Goal: Task Accomplishment & Management: Use online tool/utility

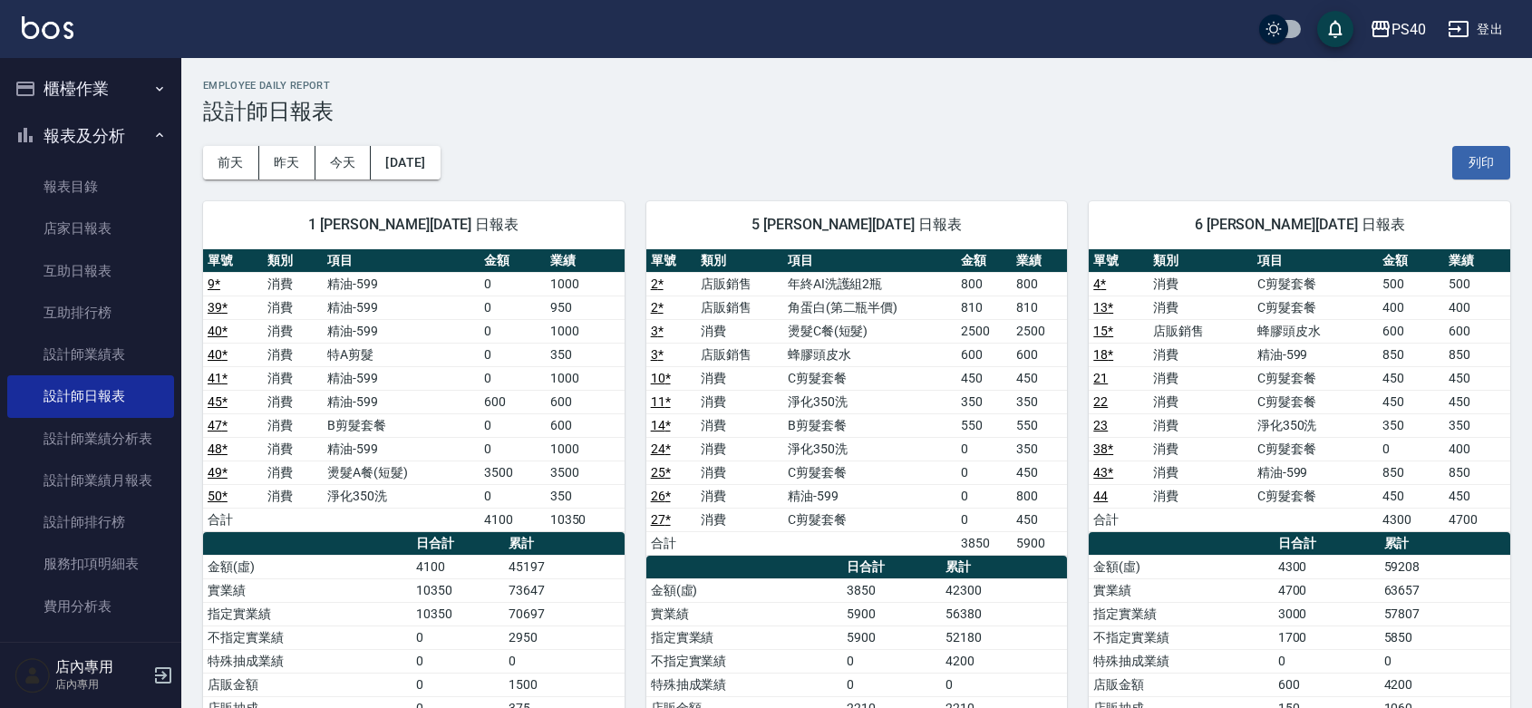
click at [92, 102] on button "櫃檯作業" at bounding box center [90, 88] width 167 height 47
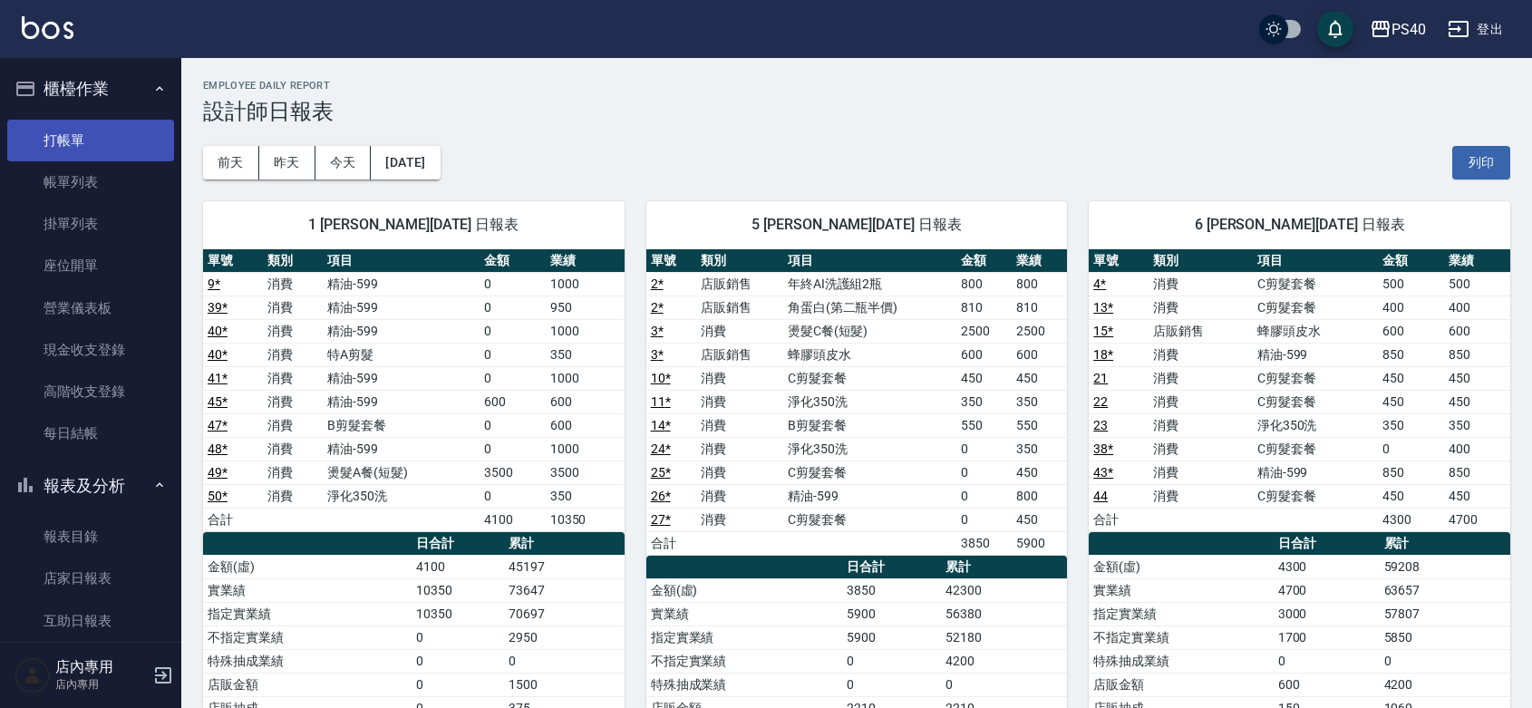
click at [74, 150] on link "打帳單" at bounding box center [90, 141] width 167 height 42
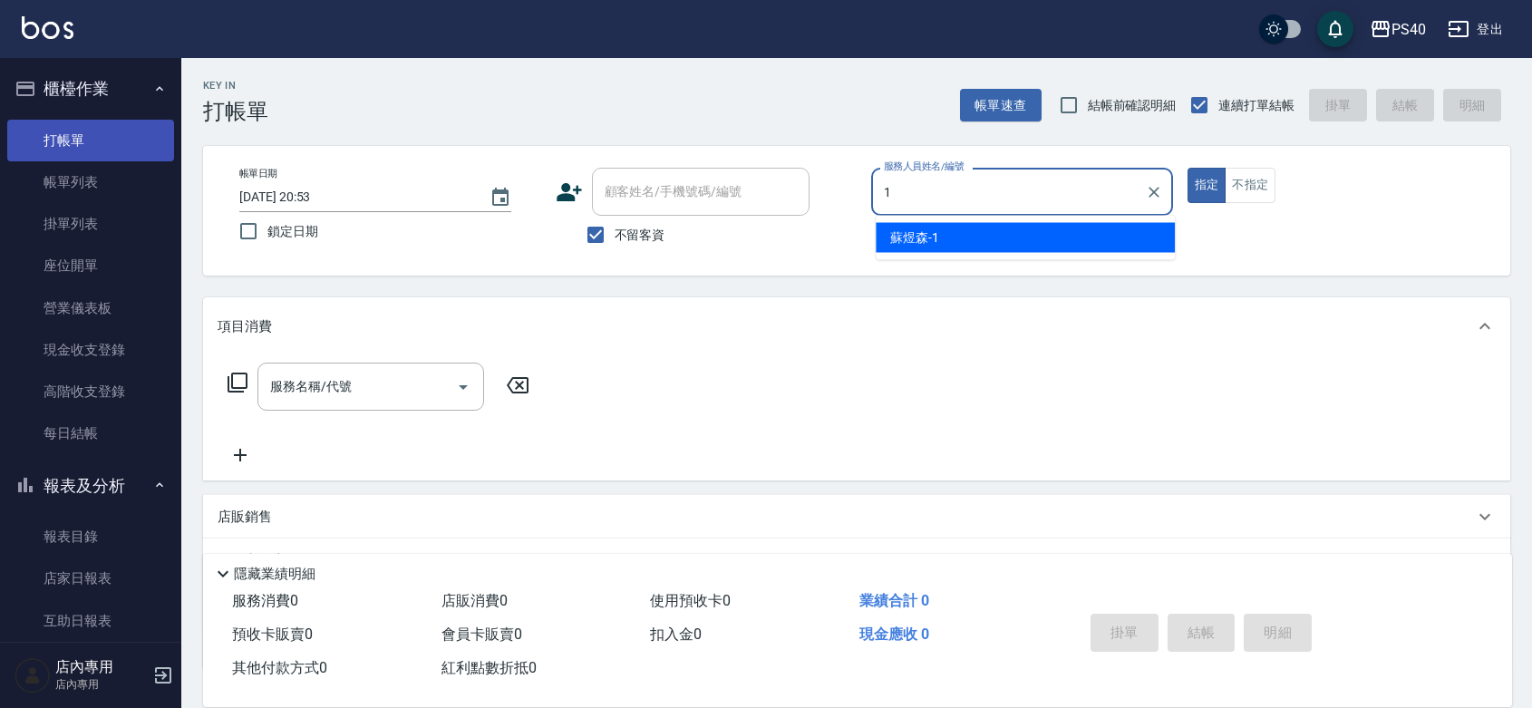
type input "[PERSON_NAME]-1"
type button "true"
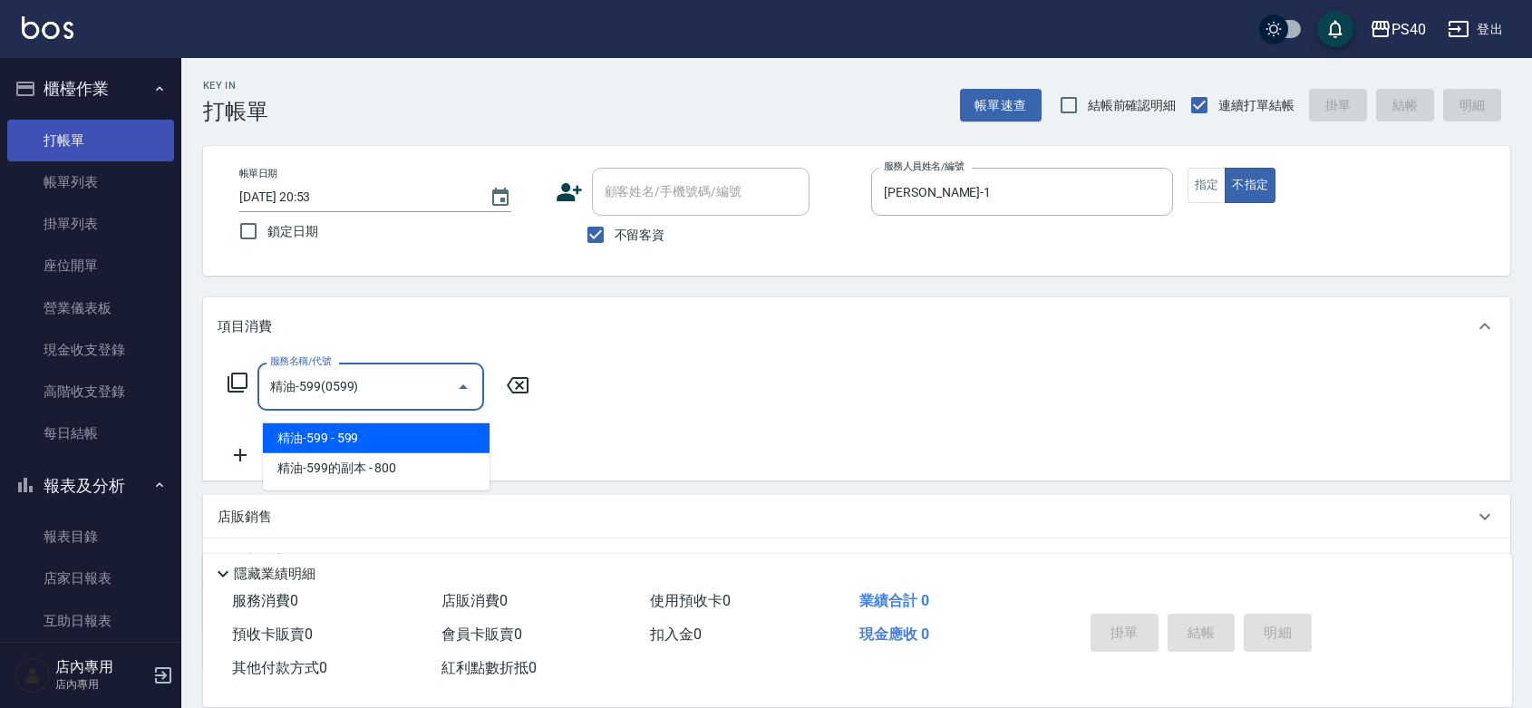
type input "精油-599(0599)"
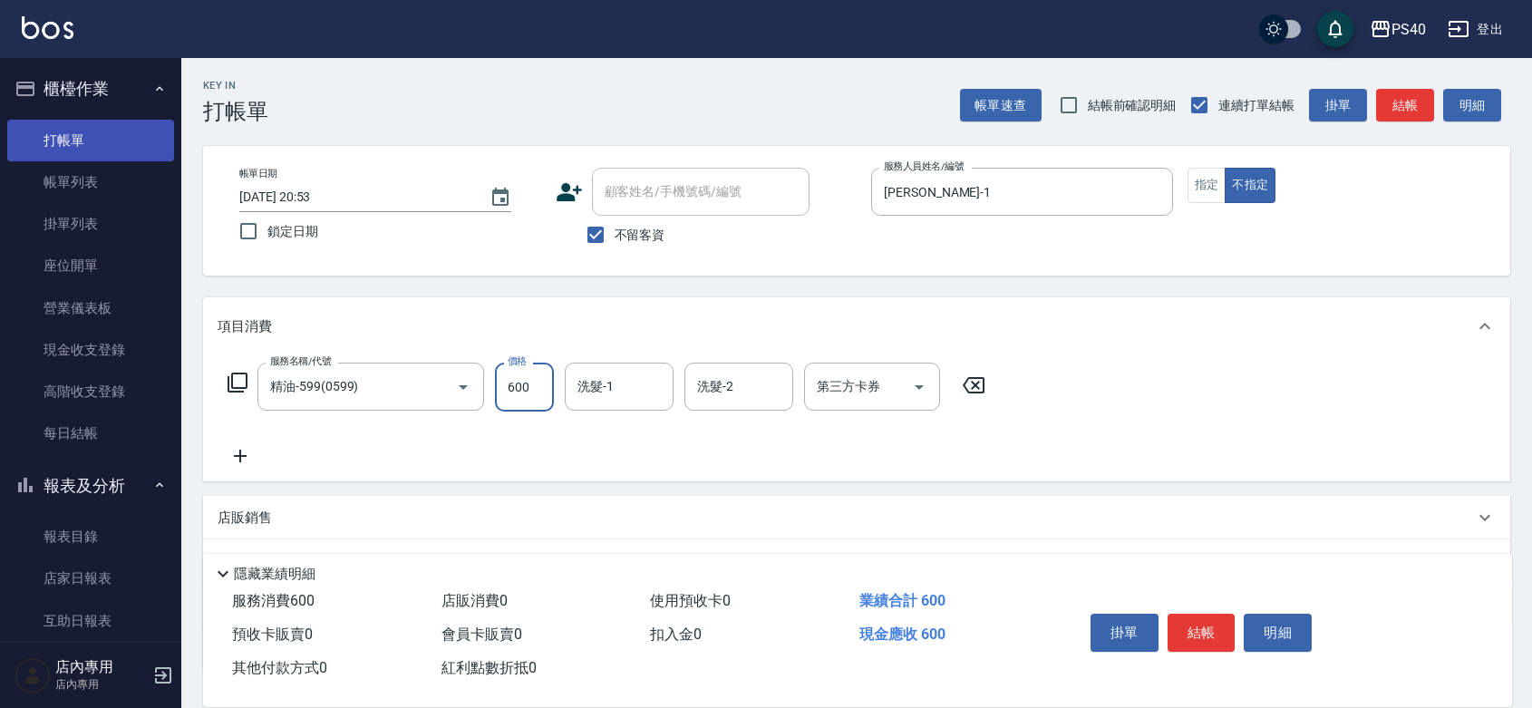
type input "600"
type input "[PERSON_NAME]-27"
click at [1212, 614] on button "結帳" at bounding box center [1201, 633] width 68 height 38
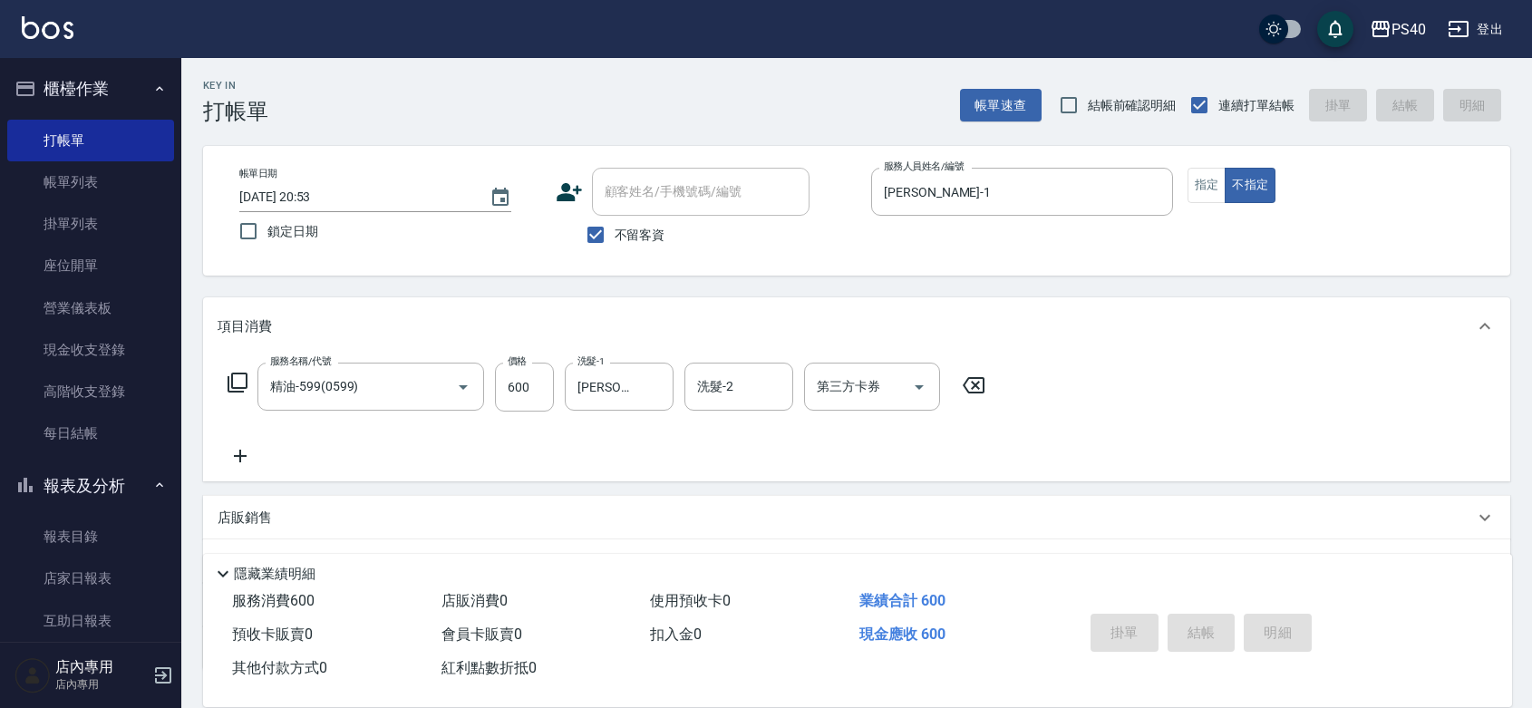
type input "[DATE] 20:54"
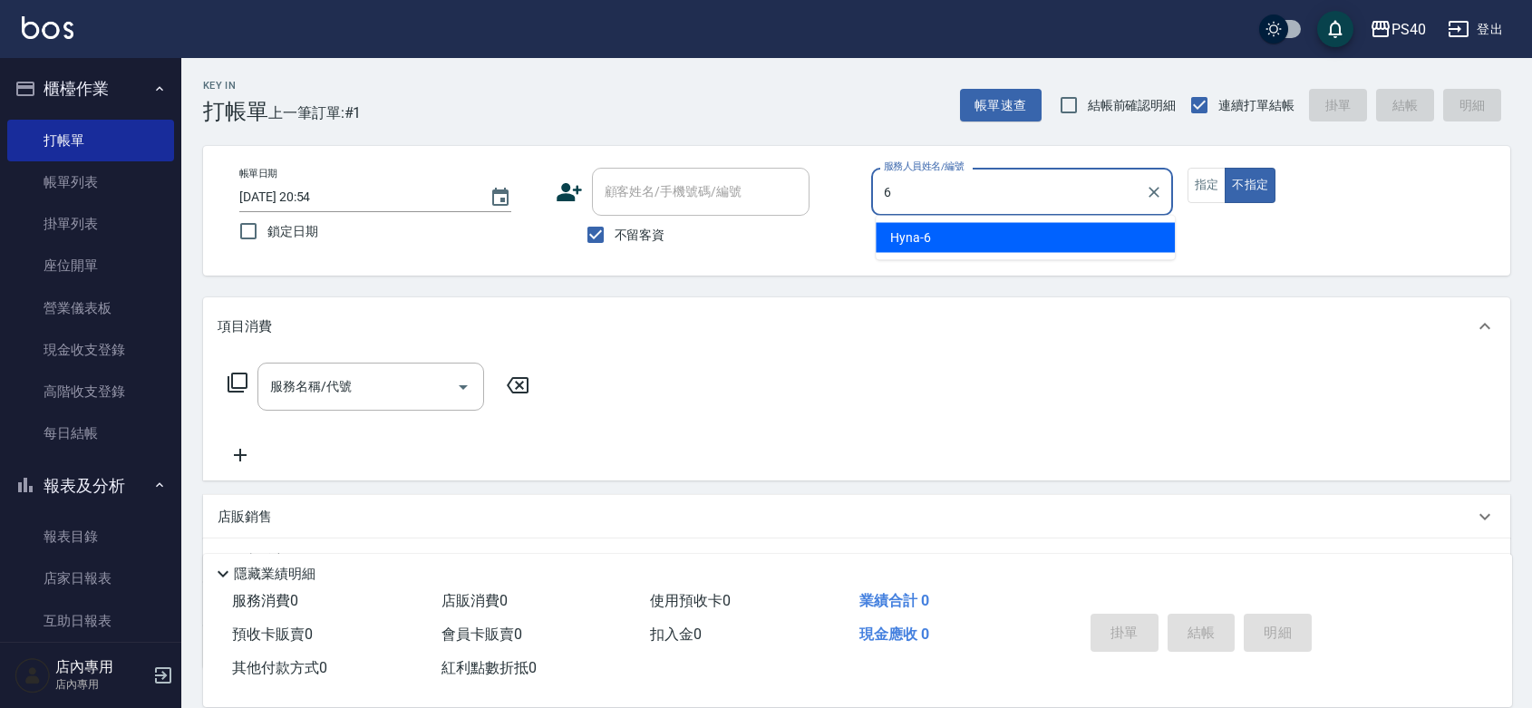
type input "Hyna-6"
type button "false"
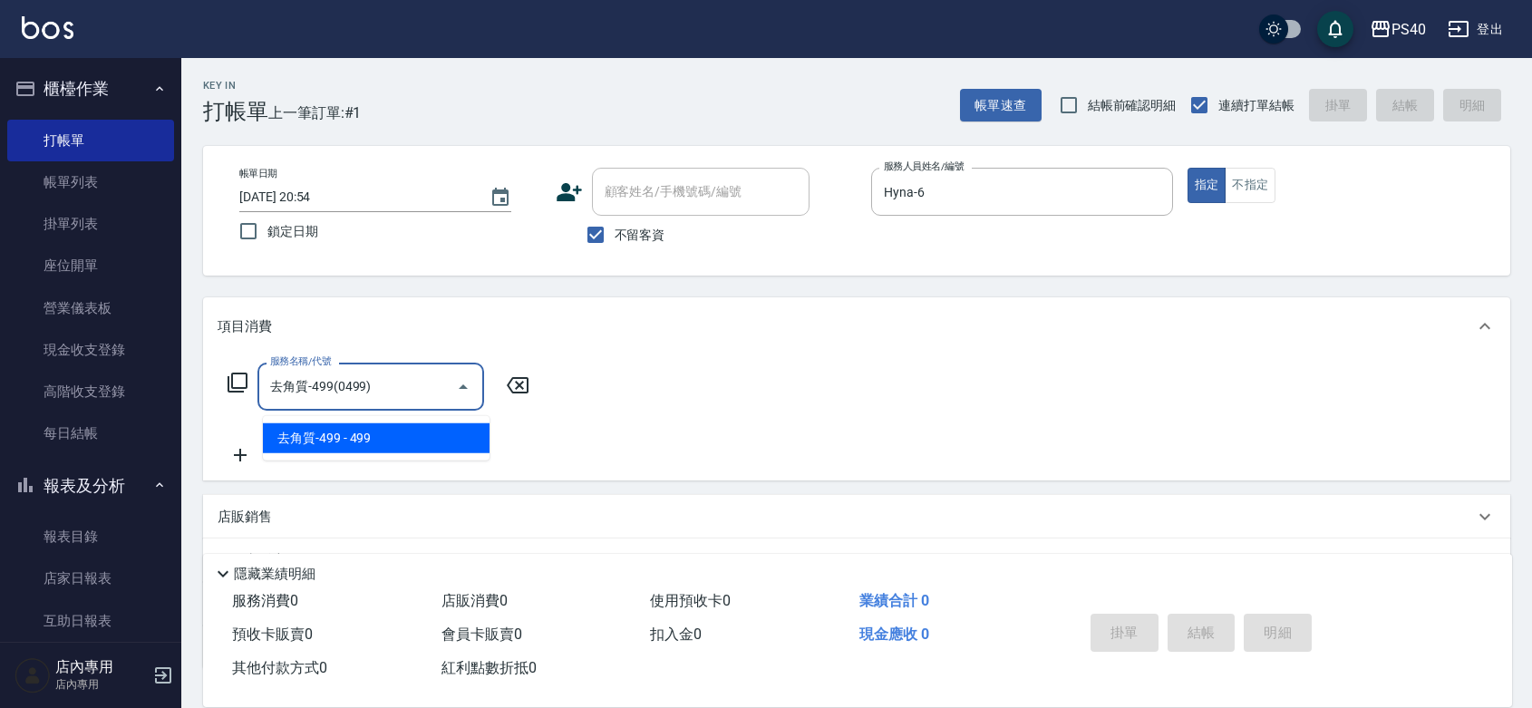
type input "去角質-499(0499)"
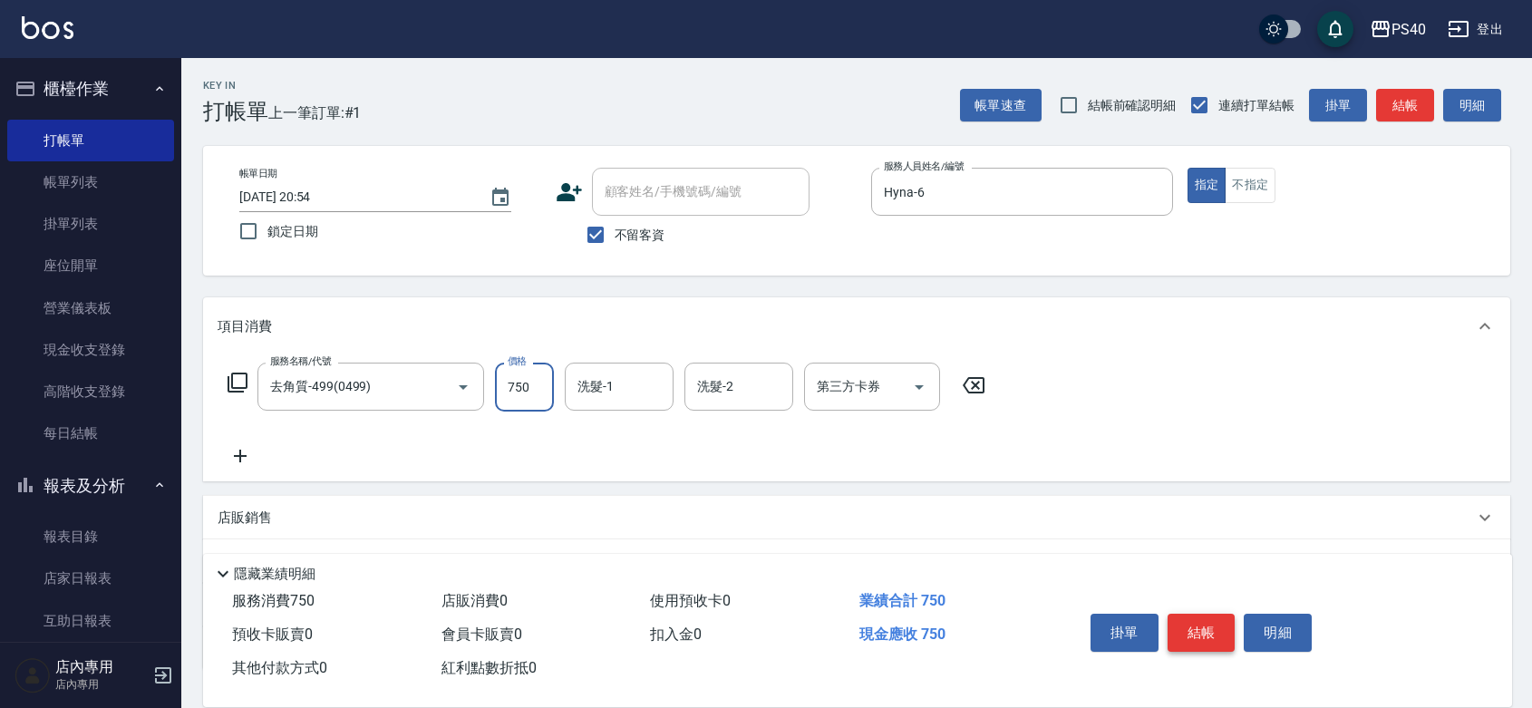
type input "750"
click at [1212, 614] on button "結帳" at bounding box center [1201, 633] width 68 height 38
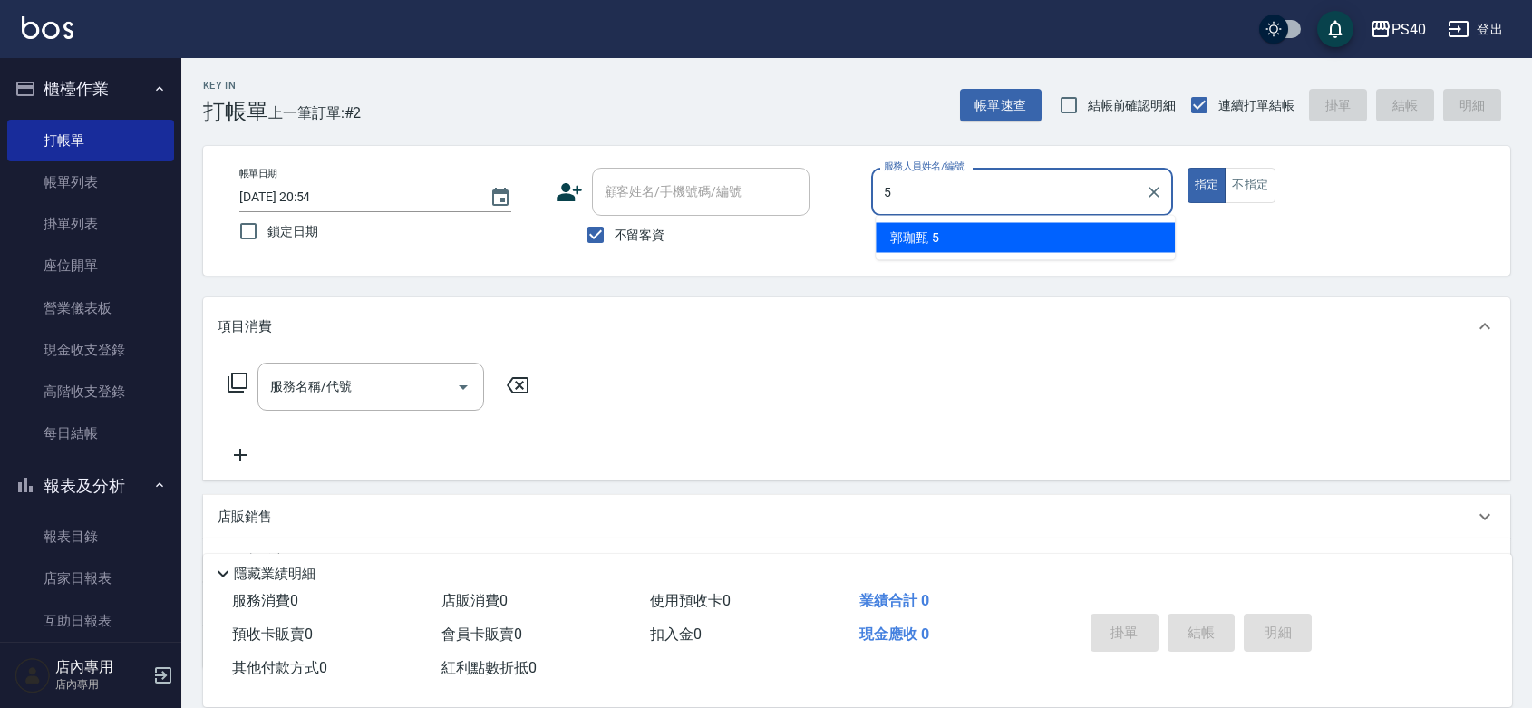
type input "[PERSON_NAME]-5"
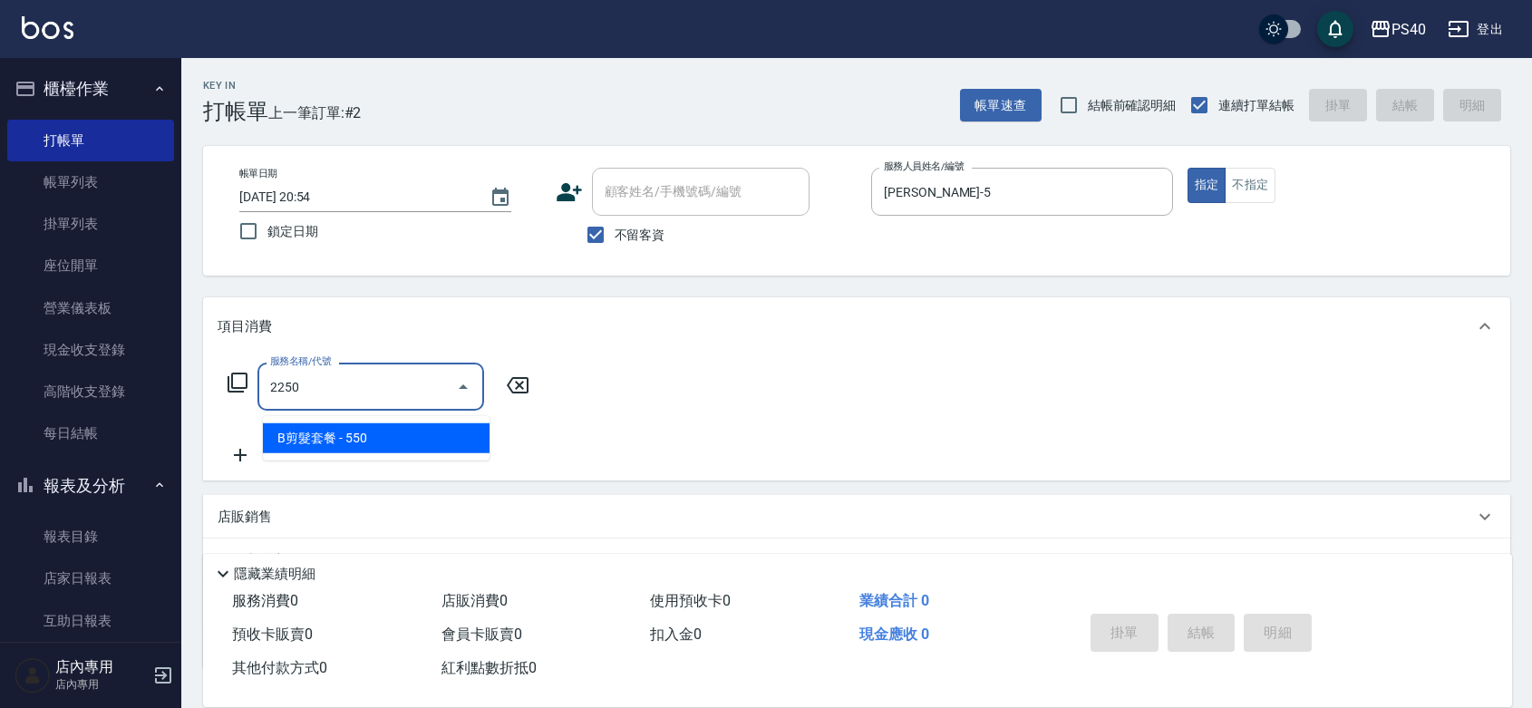
type input "B剪髮套餐(2250)"
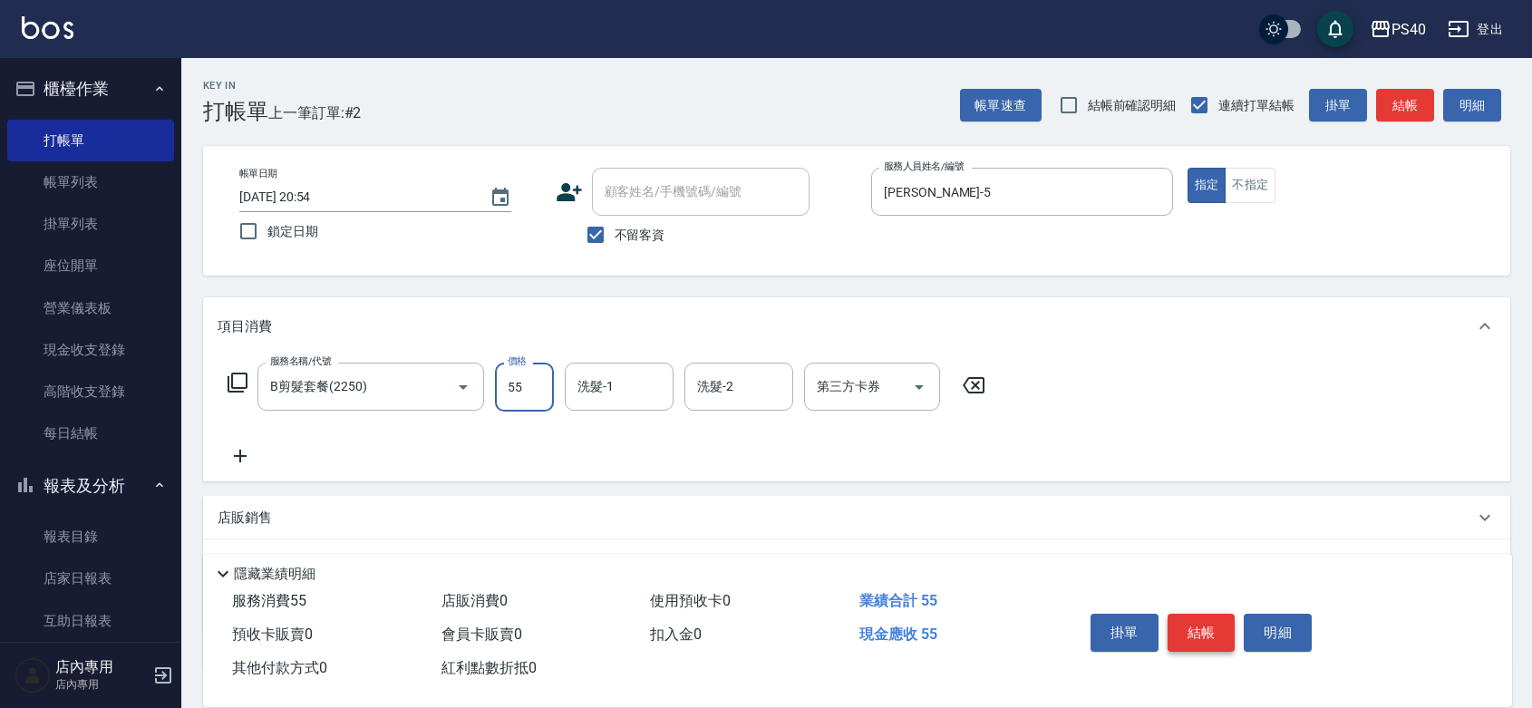
type input "550"
type input "[PERSON_NAME]-33"
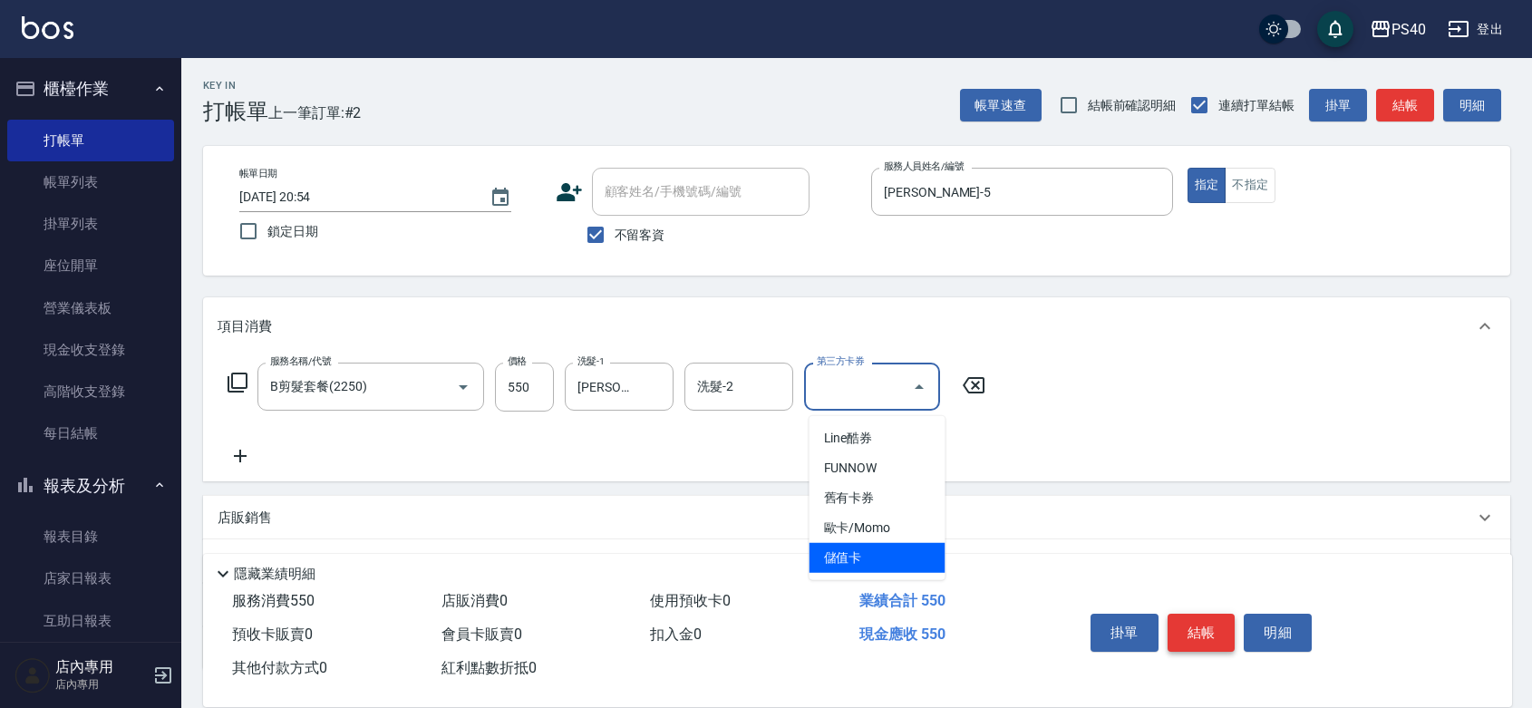
type input "儲值卡"
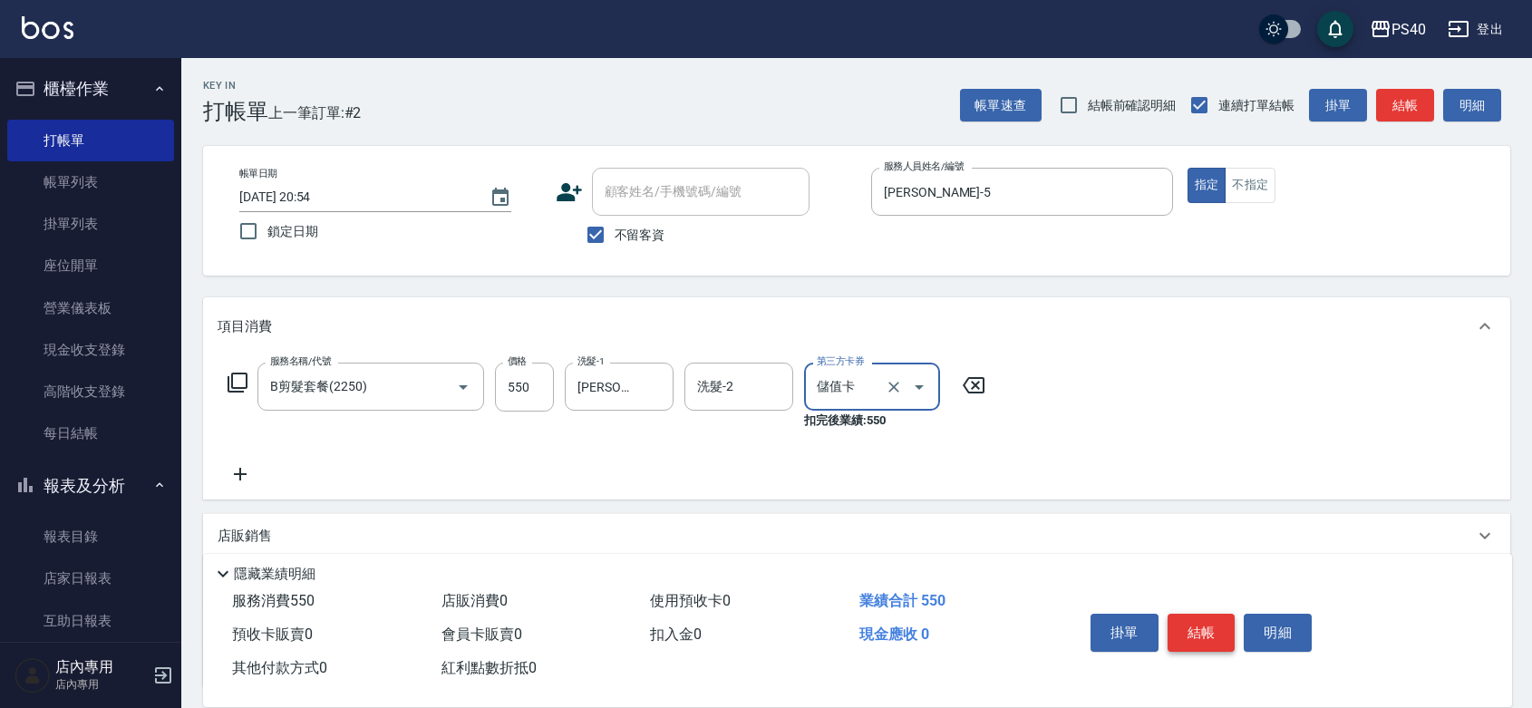
click at [1212, 614] on button "結帳" at bounding box center [1201, 633] width 68 height 38
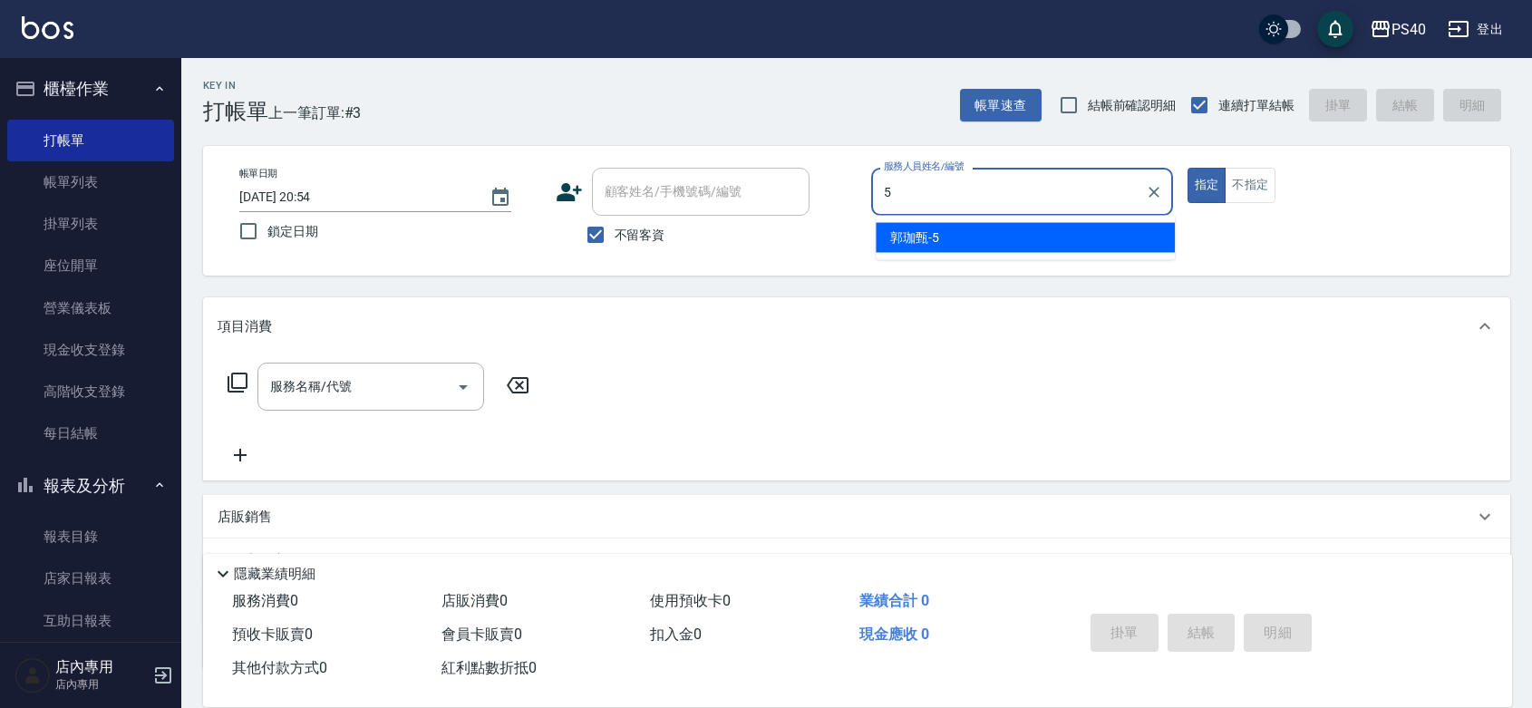
type input "[PERSON_NAME]-5"
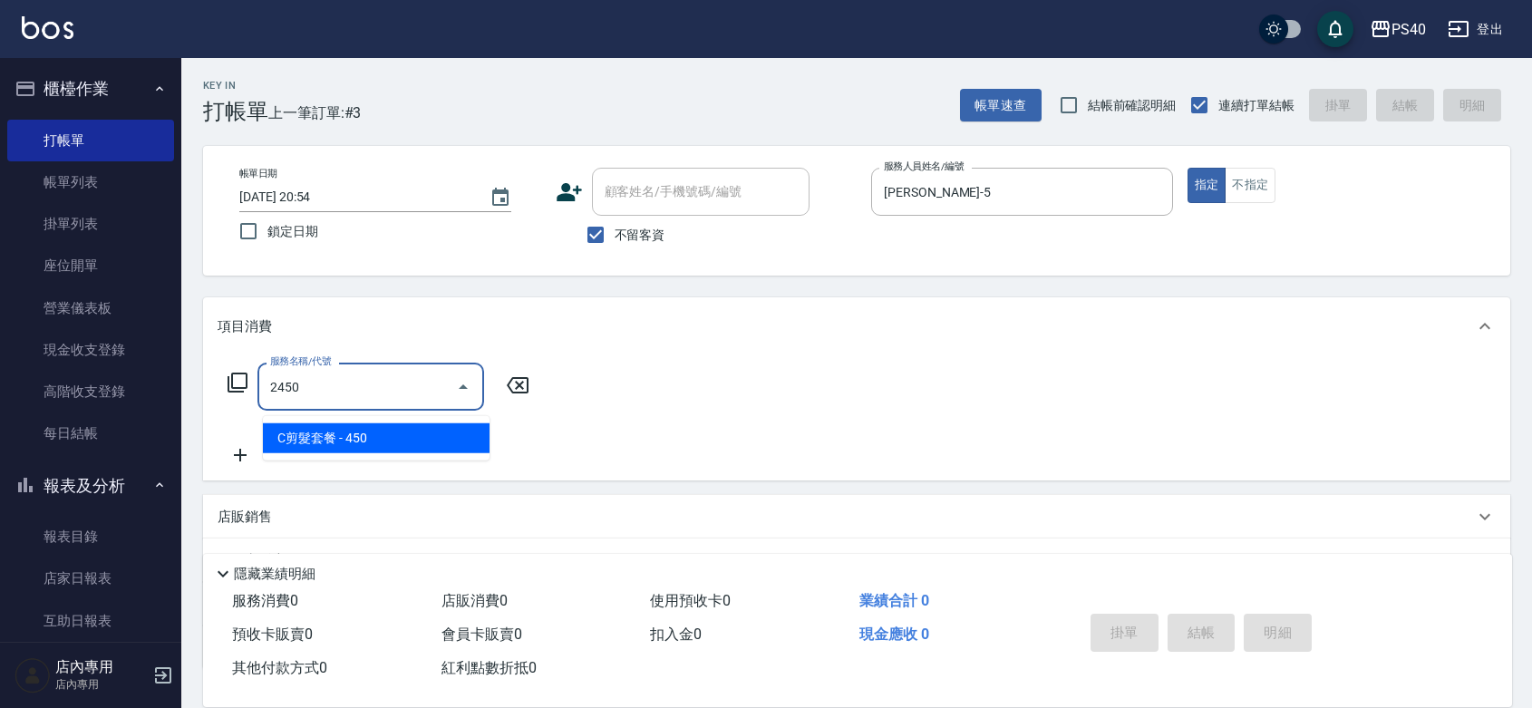
type input "C剪髮套餐(2450)"
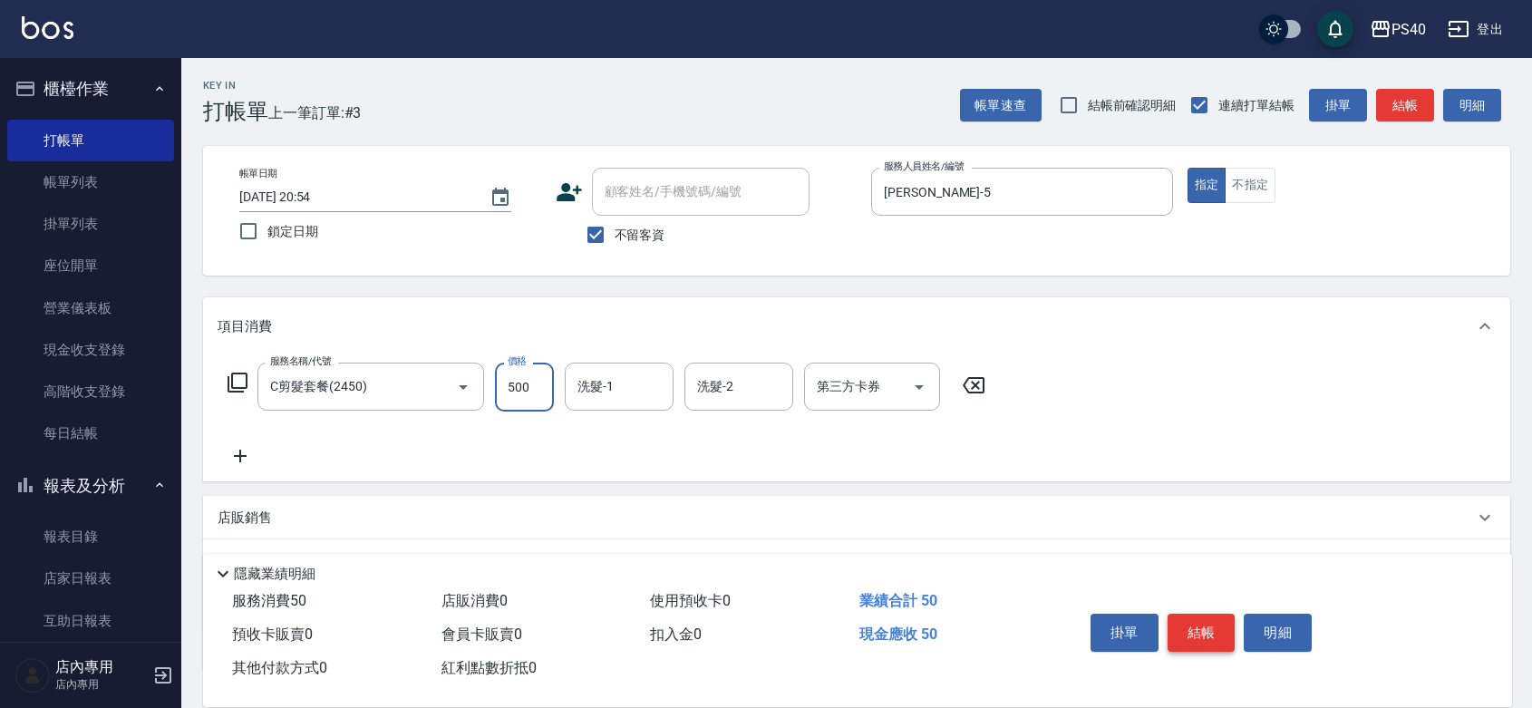
type input "500"
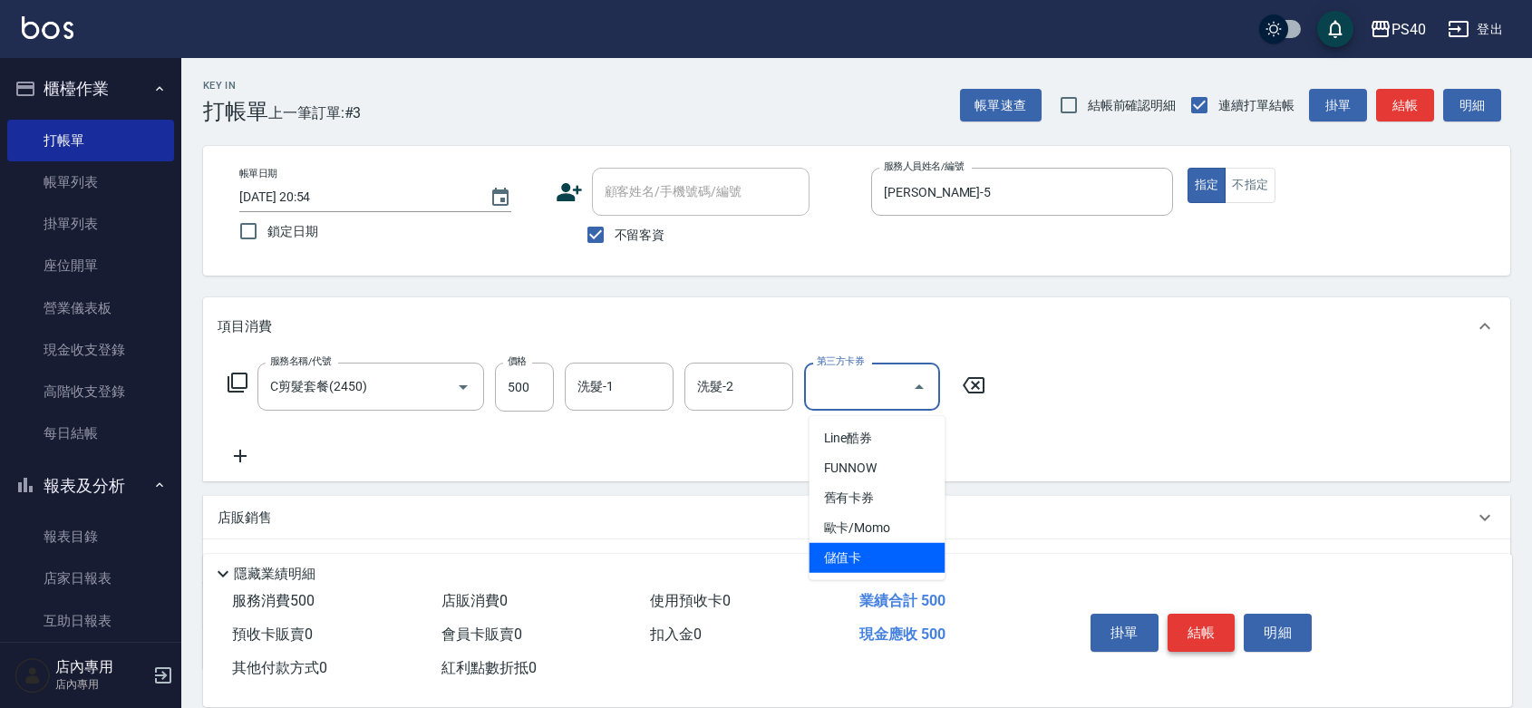
type input "儲值卡"
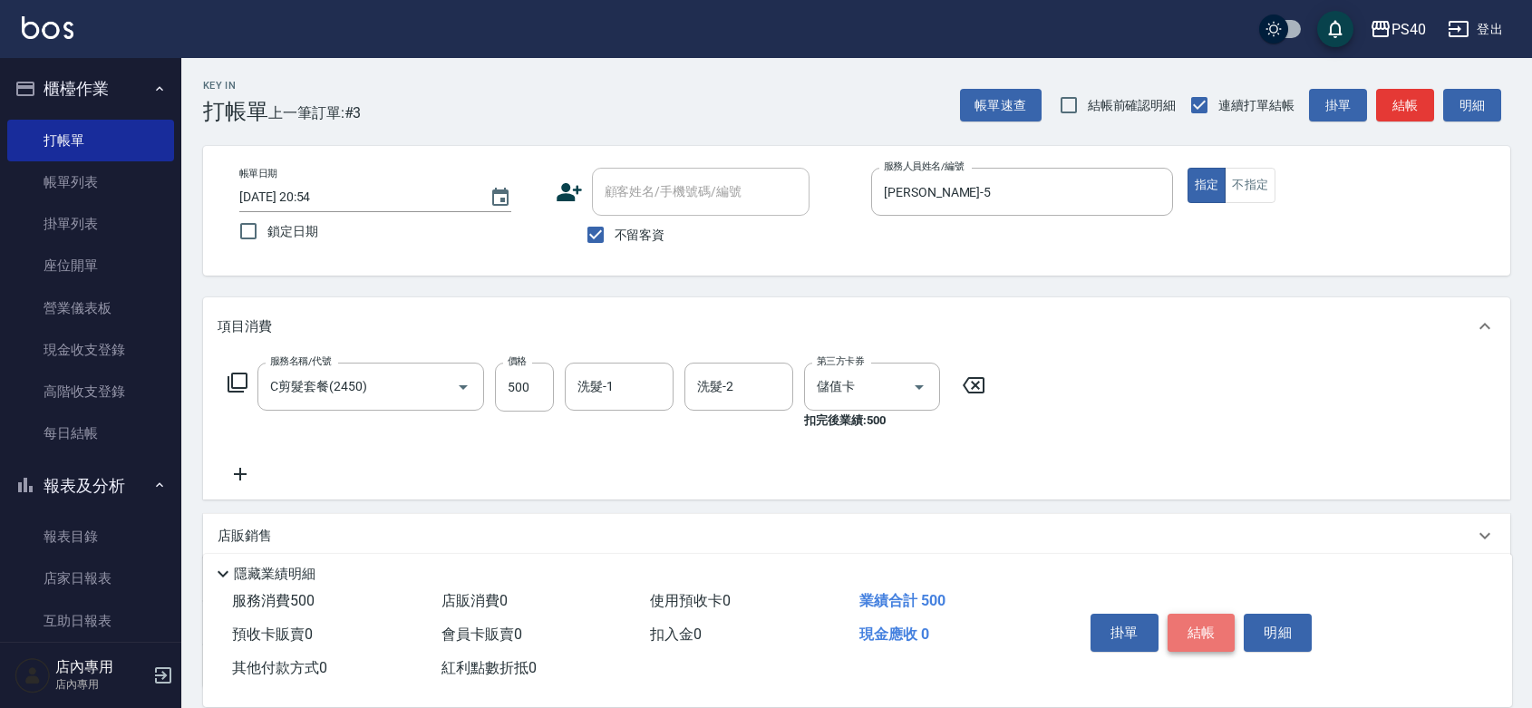
click at [1212, 614] on button "結帳" at bounding box center [1201, 633] width 68 height 38
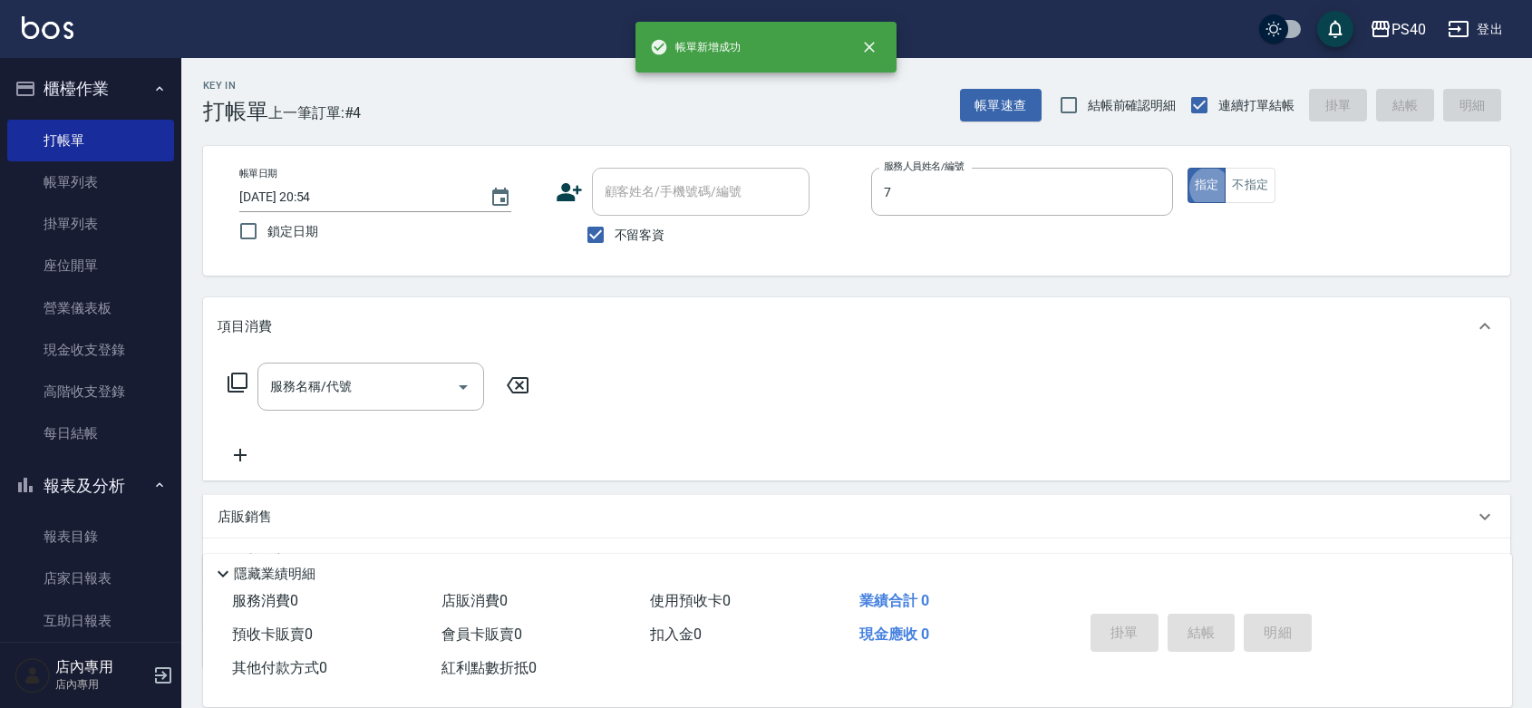
type input "[PERSON_NAME]-7"
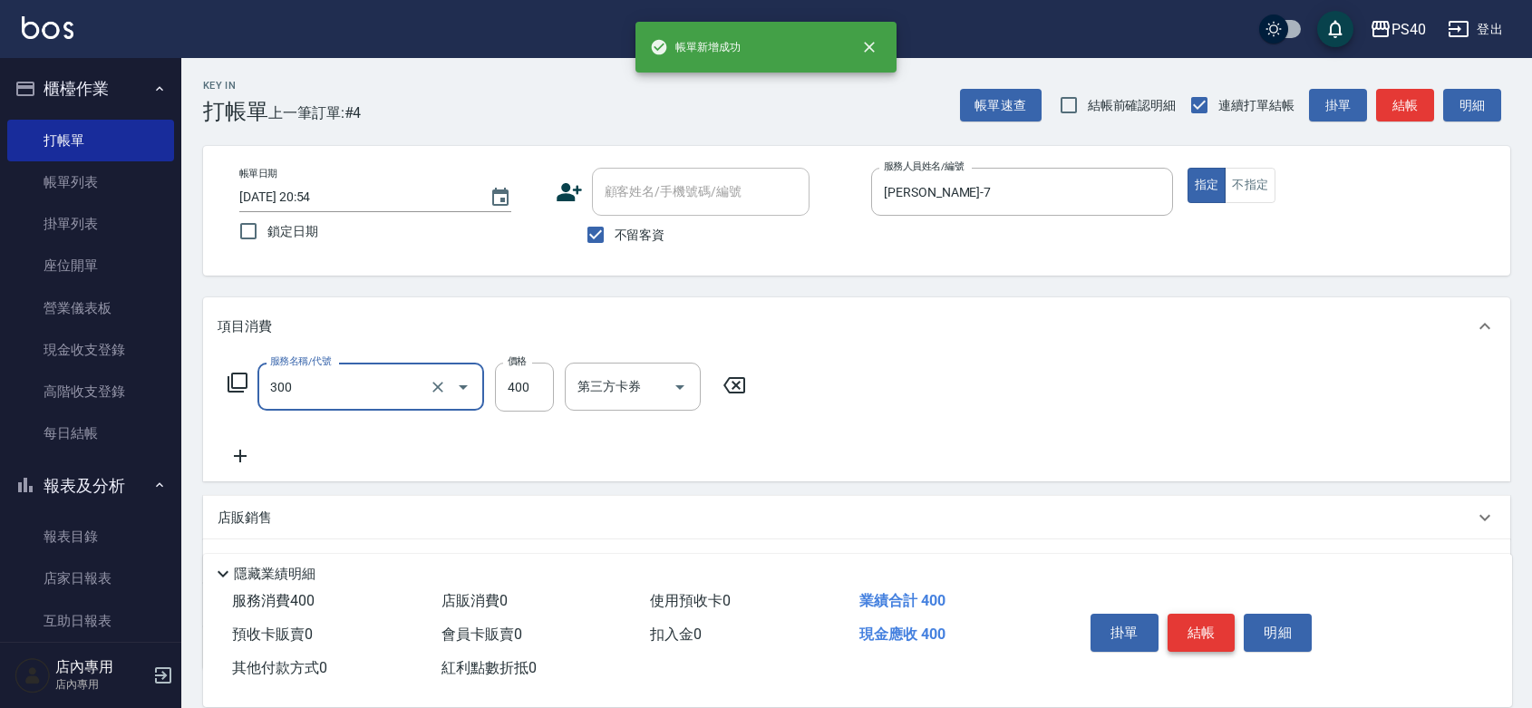
type input "特A剪髮(300)"
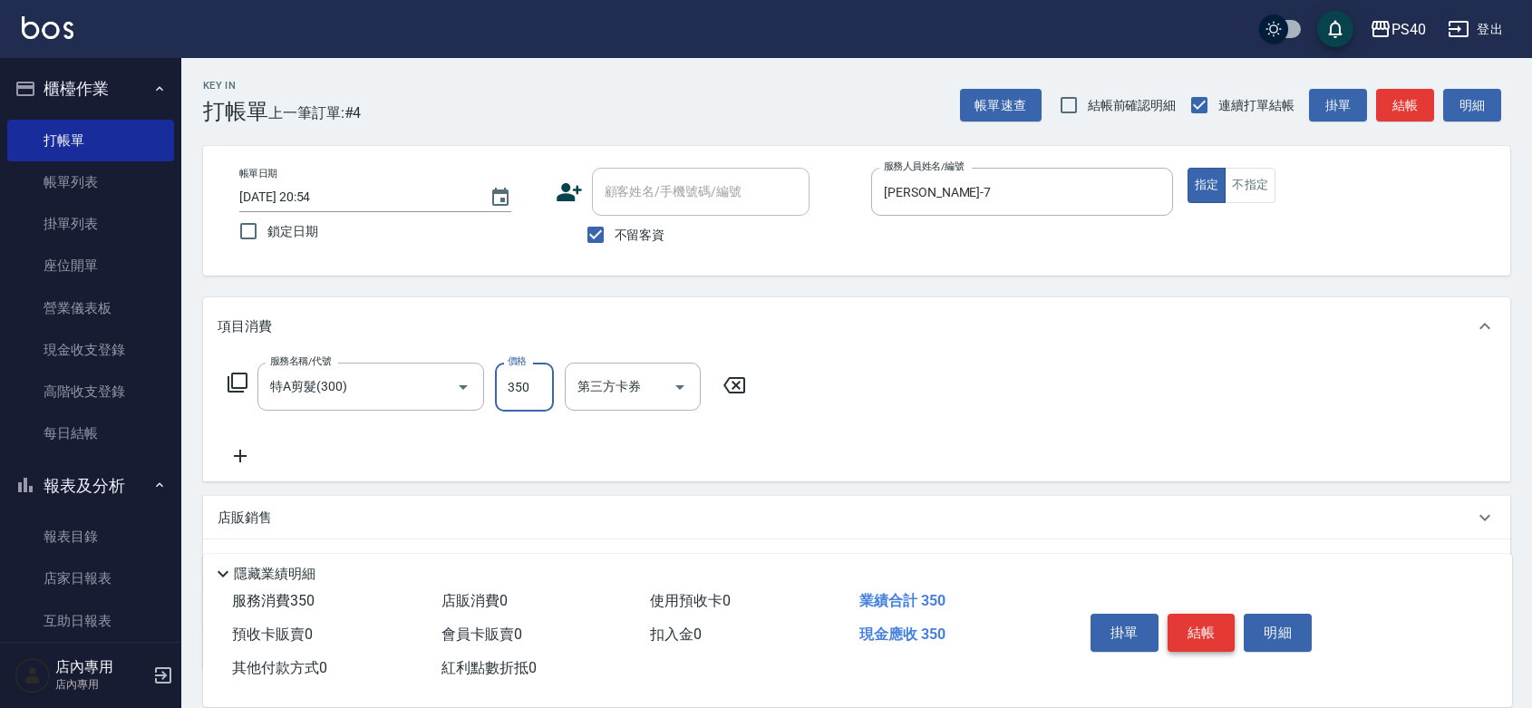
type input "350"
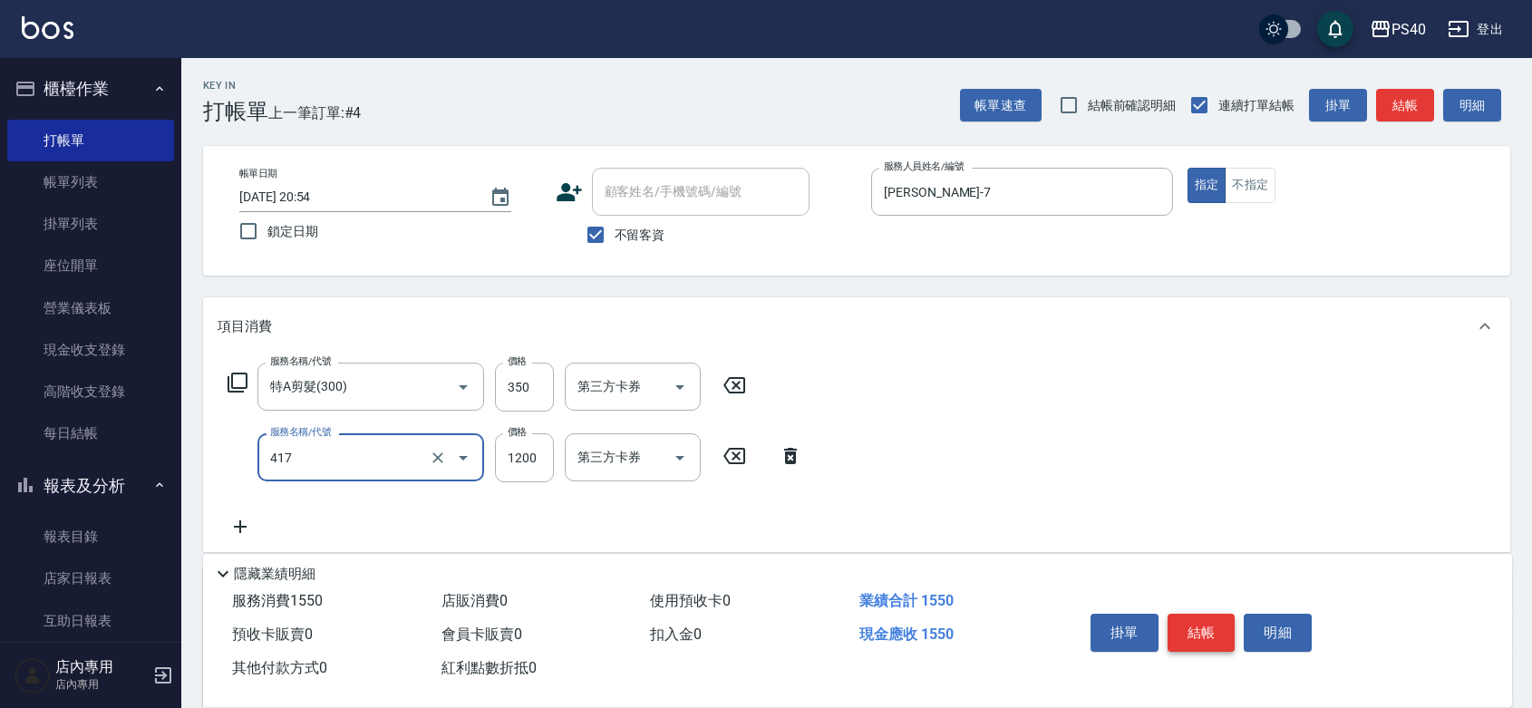
type input "哥德式(417)"
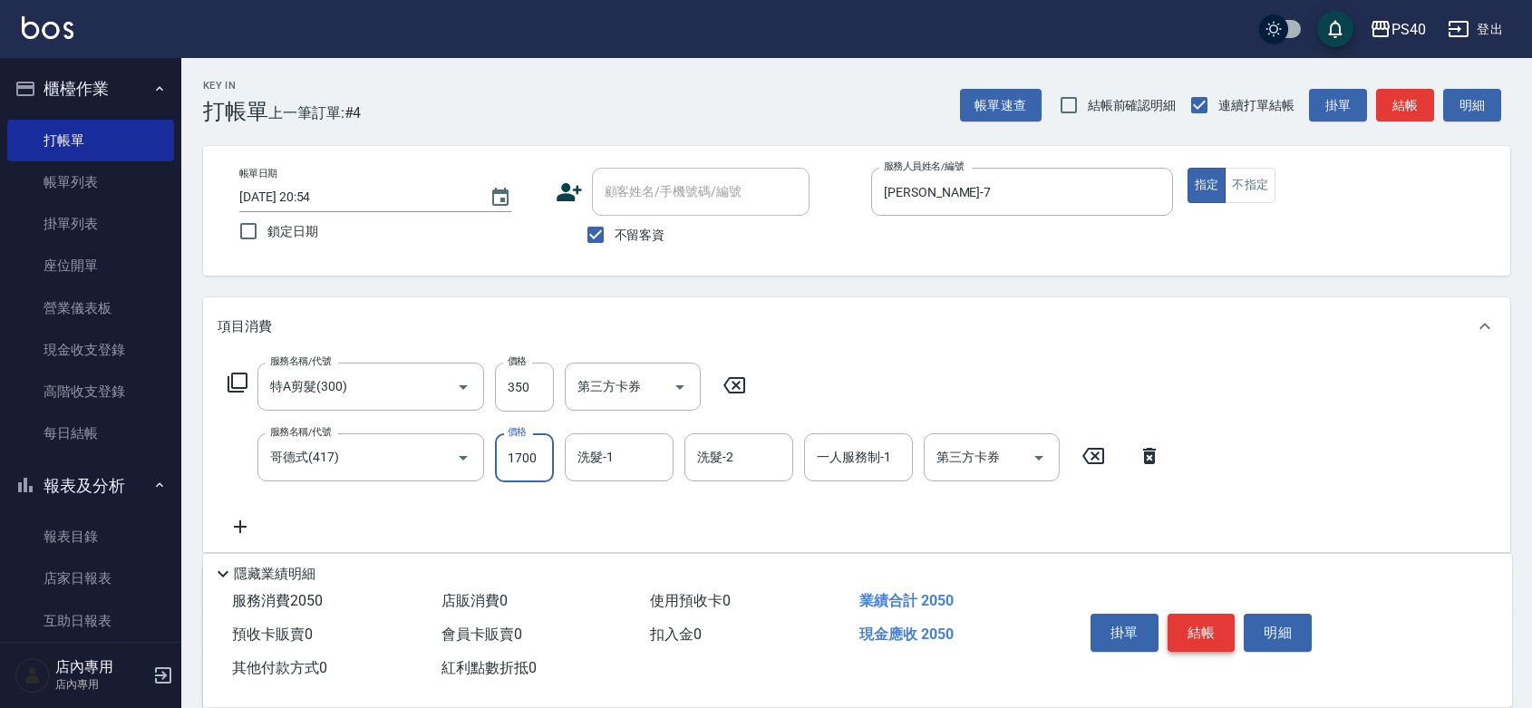
type input "1700"
click at [1212, 614] on button "結帳" at bounding box center [1201, 633] width 68 height 38
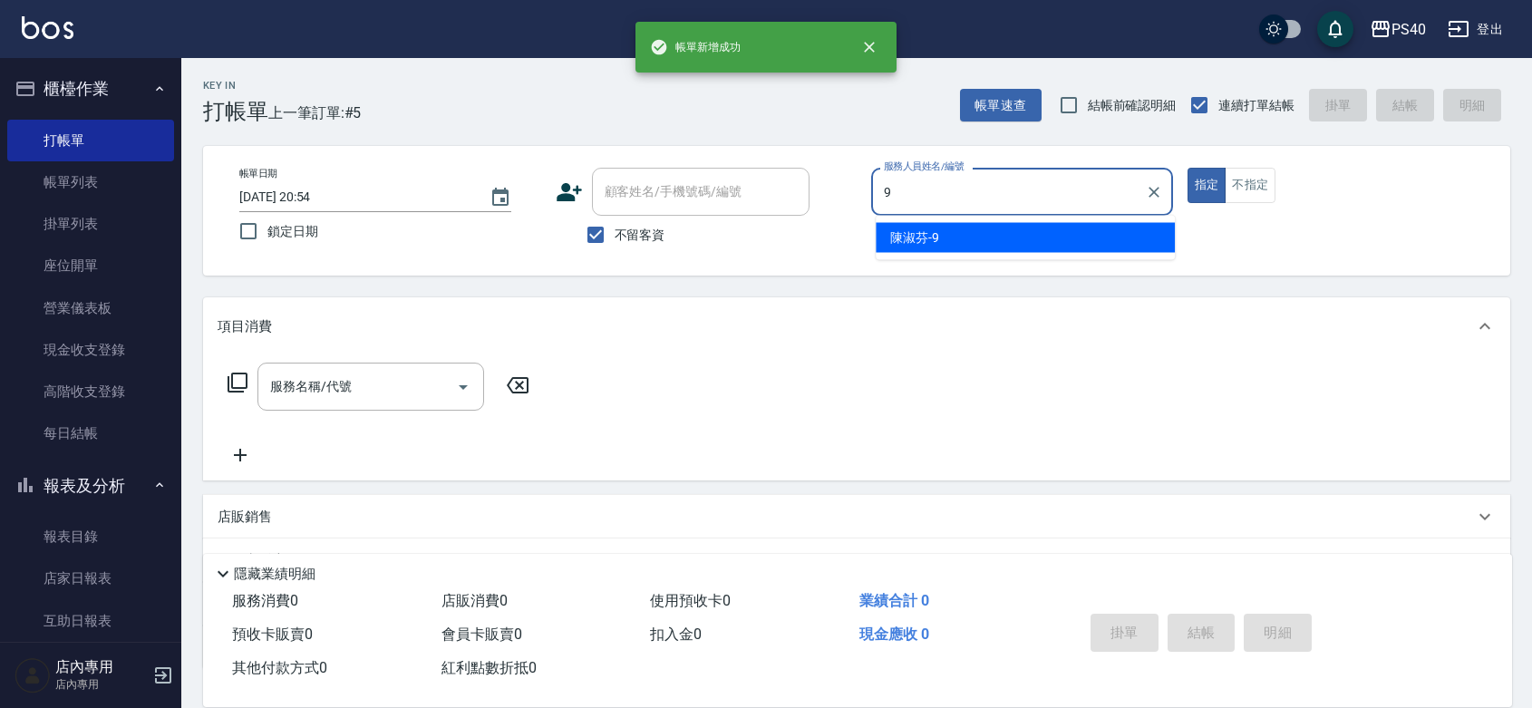
type input "[PERSON_NAME]-9"
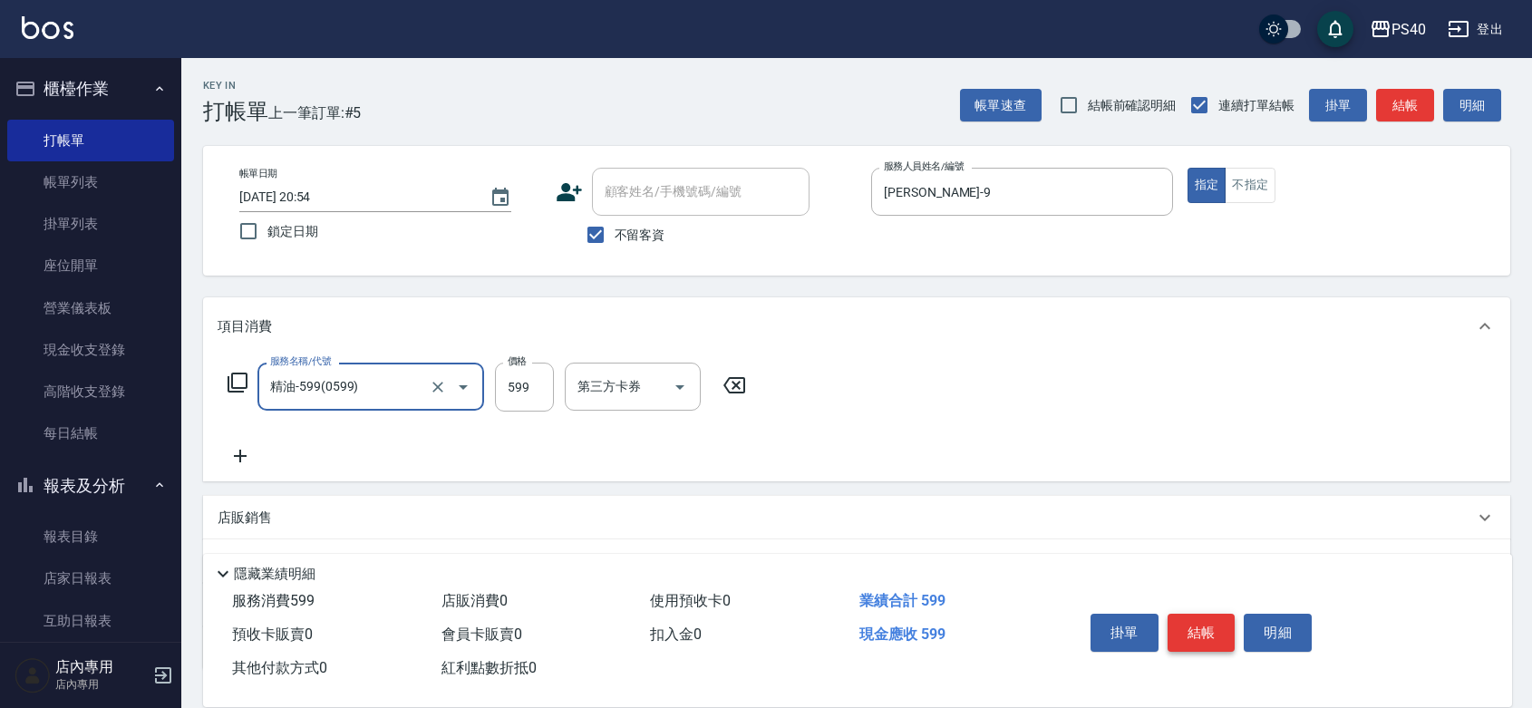
type input "精油-599(0599)"
type input "600"
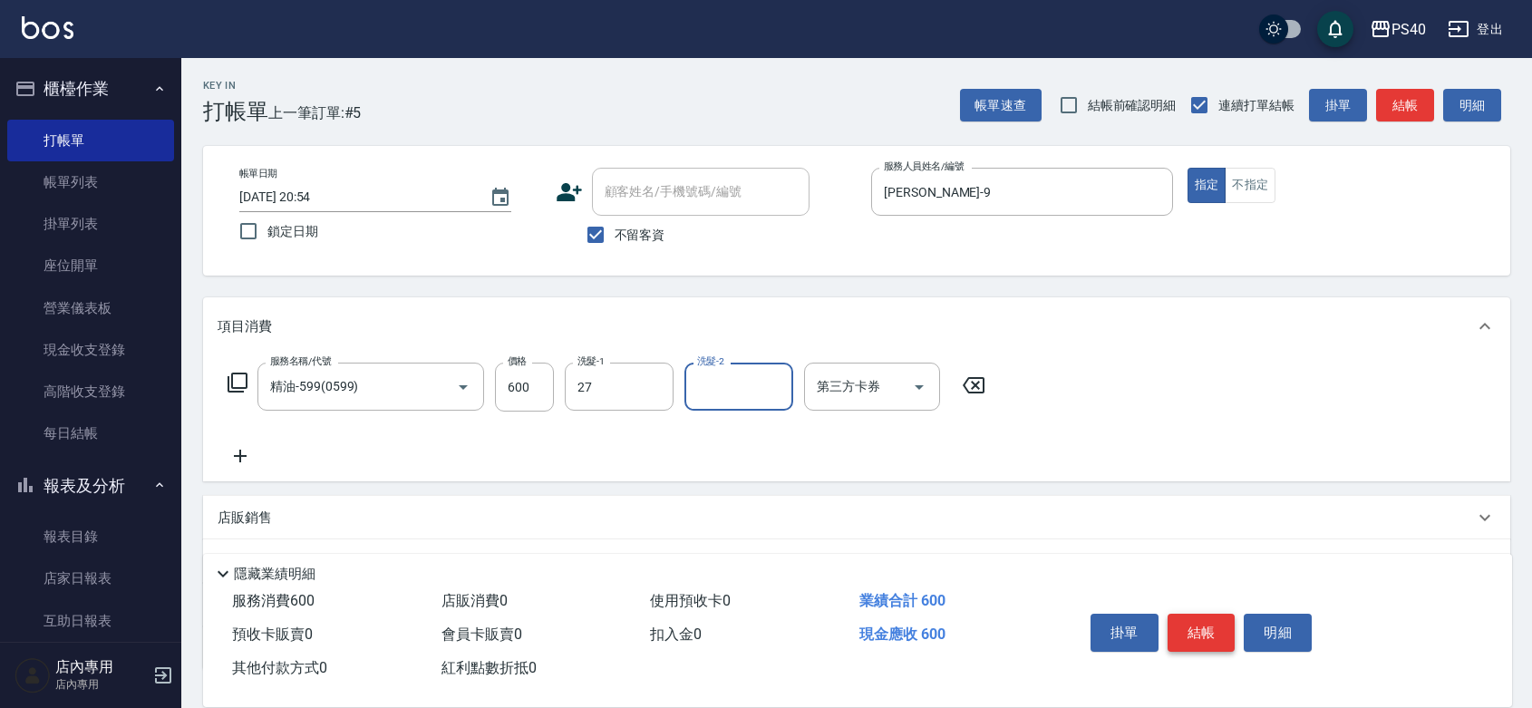
type input "[PERSON_NAME]-27"
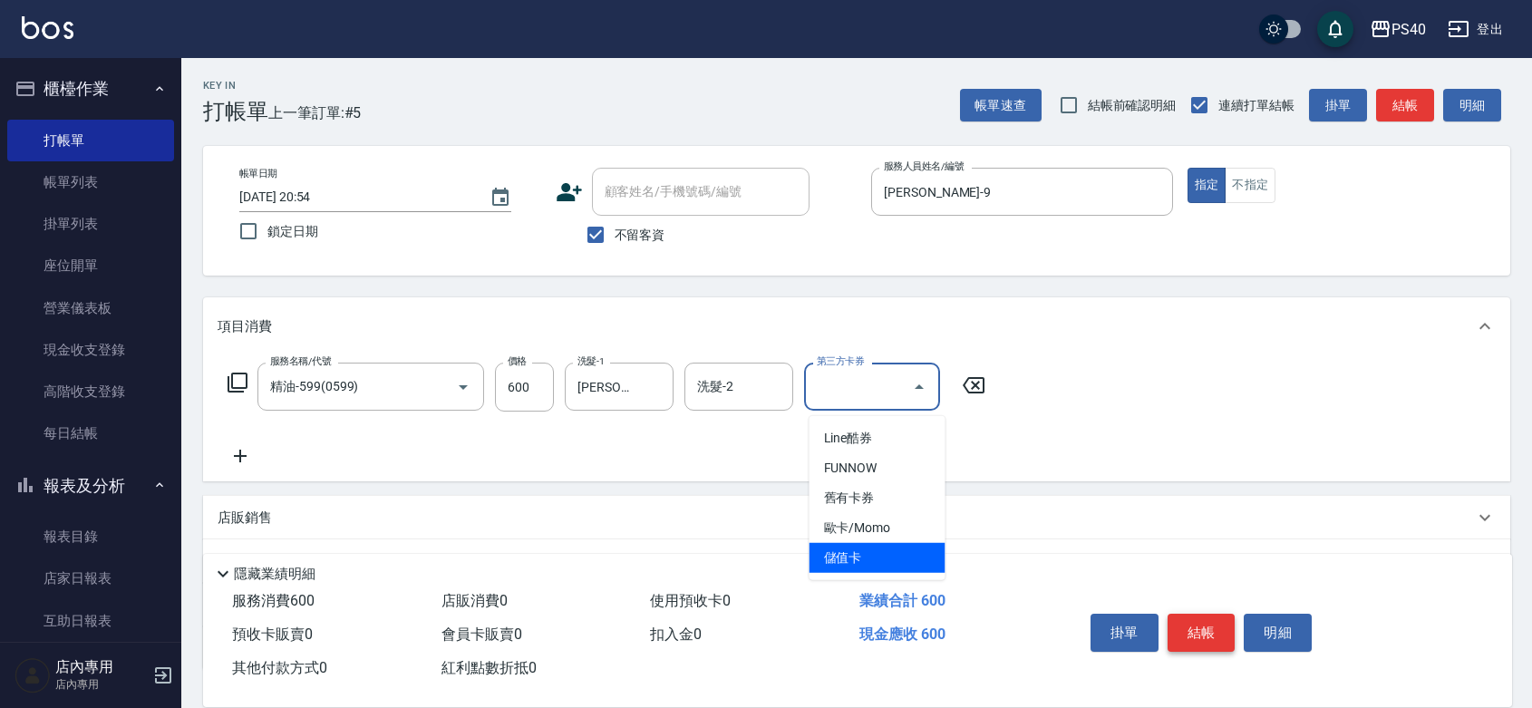
type input "儲值卡"
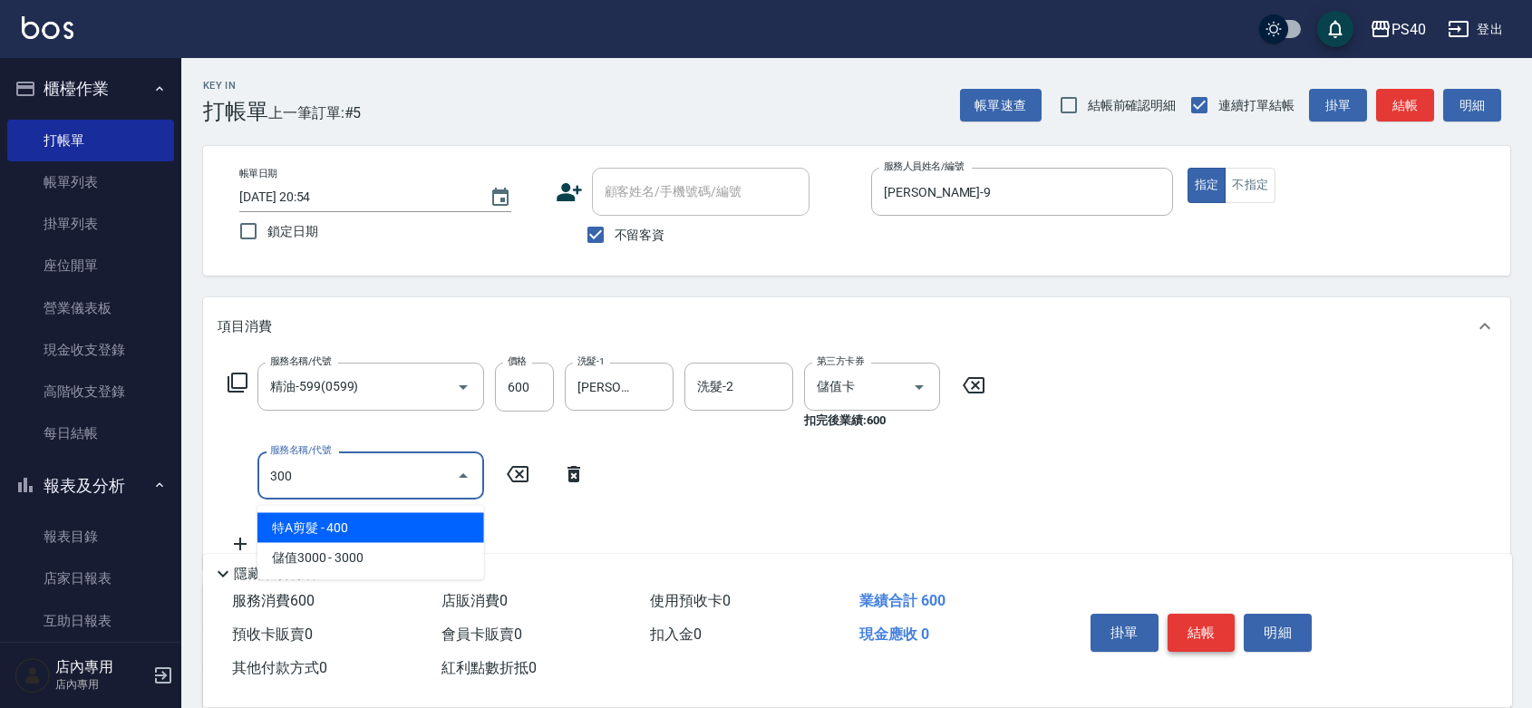
type input "特A剪髮(300)"
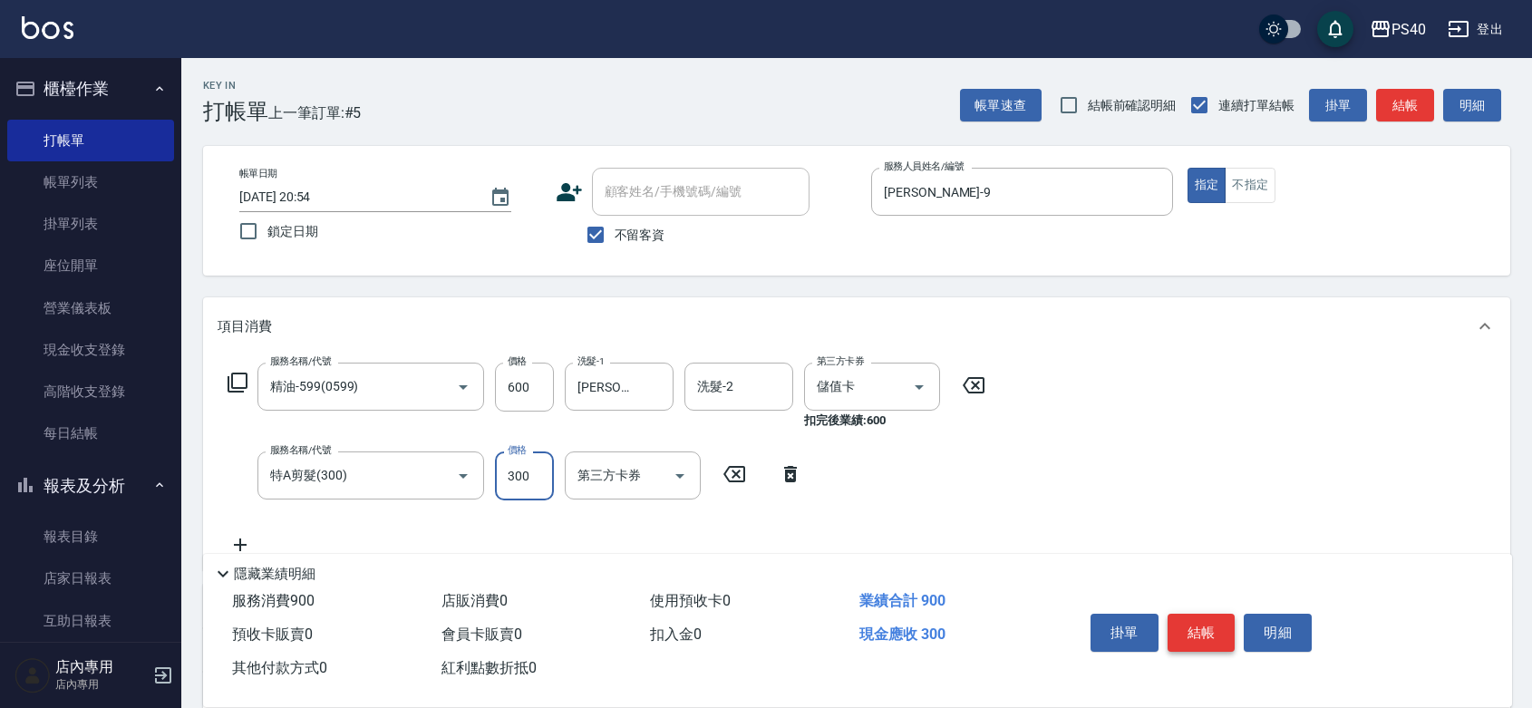
type input "300"
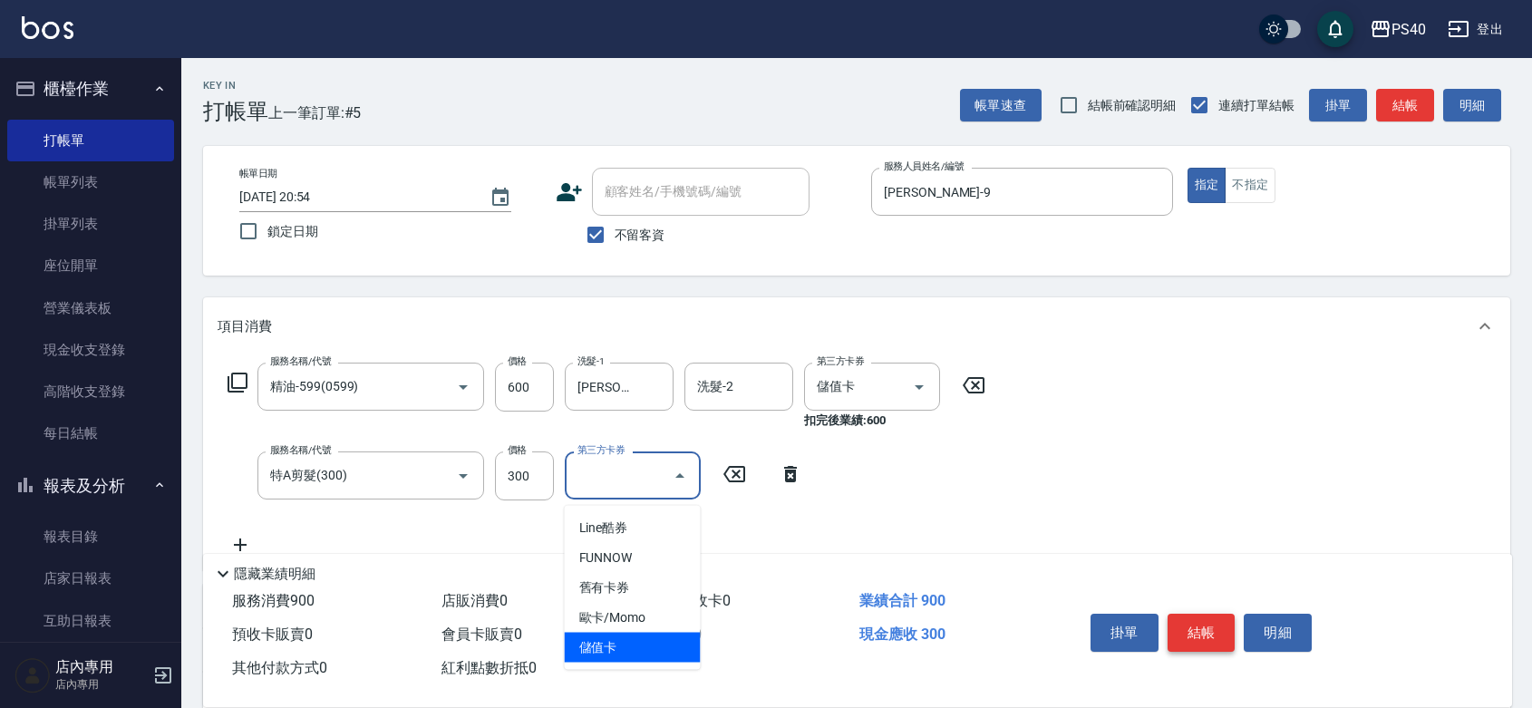
type input "儲值卡"
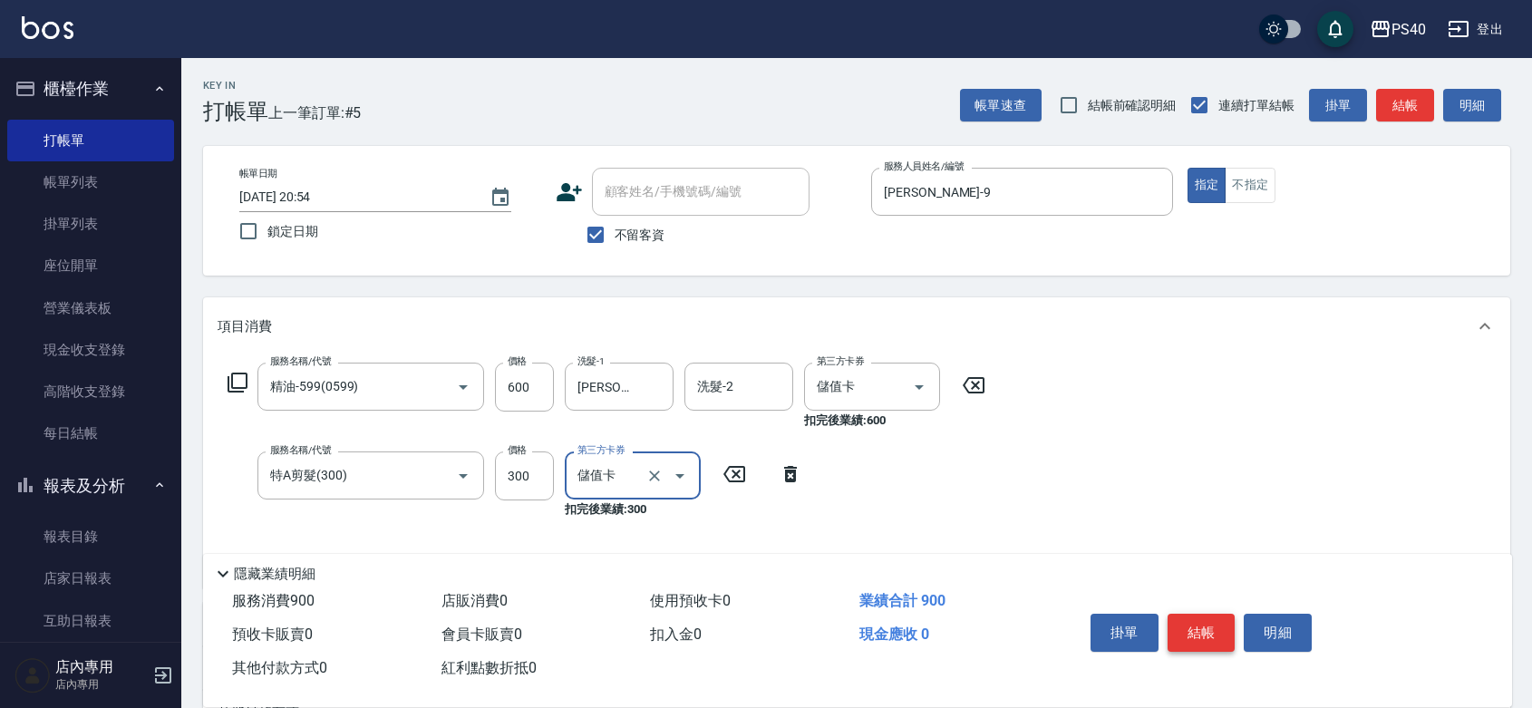
click at [1212, 614] on button "結帳" at bounding box center [1201, 633] width 68 height 38
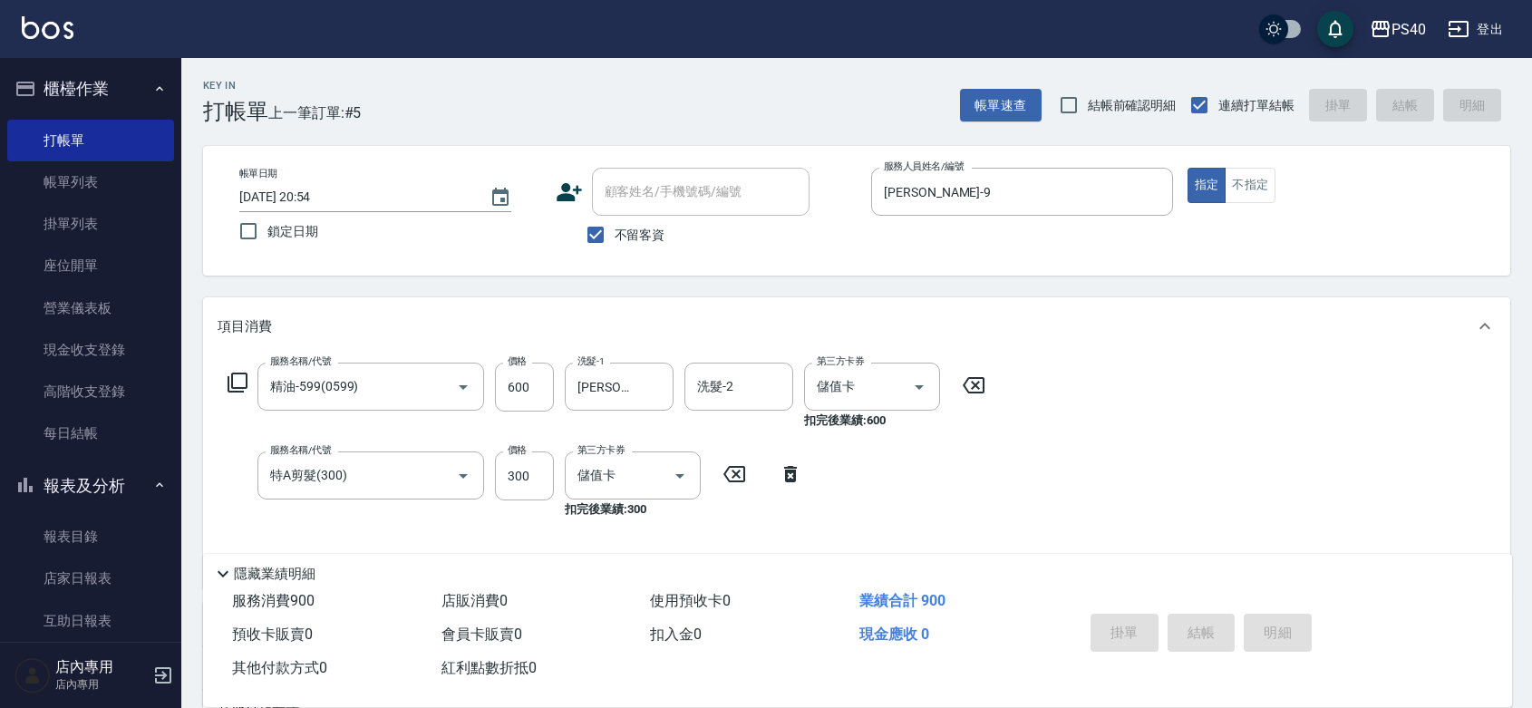
type input "[DATE] 20:56"
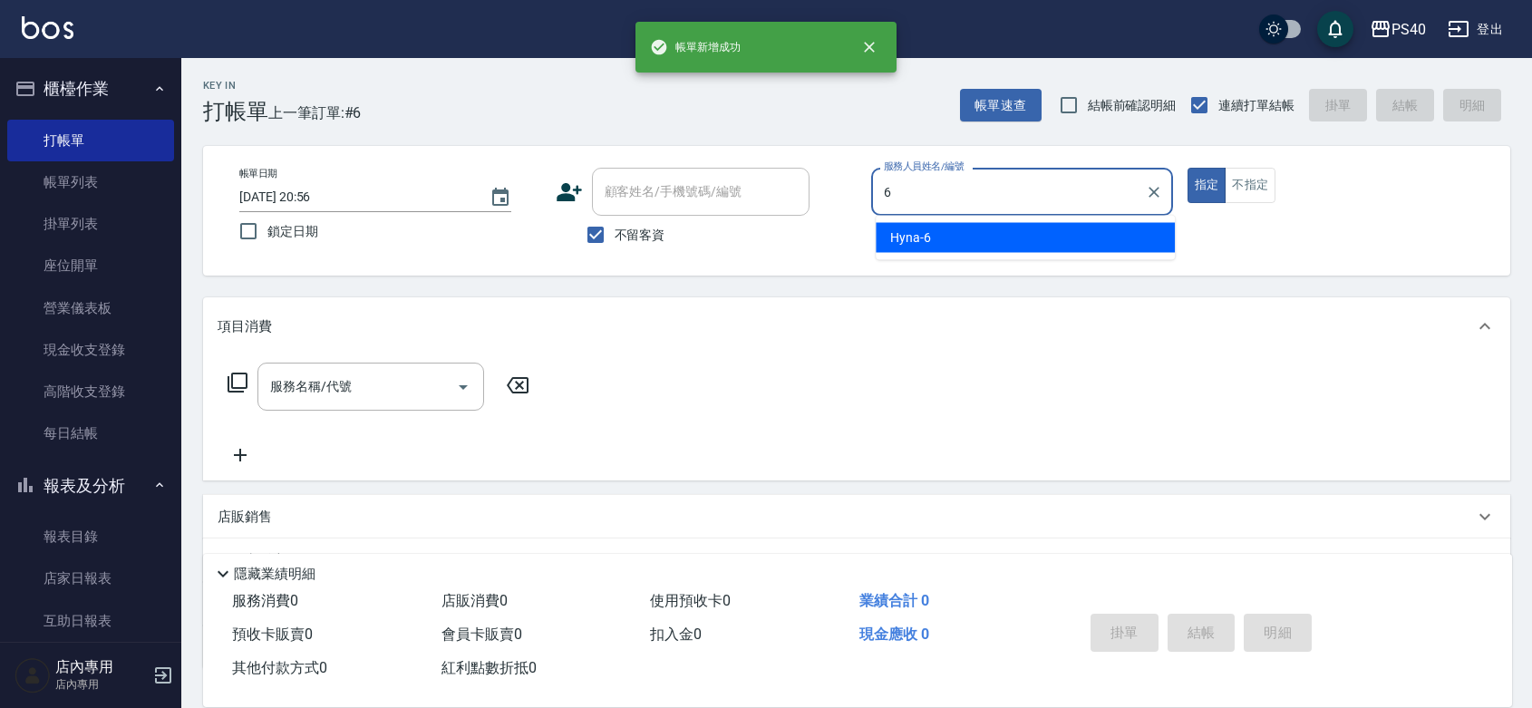
type input "Hyna-6"
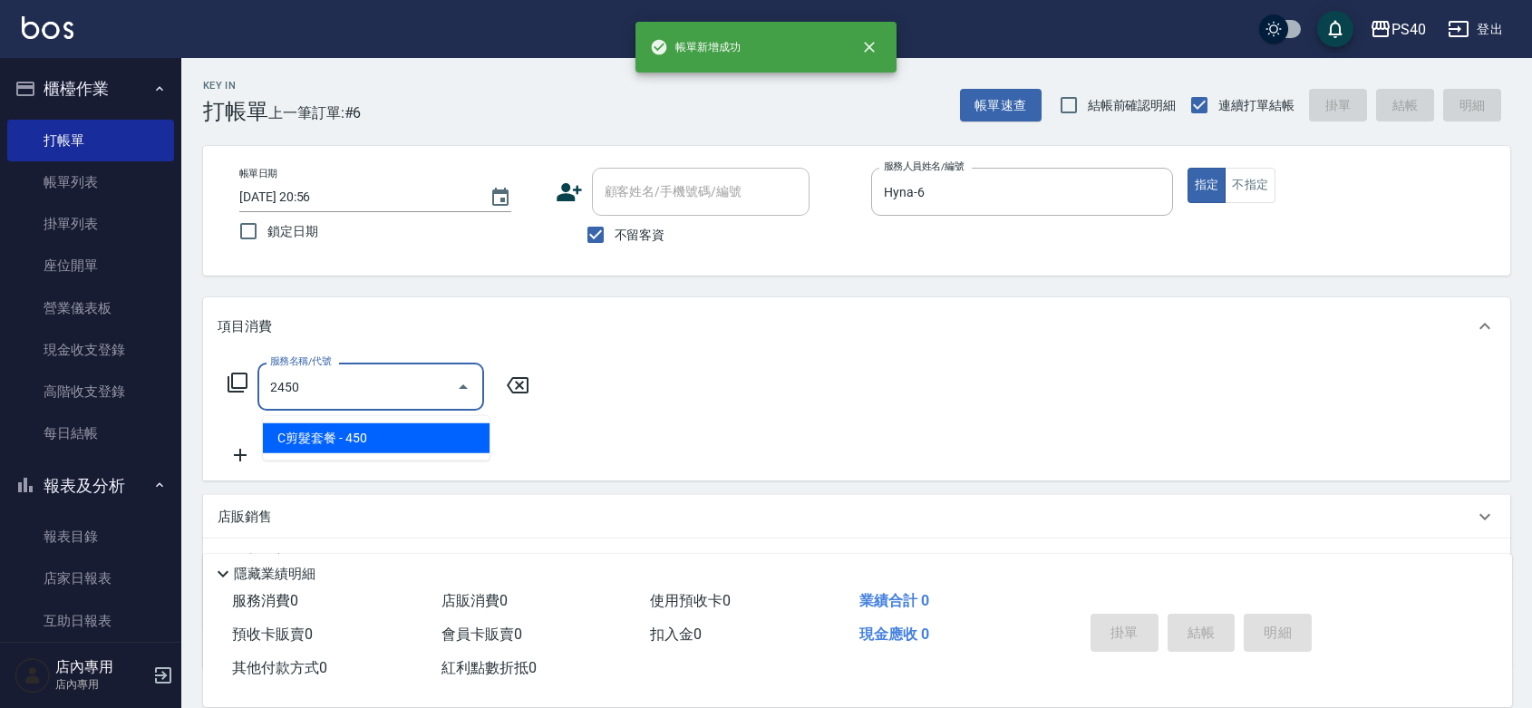
type input "C剪髮套餐(2450)"
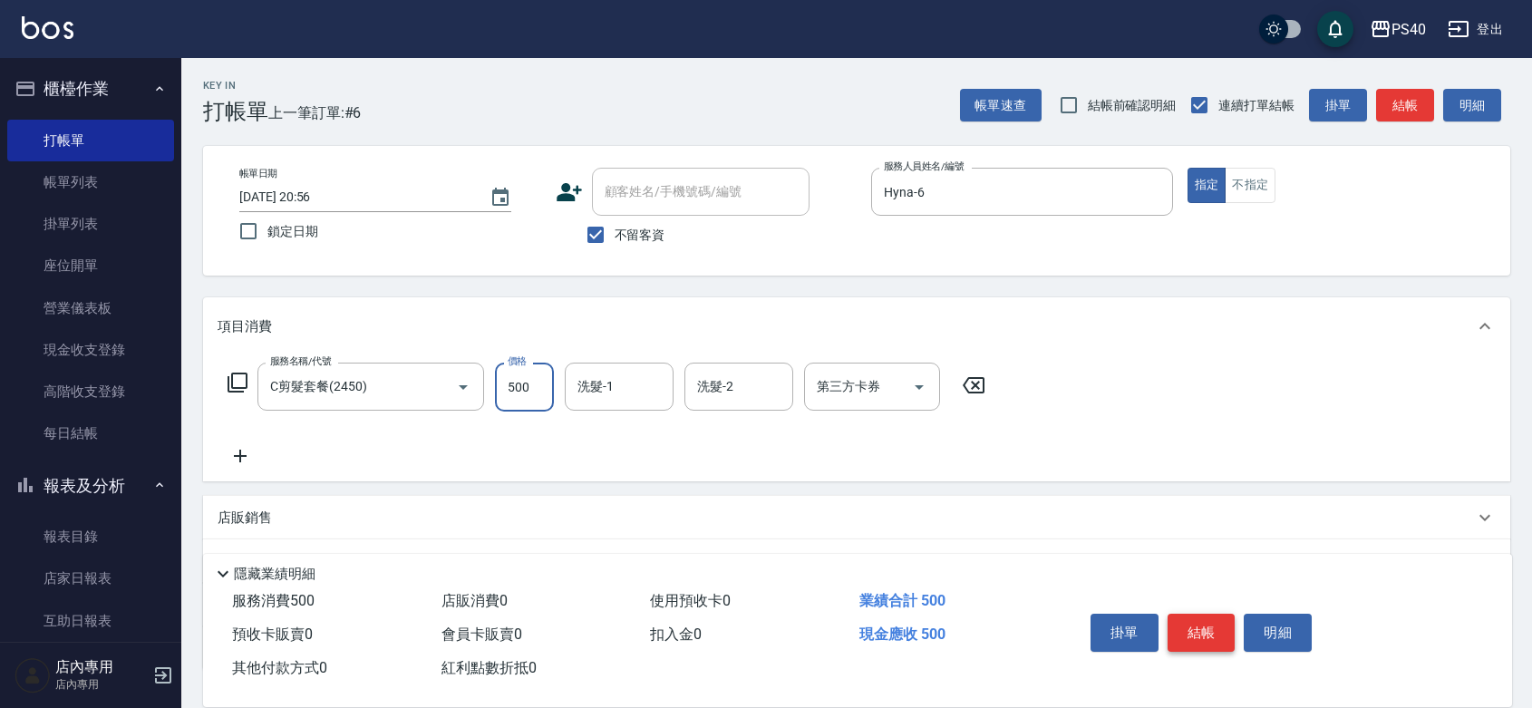
type input "500"
click at [1212, 614] on button "結帳" at bounding box center [1201, 633] width 68 height 38
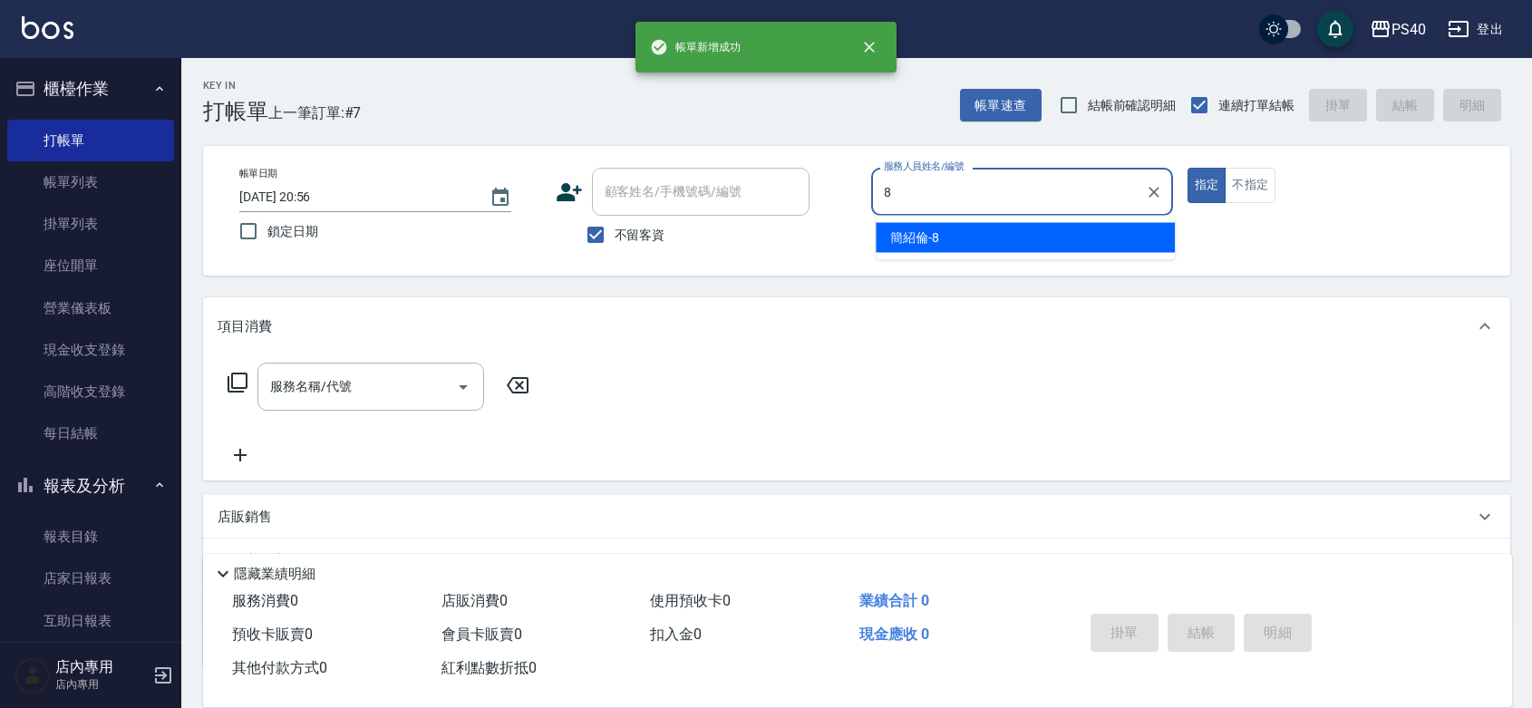
type input "[PERSON_NAME]-8"
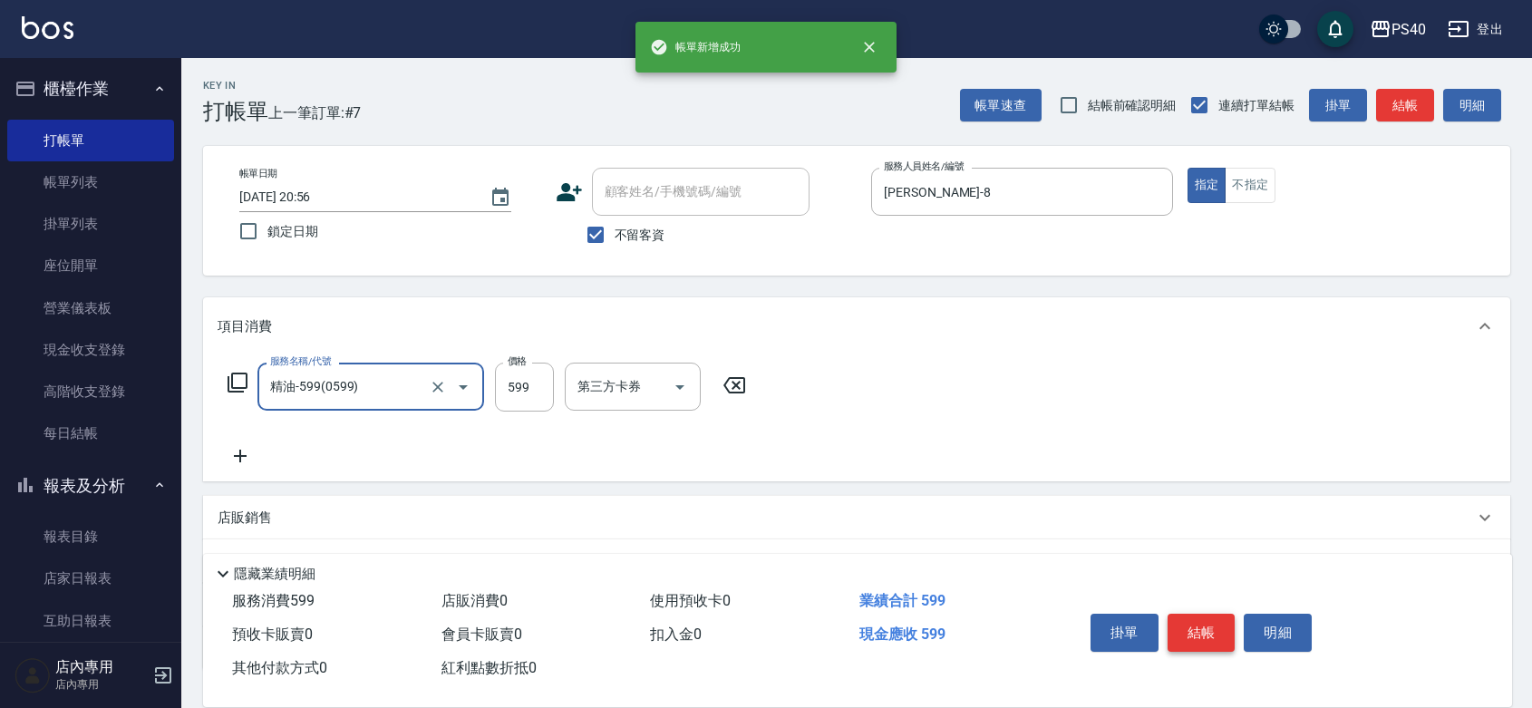
type input "精油-599(0599)"
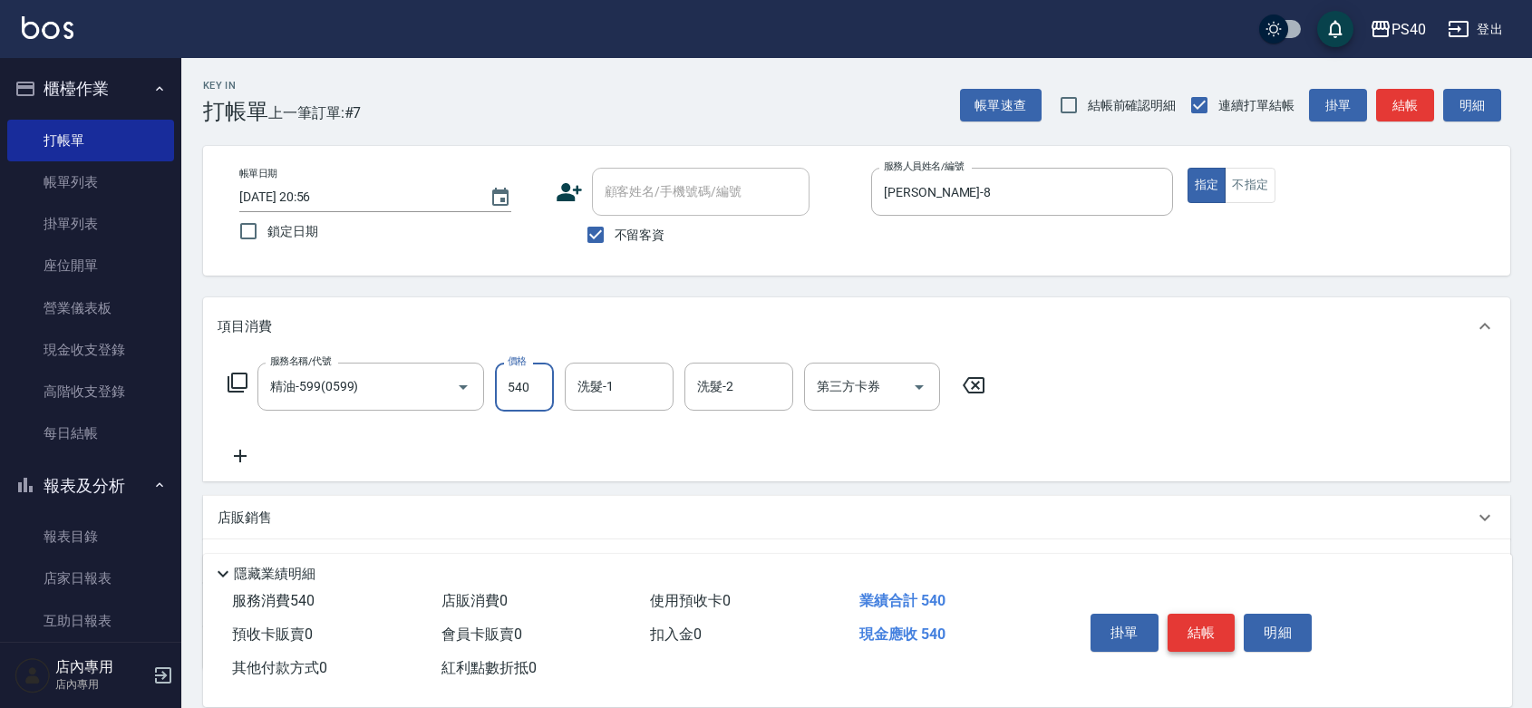
type input "540"
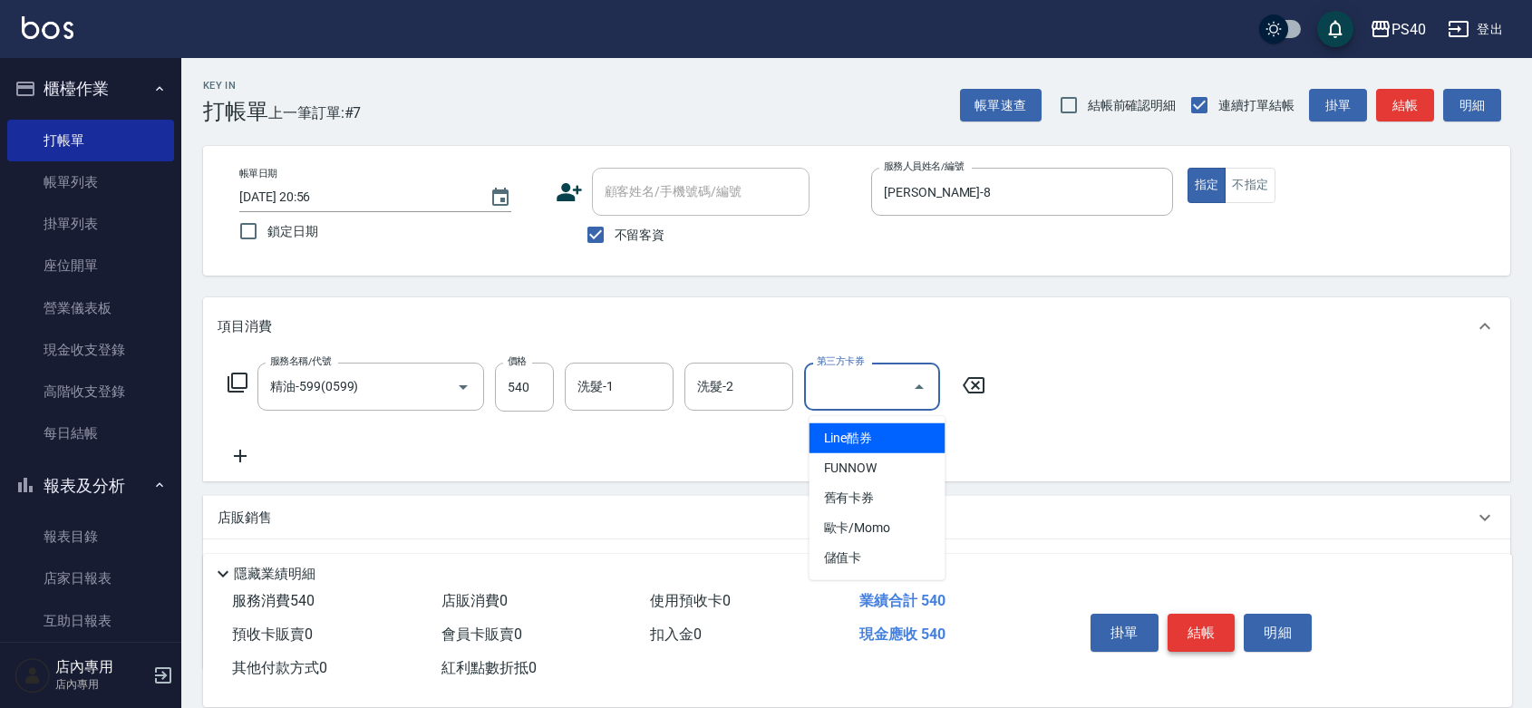
type input "儲值卡"
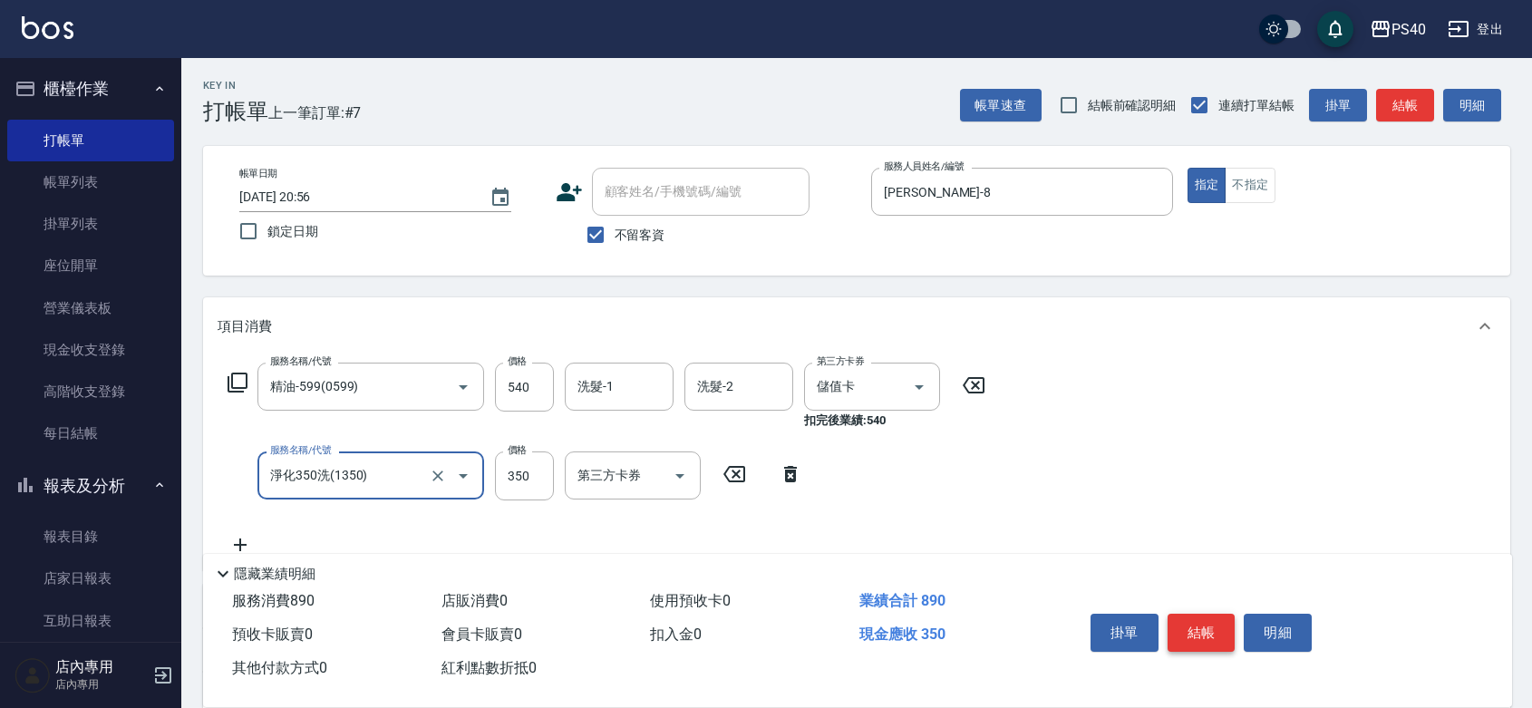
type input "淨化350洗(1350)"
type input "225"
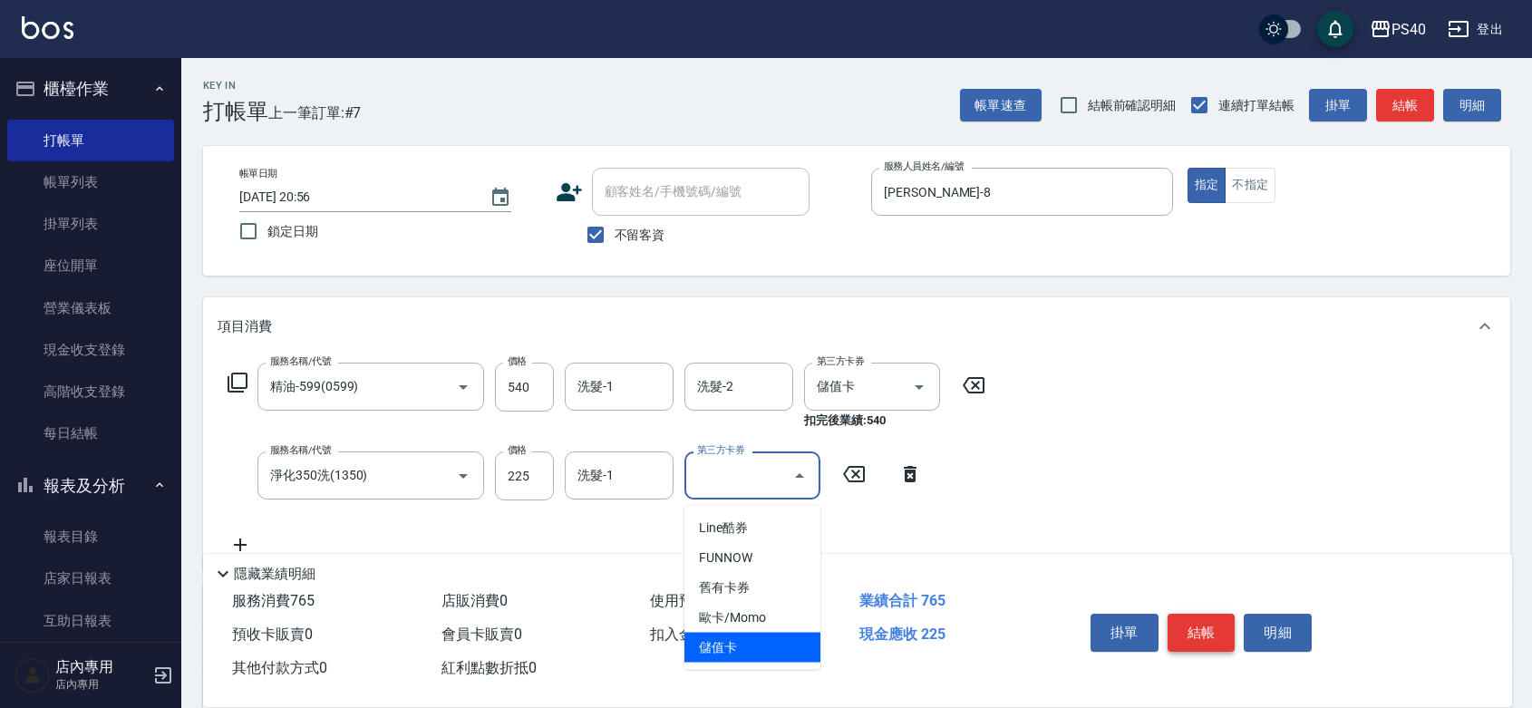
type input "儲值卡"
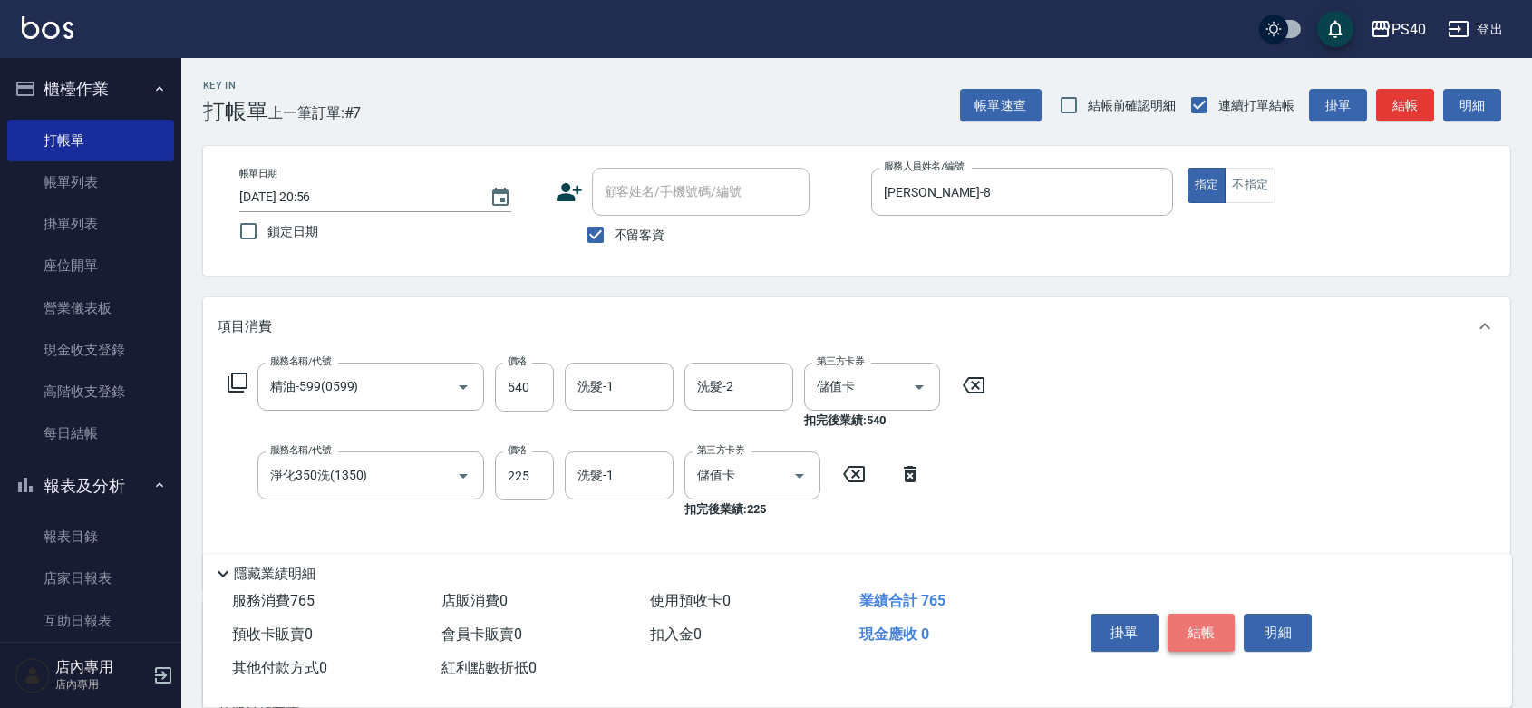
click at [1212, 614] on button "結帳" at bounding box center [1201, 633] width 68 height 38
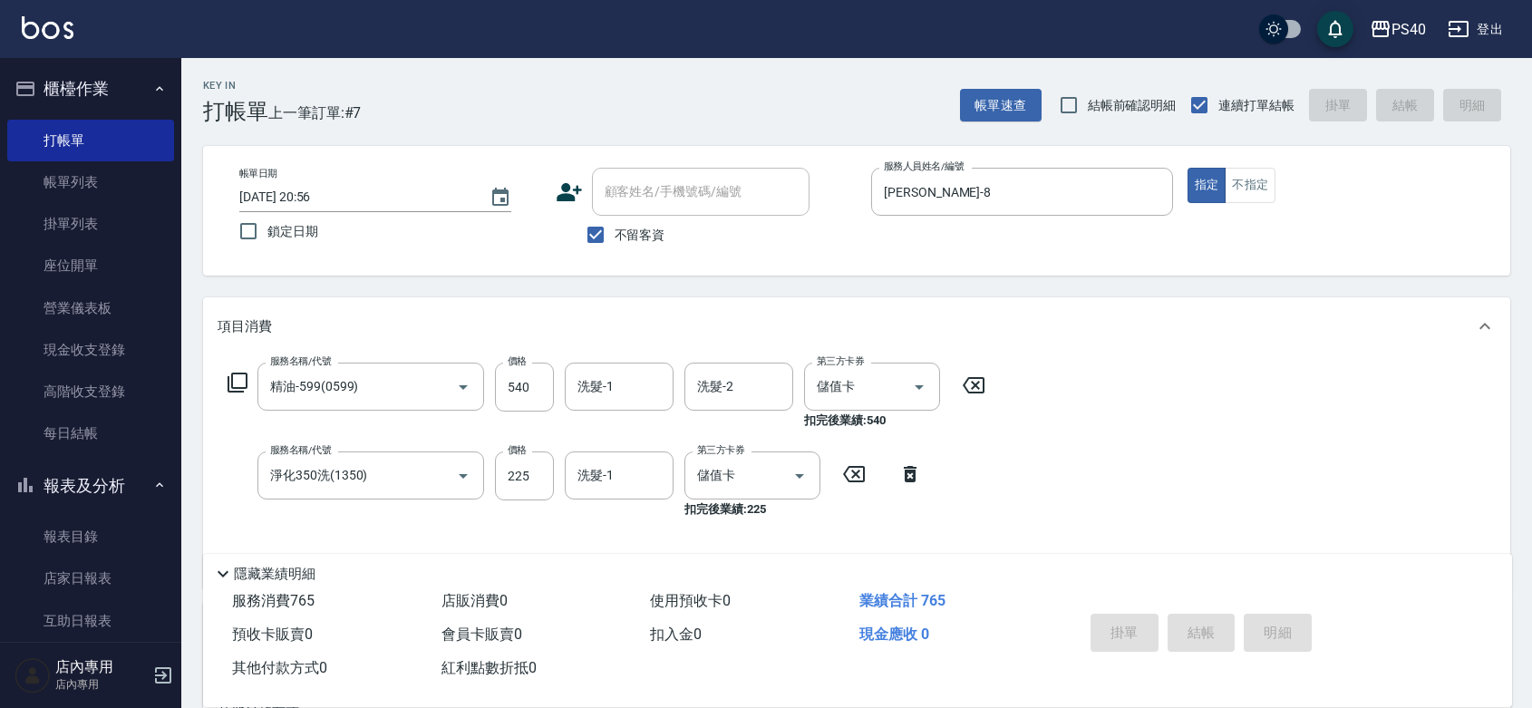
type input "[DATE] 20:57"
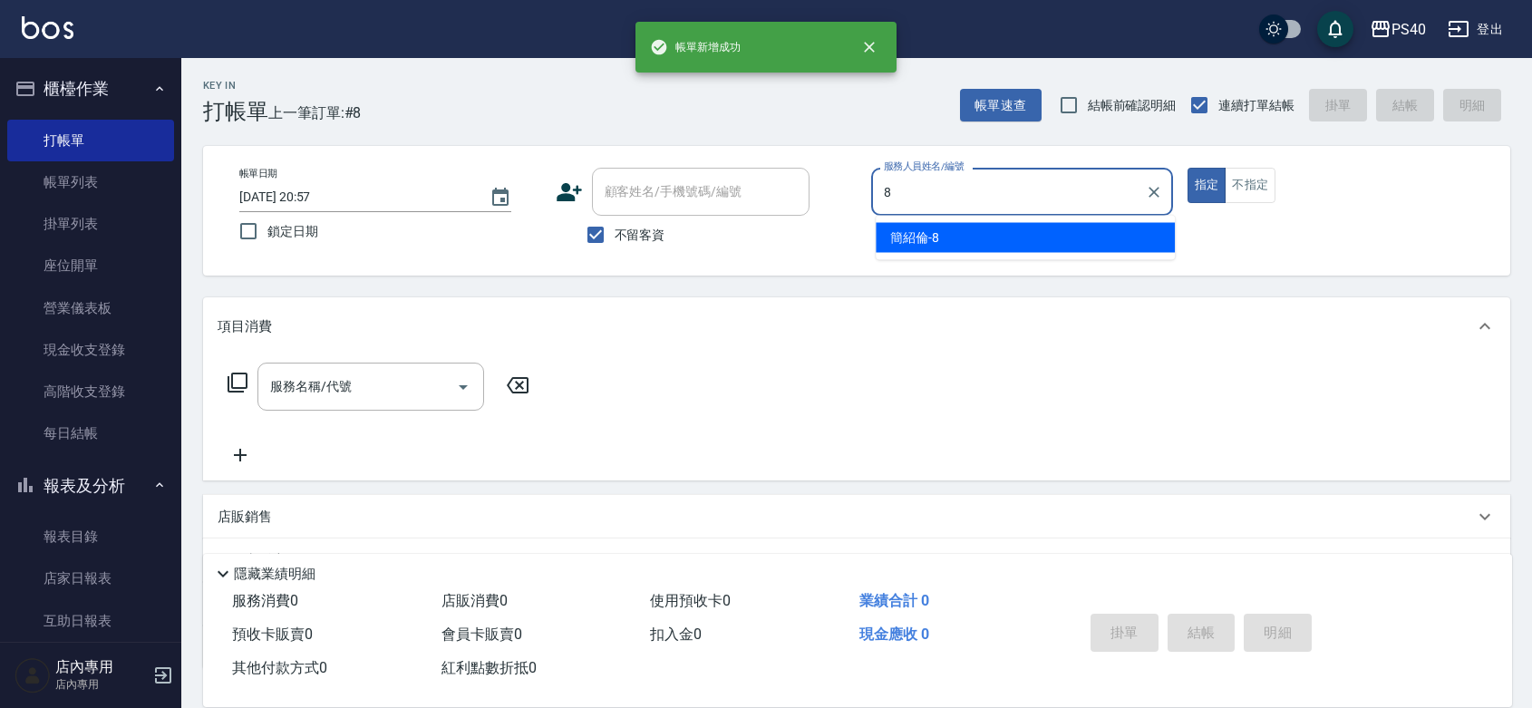
type input "[PERSON_NAME]-8"
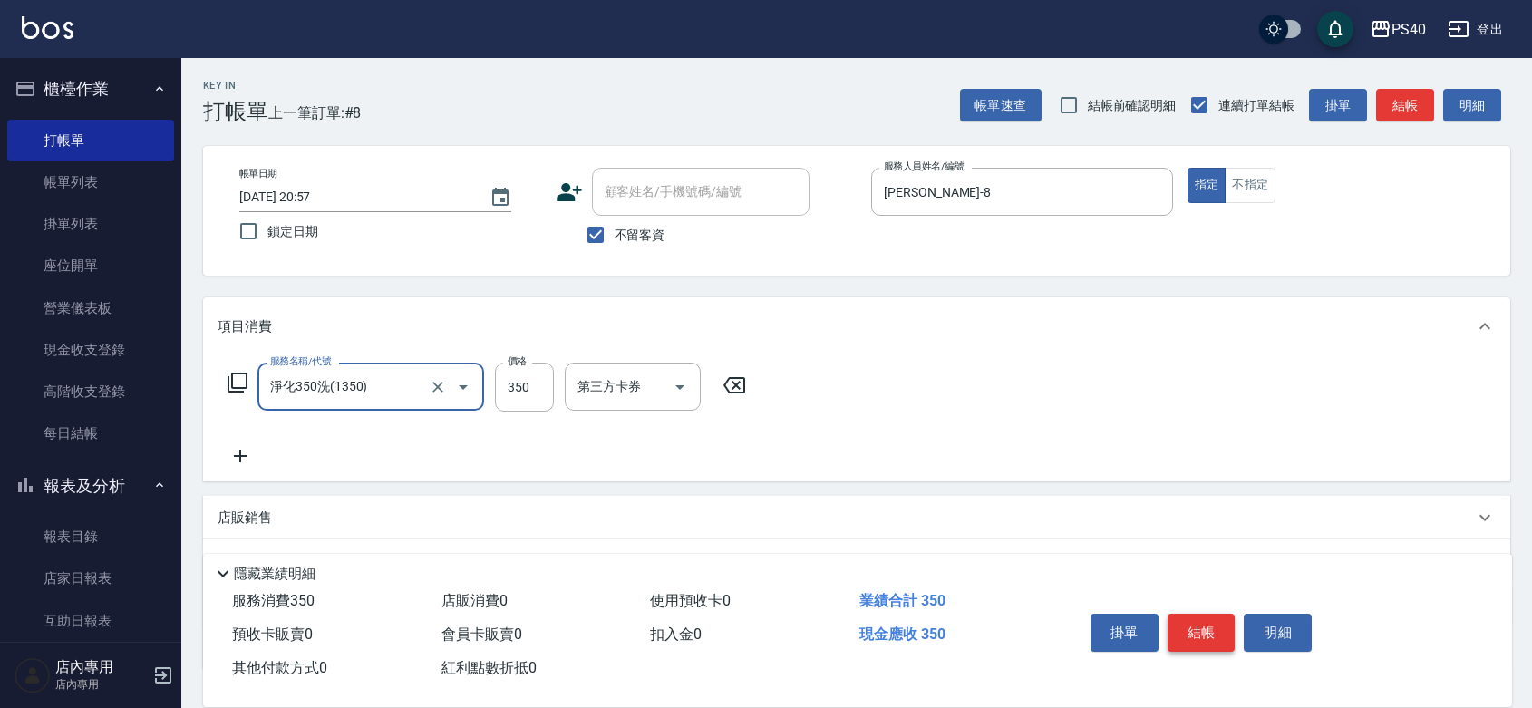
type input "淨化350洗(1350)"
type input "315"
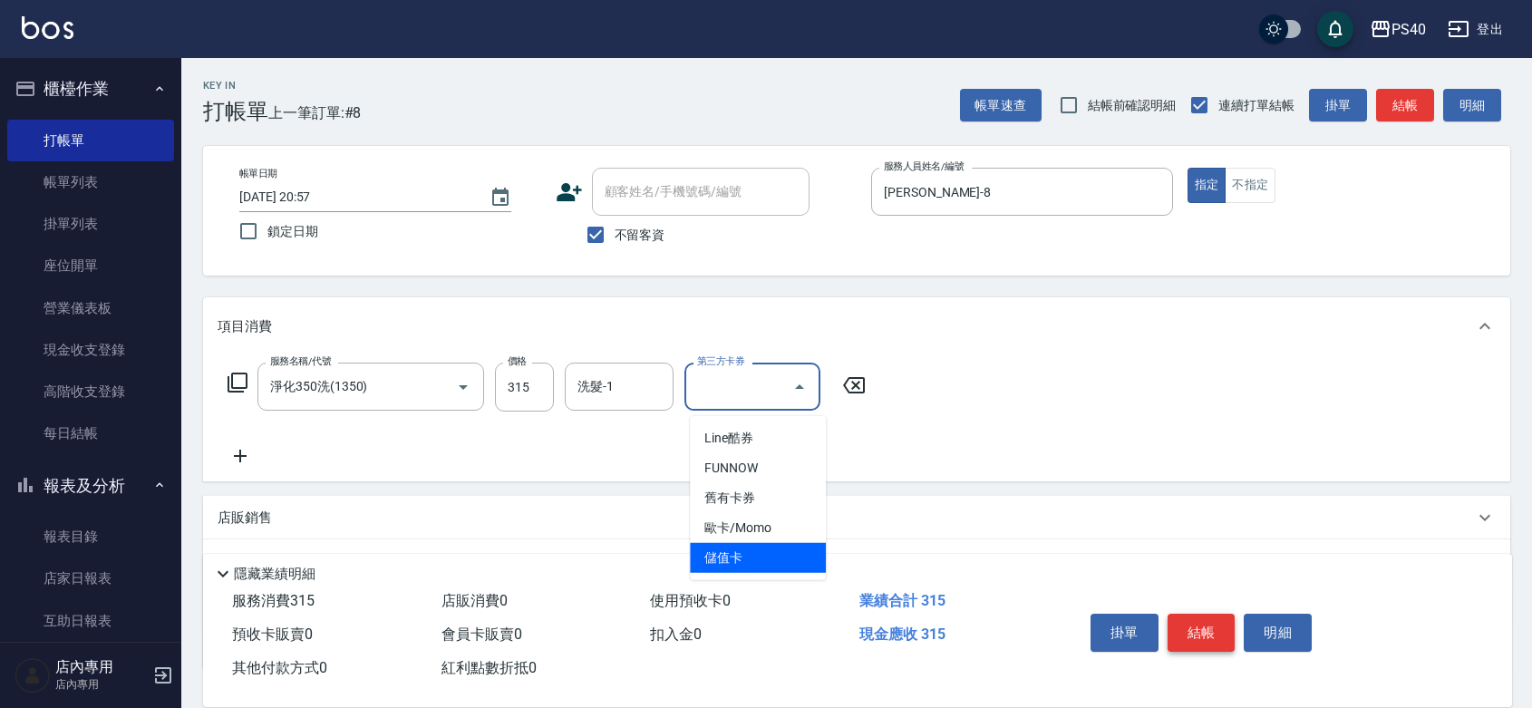
type input "儲值卡"
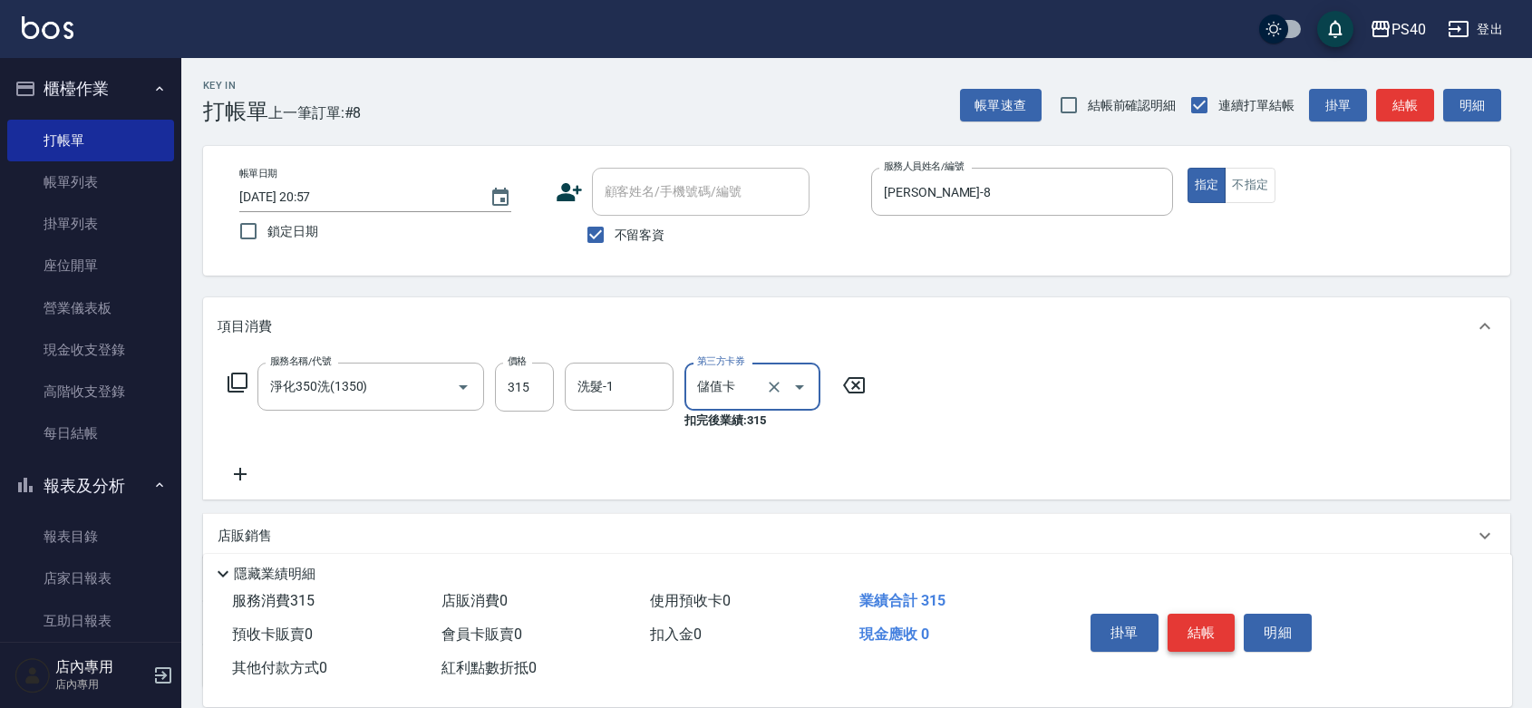
click at [1212, 614] on button "結帳" at bounding box center [1201, 633] width 68 height 38
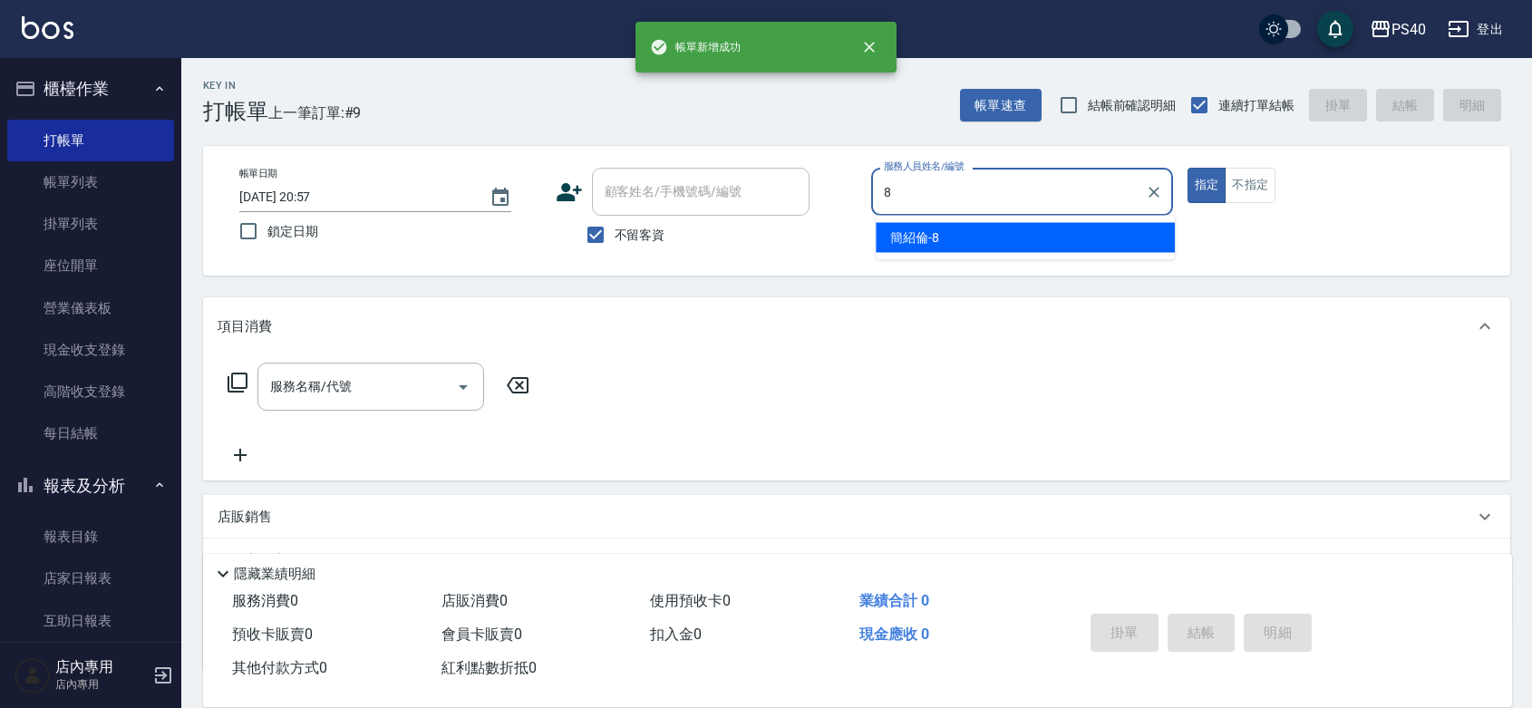
type input "[PERSON_NAME]-8"
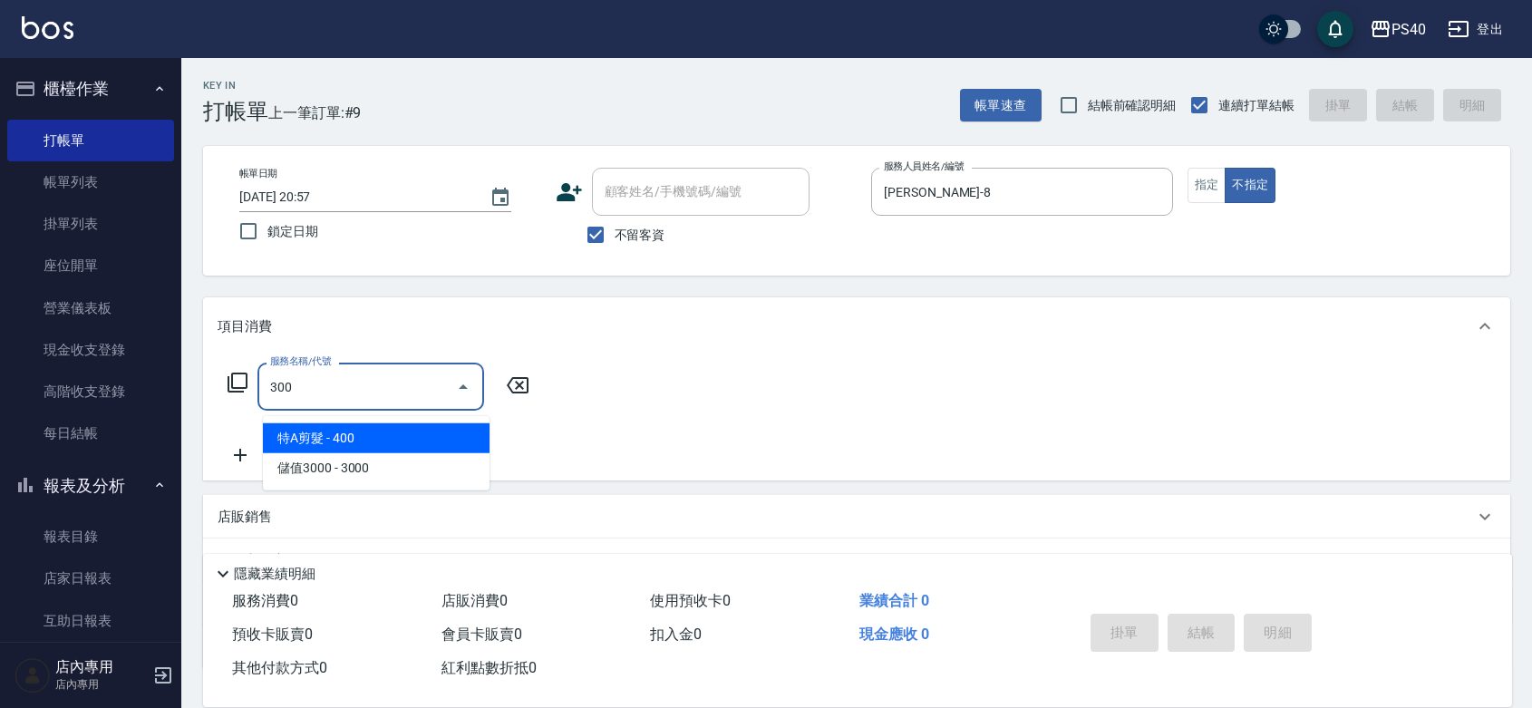
type input "特A剪髮(300)"
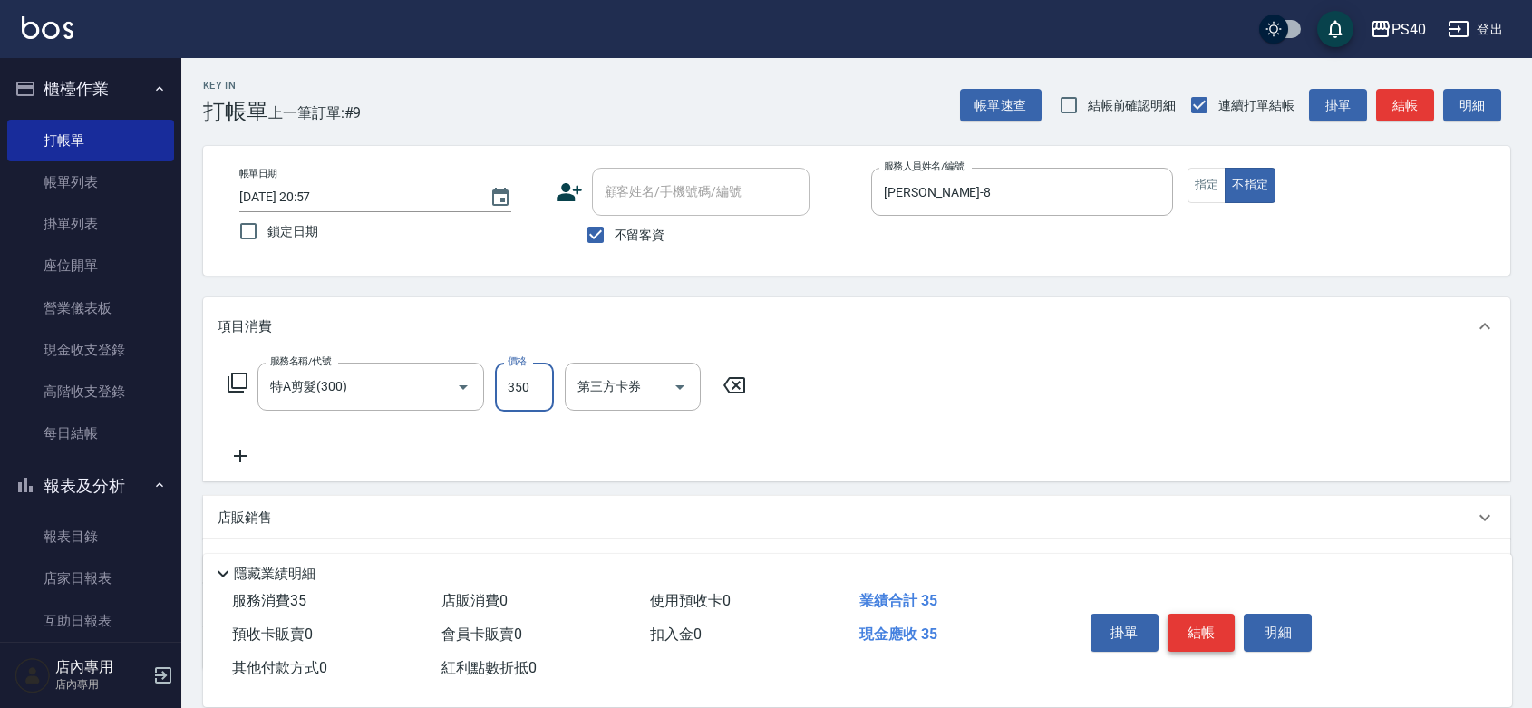
type input "350"
click at [1212, 614] on button "結帳" at bounding box center [1201, 633] width 68 height 38
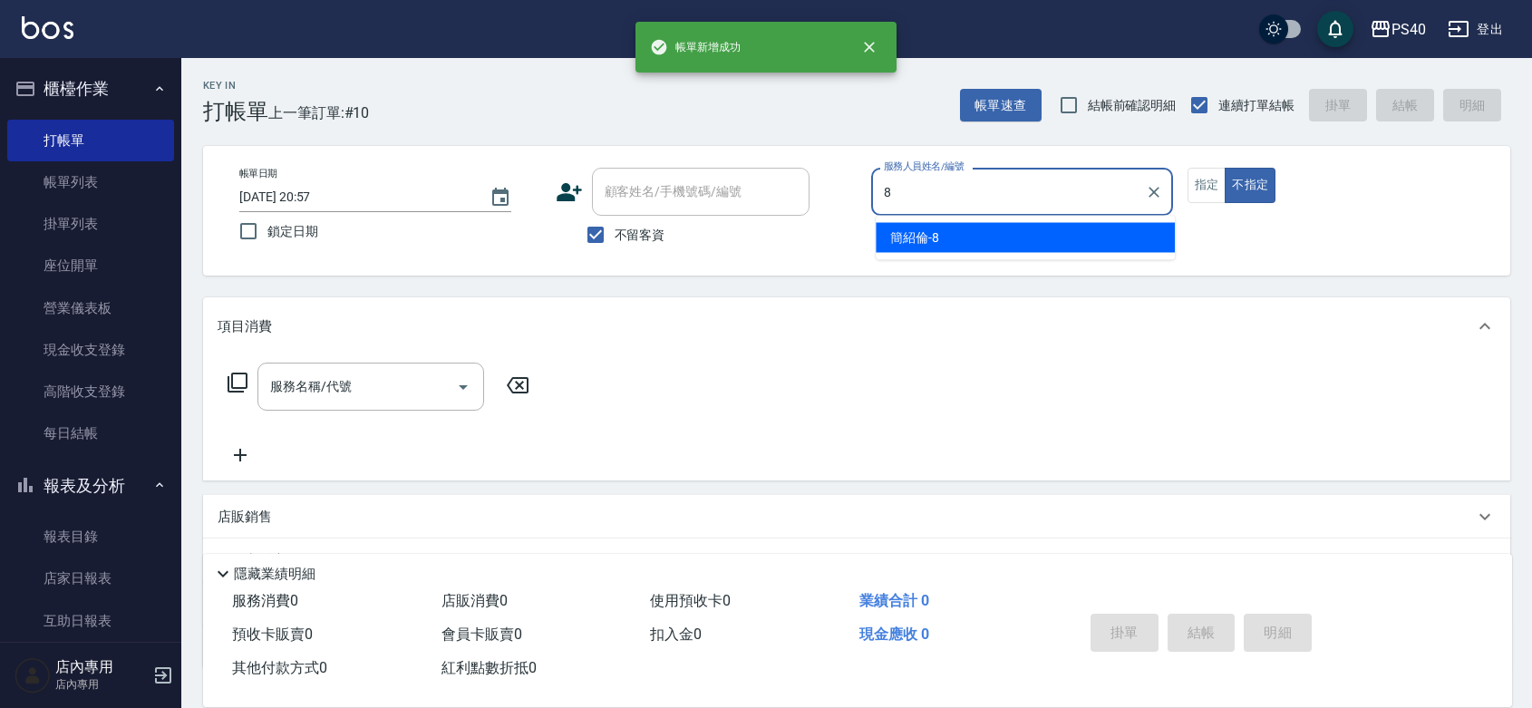
type input "[PERSON_NAME]-8"
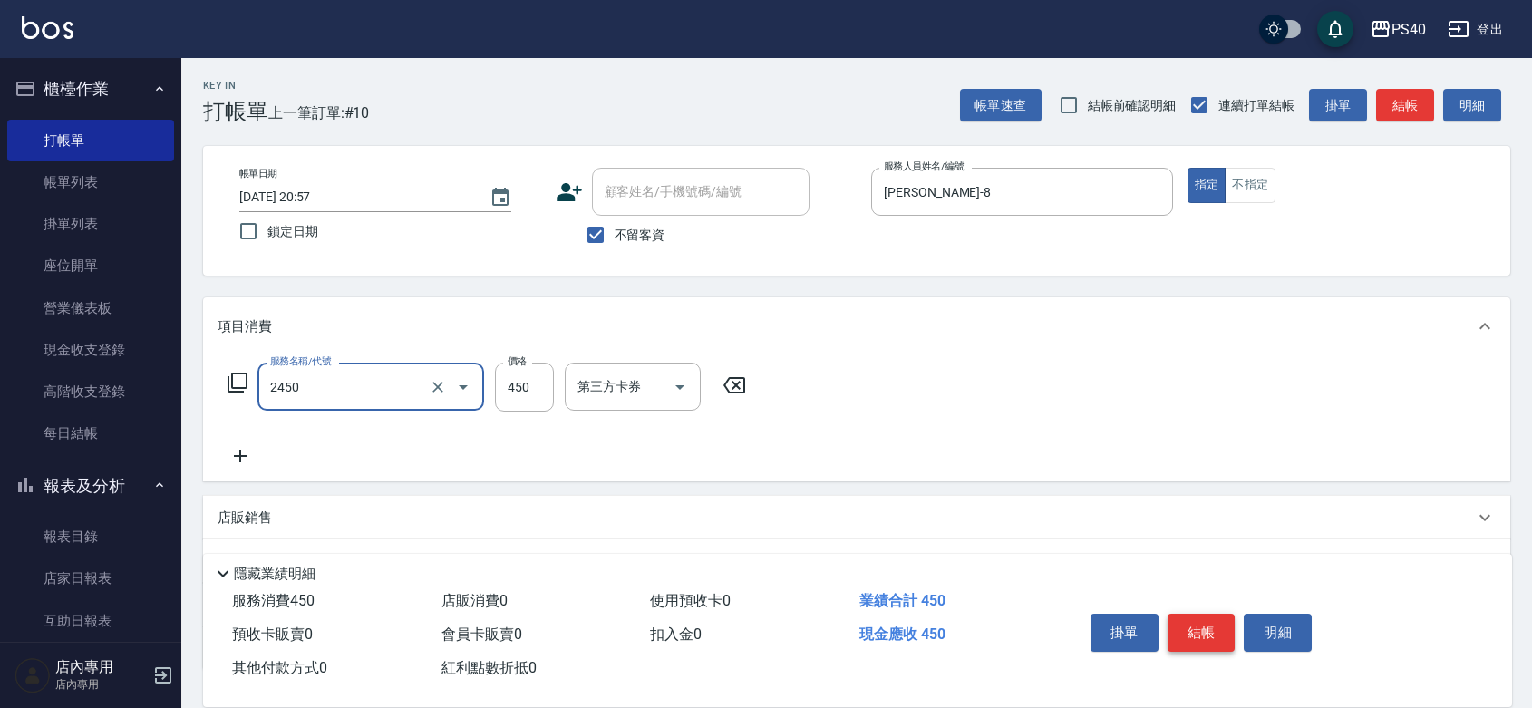
type input "C剪髮套餐(2450)"
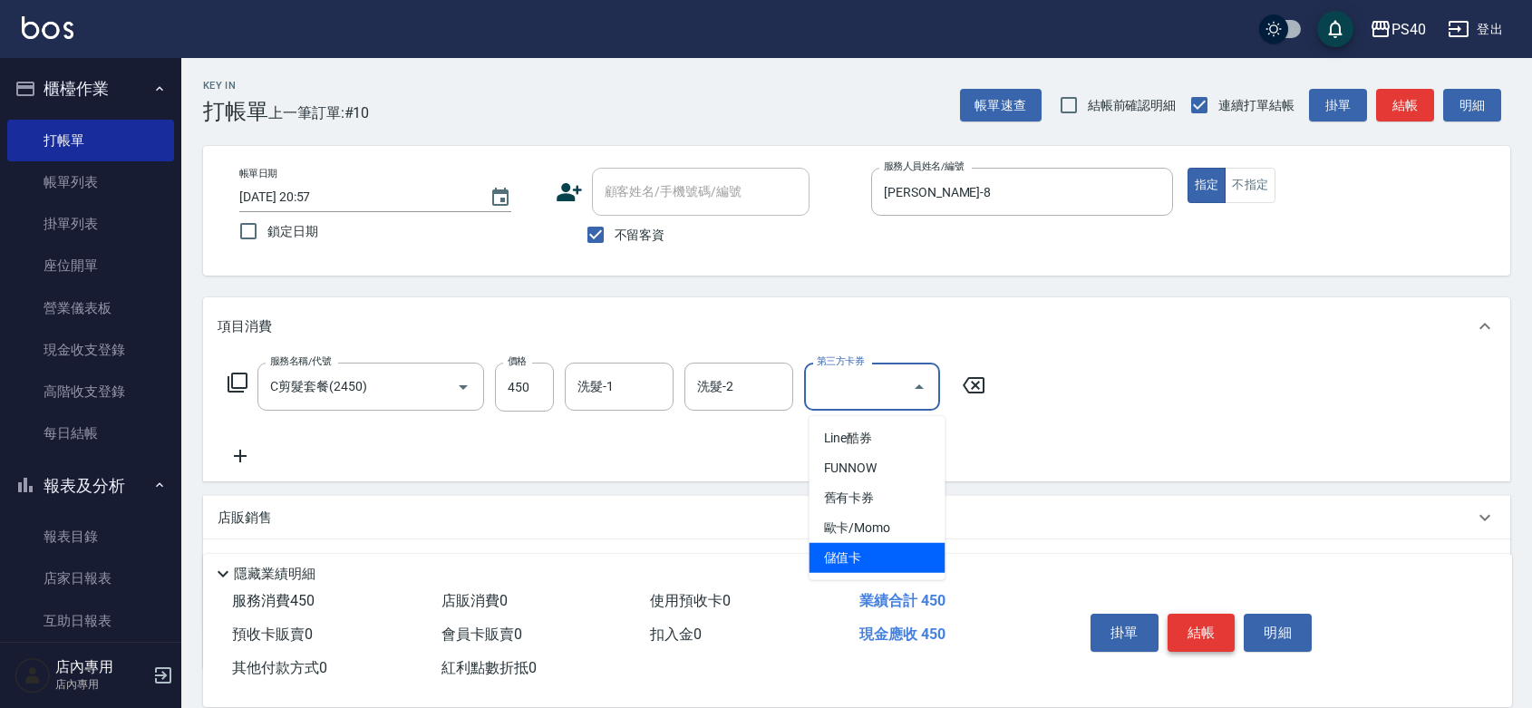
type input "儲值卡"
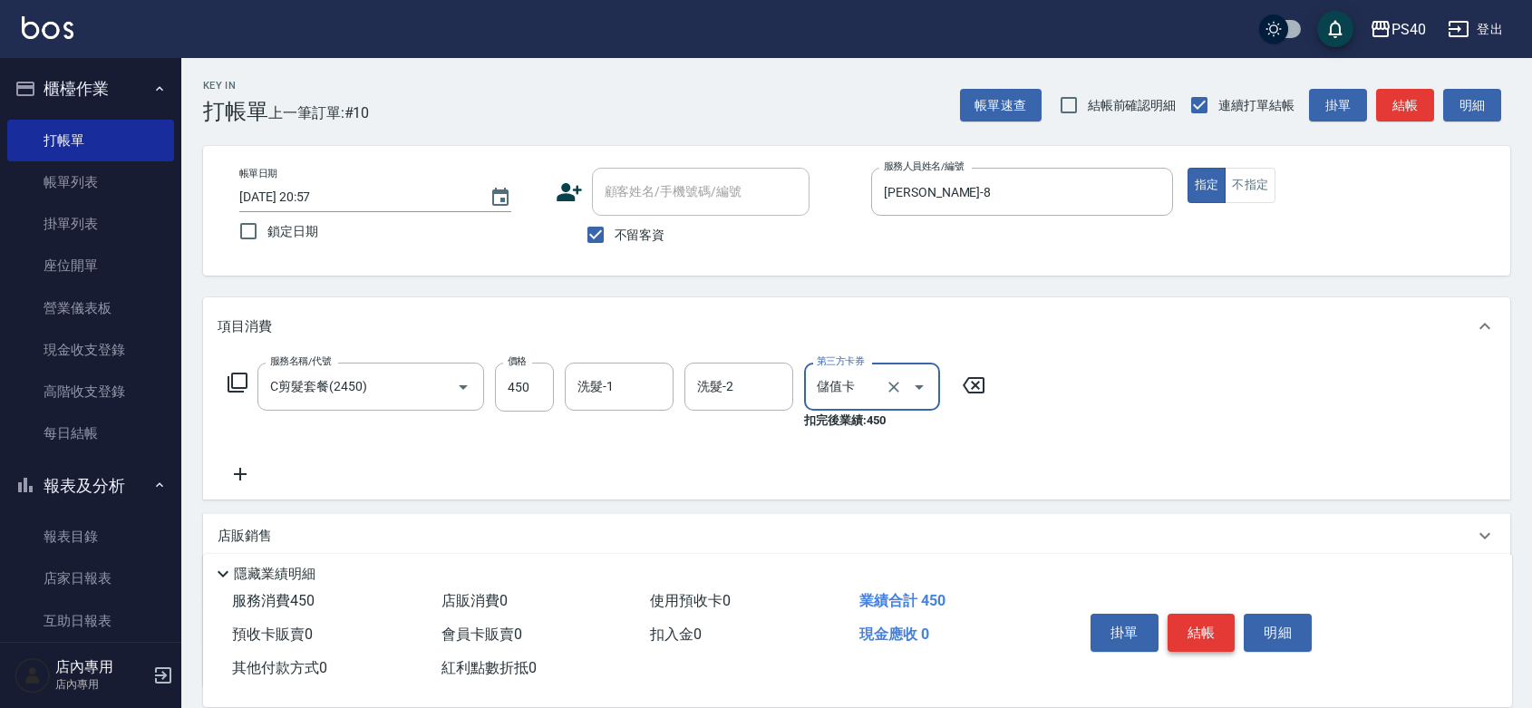
click at [1212, 614] on button "結帳" at bounding box center [1201, 633] width 68 height 38
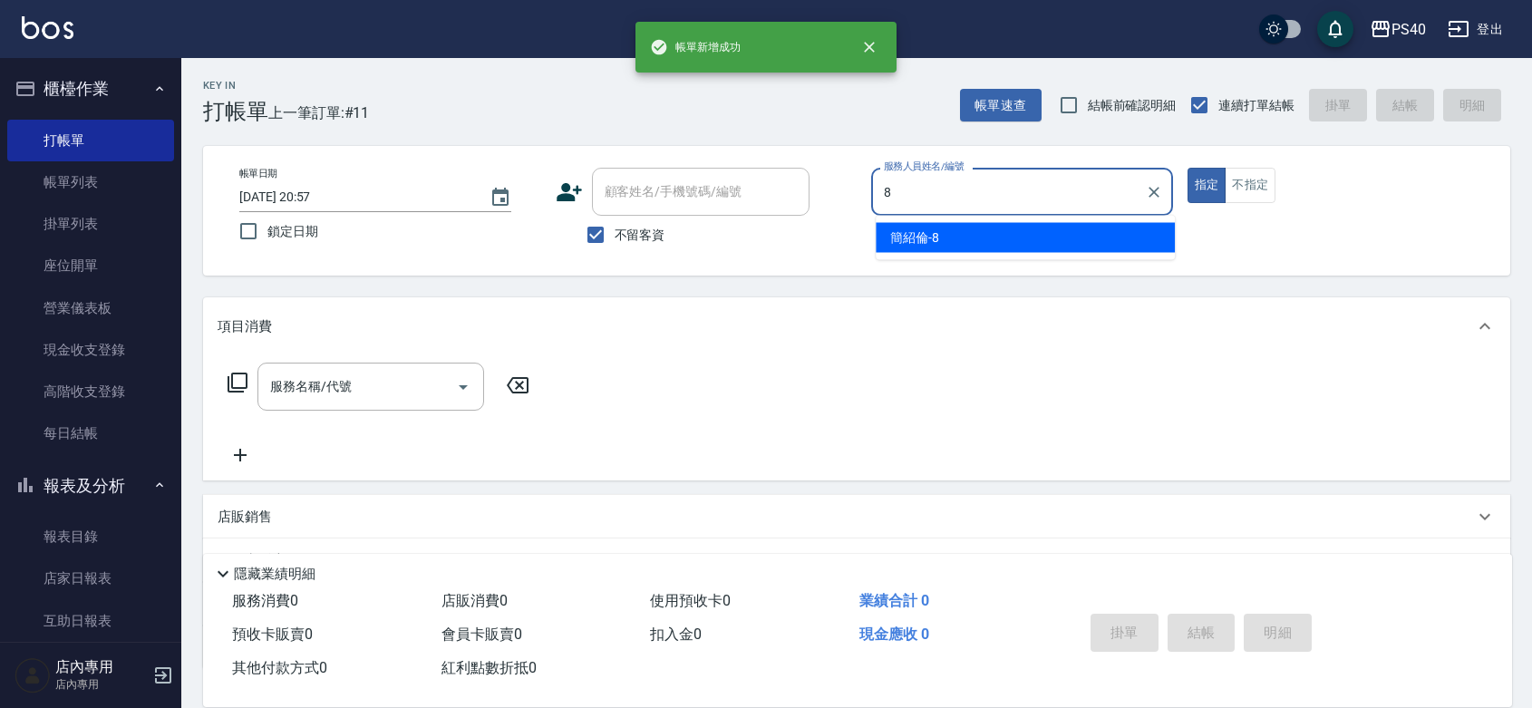
type input "[PERSON_NAME]-8"
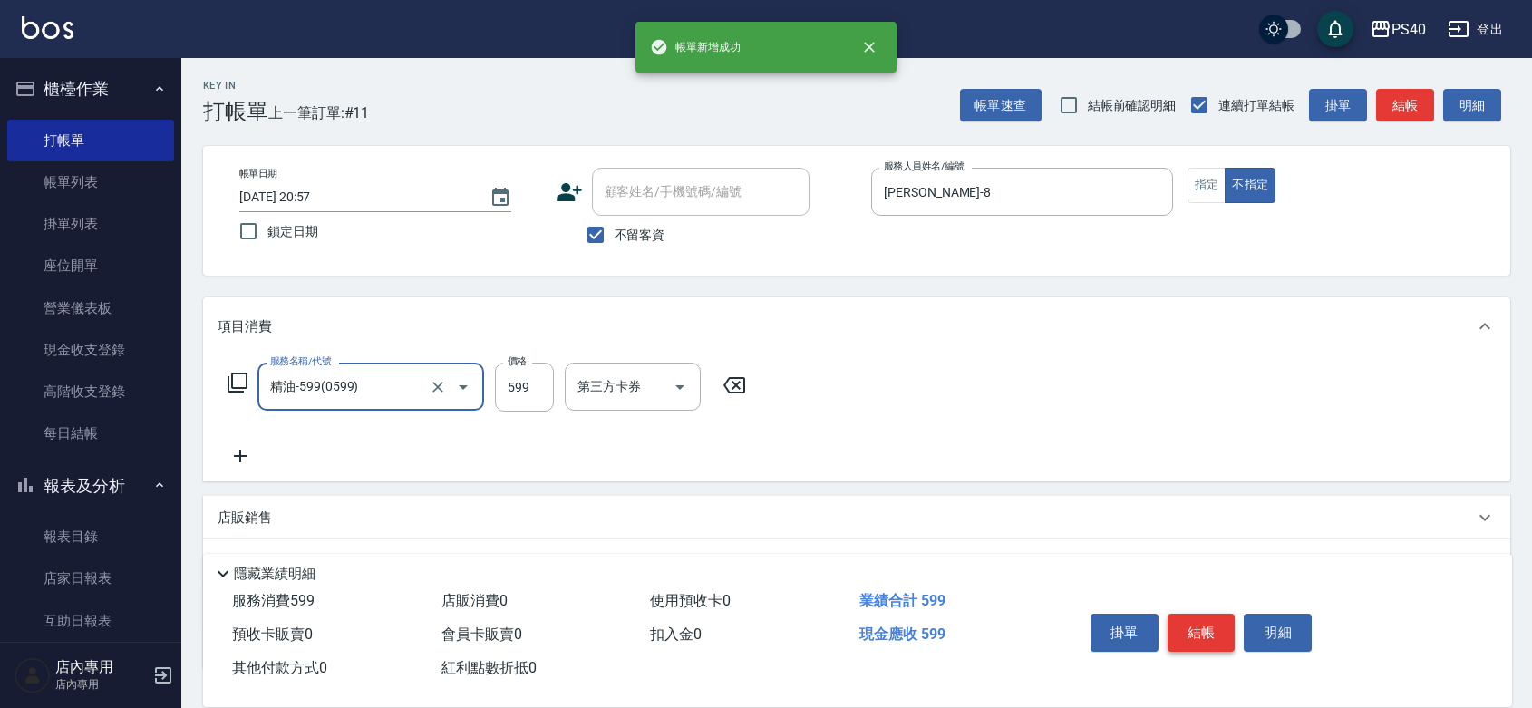
type input "精油-599(0599)"
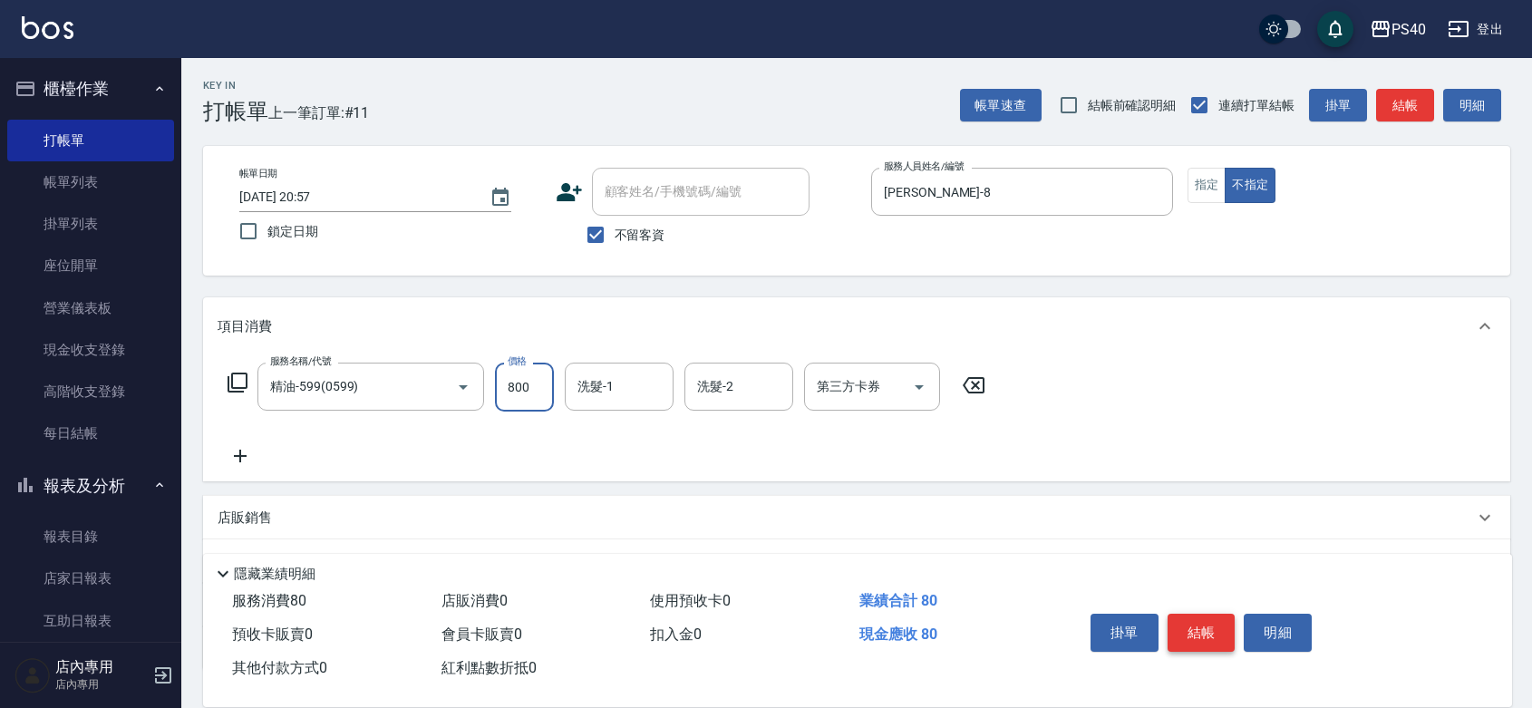
type input "800"
click at [1212, 614] on button "結帳" at bounding box center [1201, 633] width 68 height 38
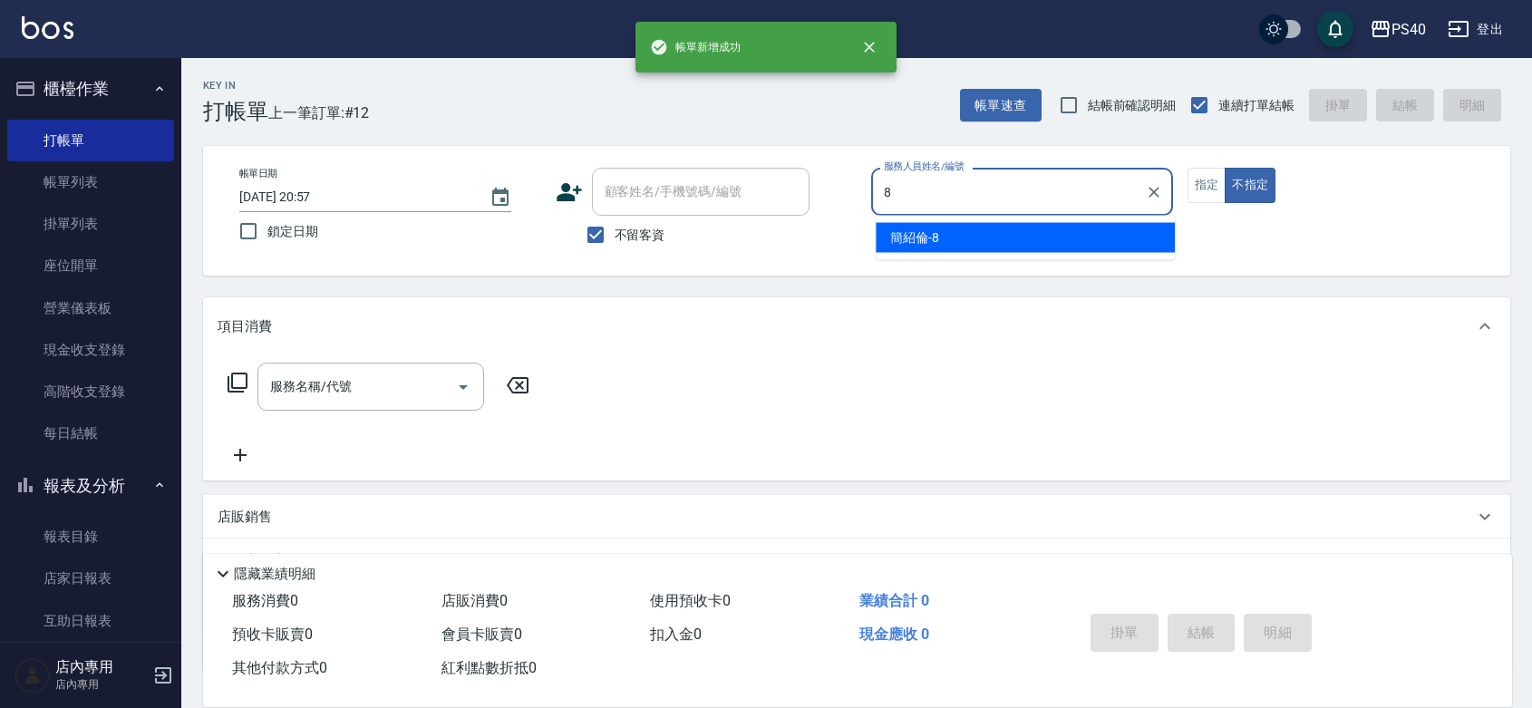
type input "[PERSON_NAME]-8"
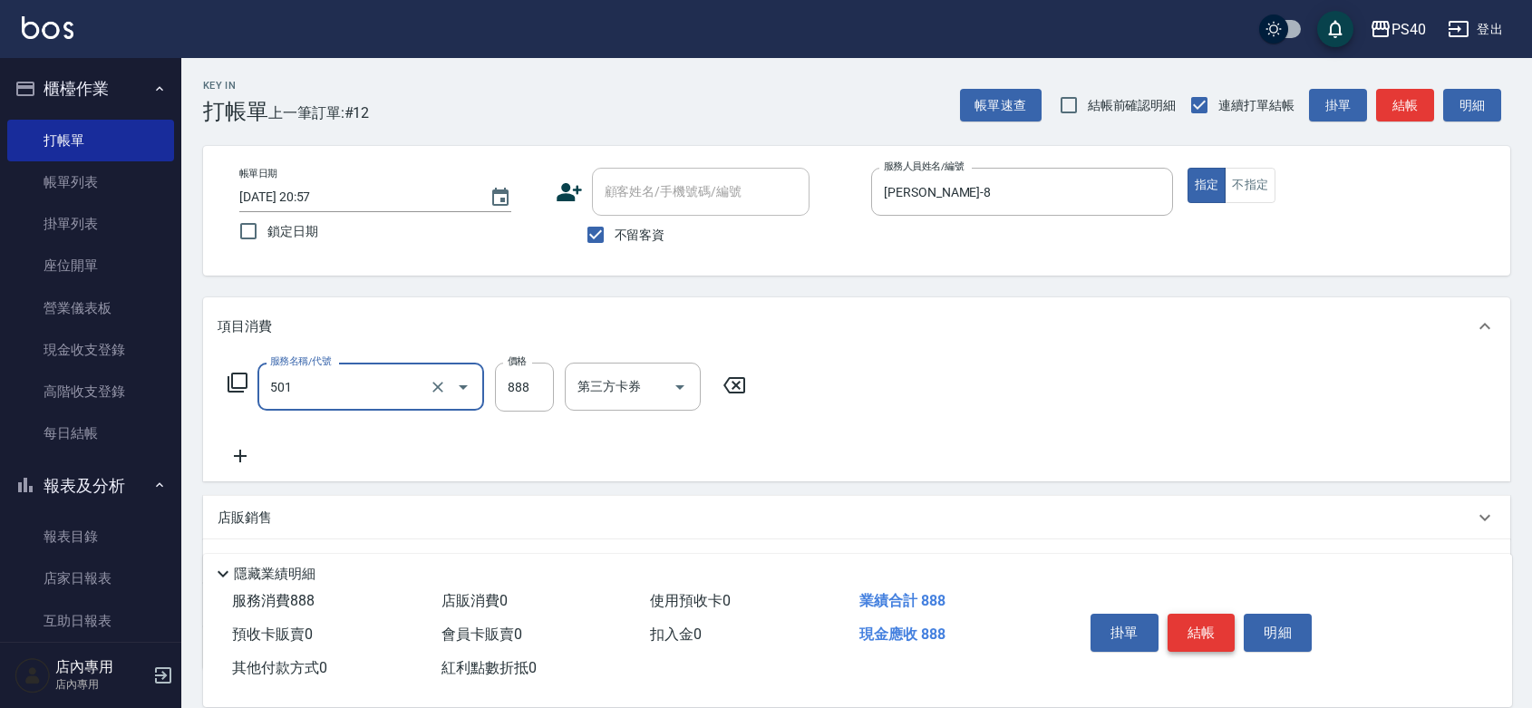
type input "一般染髮(改金額)(501)"
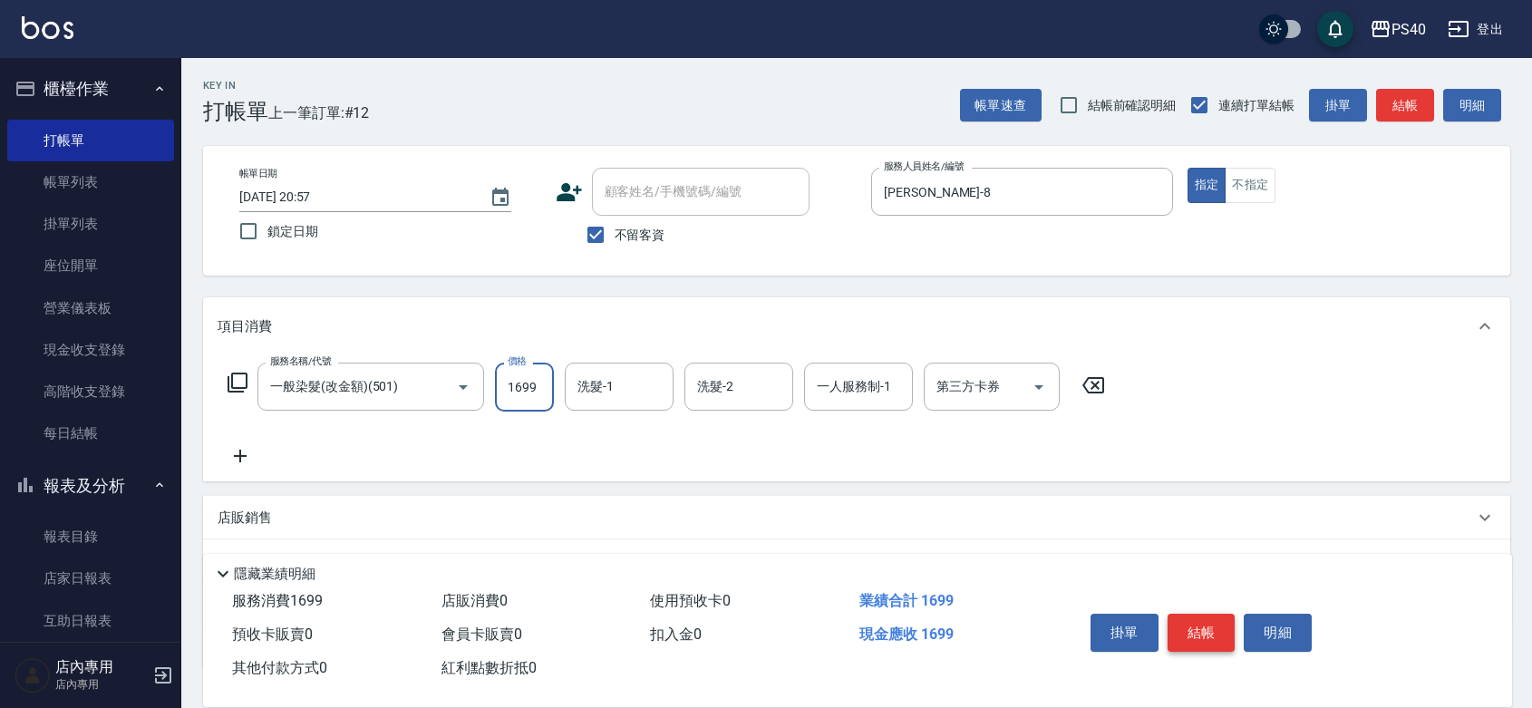
type input "1699"
click at [1212, 614] on button "結帳" at bounding box center [1201, 633] width 68 height 38
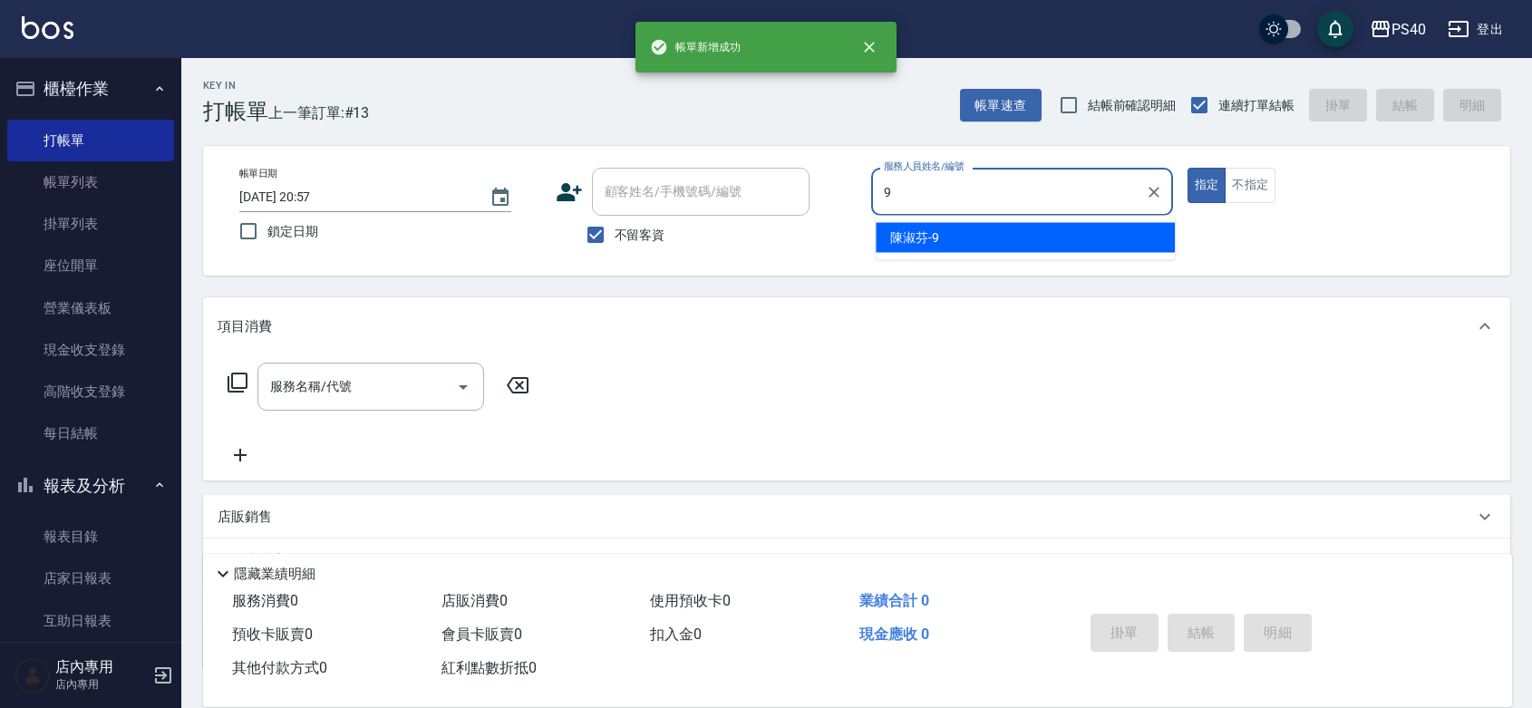
type input "[PERSON_NAME]-9"
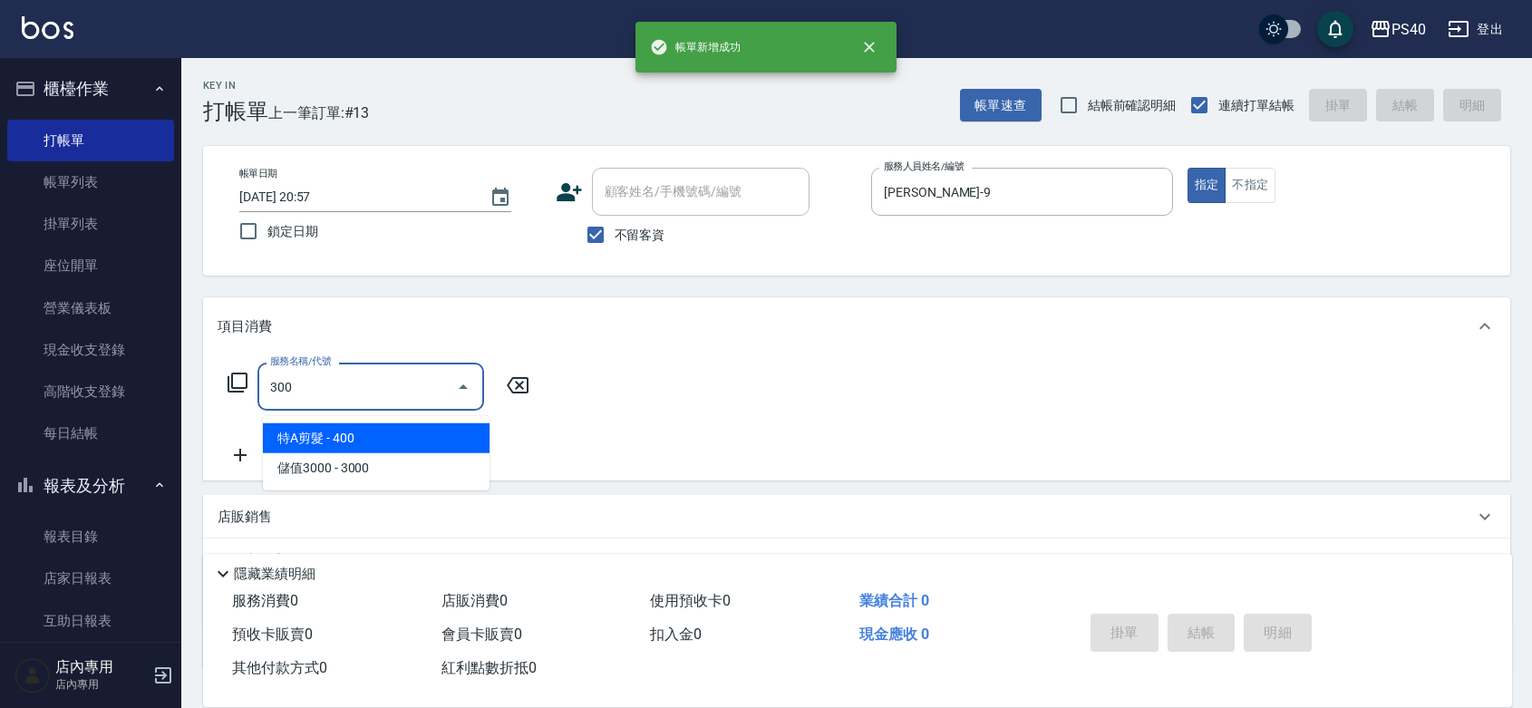
type input "特A剪髮(300)"
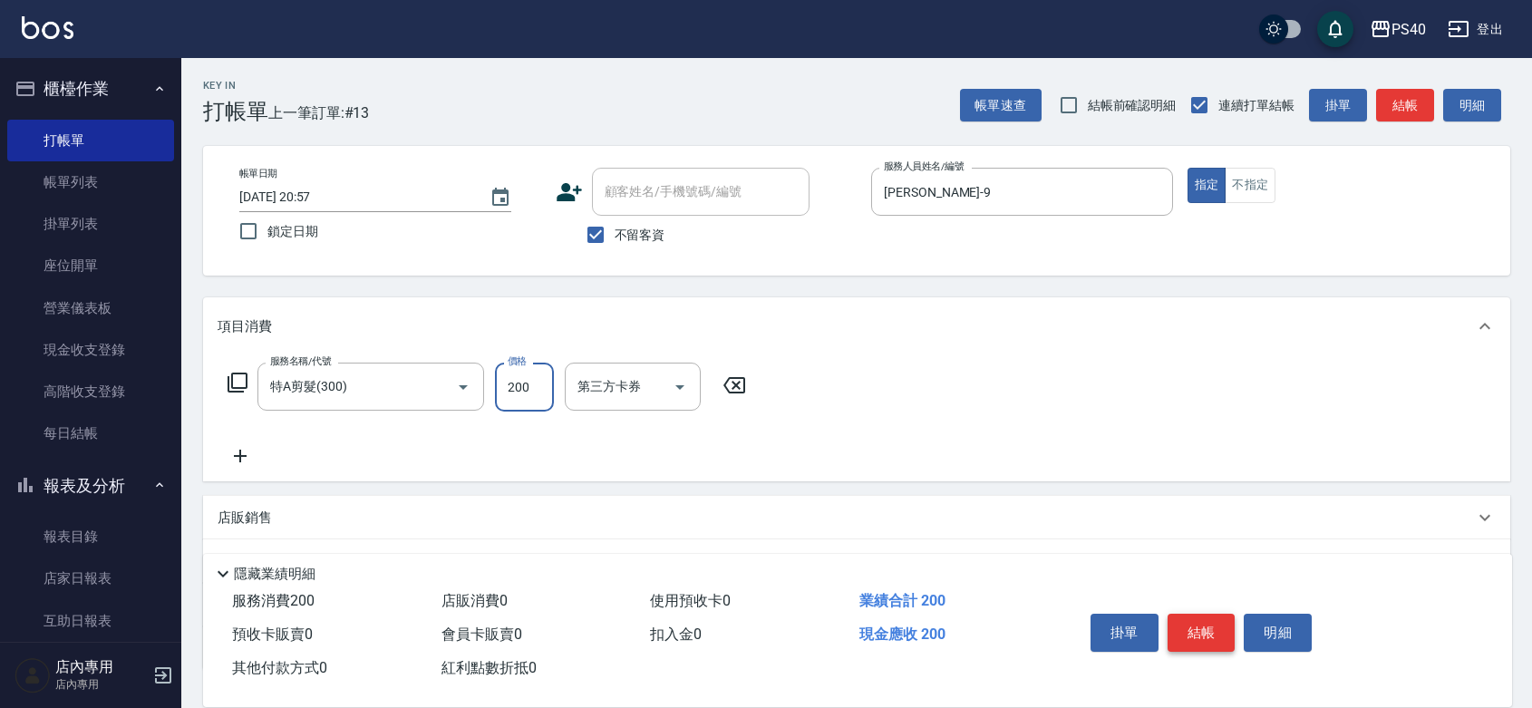
type input "200"
click at [1212, 614] on button "結帳" at bounding box center [1201, 633] width 68 height 38
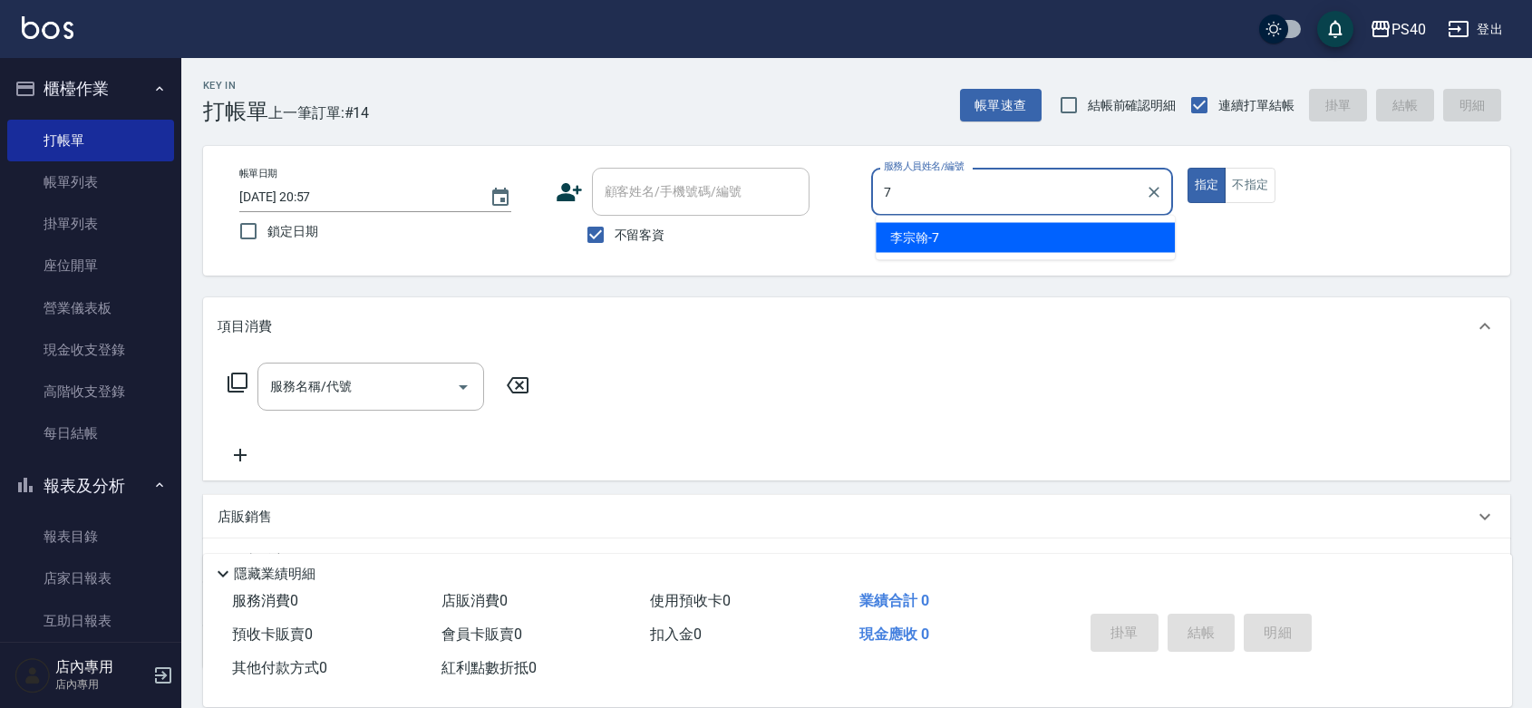
type input "[PERSON_NAME]-7"
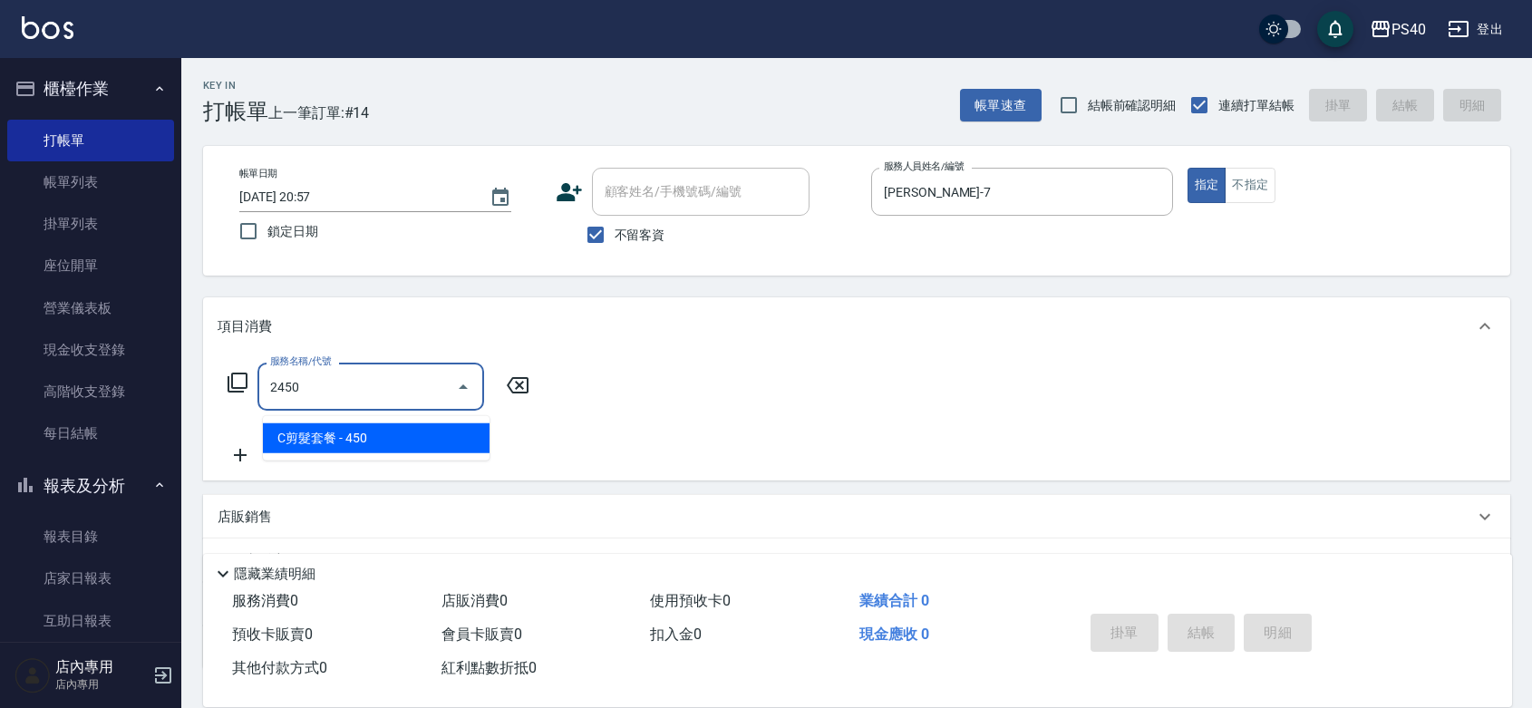
type input "C剪髮套餐(2450)"
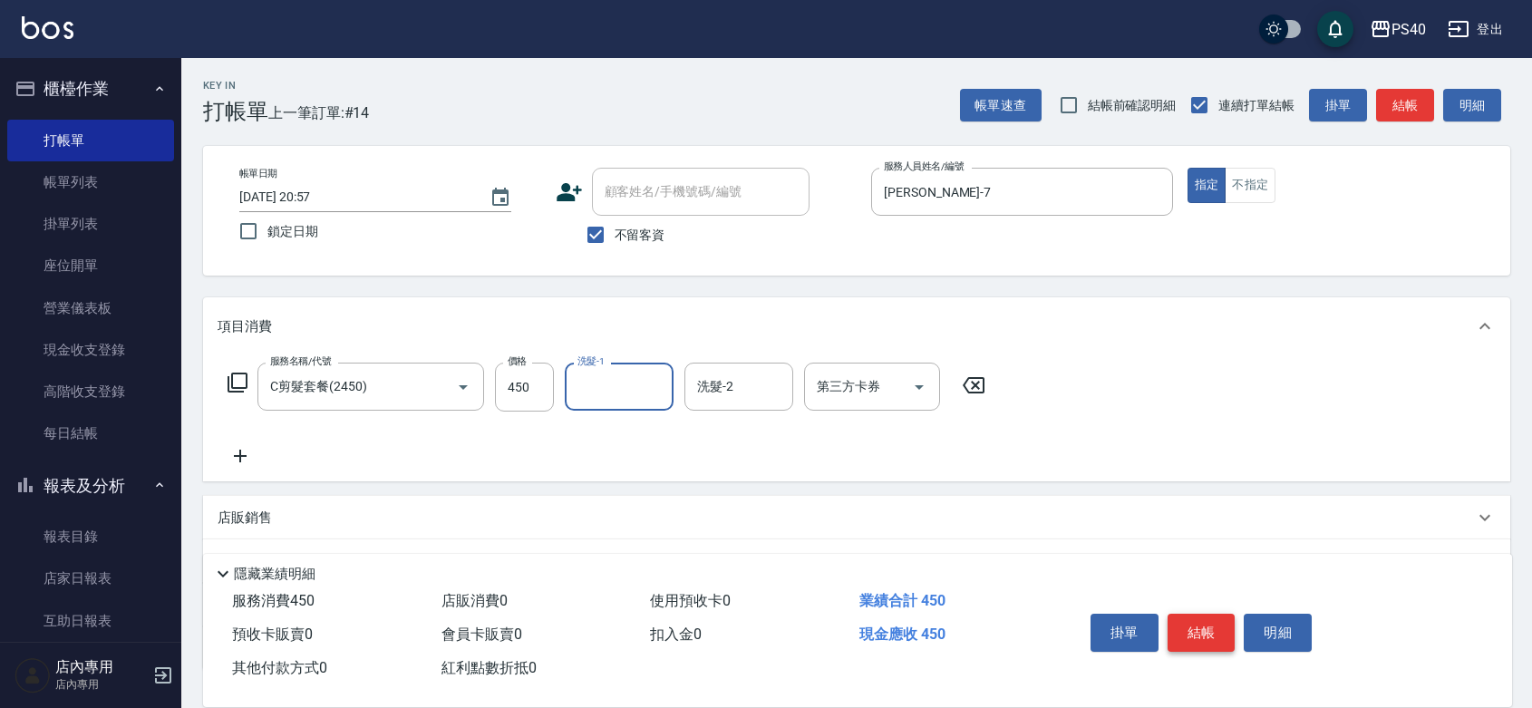
click at [1212, 614] on button "結帳" at bounding box center [1201, 633] width 68 height 38
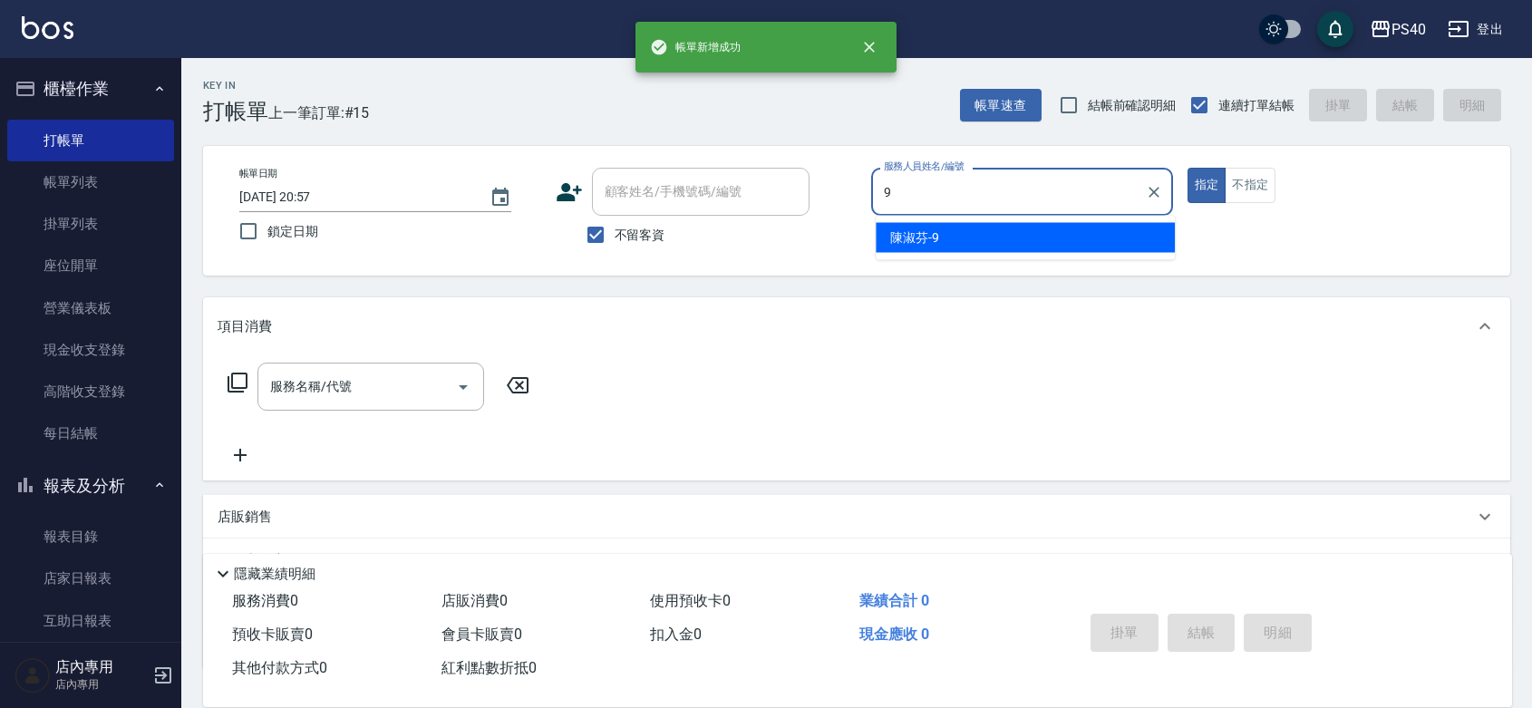
type input "[PERSON_NAME]-9"
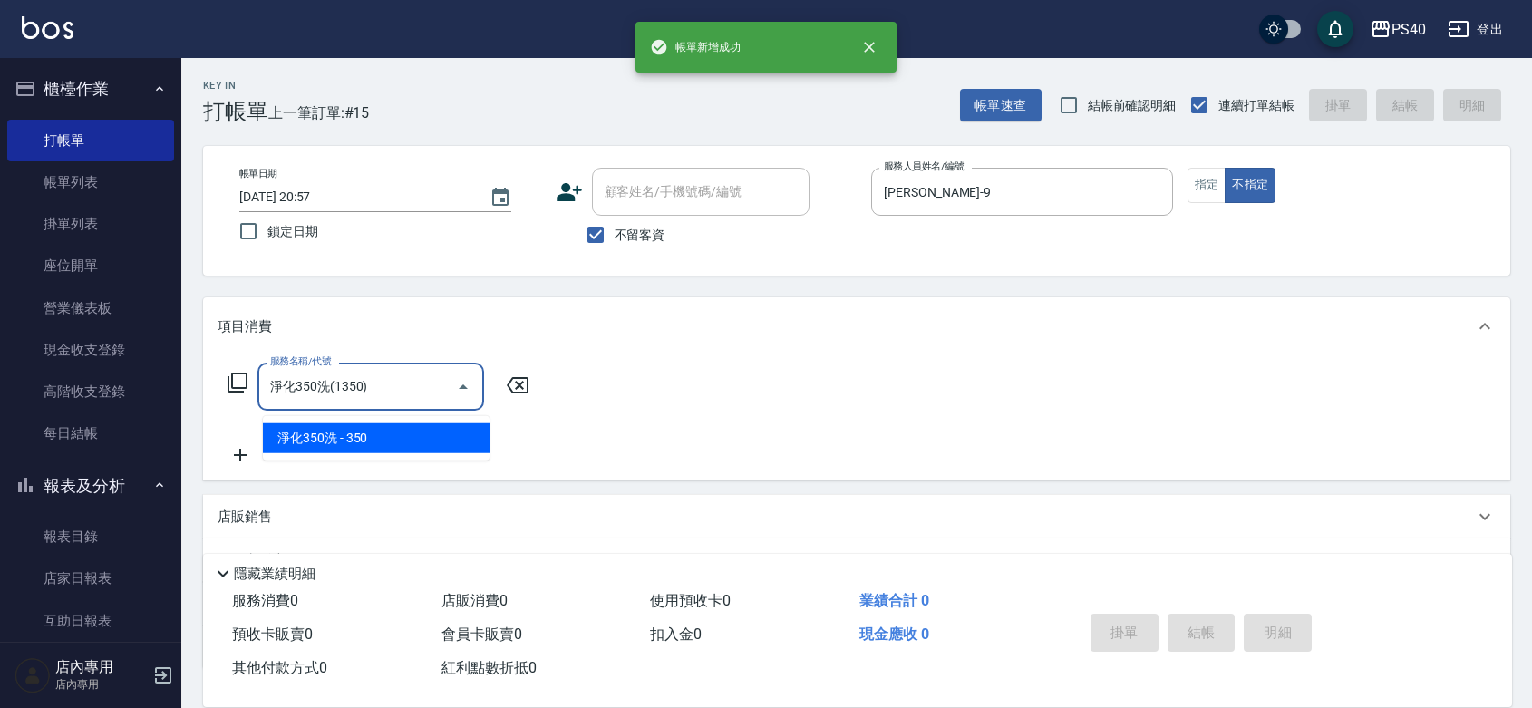
type input "淨化350洗(1350)"
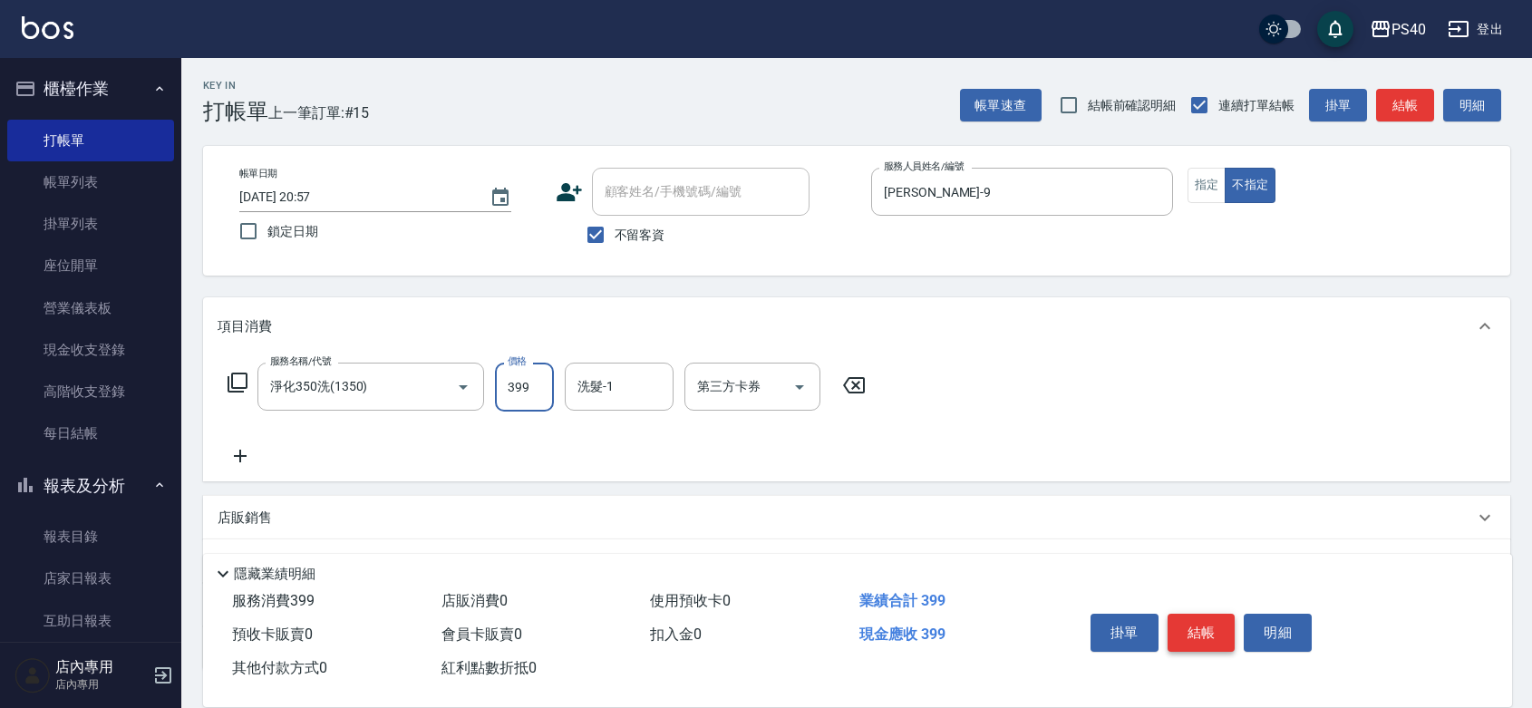
type input "399"
type input "[PERSON_NAME]-27"
click at [1212, 614] on button "結帳" at bounding box center [1201, 633] width 68 height 38
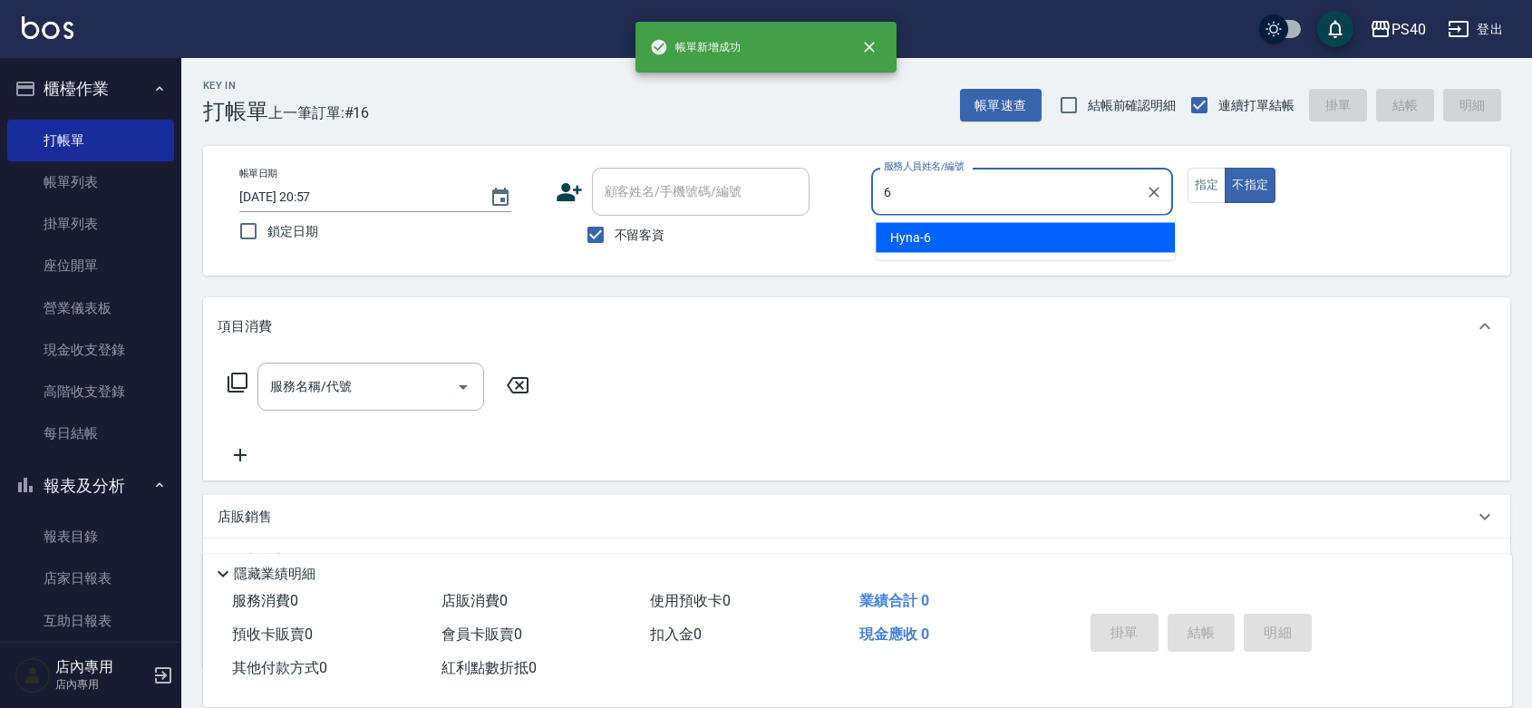
type input "Hyna-6"
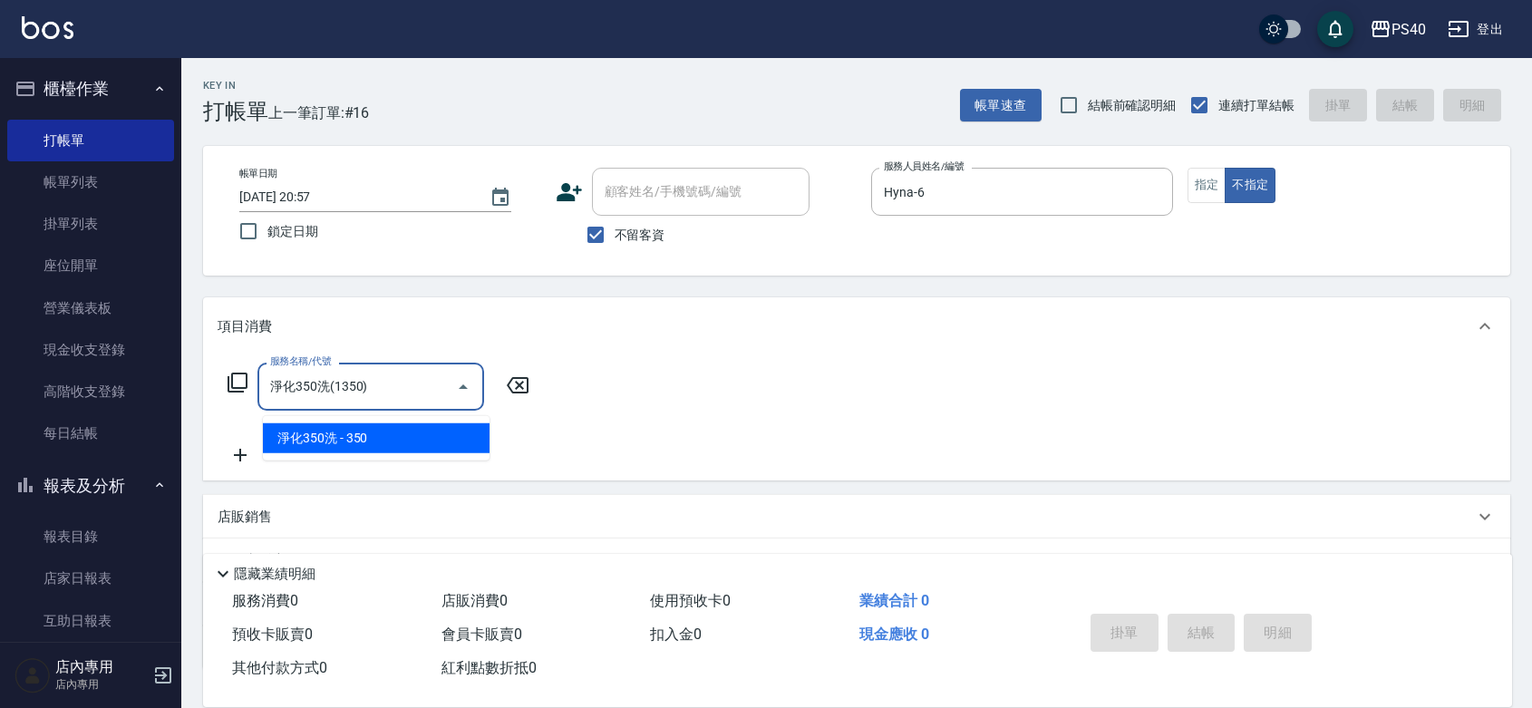
type input "淨化350洗(1350)"
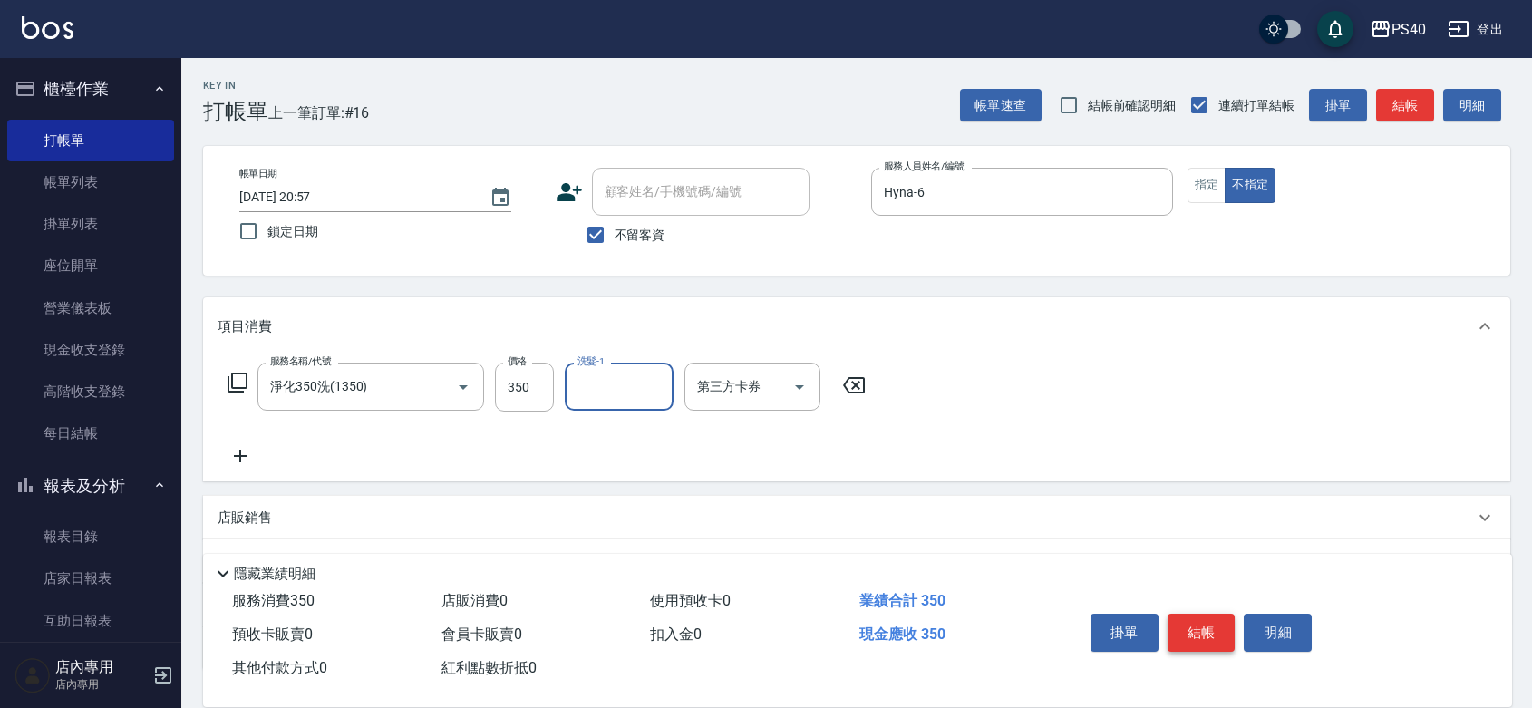
click at [1212, 614] on button "結帳" at bounding box center [1201, 633] width 68 height 38
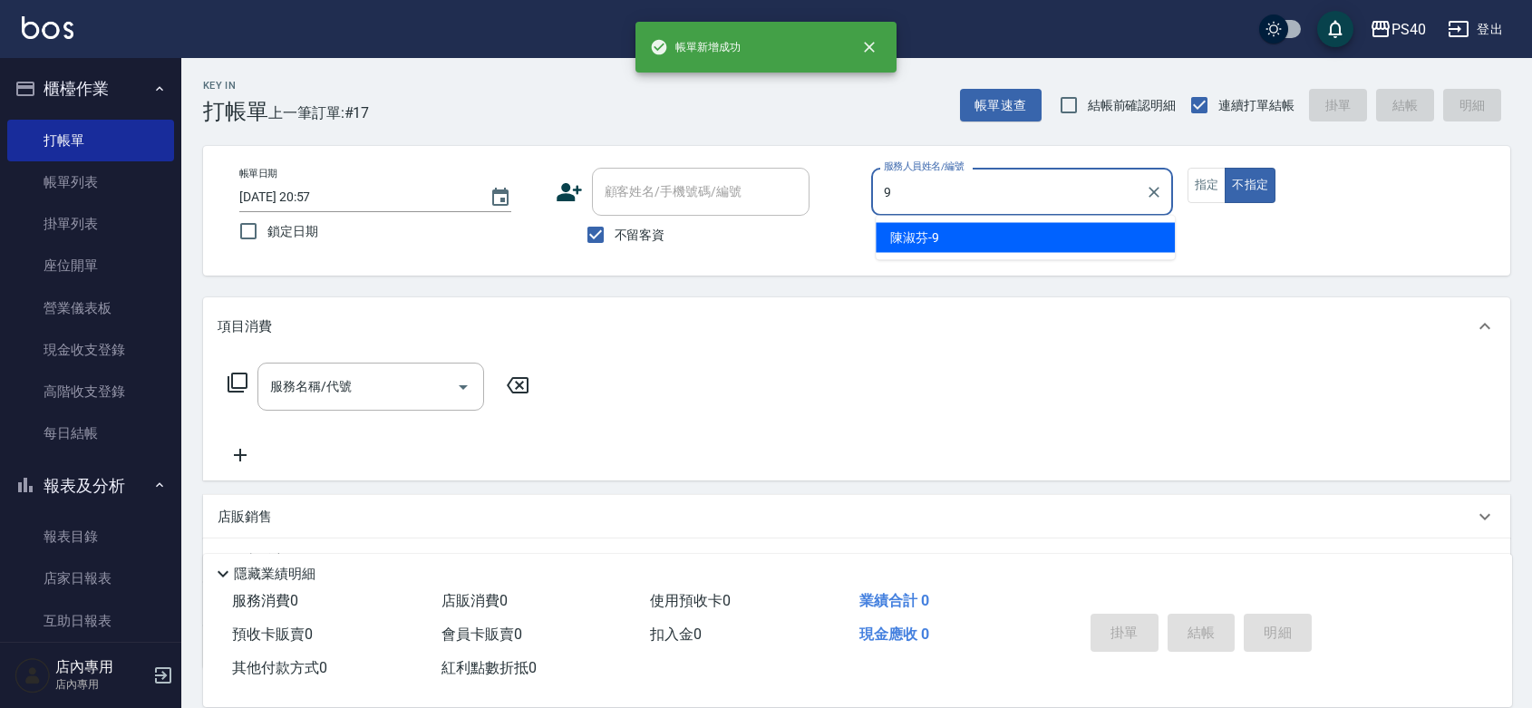
type input "[PERSON_NAME]-9"
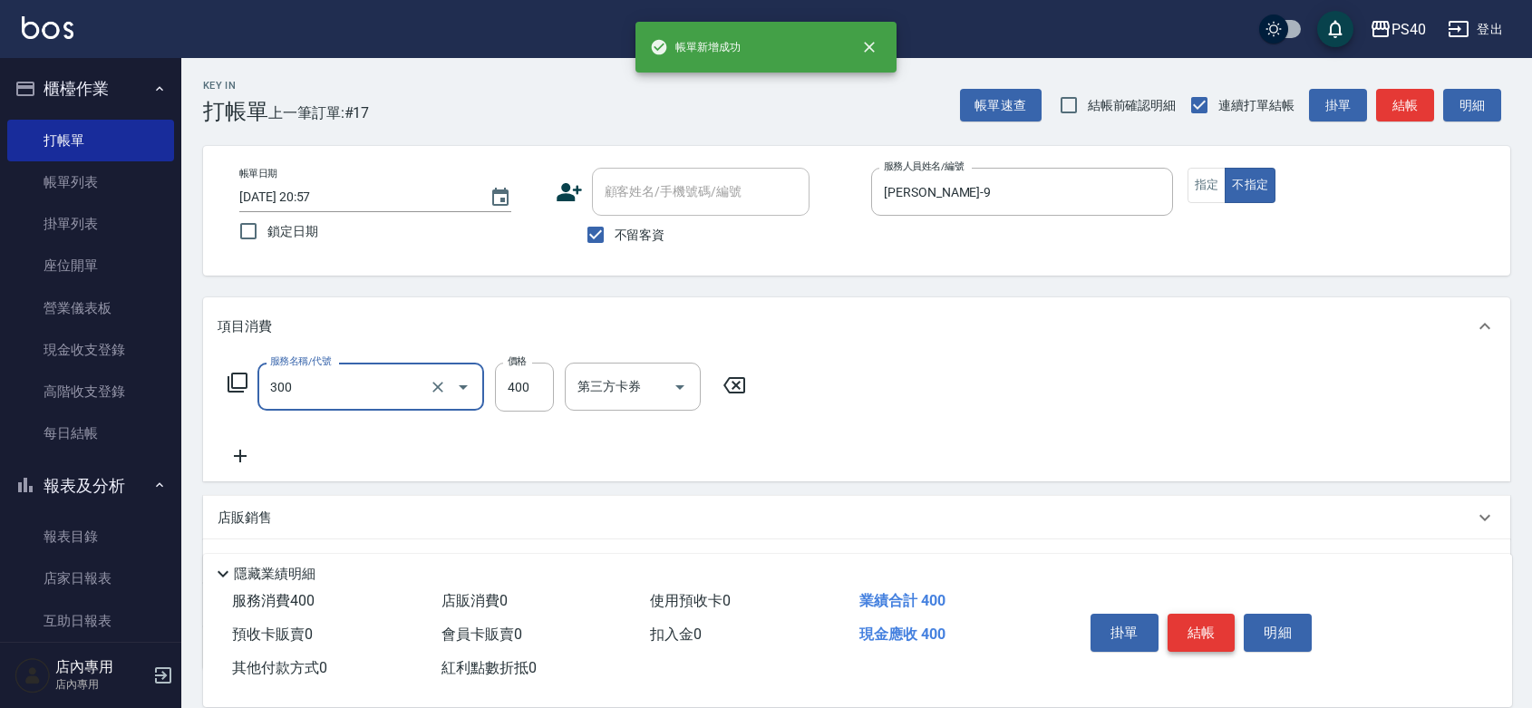
type input "特A剪髮(300)"
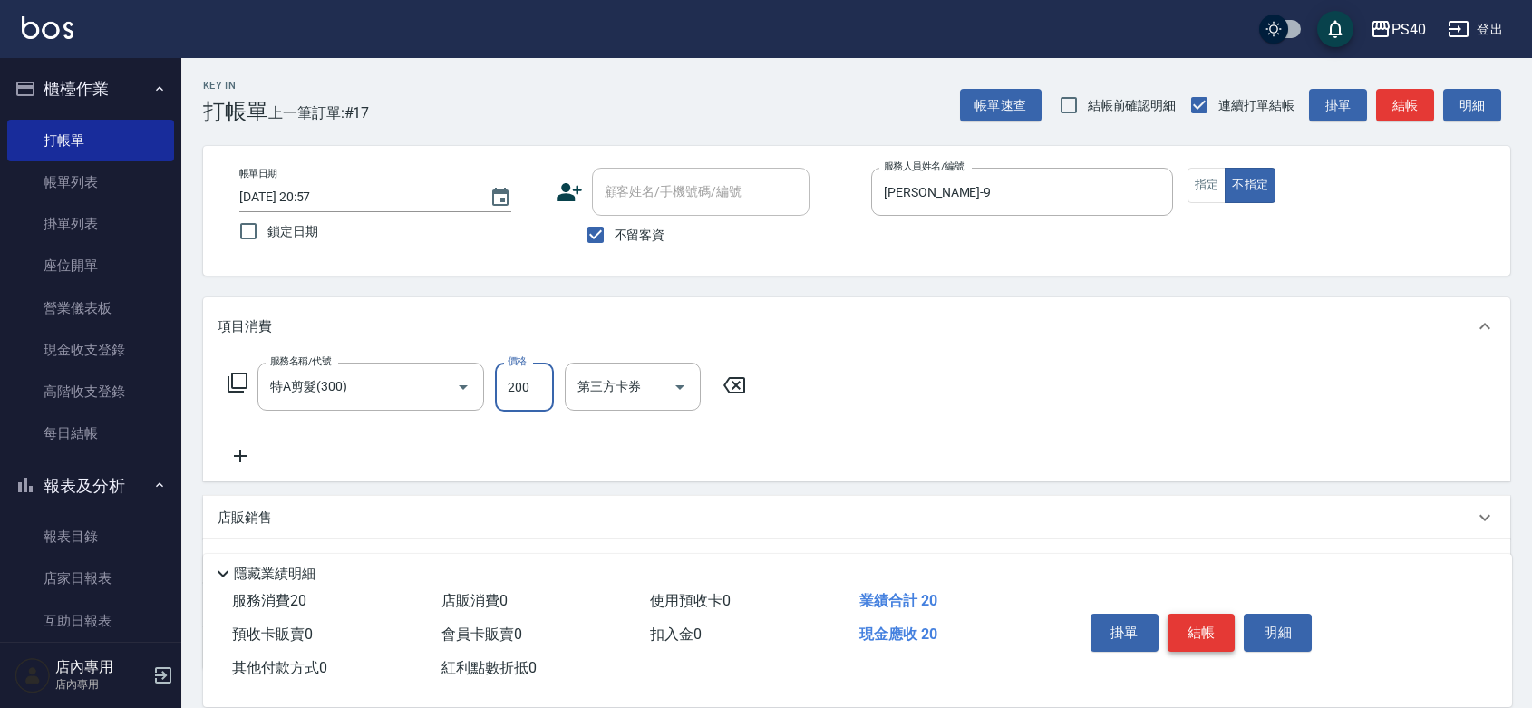
type input "200"
click at [1212, 614] on button "結帳" at bounding box center [1201, 633] width 68 height 38
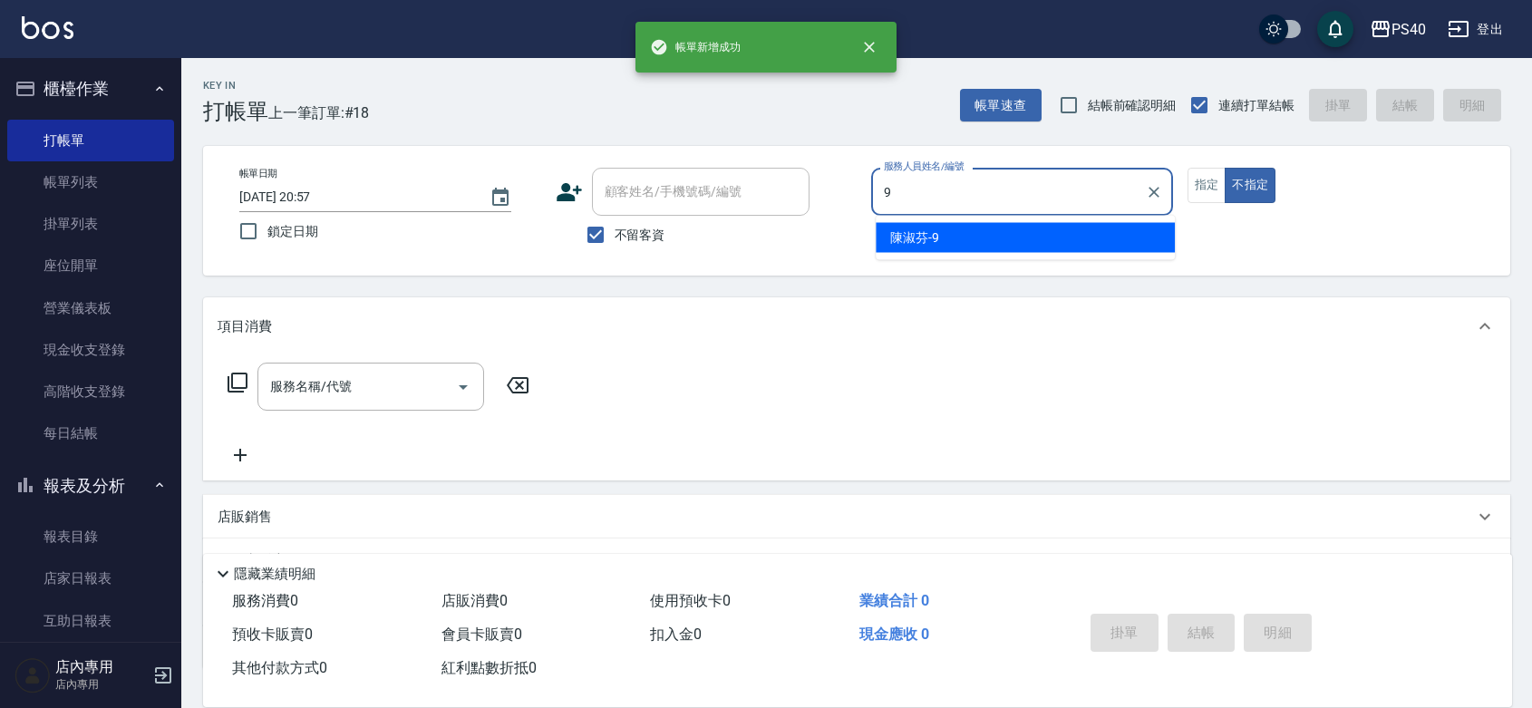
type input "[PERSON_NAME]-9"
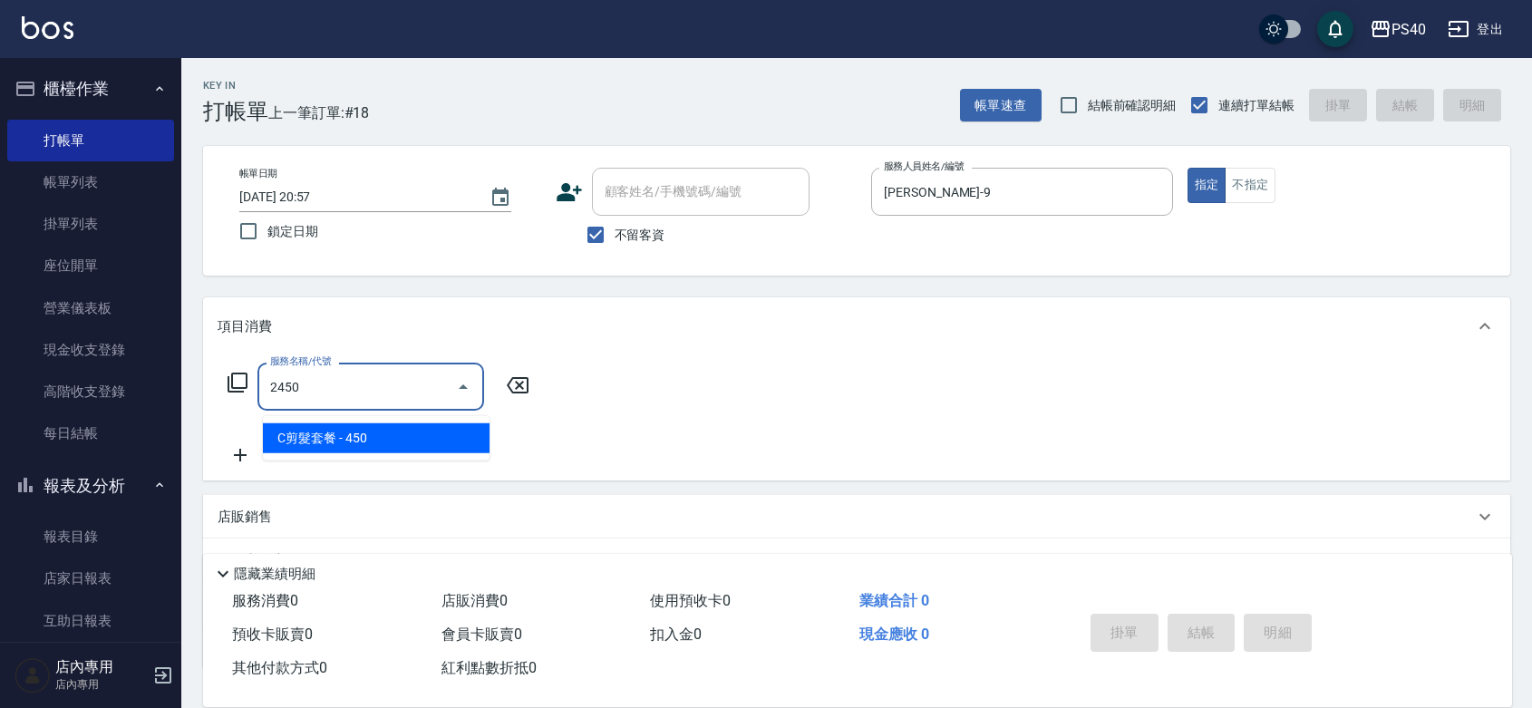
type input "C剪髮套餐(2450)"
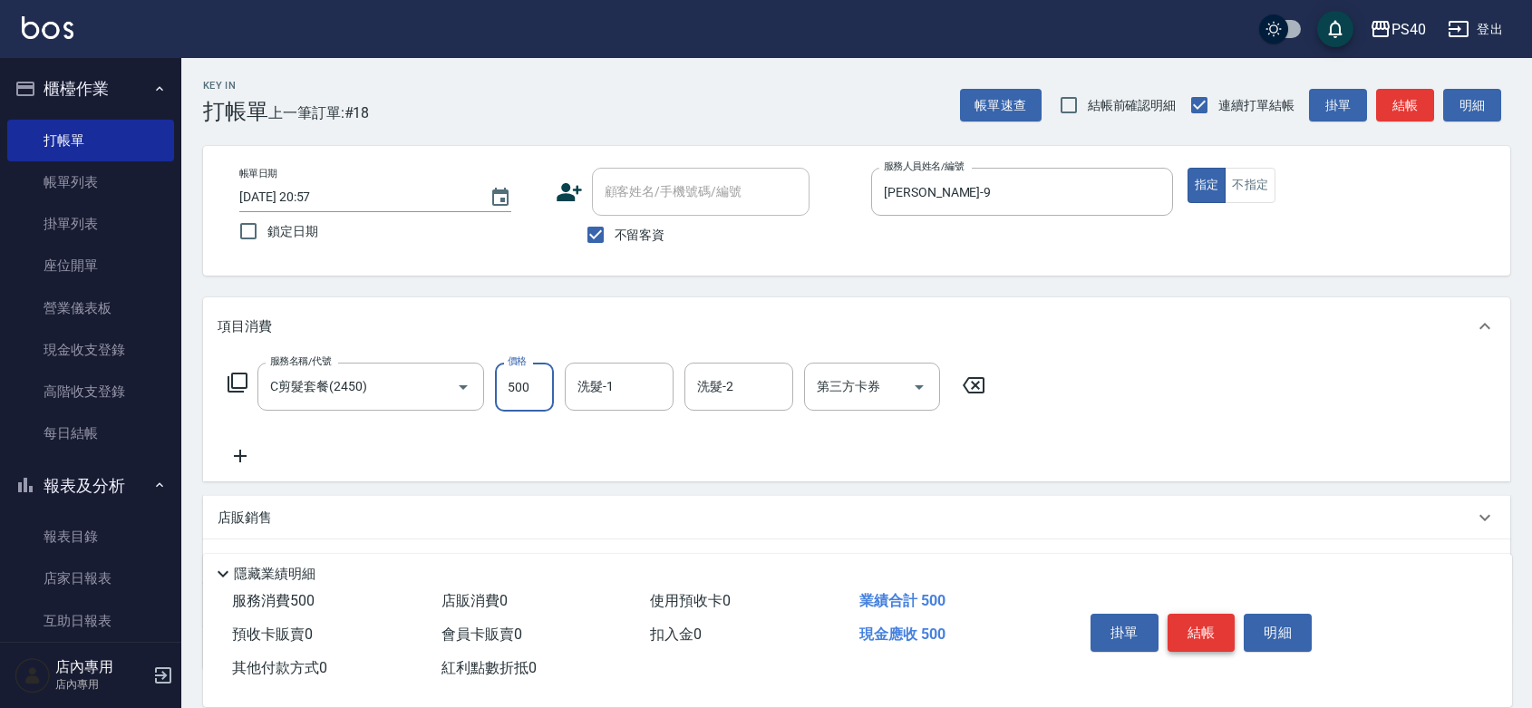
type input "500"
type input "[PERSON_NAME]-33"
click at [1212, 614] on button "結帳" at bounding box center [1201, 633] width 68 height 38
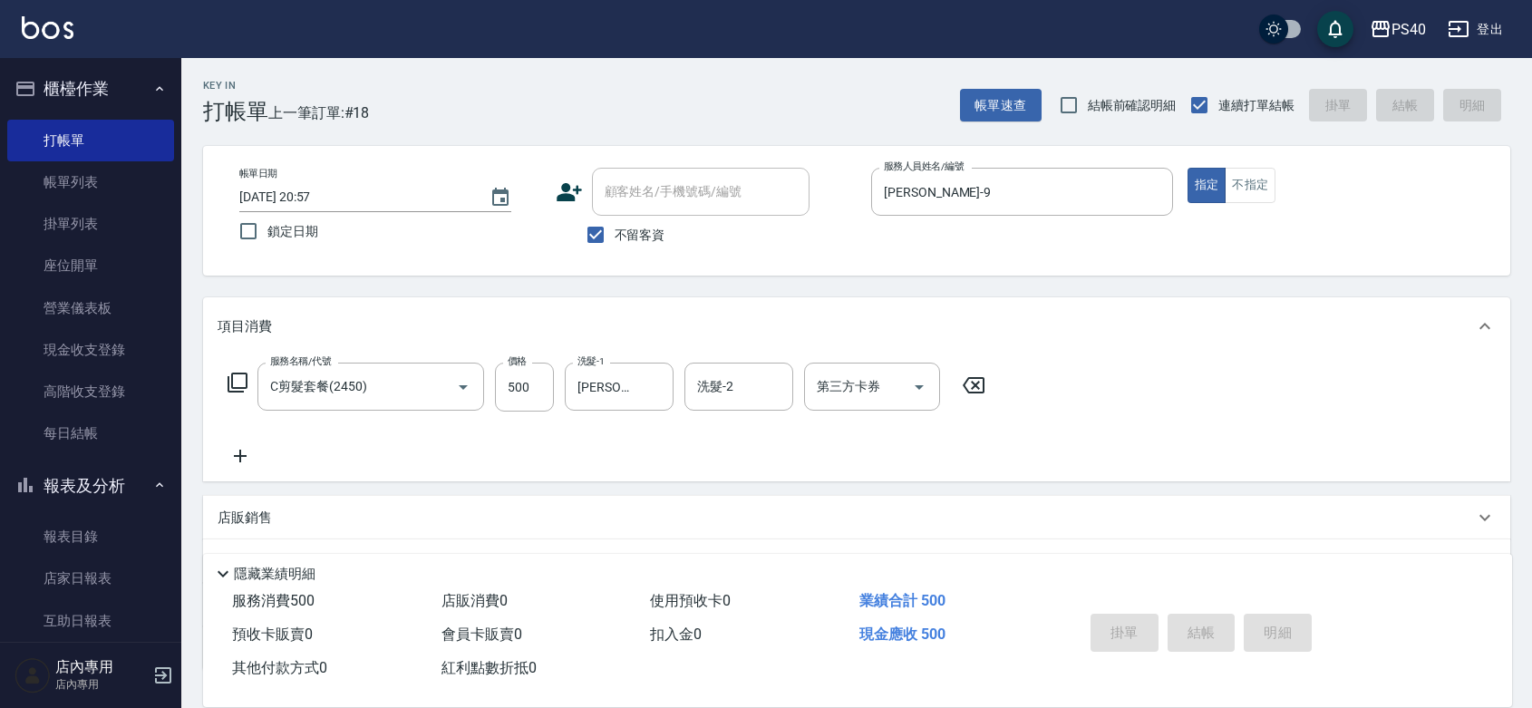
type input "[DATE] 20:58"
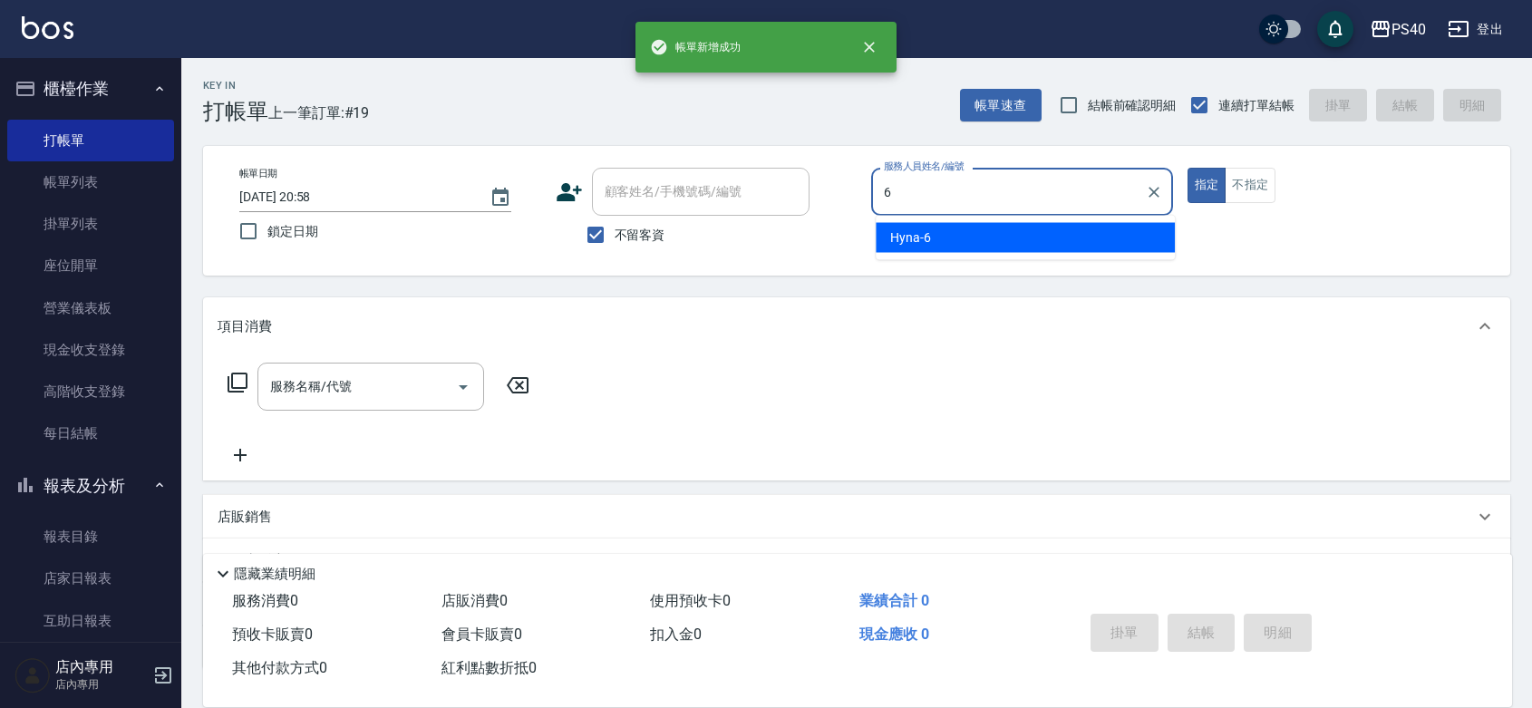
type input "Hyna-6"
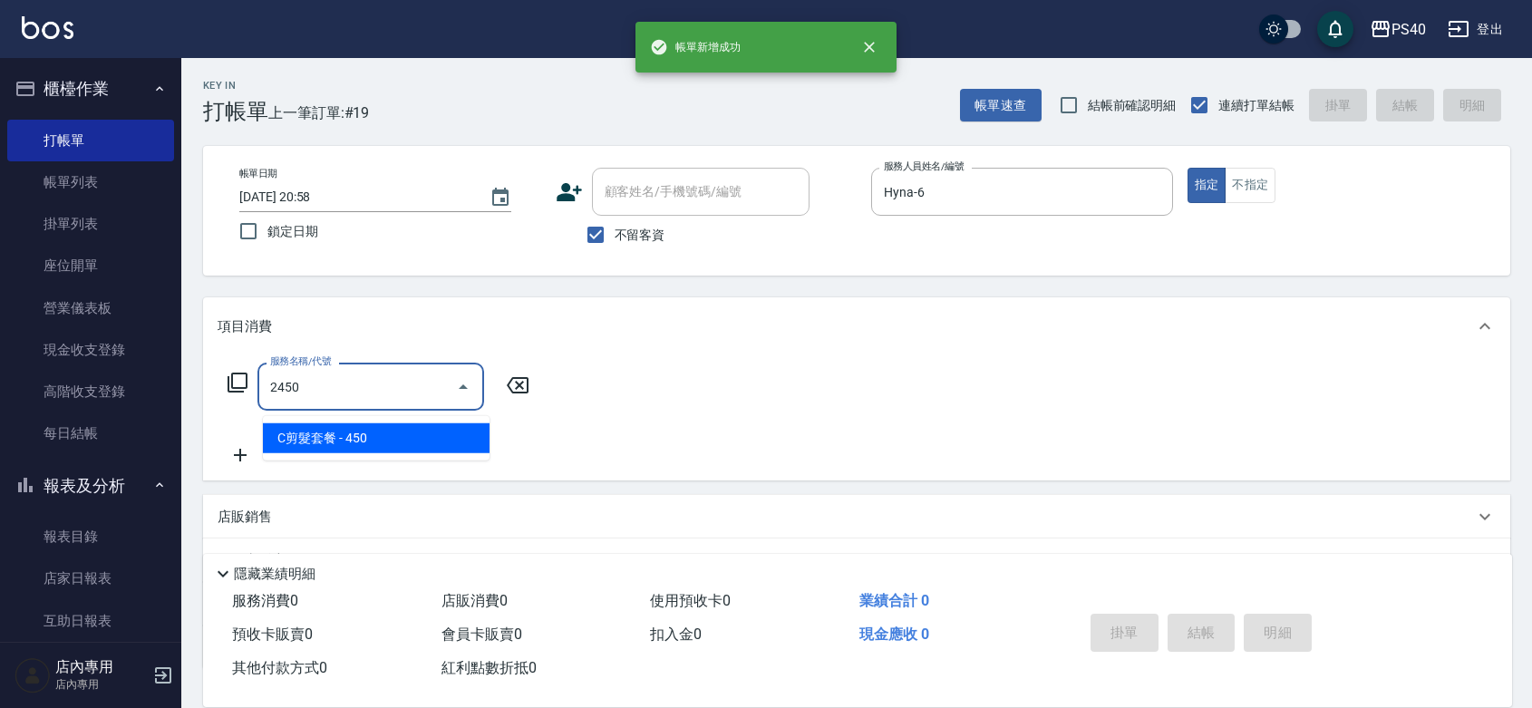
type input "C剪髮套餐(2450)"
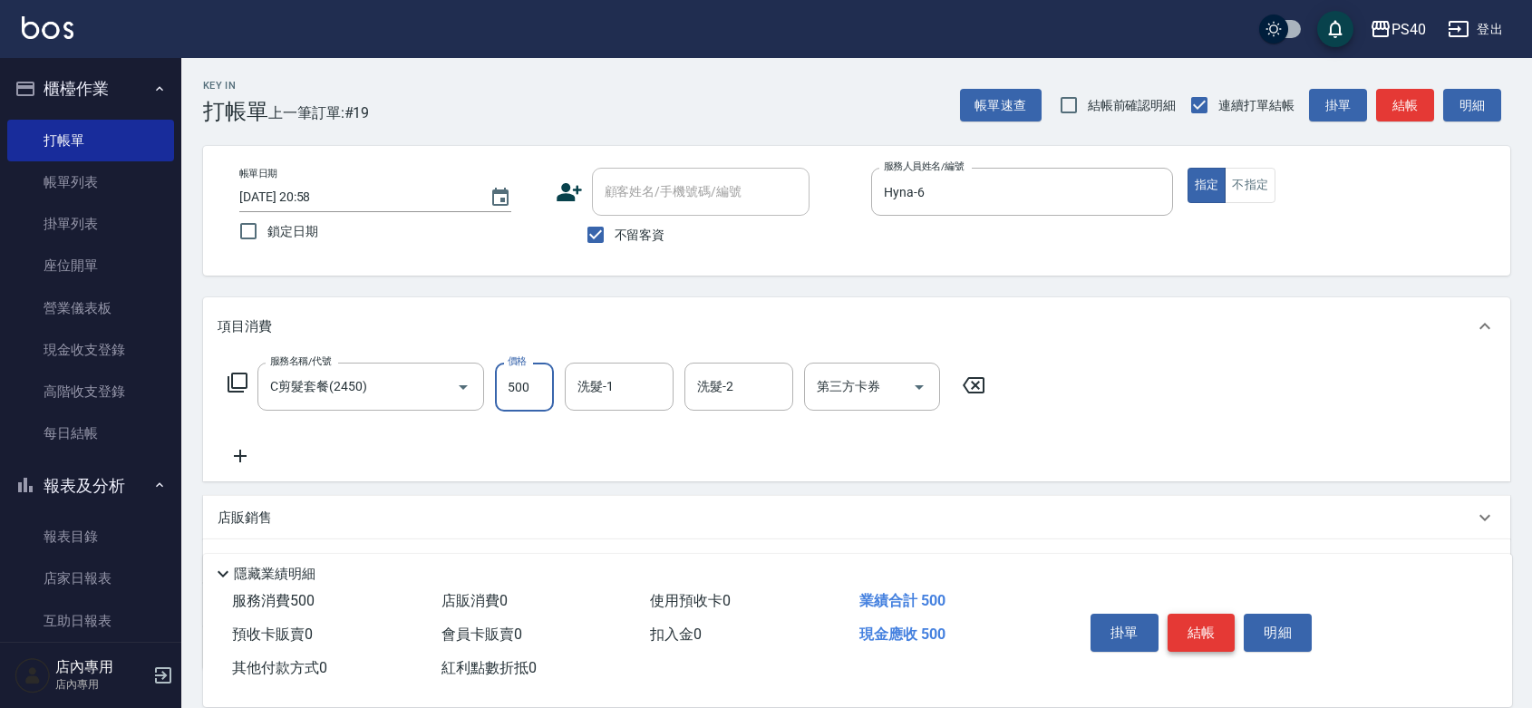
type input "500"
click at [1212, 614] on button "結帳" at bounding box center [1201, 633] width 68 height 38
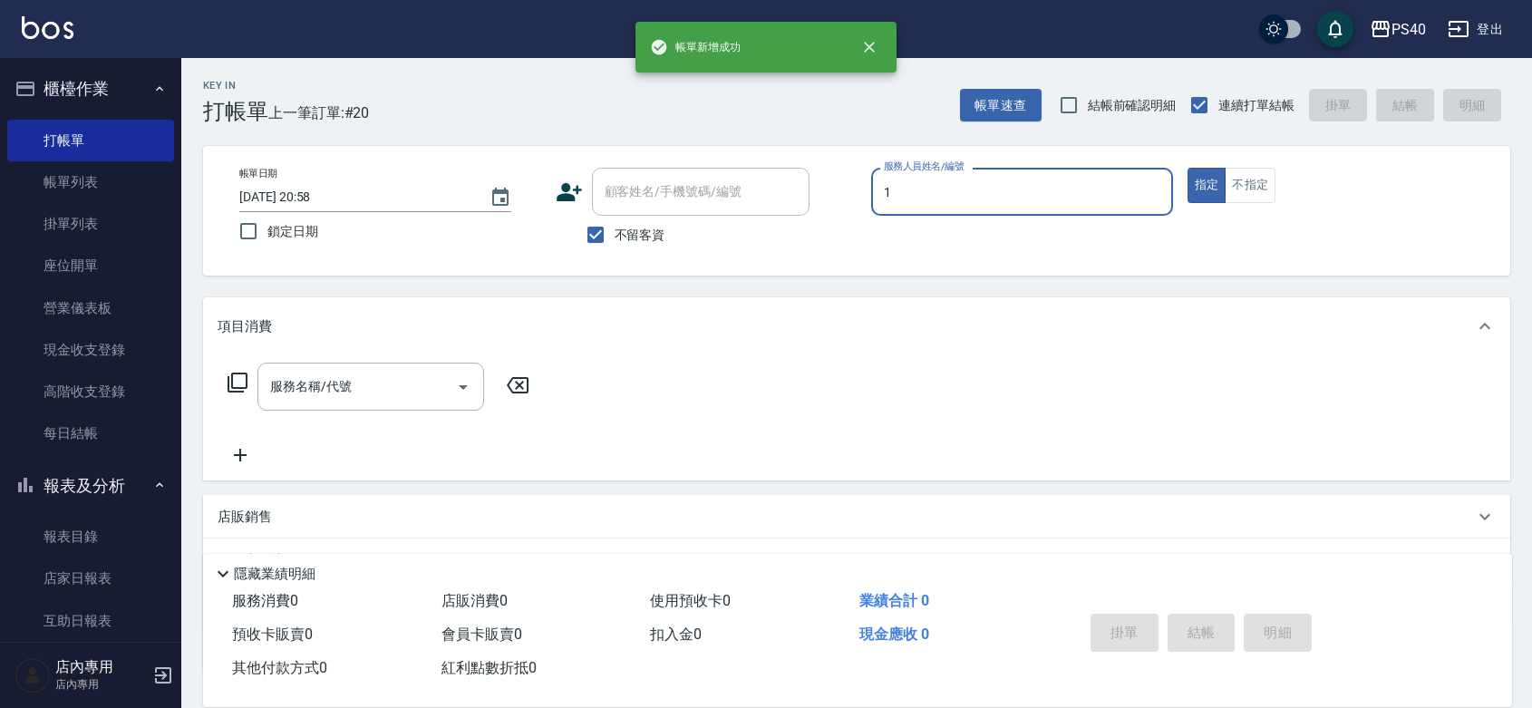
type input "[PERSON_NAME]-1"
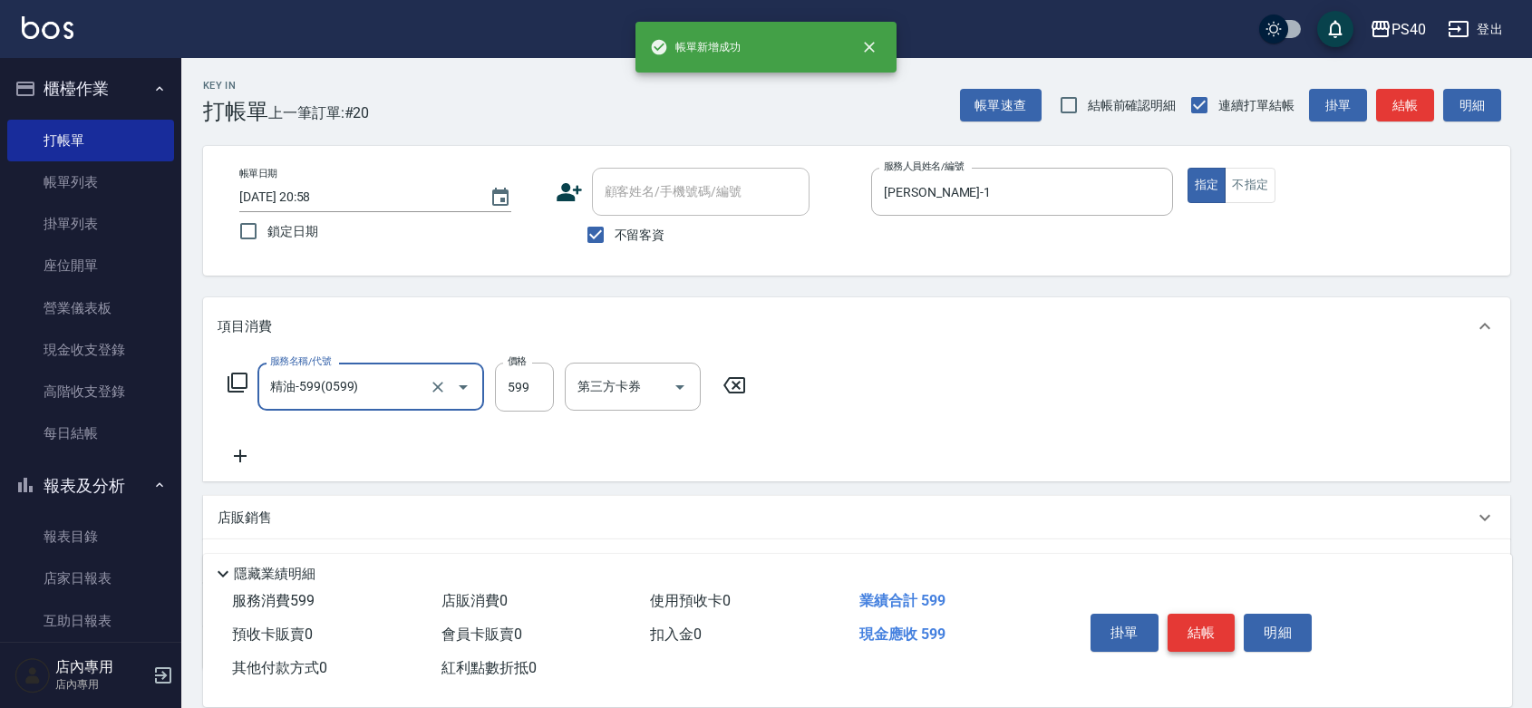
type input "精油-599(0599)"
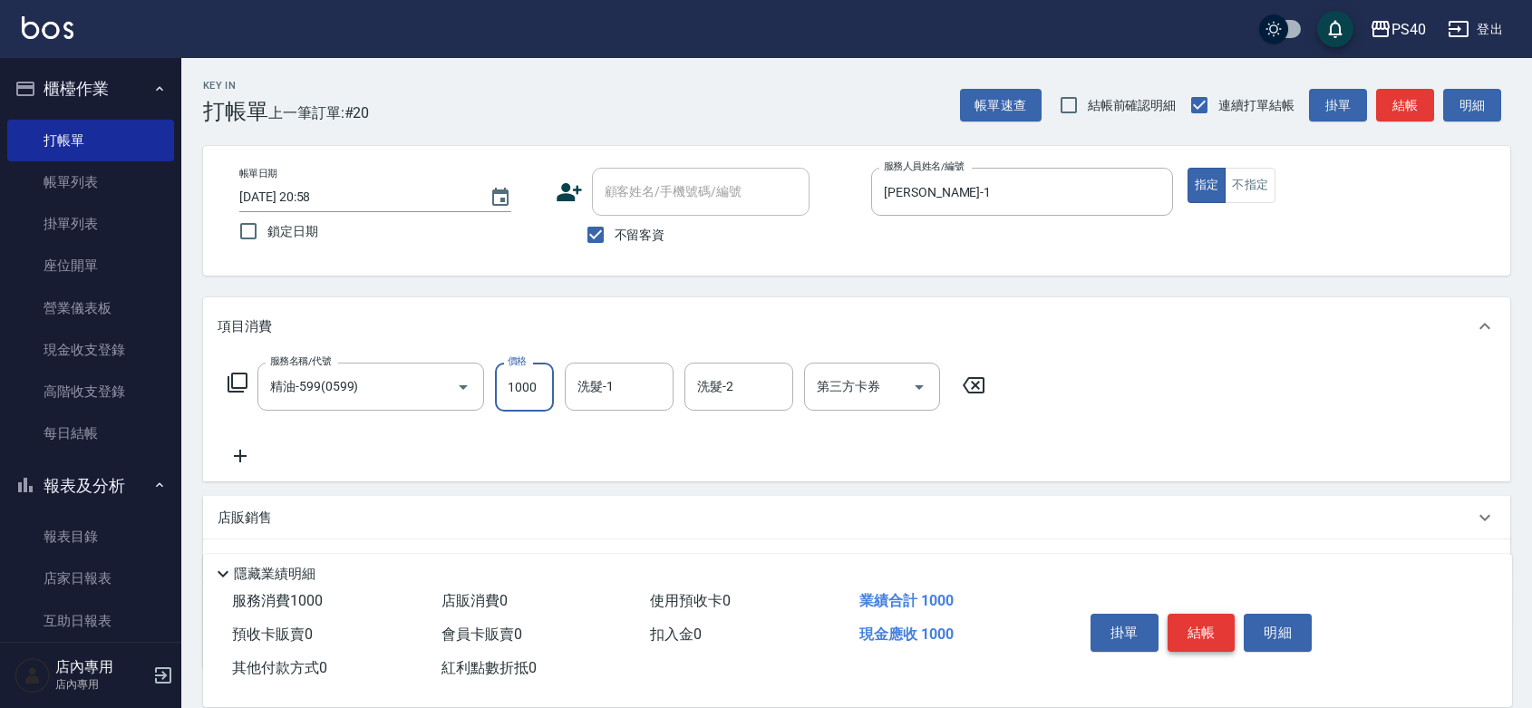
type input "1000"
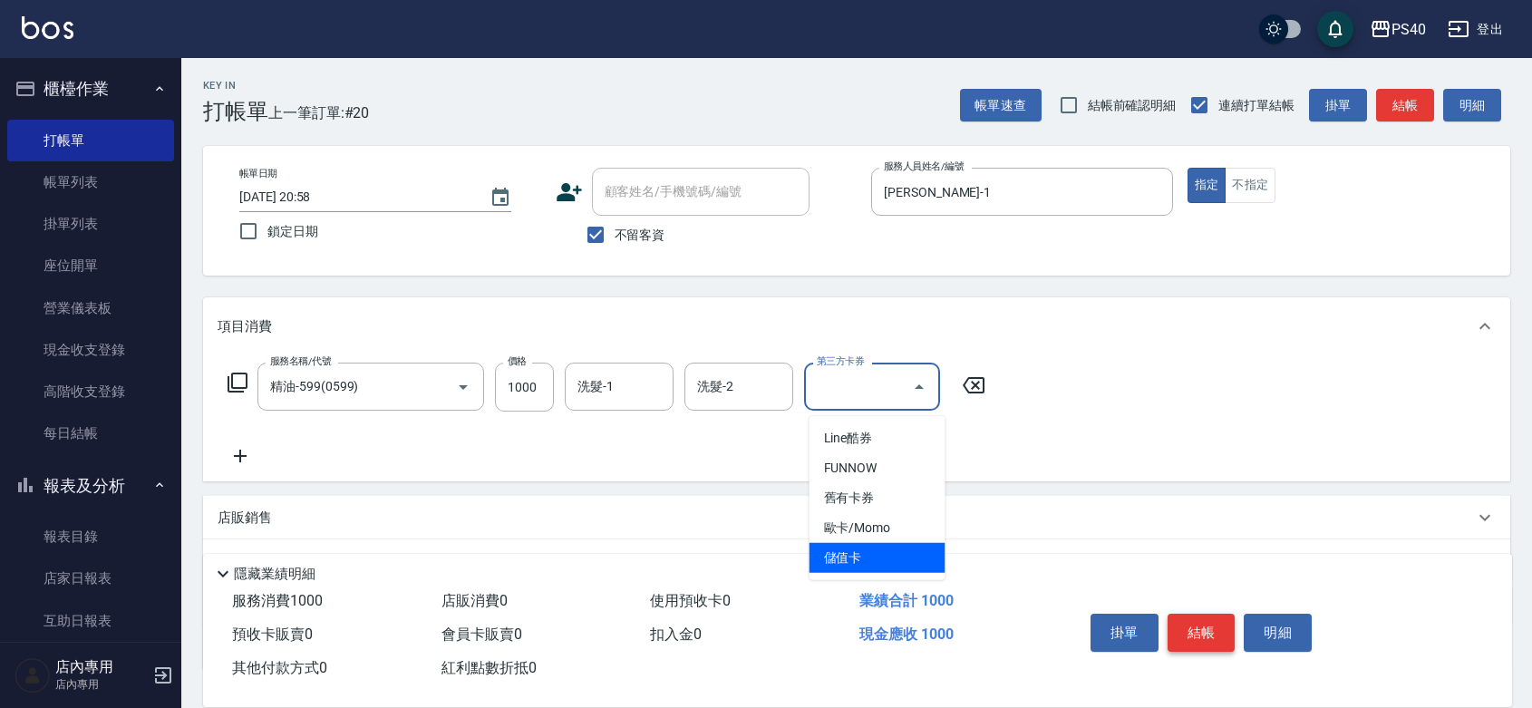
type input "儲值卡"
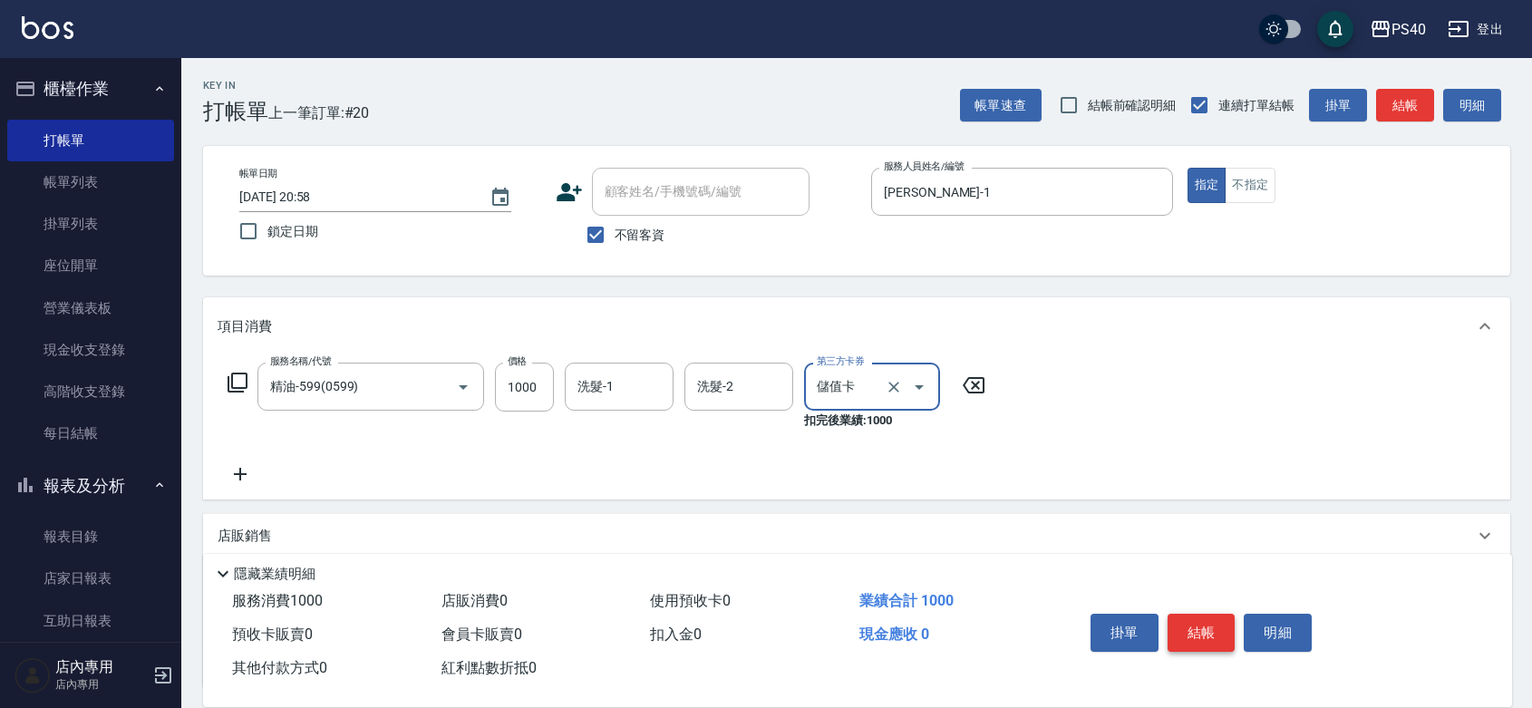
click at [1212, 614] on button "結帳" at bounding box center [1201, 633] width 68 height 38
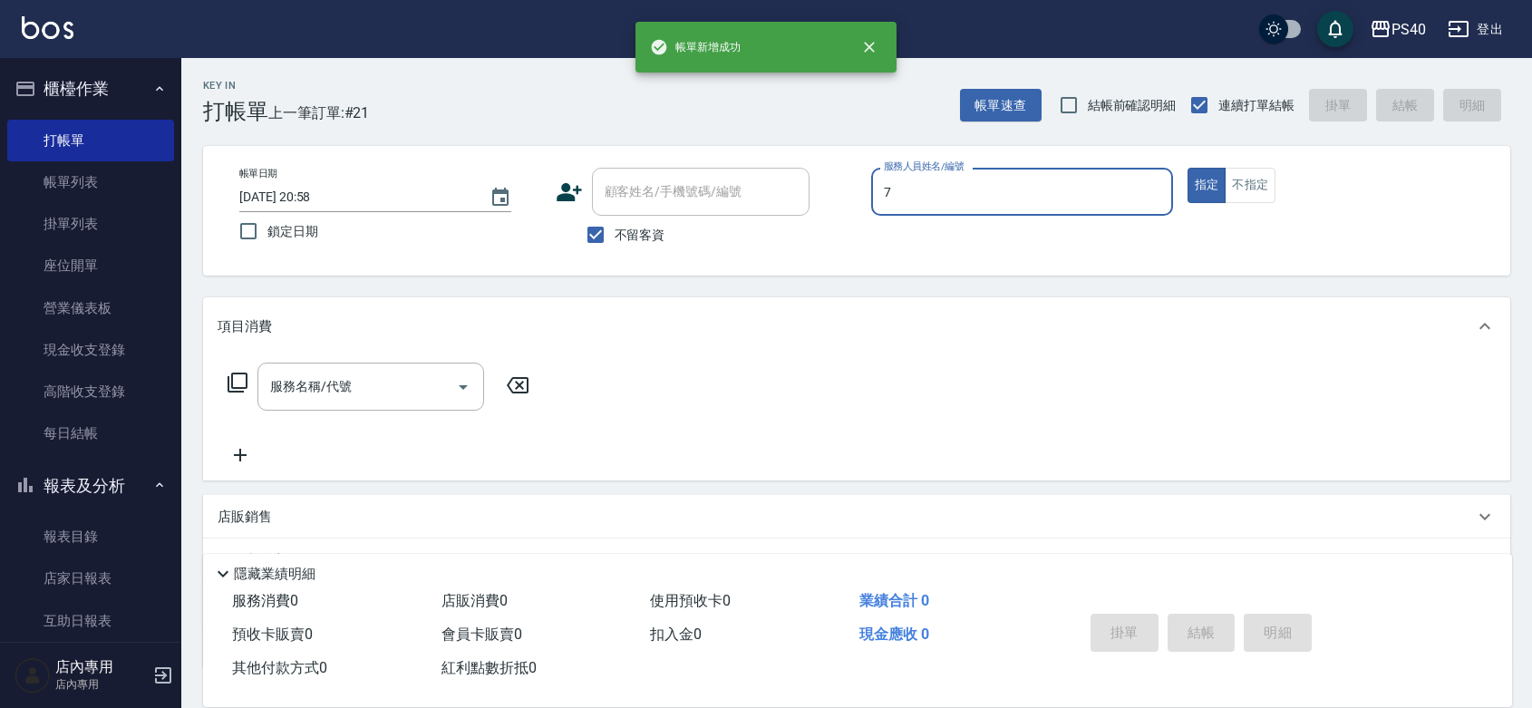
type input "[PERSON_NAME]-7"
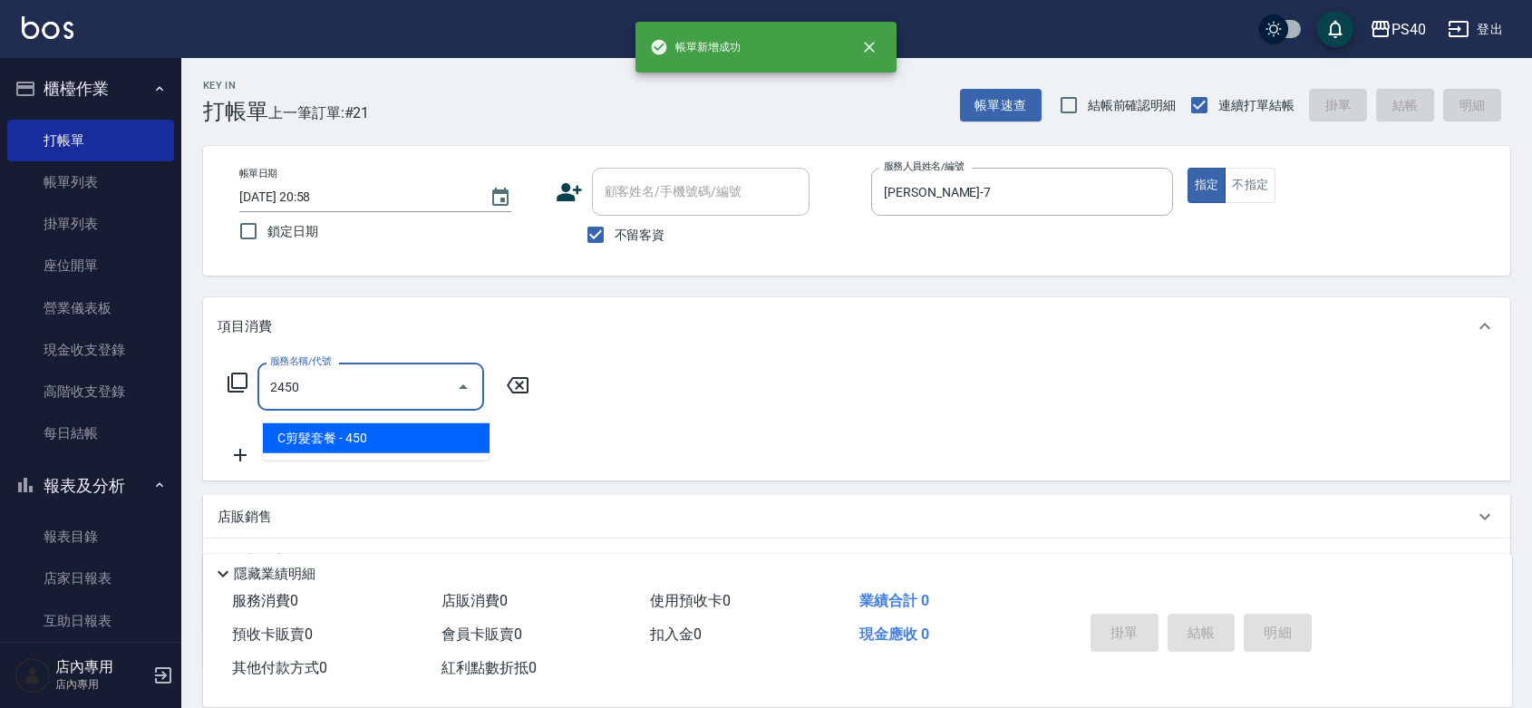
type input "C剪髮套餐(2450)"
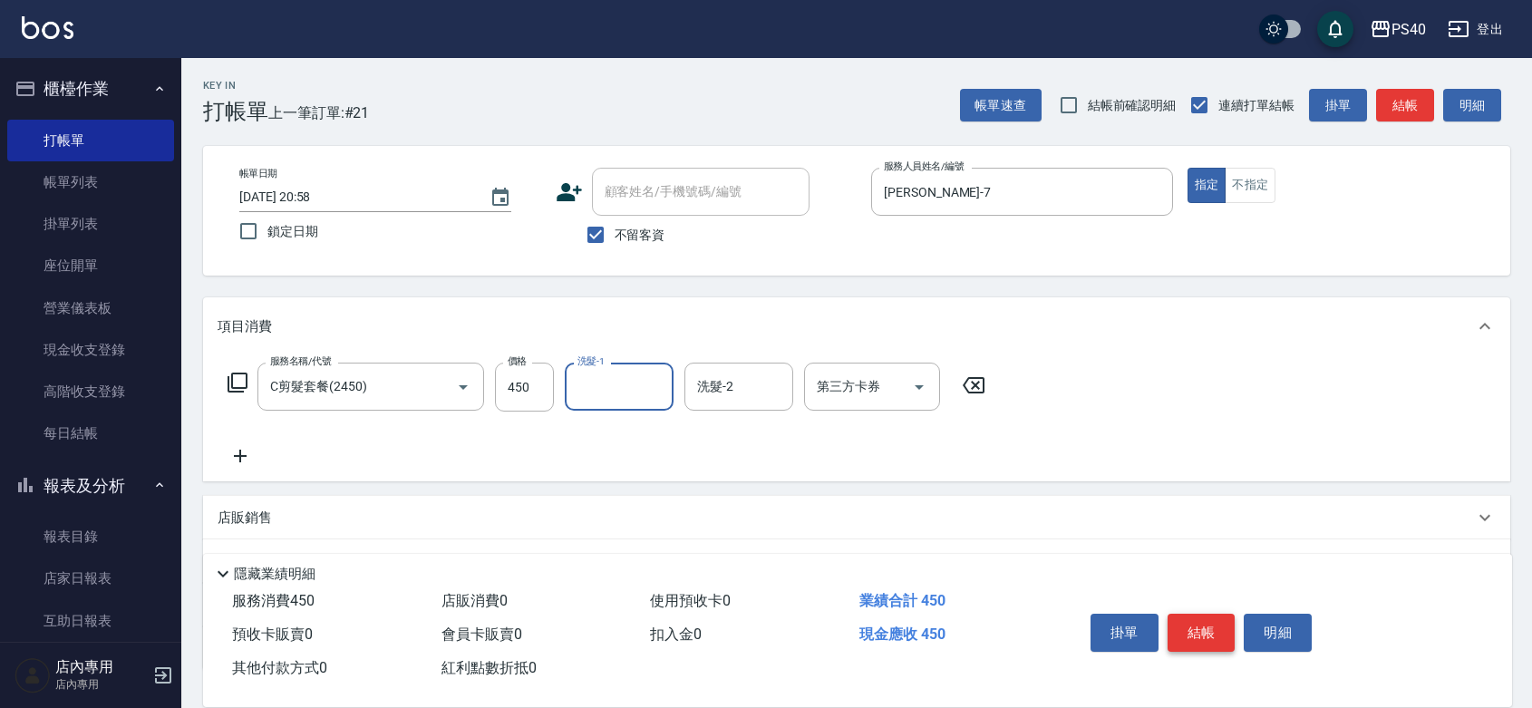
click at [1212, 614] on button "結帳" at bounding box center [1201, 633] width 68 height 38
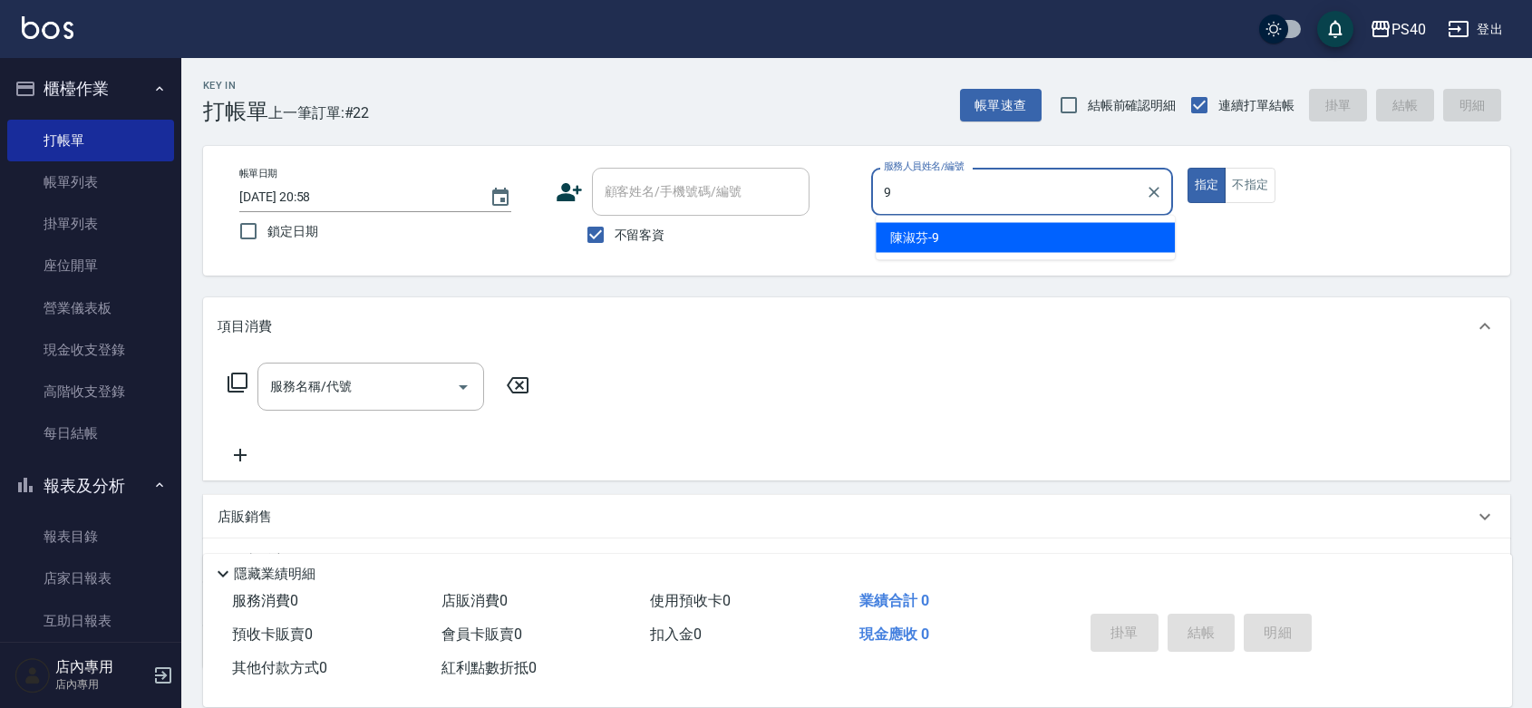
type input "[PERSON_NAME]-9"
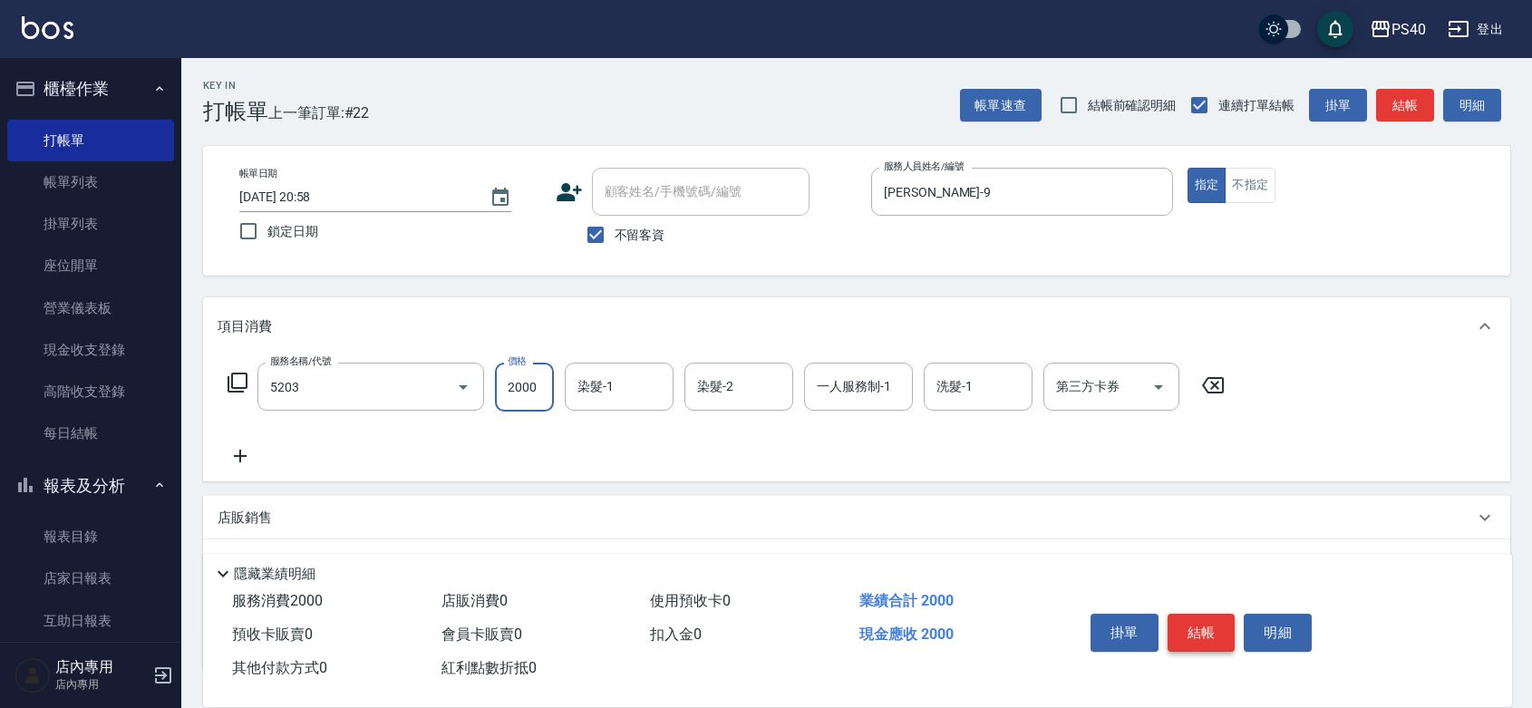
type input "染髮C餐(短髮)(5203)"
type input "2100"
type input "274"
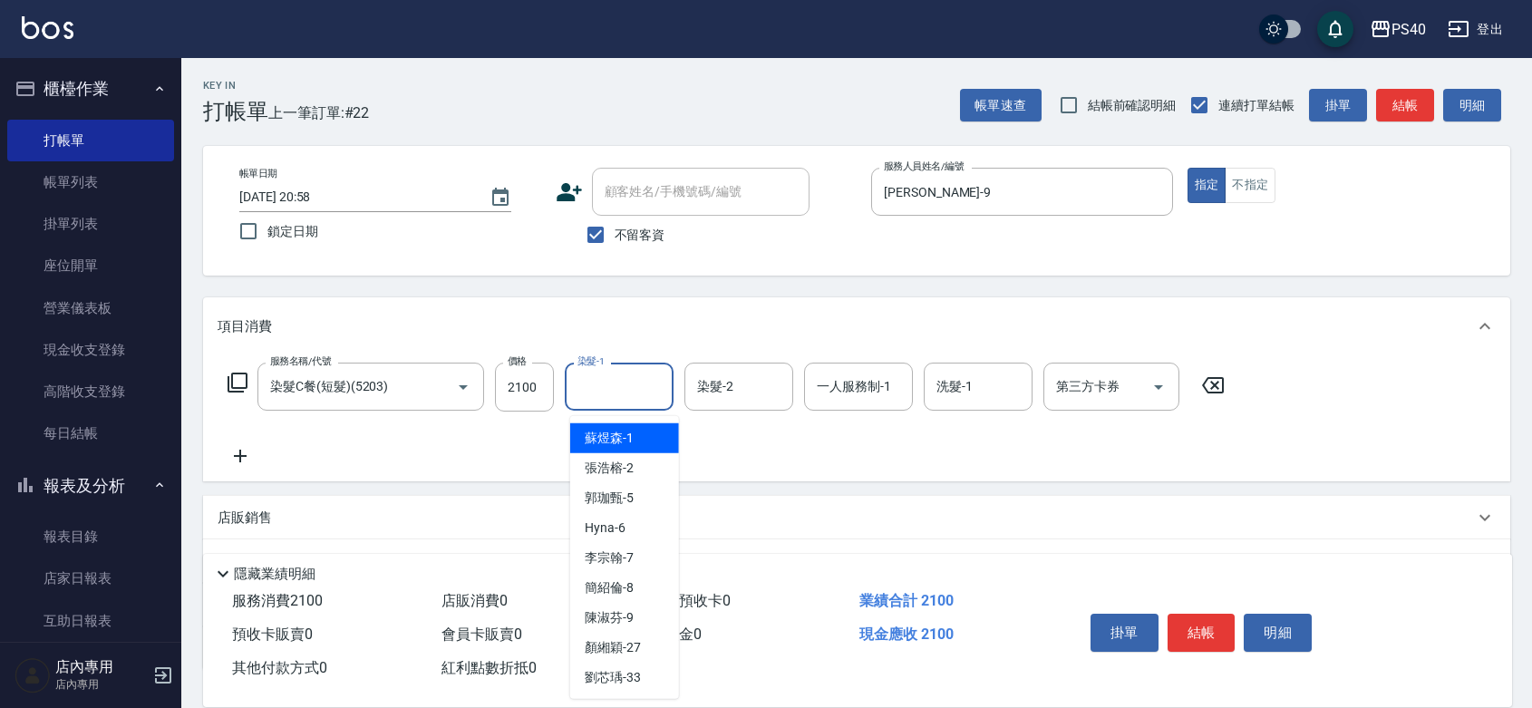
click at [594, 401] on input "染髮-1" at bounding box center [619, 387] width 92 height 32
type input "[PERSON_NAME]-27"
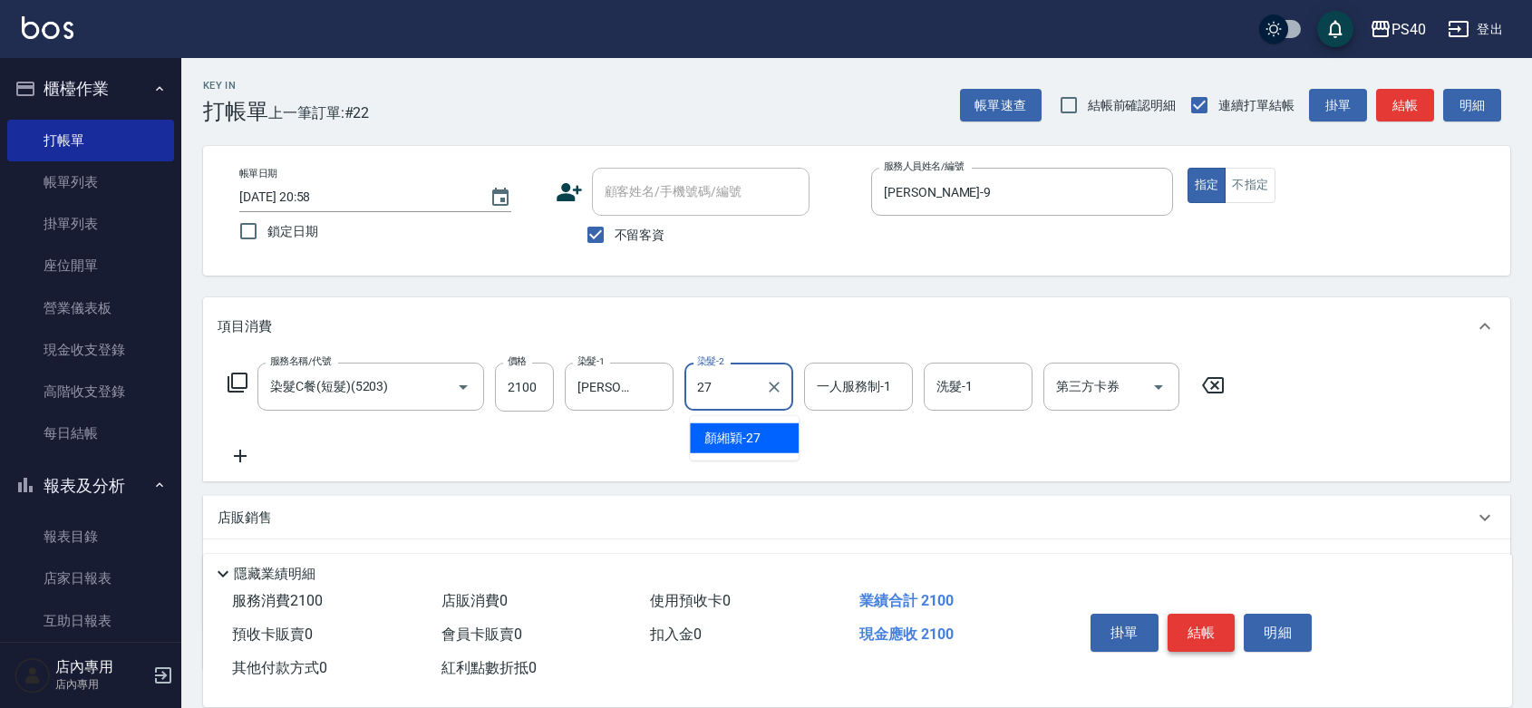
type input "[PERSON_NAME]-27"
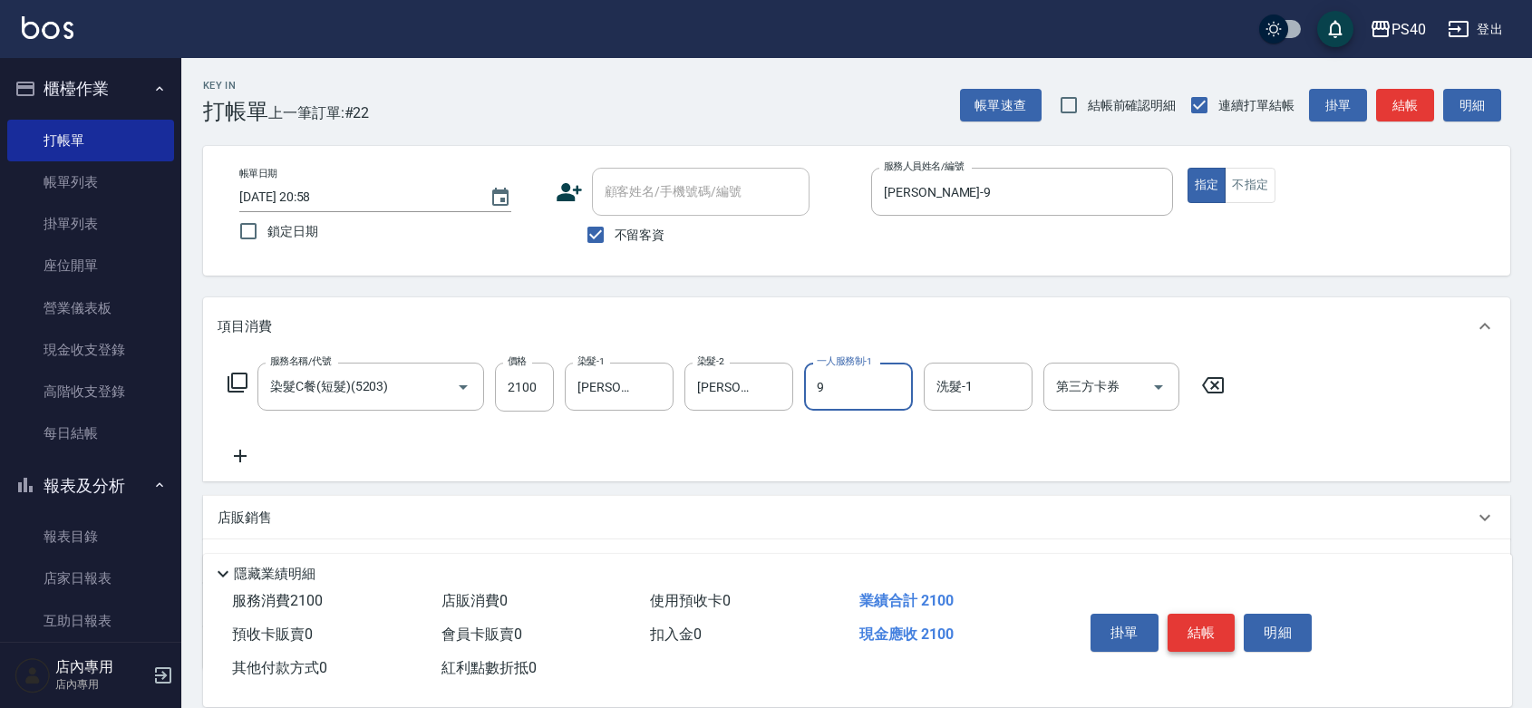
type input "[PERSON_NAME]-9"
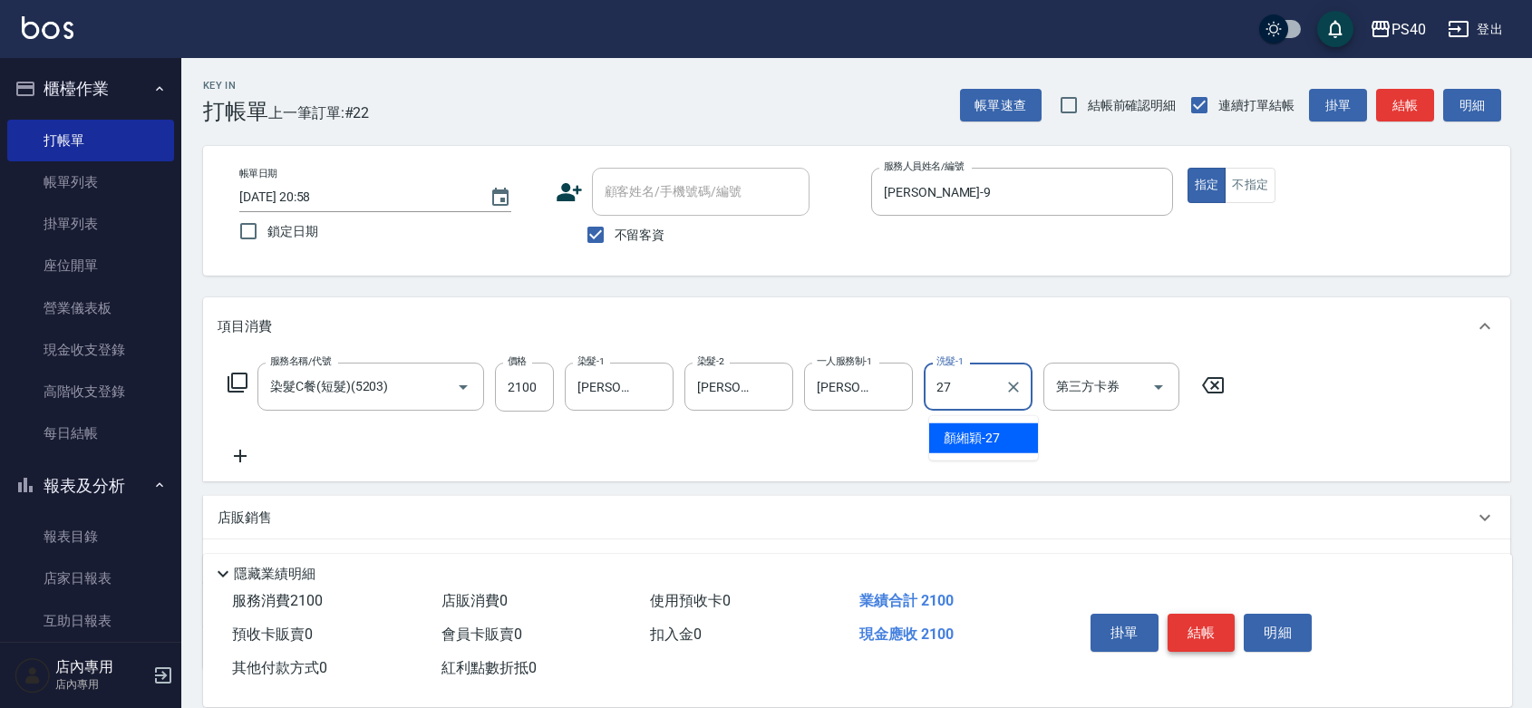
type input "[PERSON_NAME]-27"
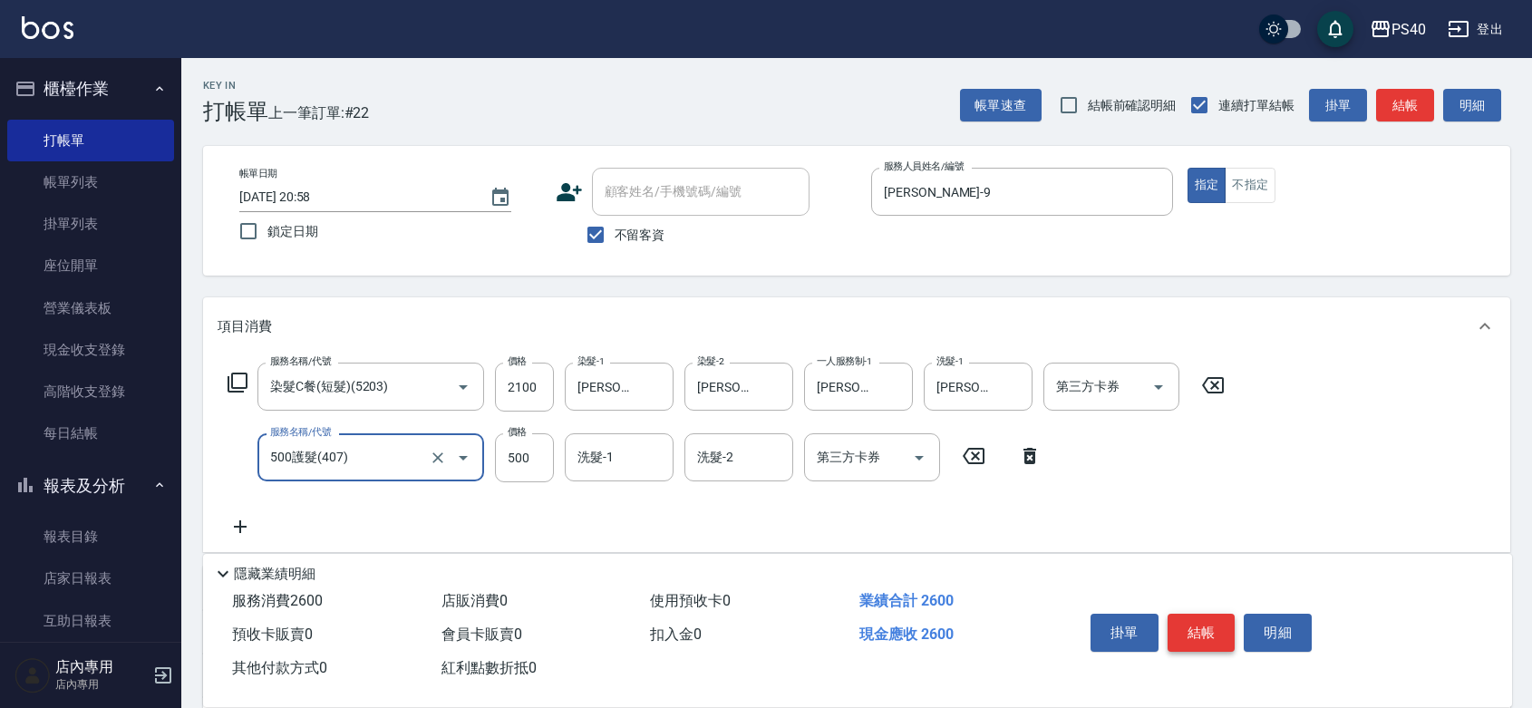
type input "500護髮(407)"
type input "500"
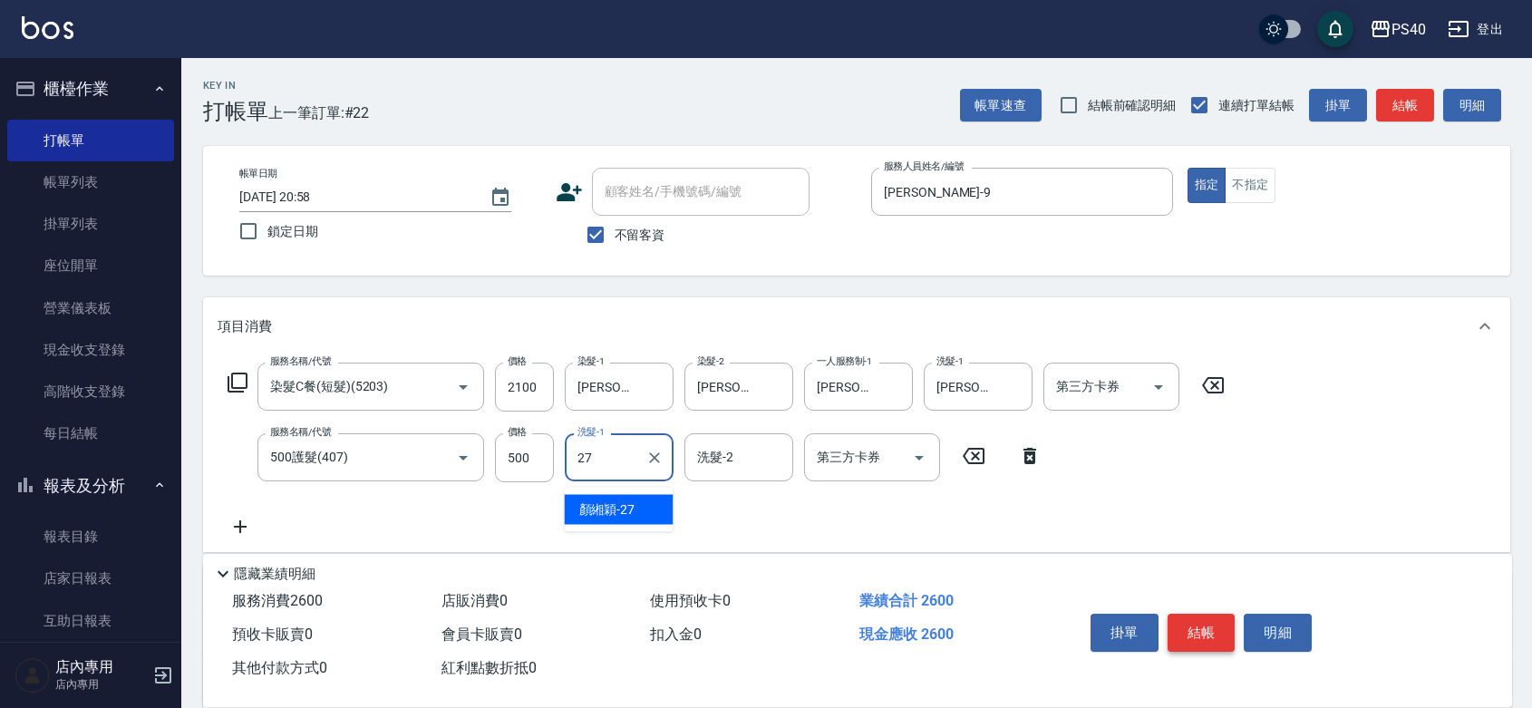
type input "[PERSON_NAME]-27"
click at [1220, 618] on button "結帳" at bounding box center [1201, 633] width 68 height 38
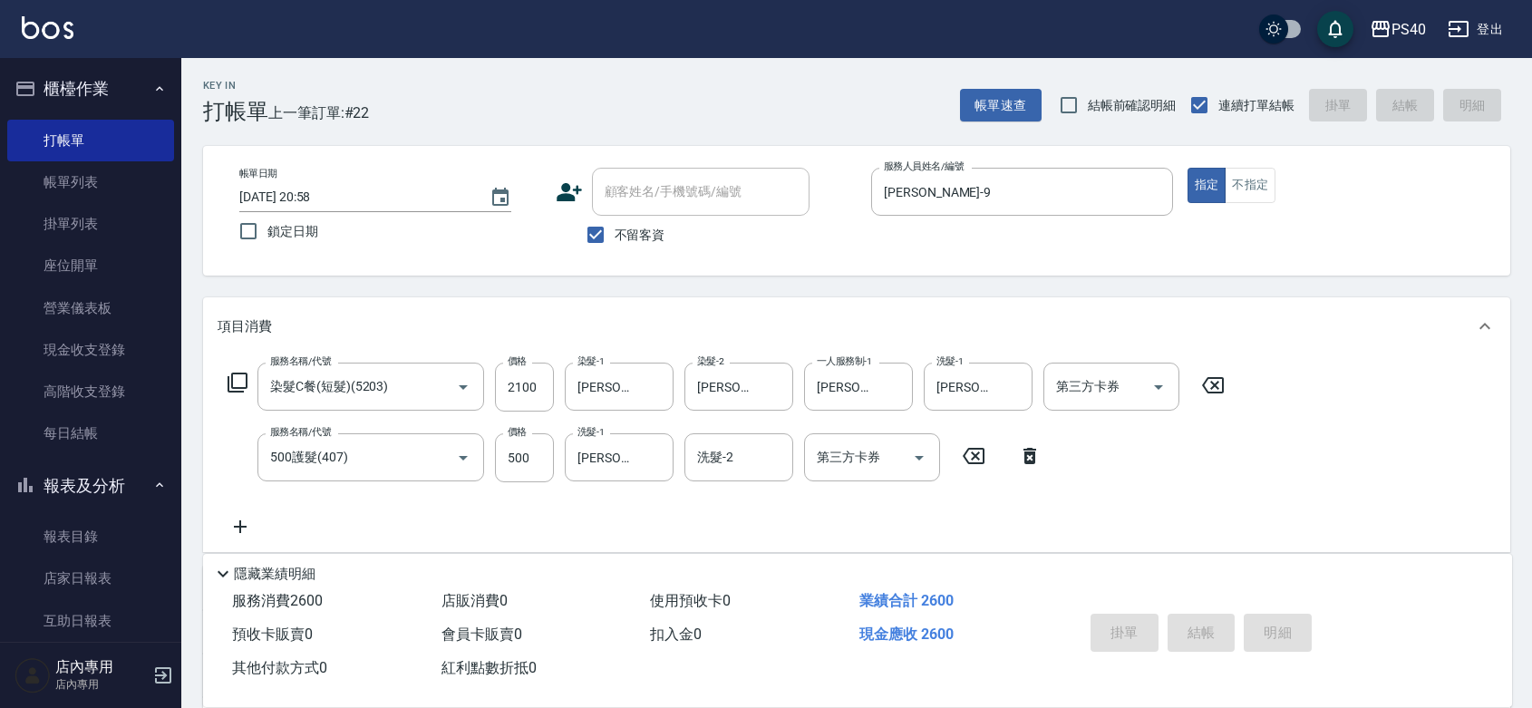
type input "[DATE] 20:59"
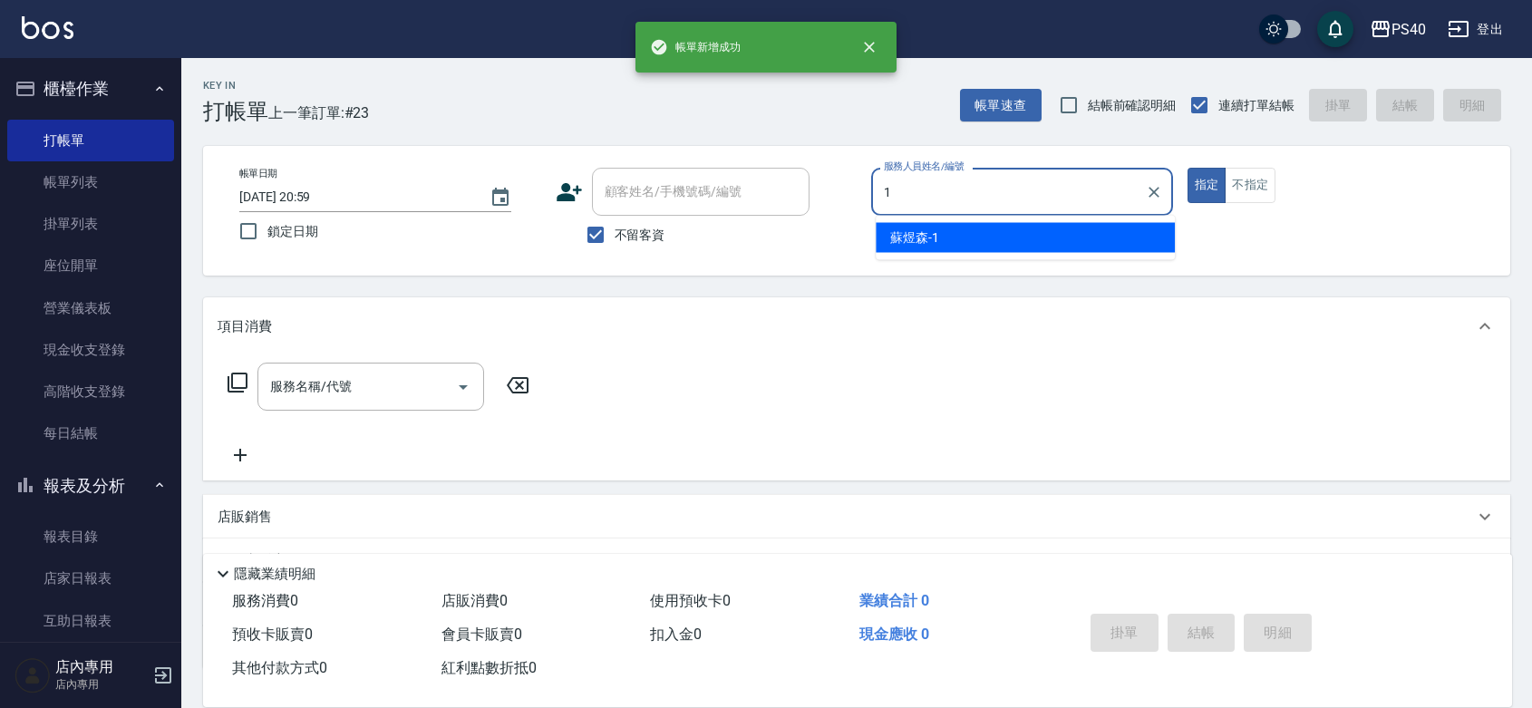
type input "[PERSON_NAME]-1"
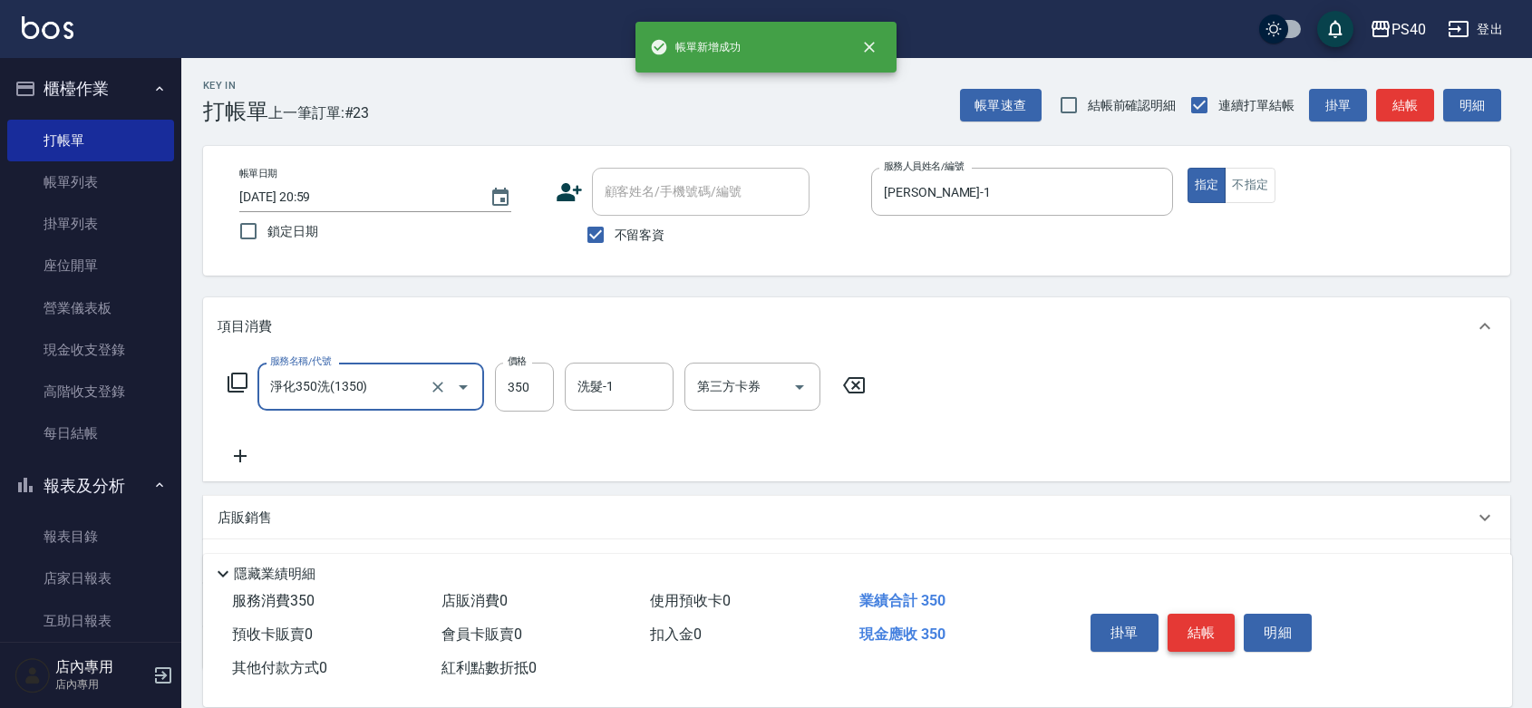
type input "淨化350洗(1350)"
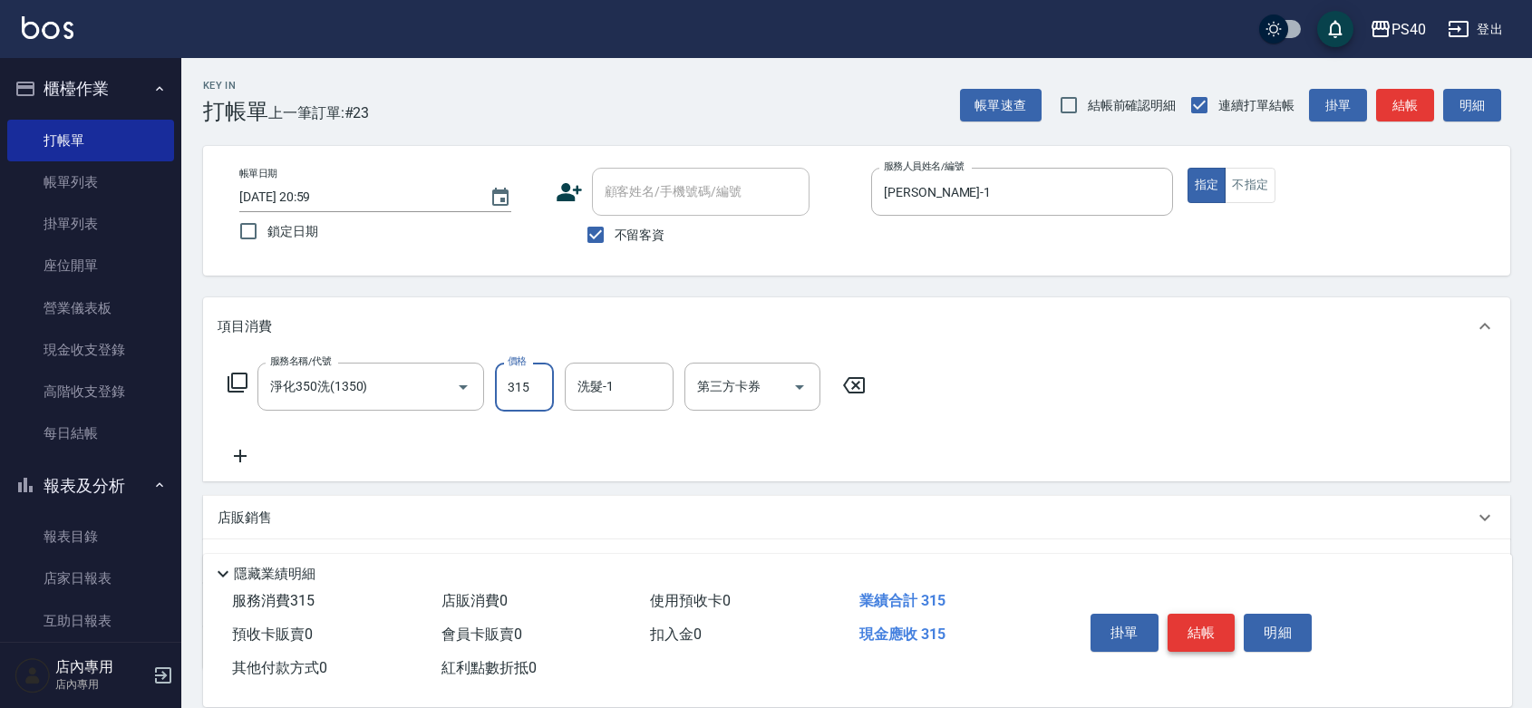
type input "315"
type input "[PERSON_NAME]-8"
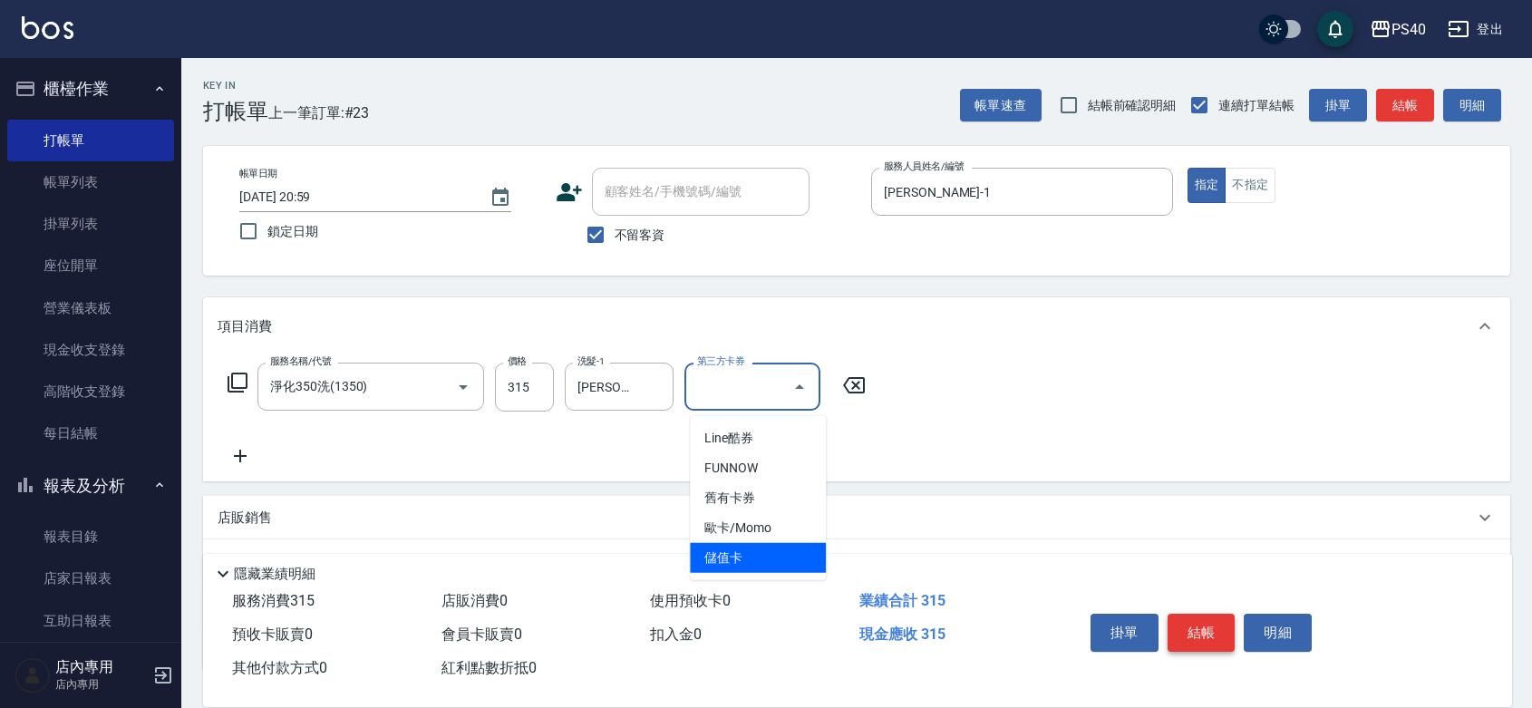
type input "儲值卡"
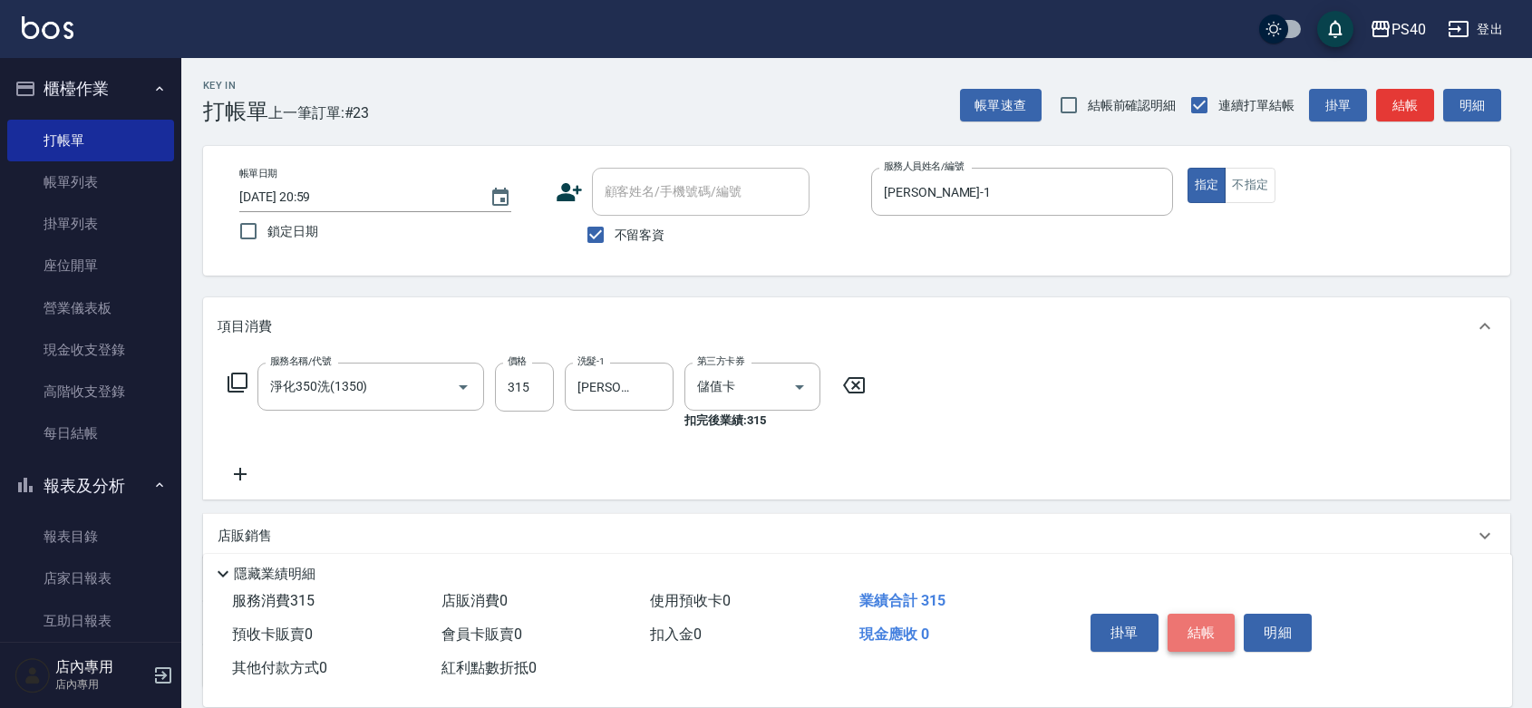
click at [1220, 618] on button "結帳" at bounding box center [1201, 633] width 68 height 38
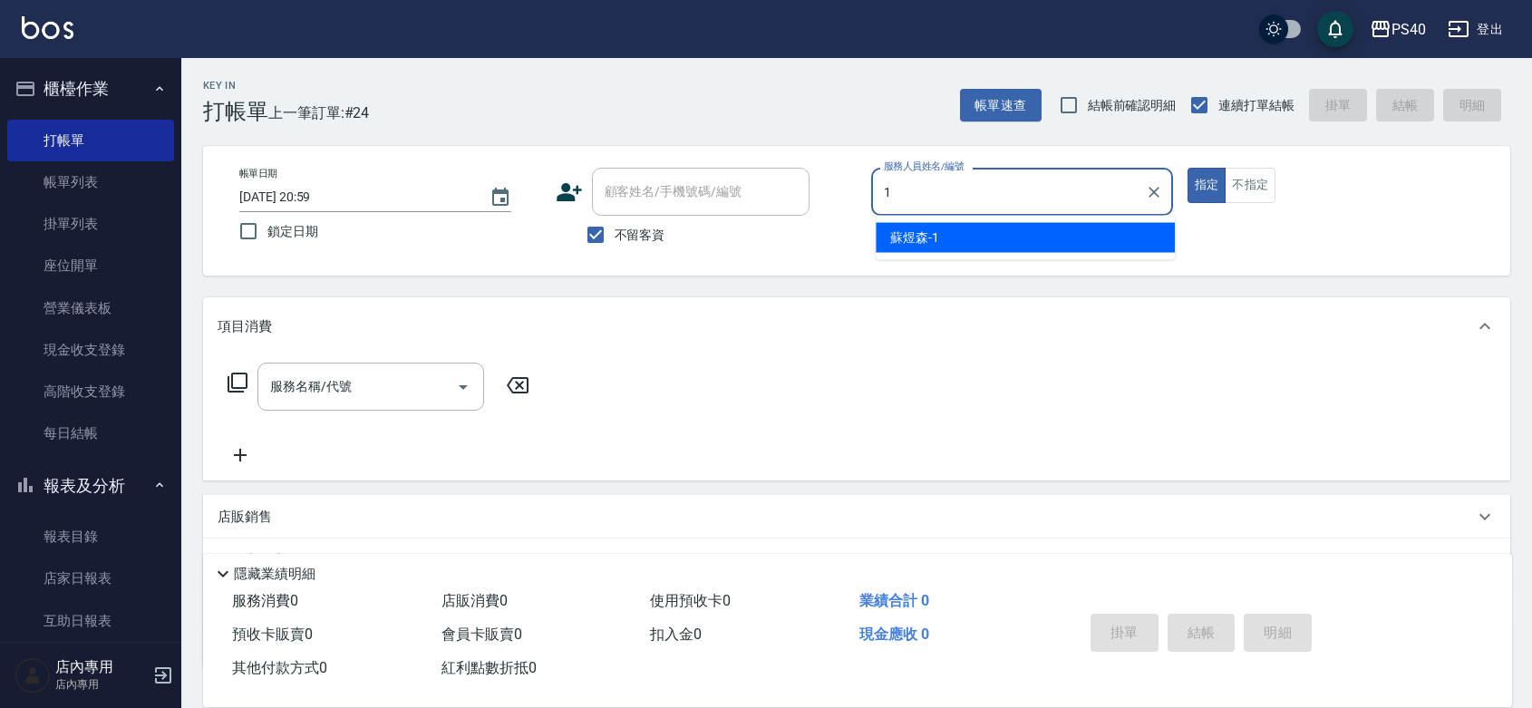
type input "[PERSON_NAME]-1"
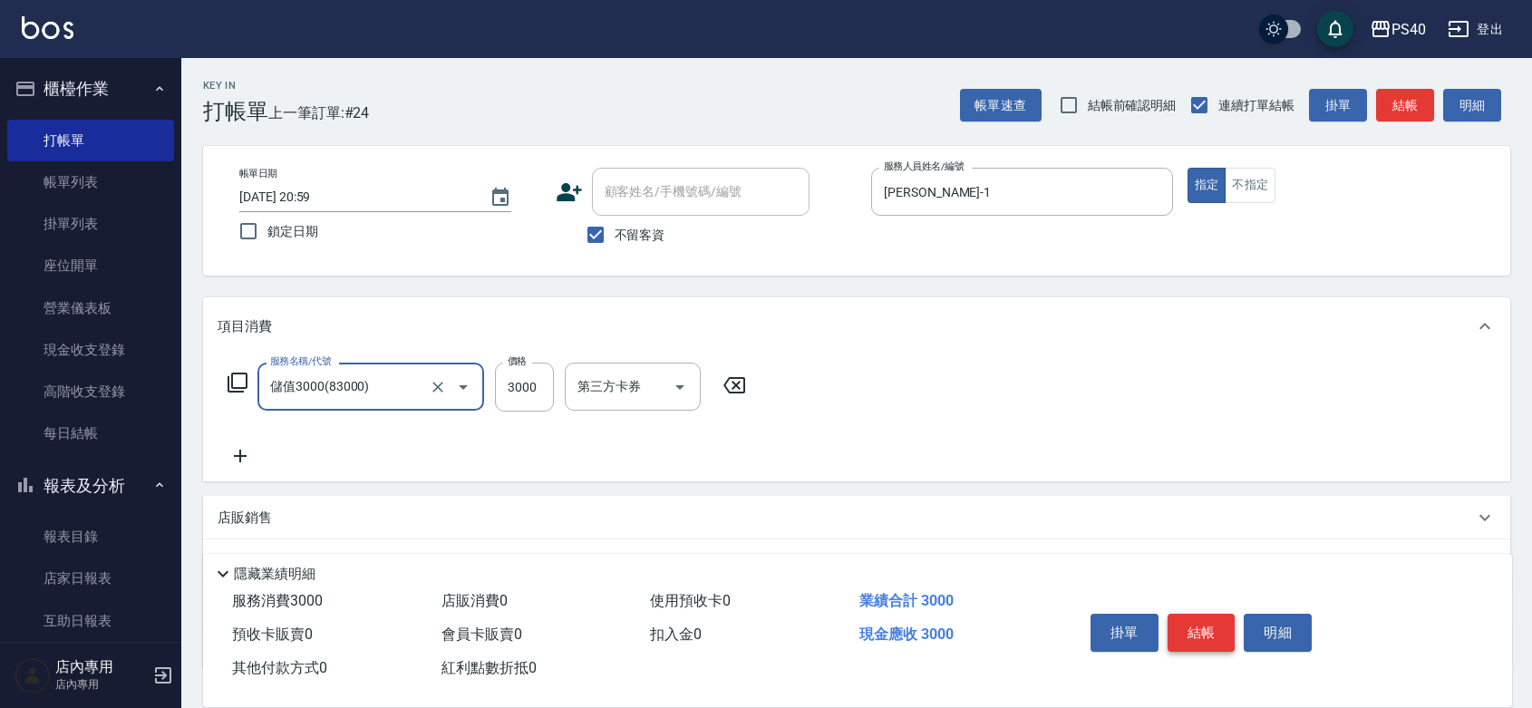
type input "儲值3000(83000)"
type input "2000"
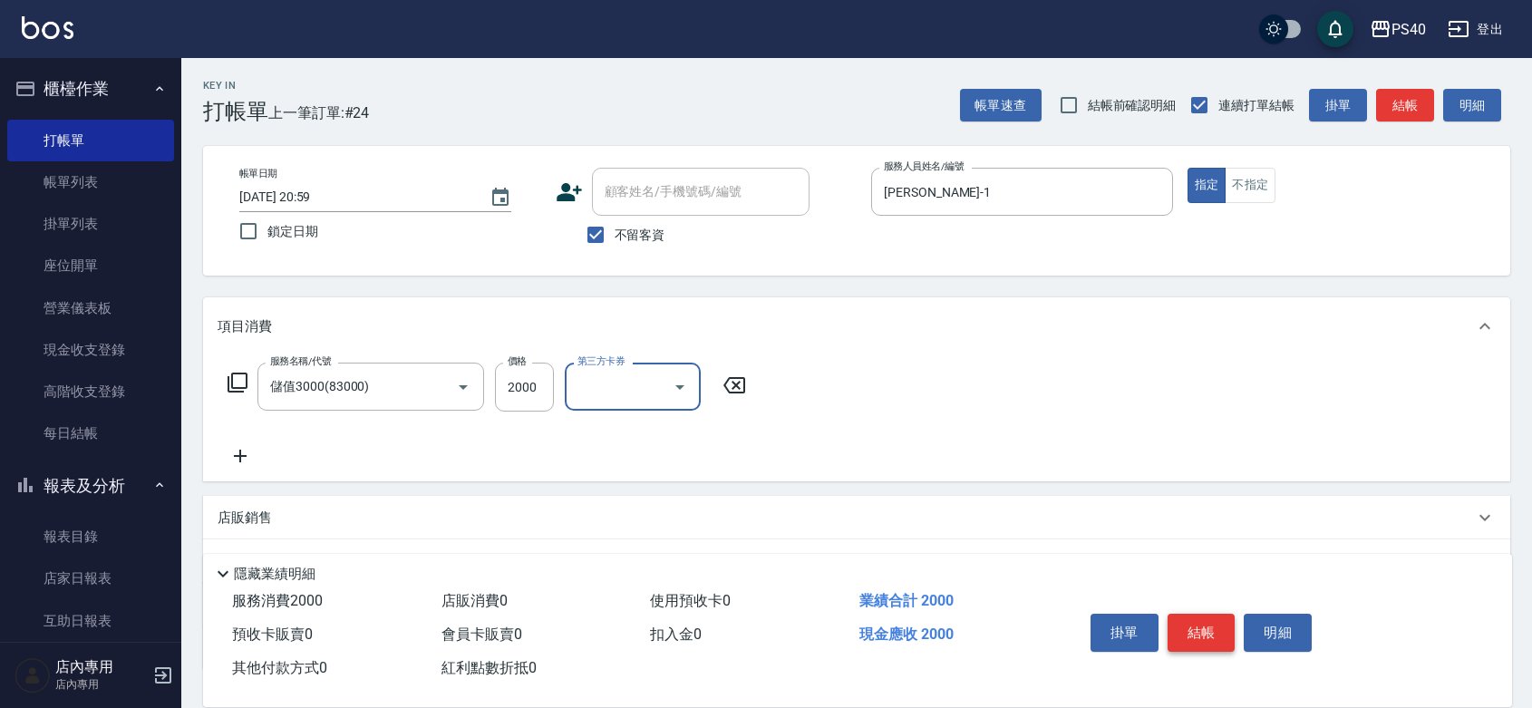
click at [1220, 618] on button "結帳" at bounding box center [1201, 633] width 68 height 38
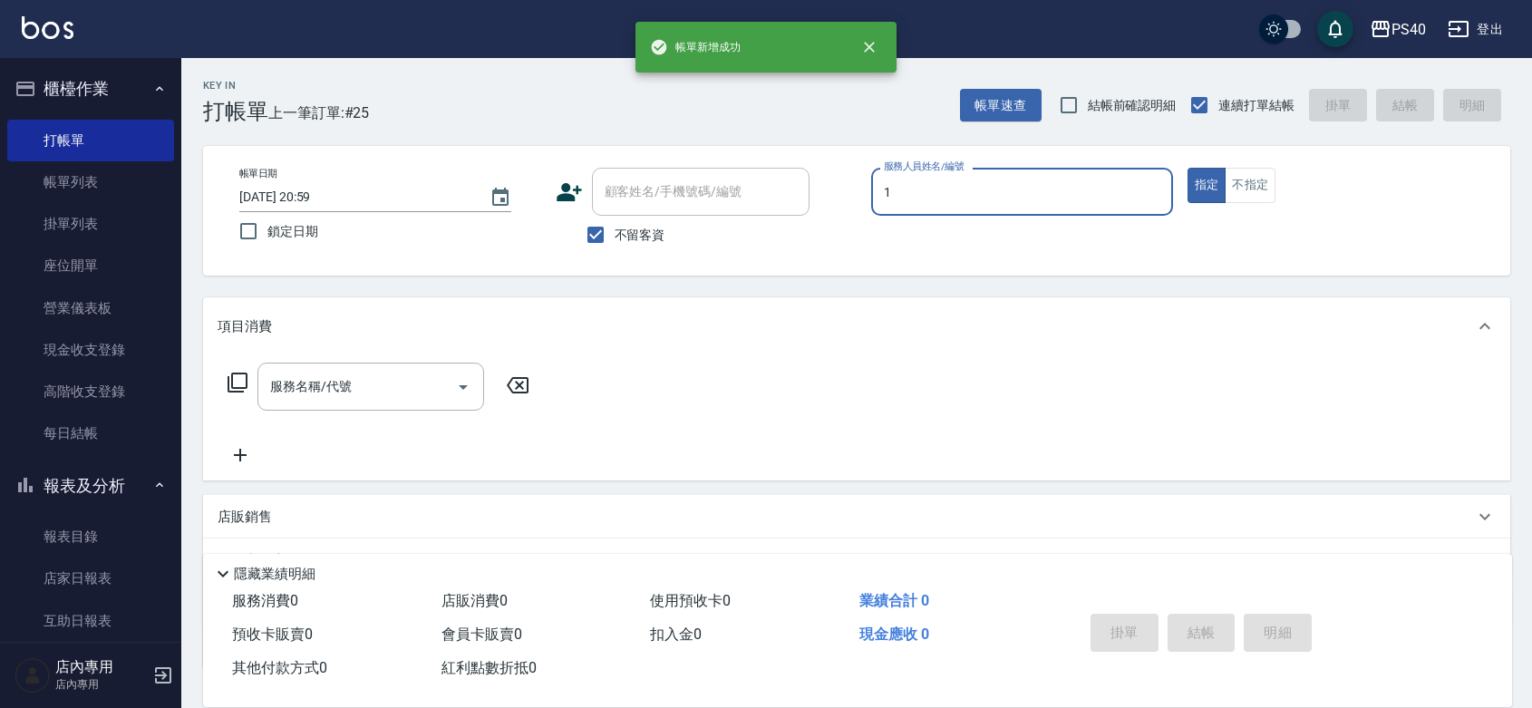
type input "[PERSON_NAME]-1"
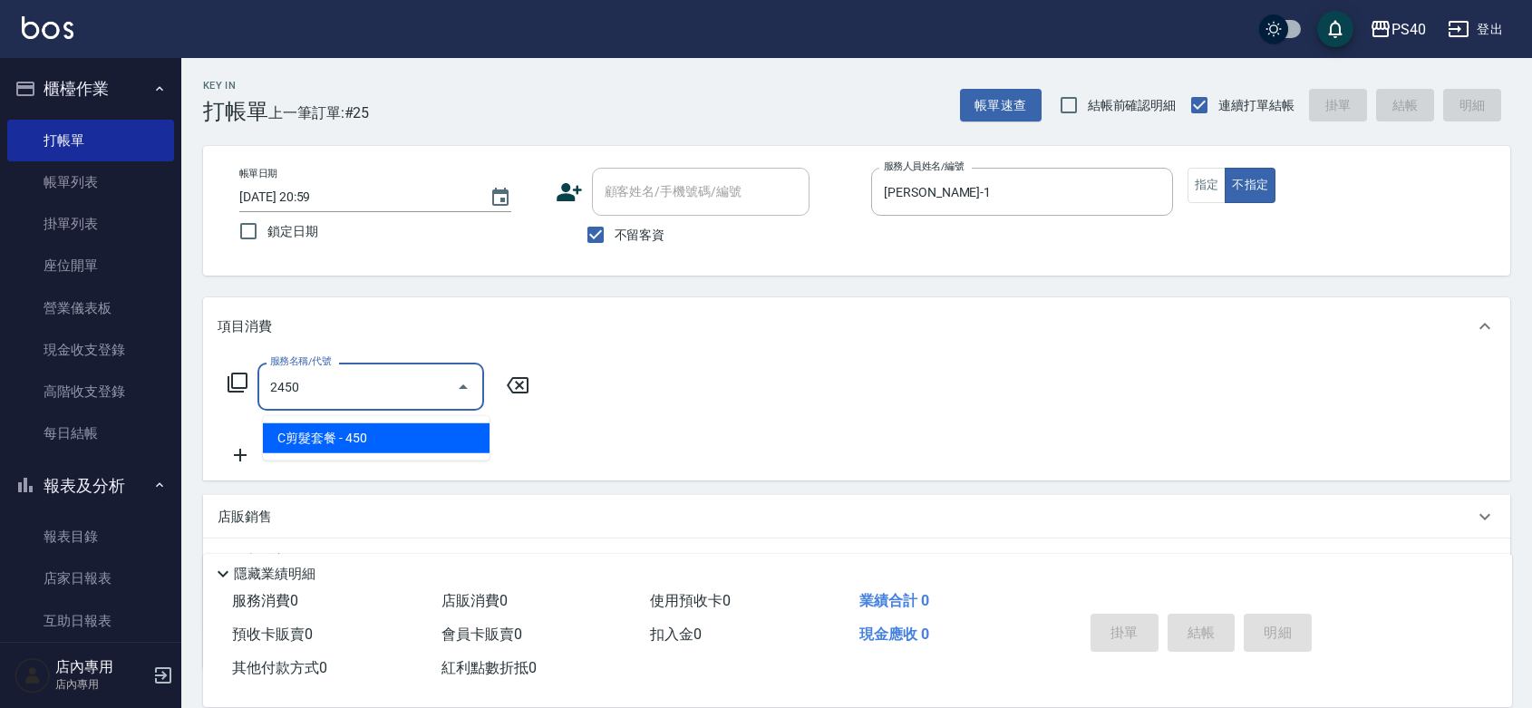
type input "C剪髮套餐(2450)"
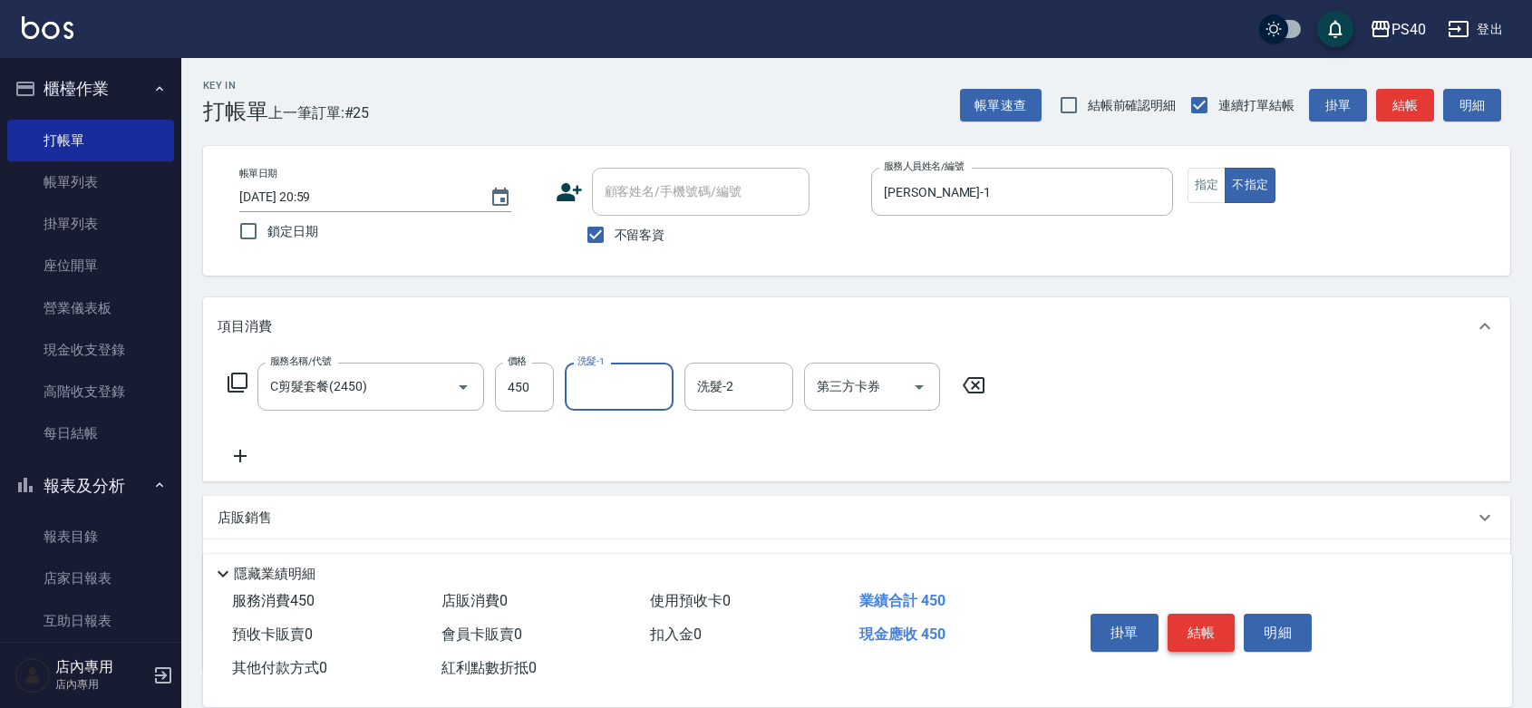
click at [1220, 618] on button "結帳" at bounding box center [1201, 633] width 68 height 38
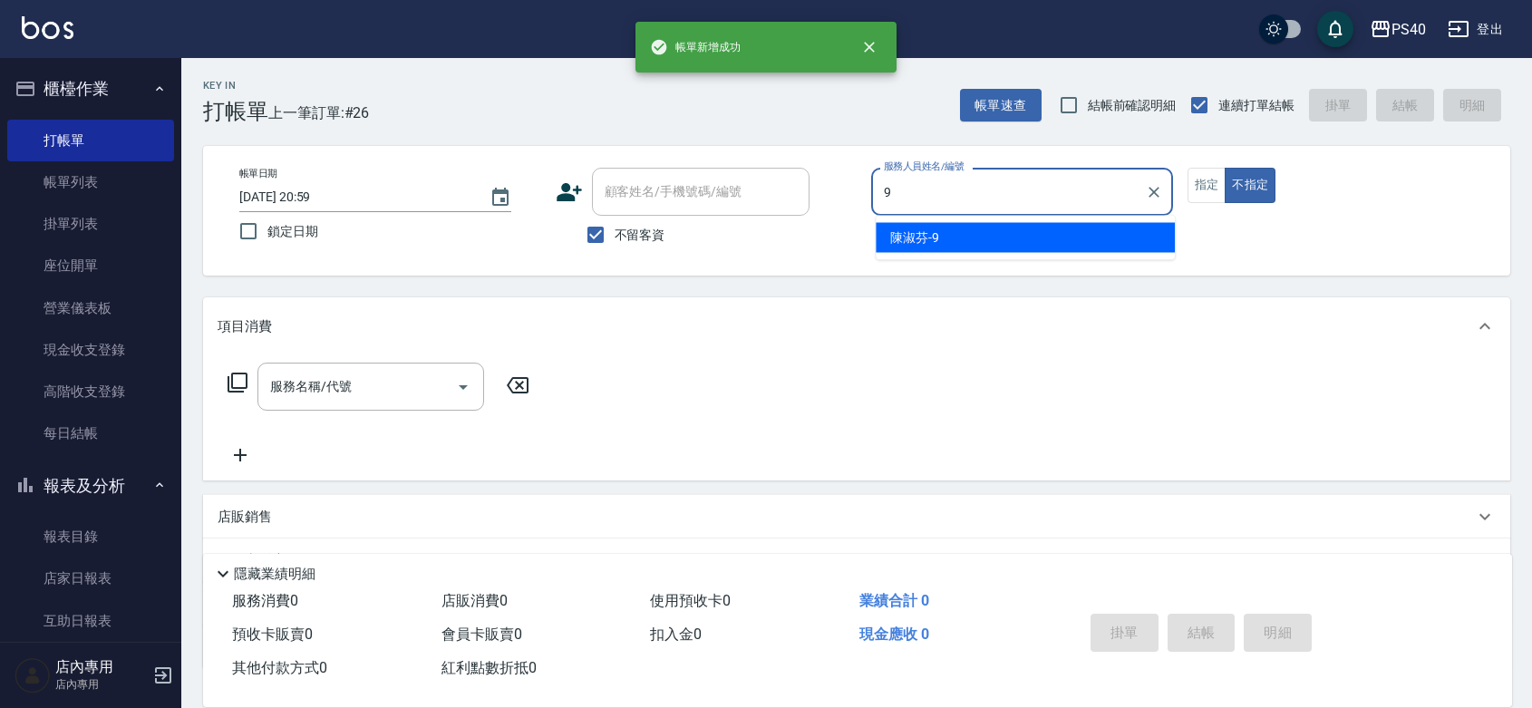
type input "[PERSON_NAME]-9"
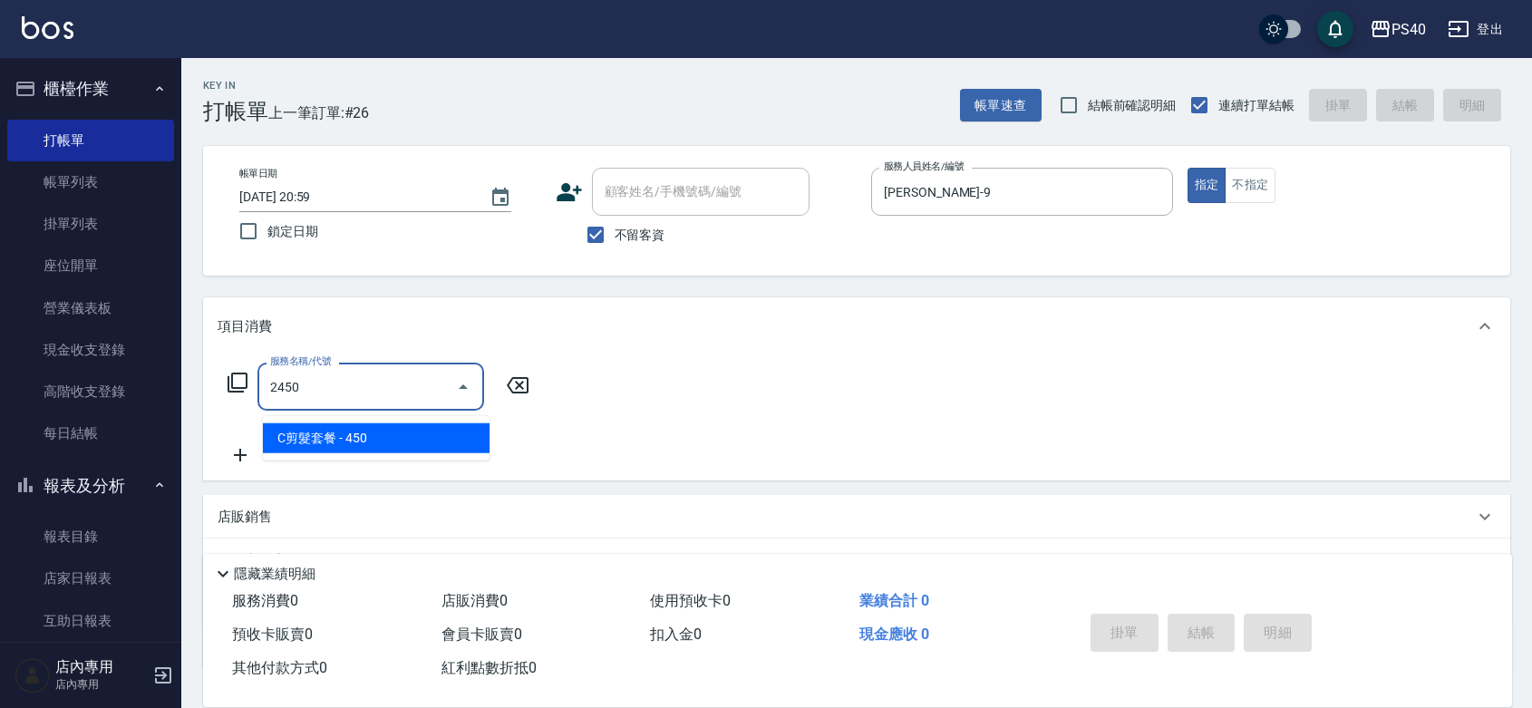
type input "C剪髮套餐(2450)"
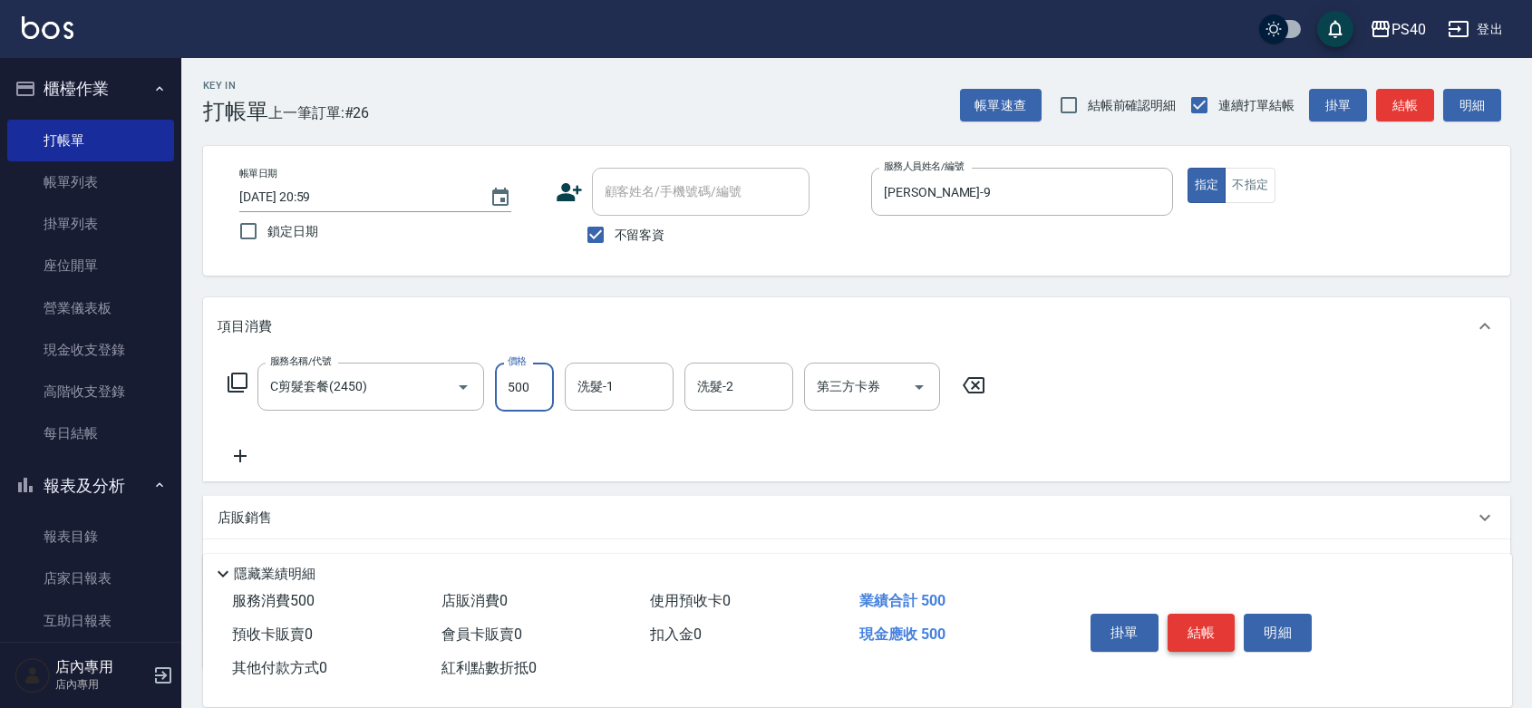
type input "500"
type input "[PERSON_NAME]-27"
click at [1220, 618] on button "結帳" at bounding box center [1201, 633] width 68 height 38
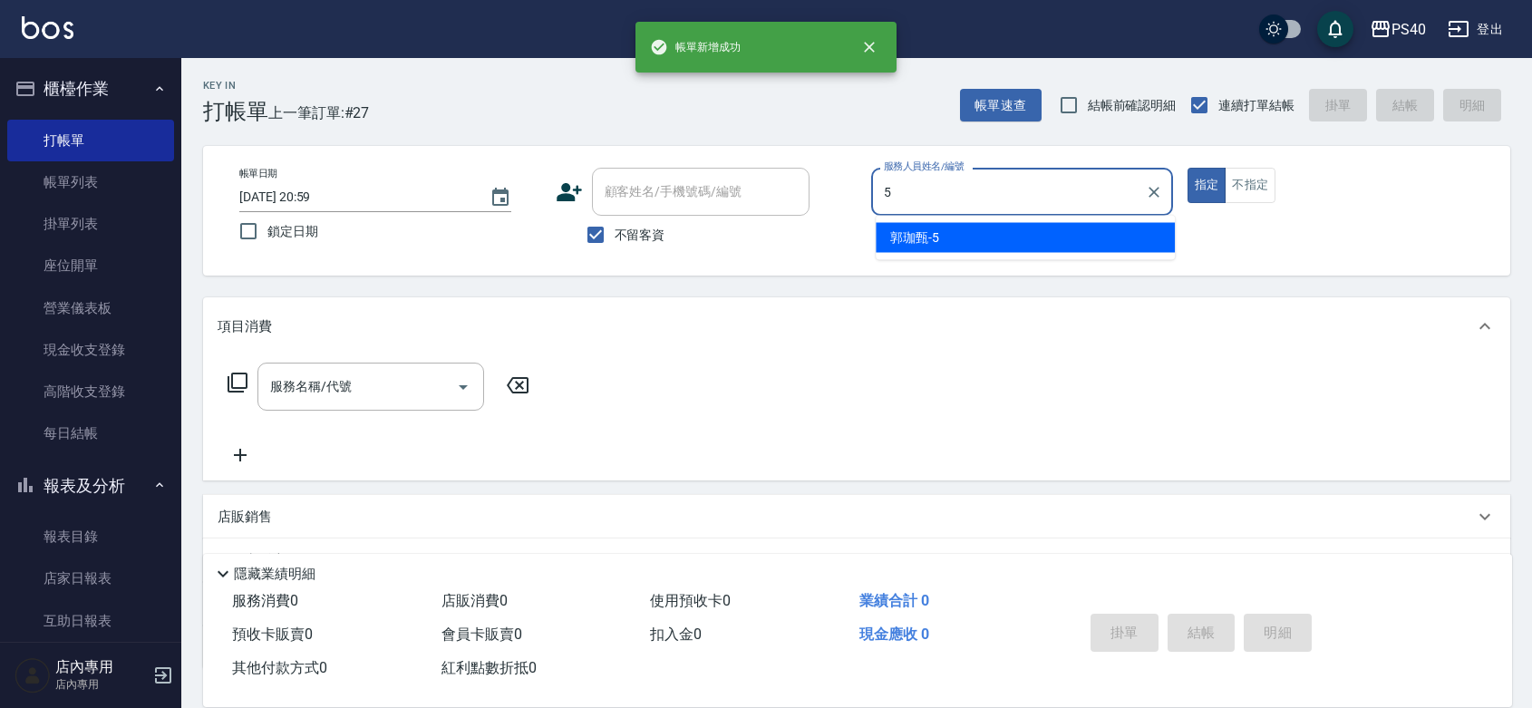
type input "[PERSON_NAME]-5"
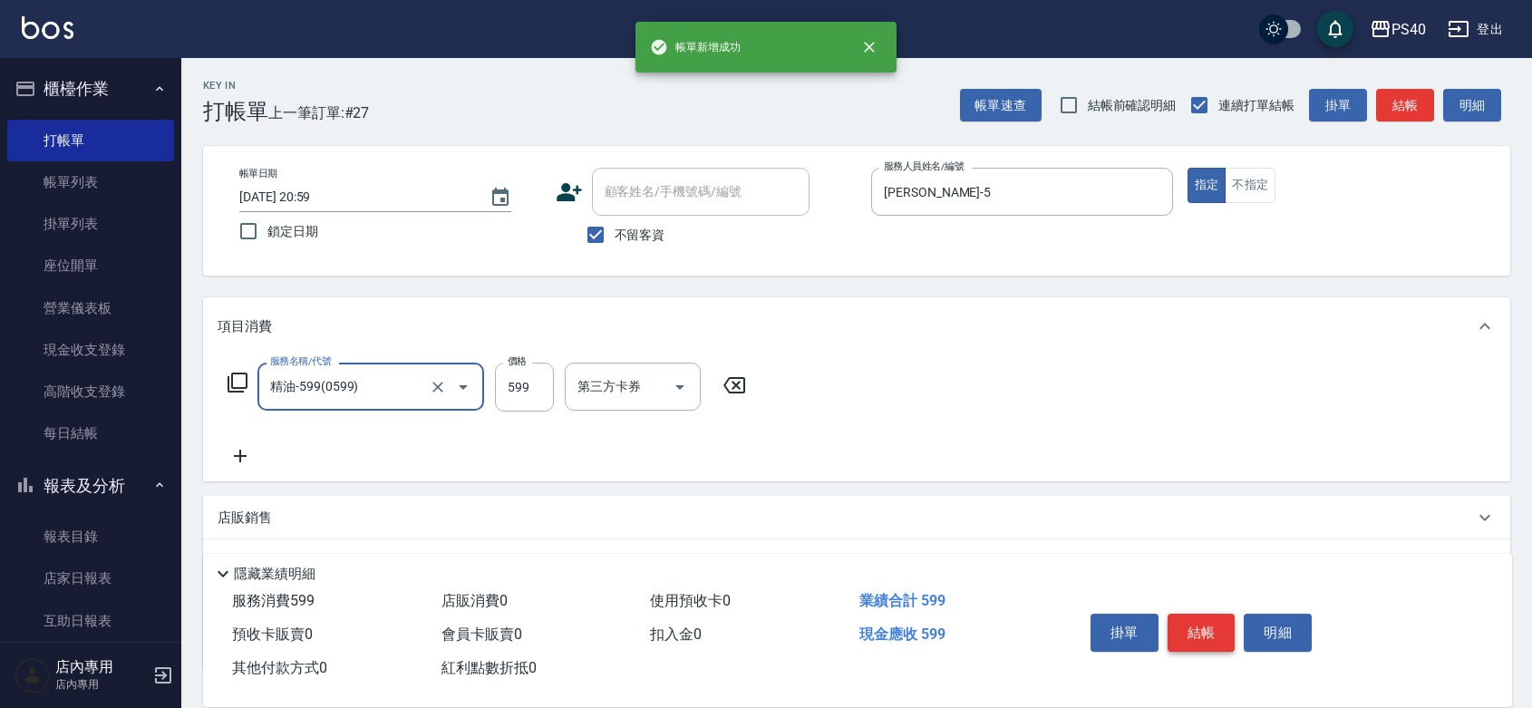
type input "精油-599(0599)"
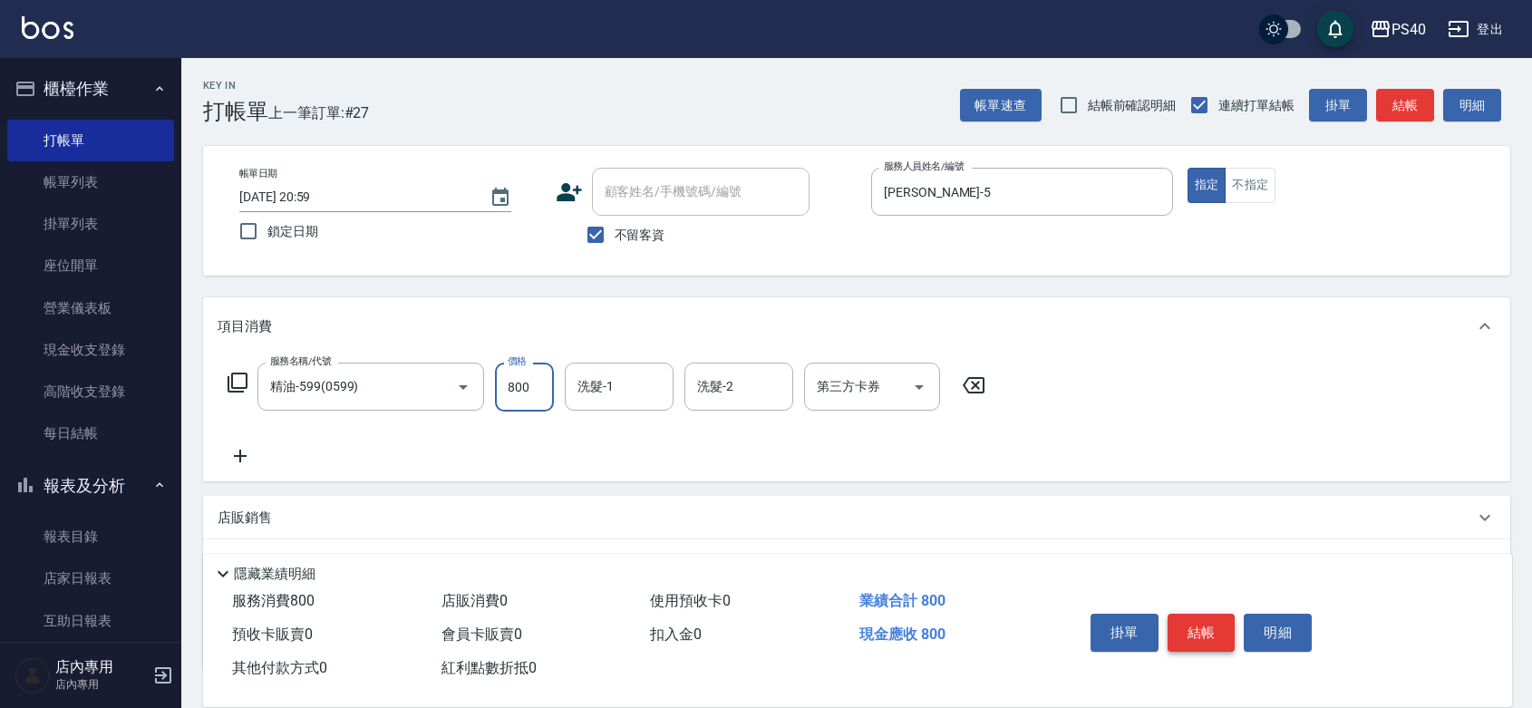
type input "800"
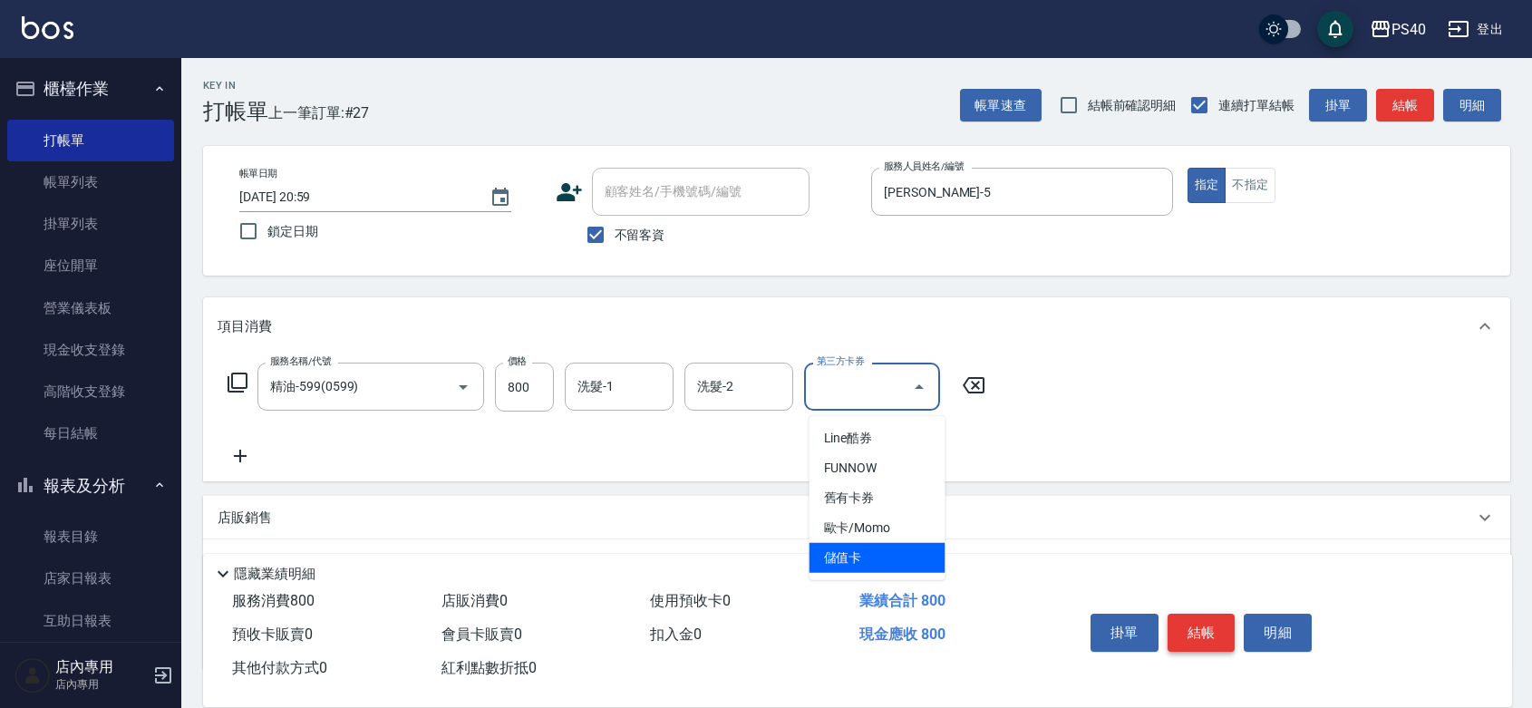
type input "儲值卡"
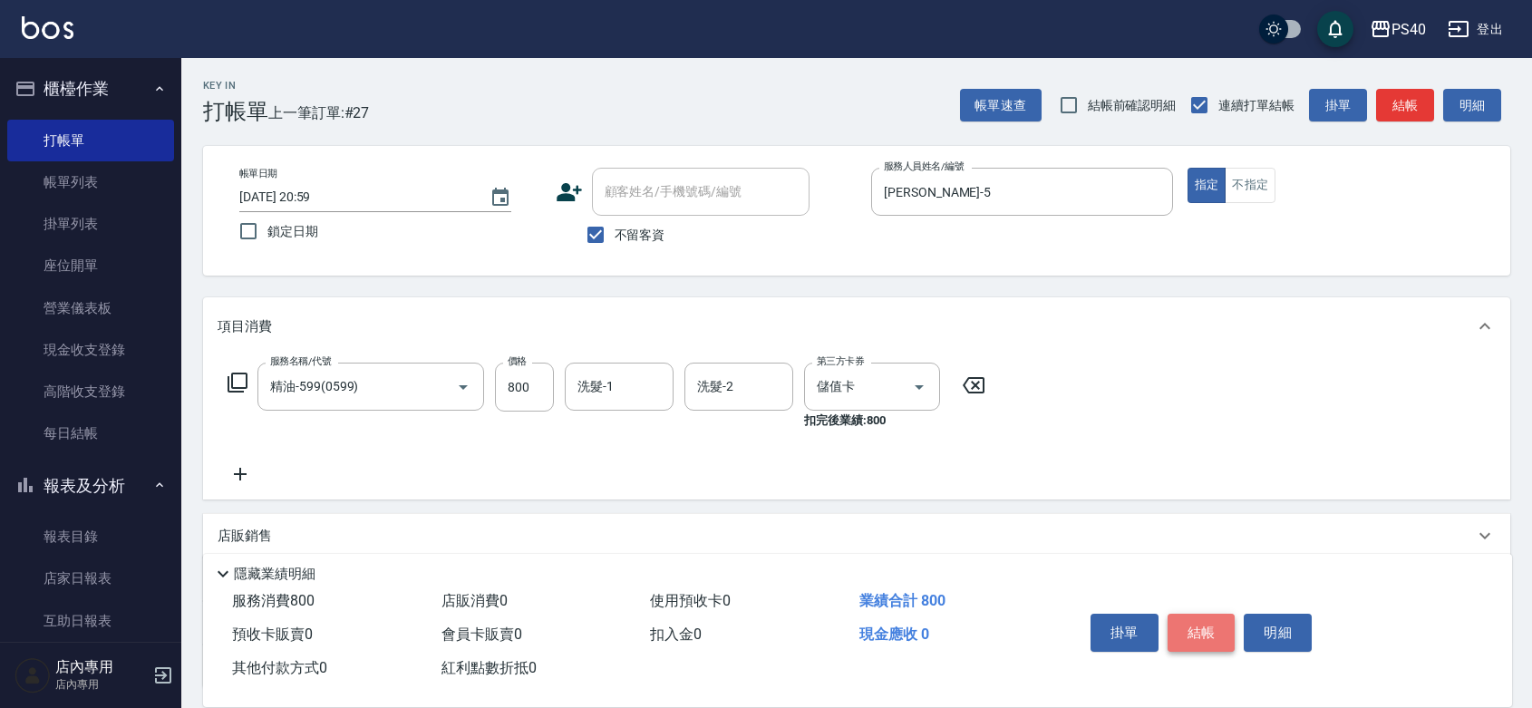
click at [1220, 618] on button "結帳" at bounding box center [1201, 633] width 68 height 38
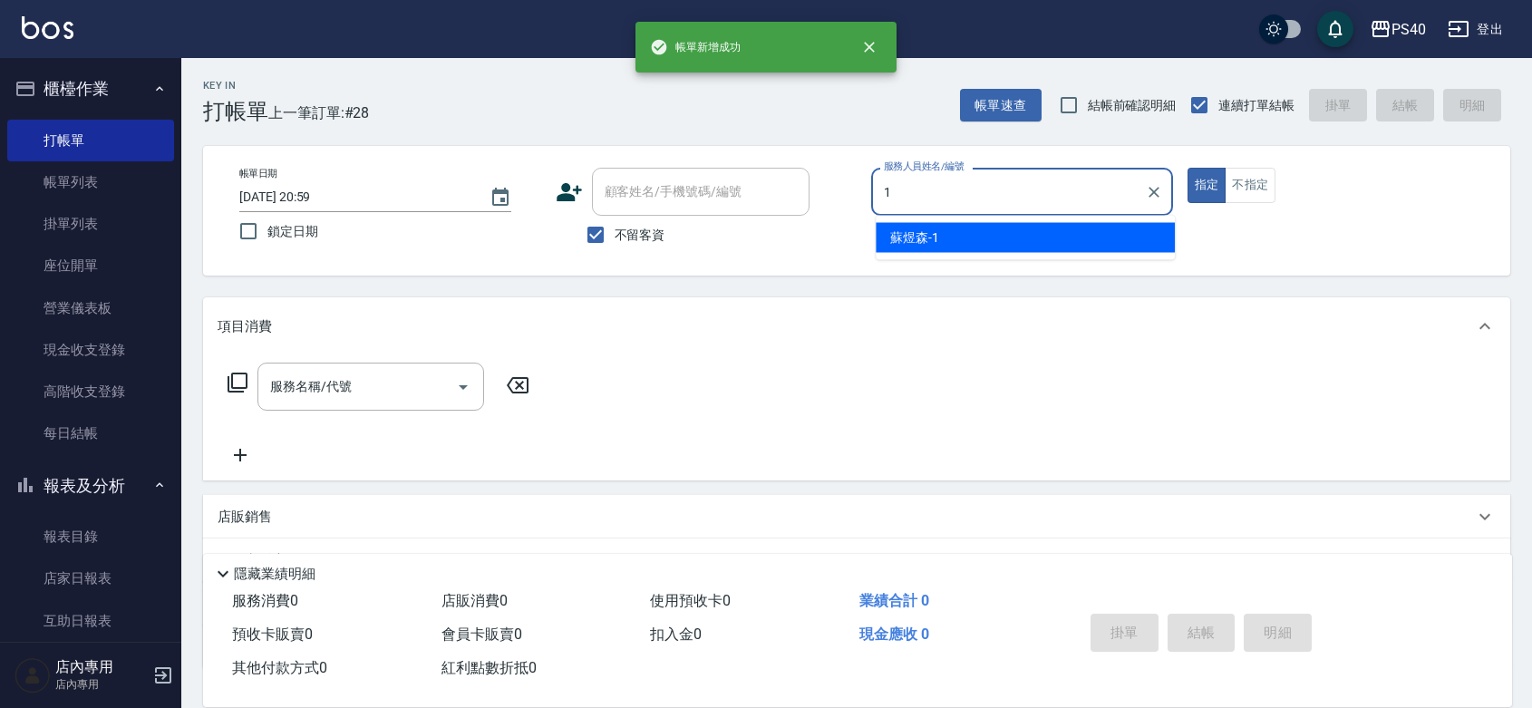
type input "[PERSON_NAME]-1"
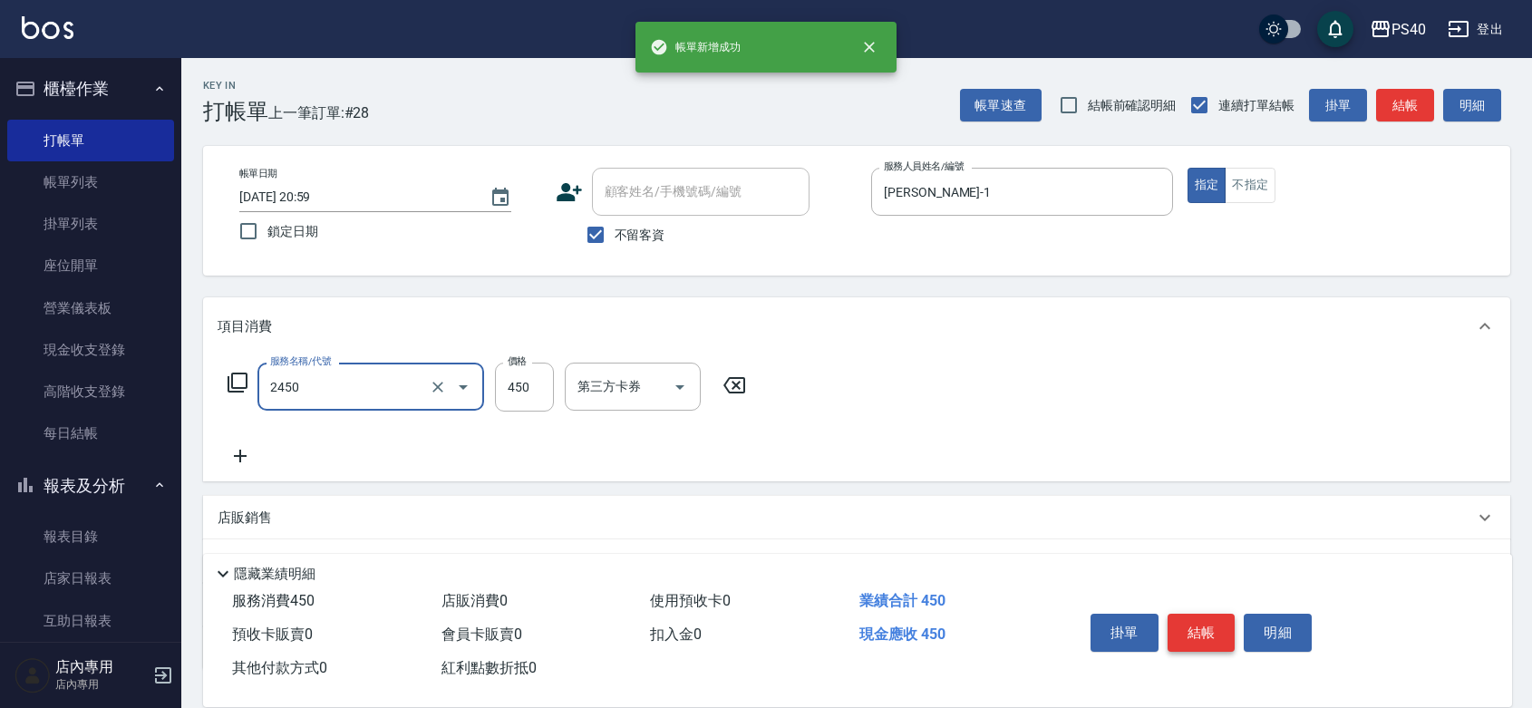
type input "C剪髮套餐(2450)"
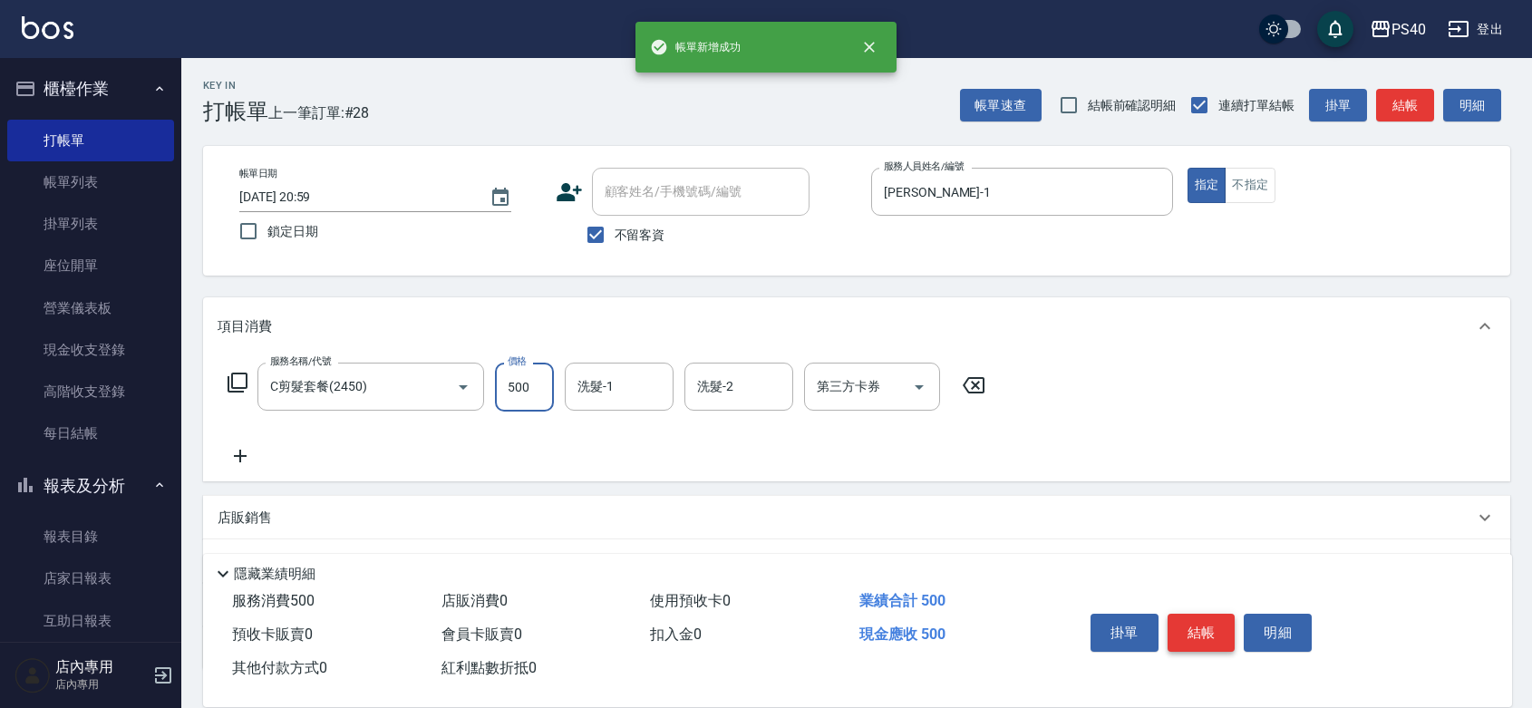
type input "500"
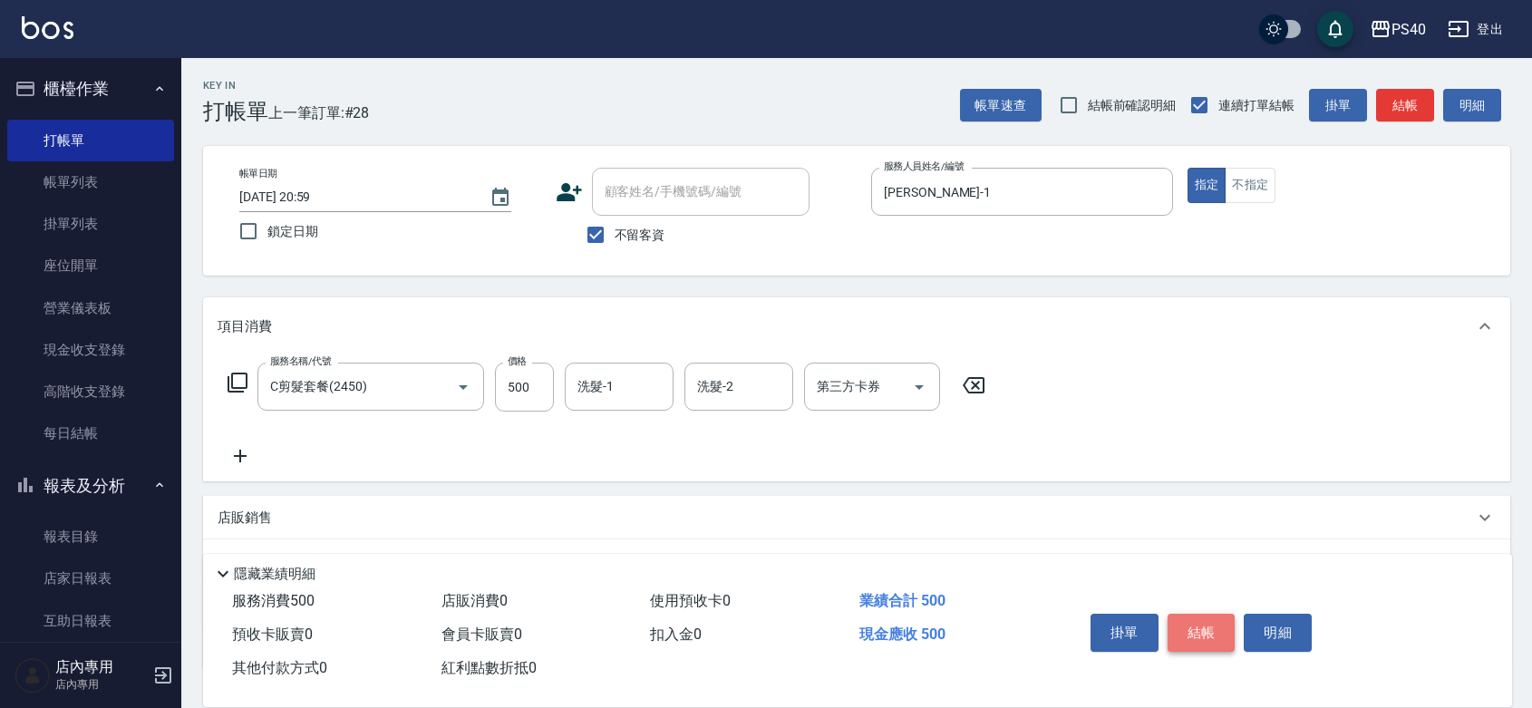
click at [1220, 618] on button "結帳" at bounding box center [1201, 633] width 68 height 38
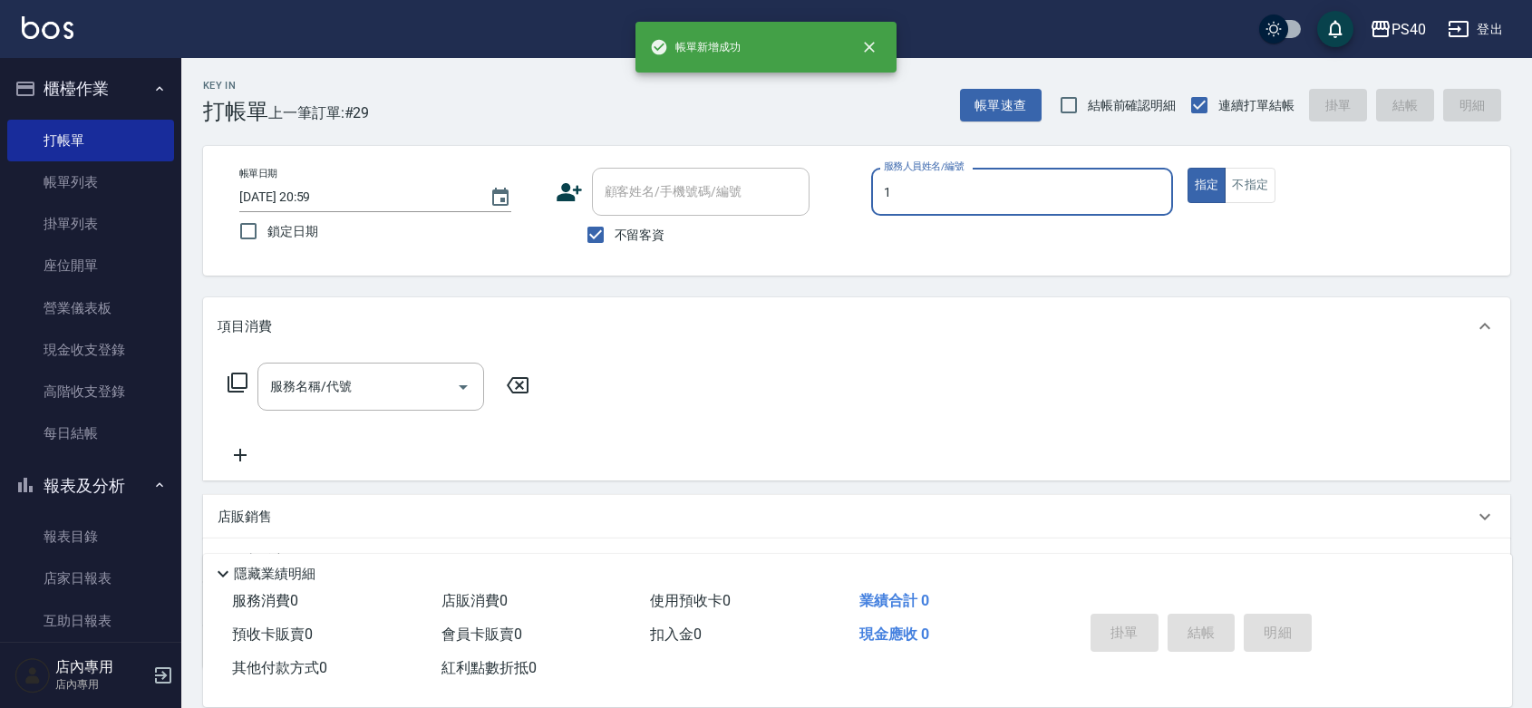
type input "[PERSON_NAME]-1"
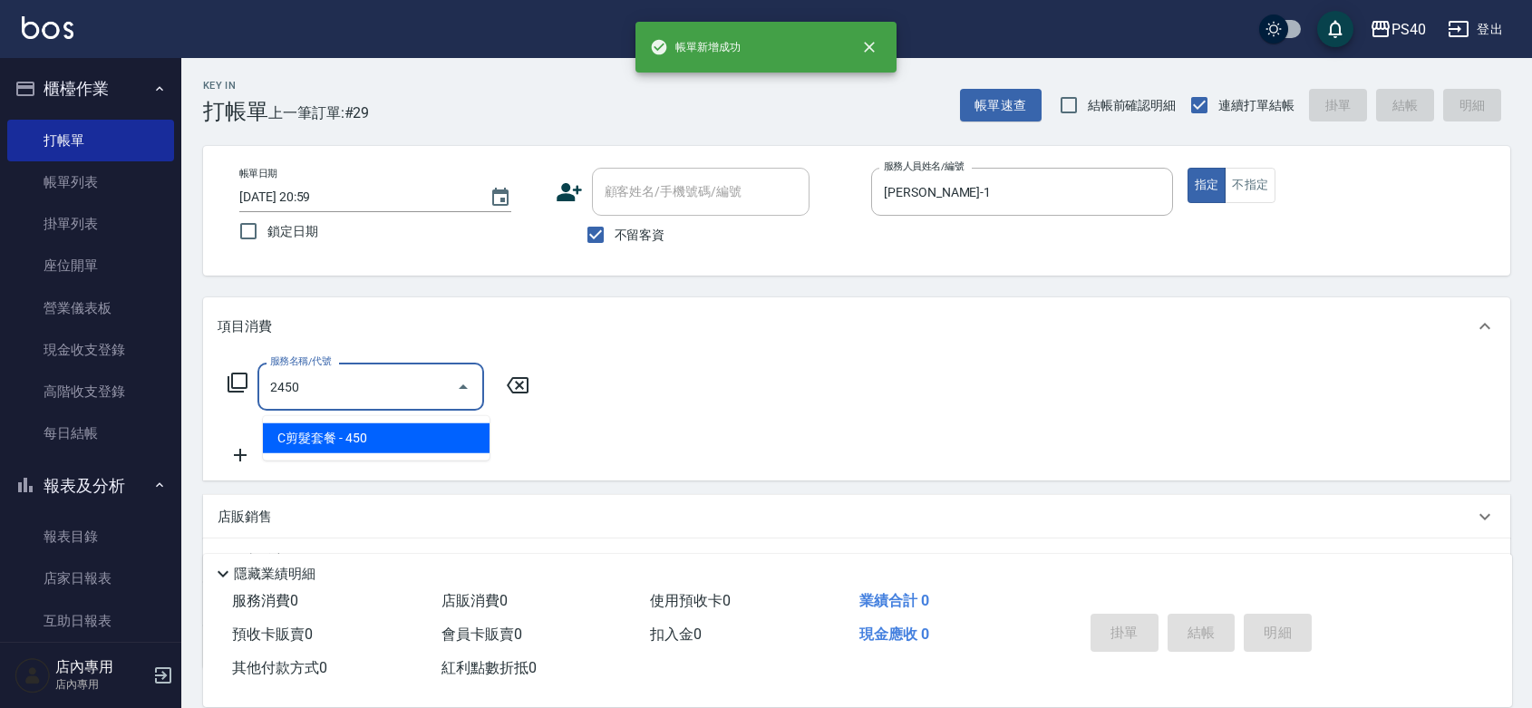
type input "C剪髮套餐(2450)"
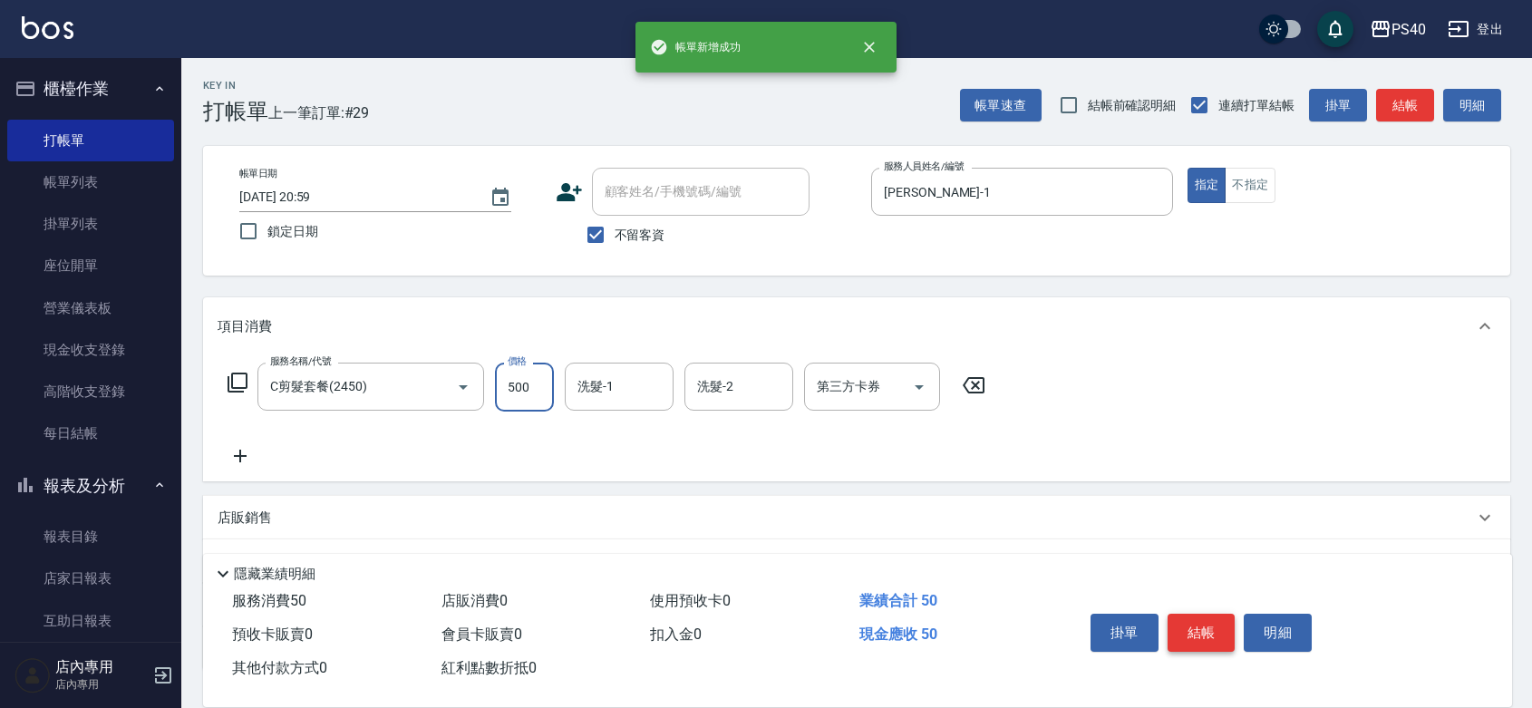
type input "500"
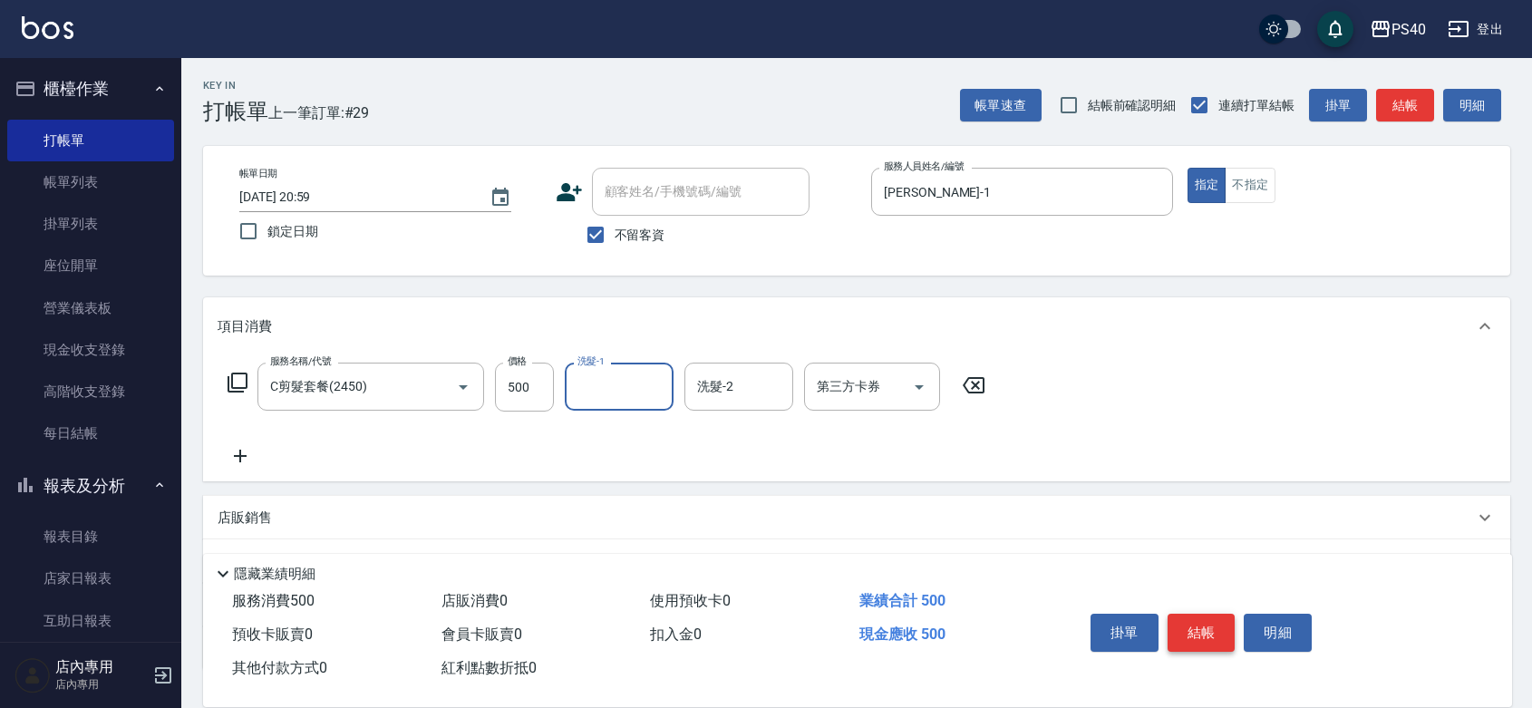
click at [1220, 618] on button "結帳" at bounding box center [1201, 633] width 68 height 38
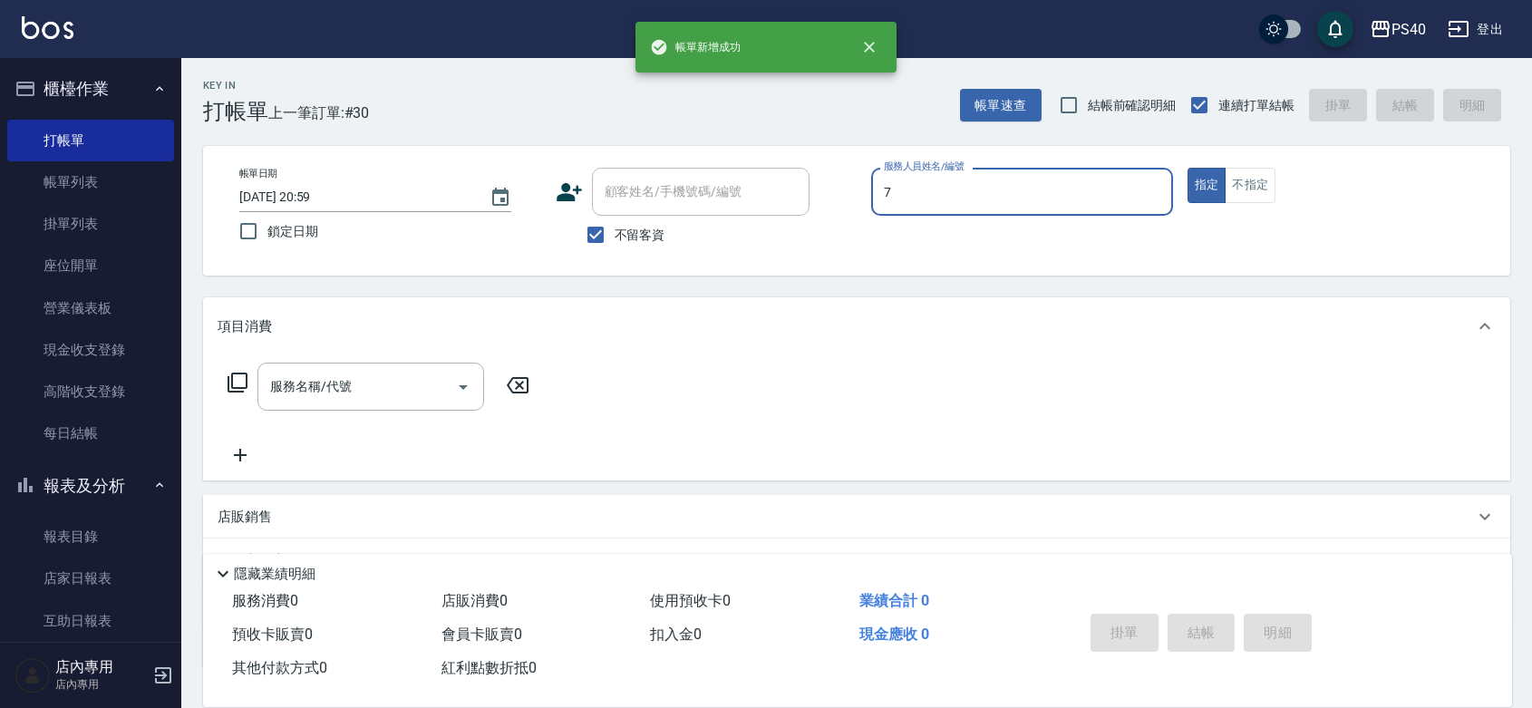
type input "[PERSON_NAME]-7"
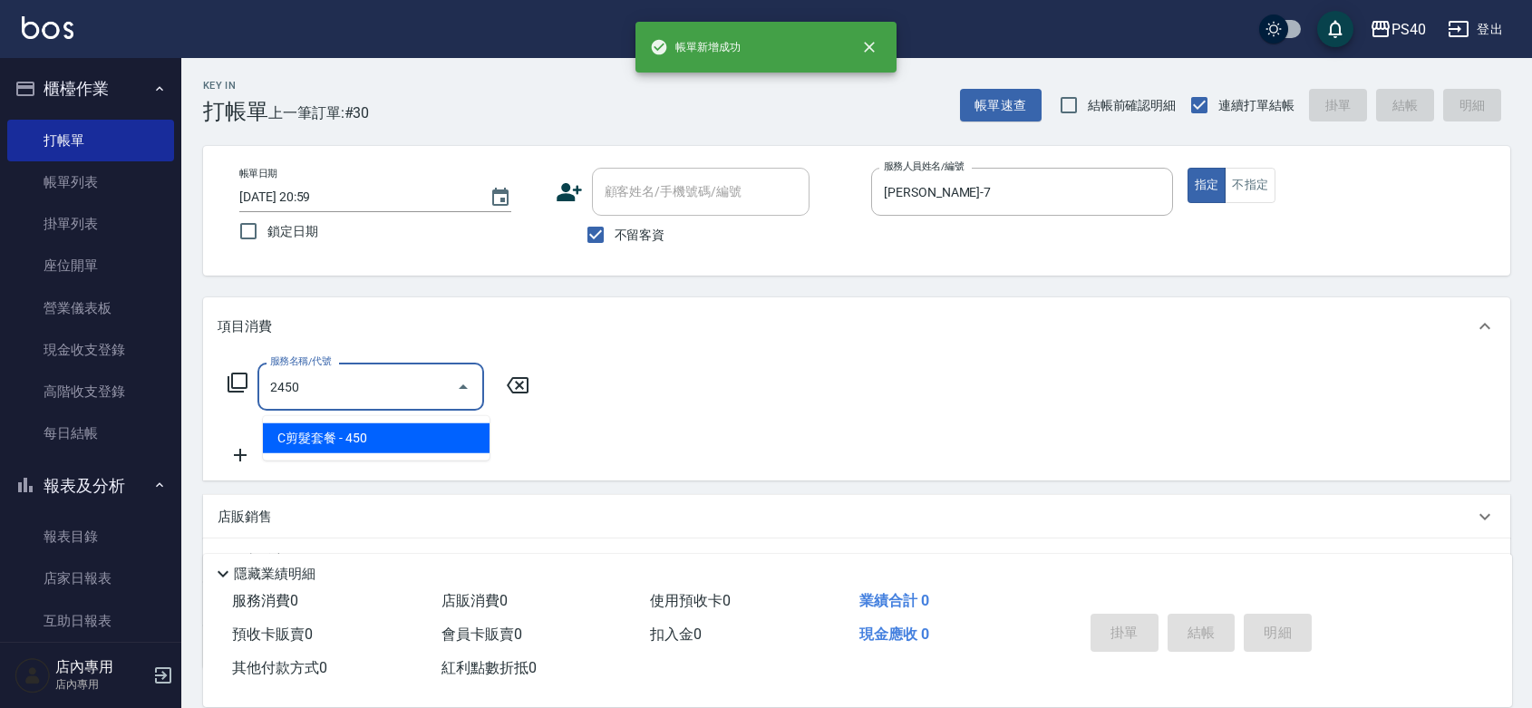
type input "C剪髮套餐(2450)"
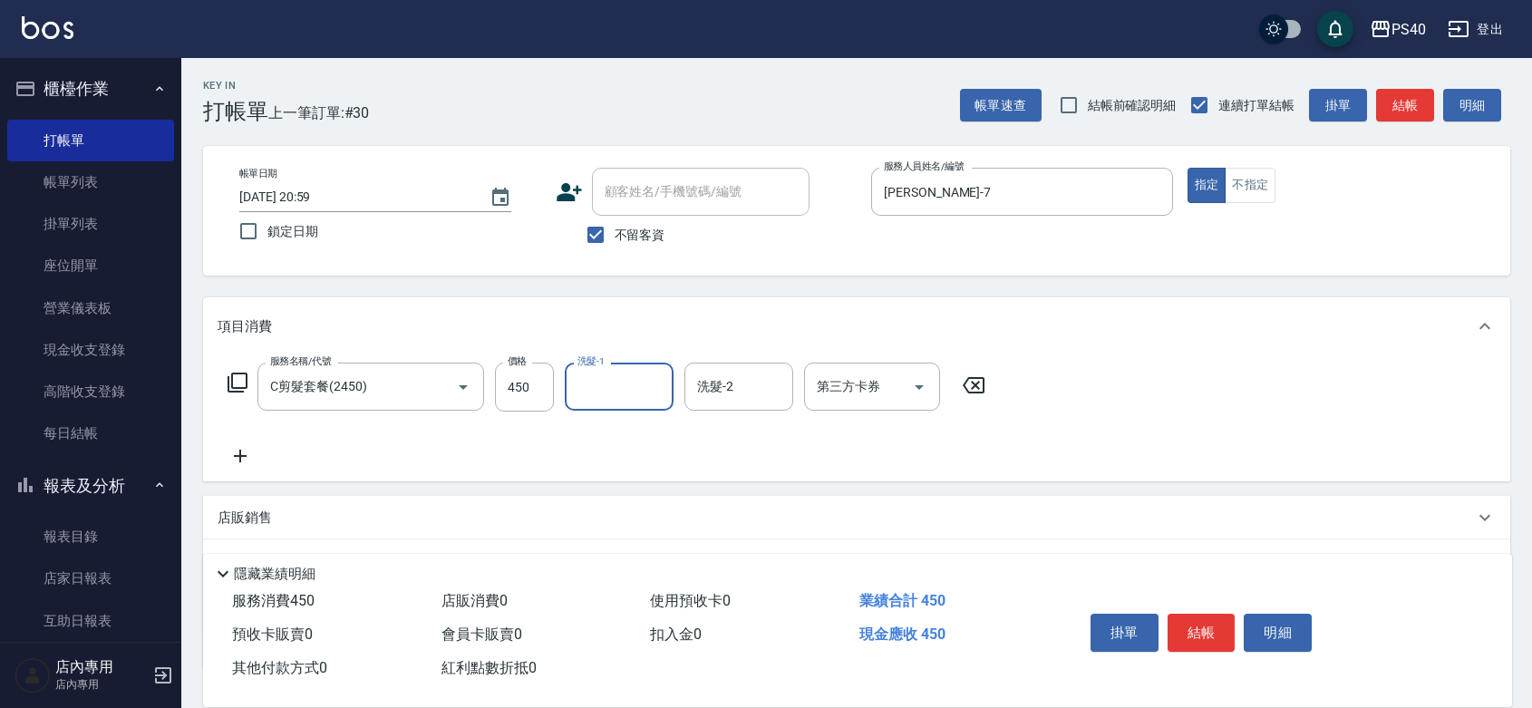
click at [1220, 619] on button "結帳" at bounding box center [1201, 633] width 68 height 38
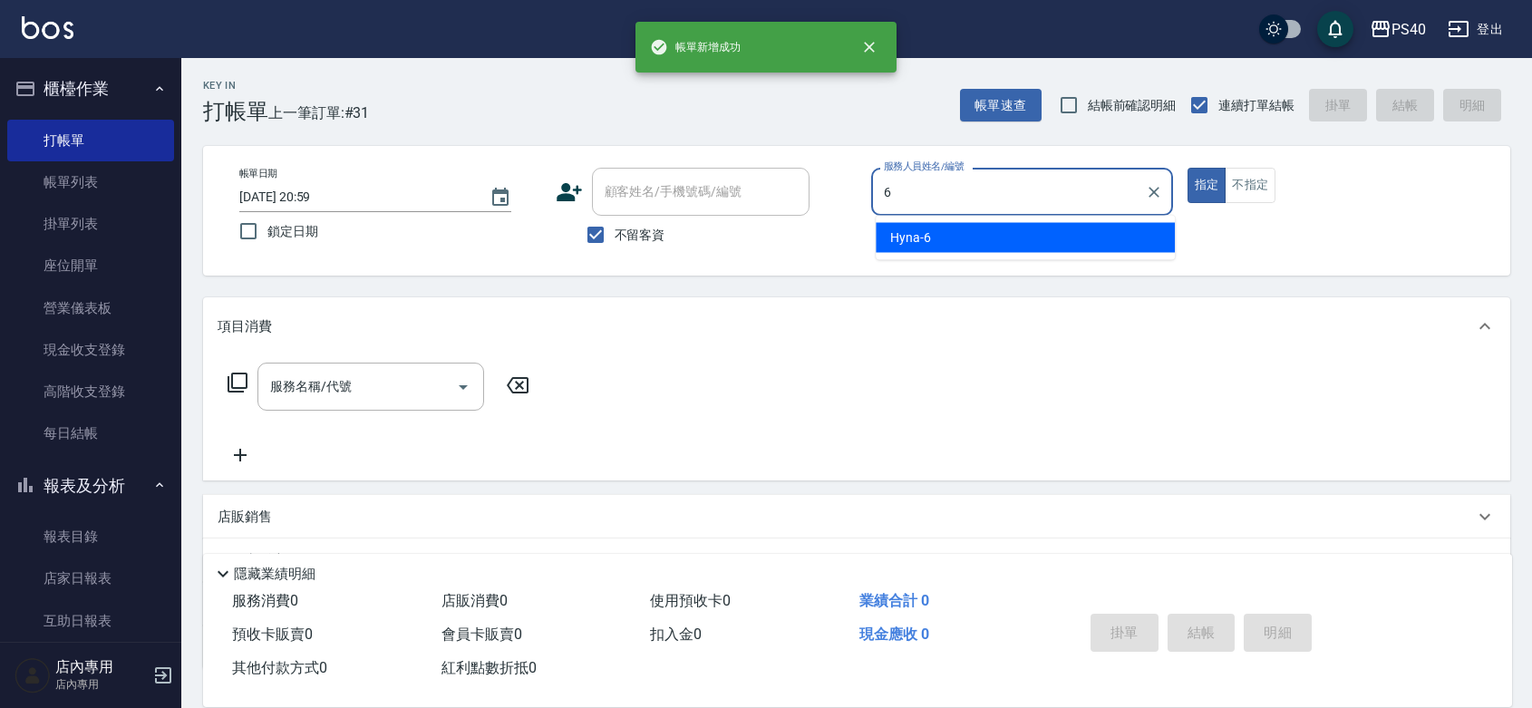
type input "Hyna-6"
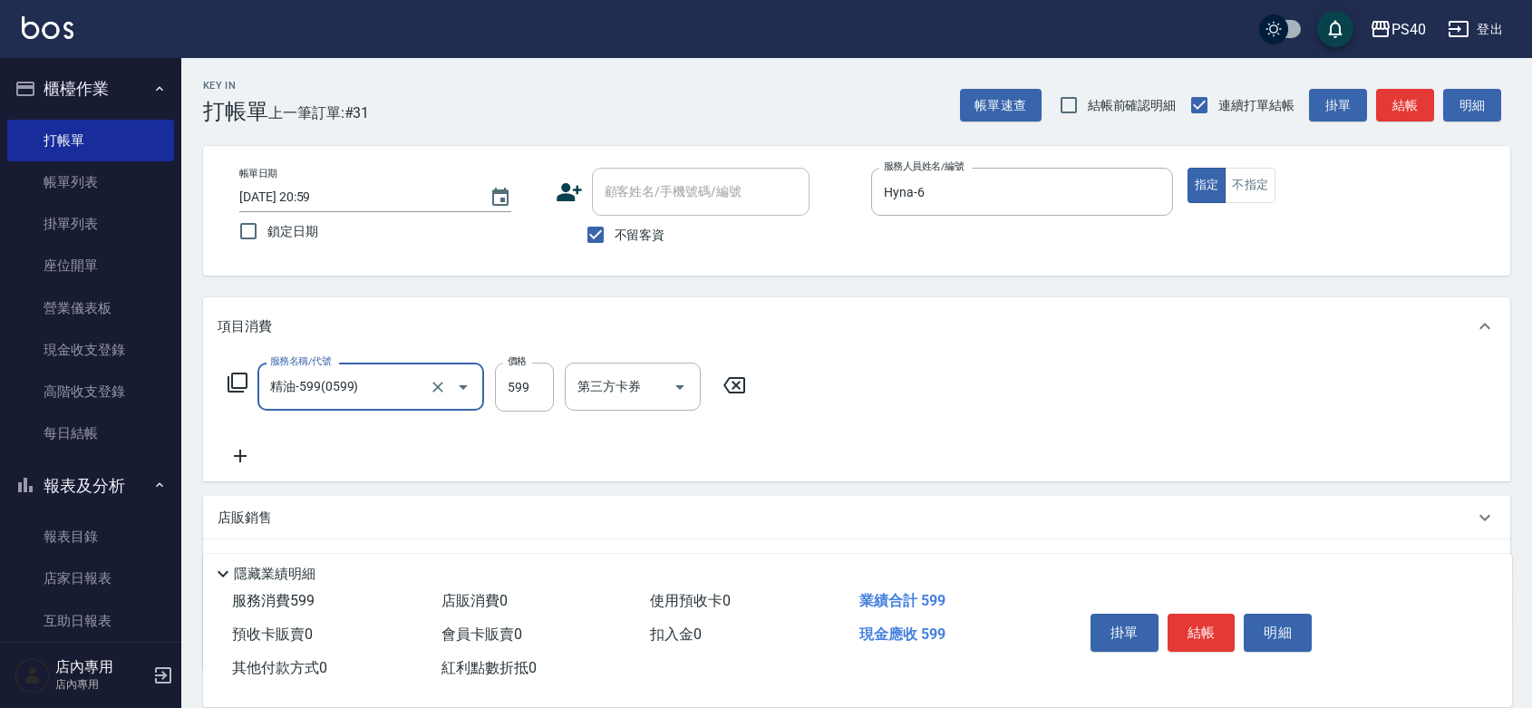
type input "精油-599(0599)"
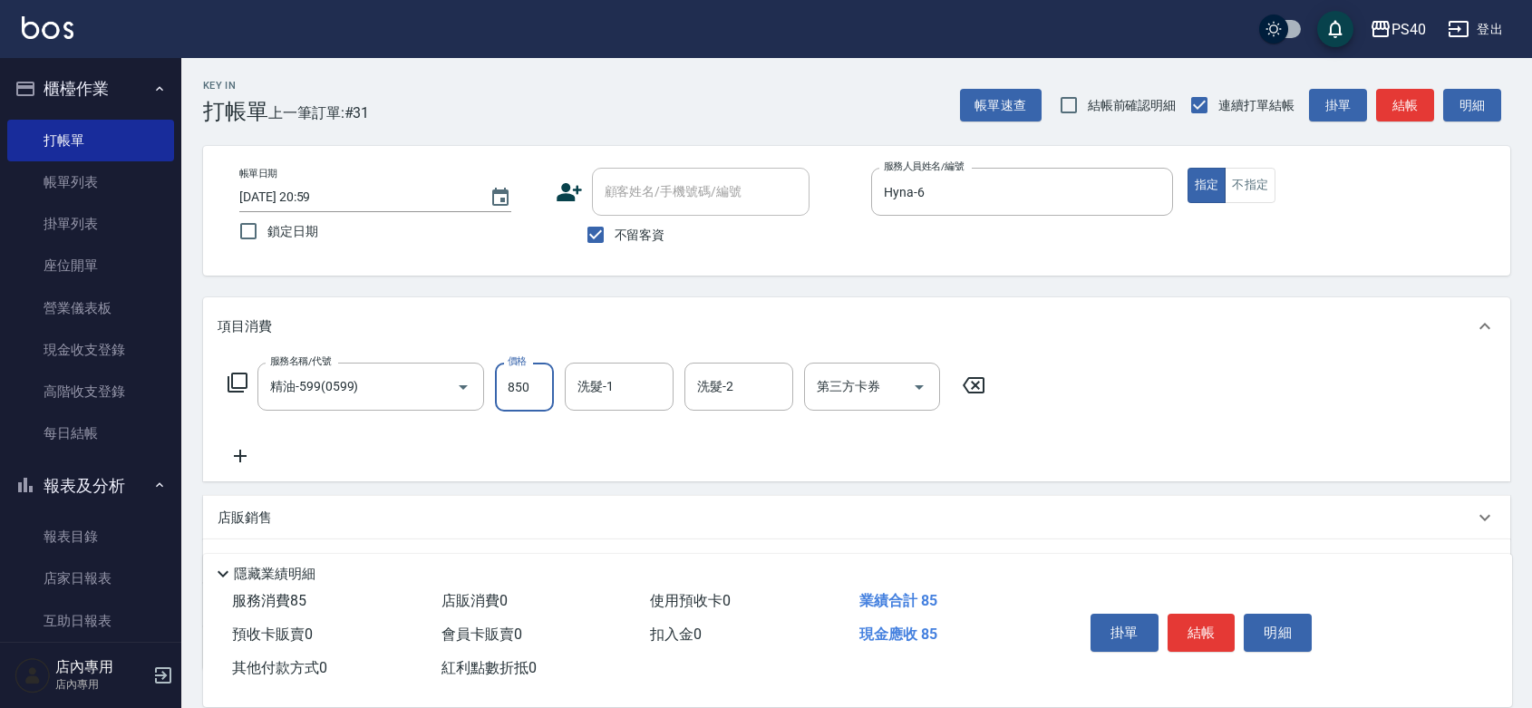
type input "850"
type input "[PERSON_NAME]-33"
click at [1220, 619] on button "結帳" at bounding box center [1201, 633] width 68 height 38
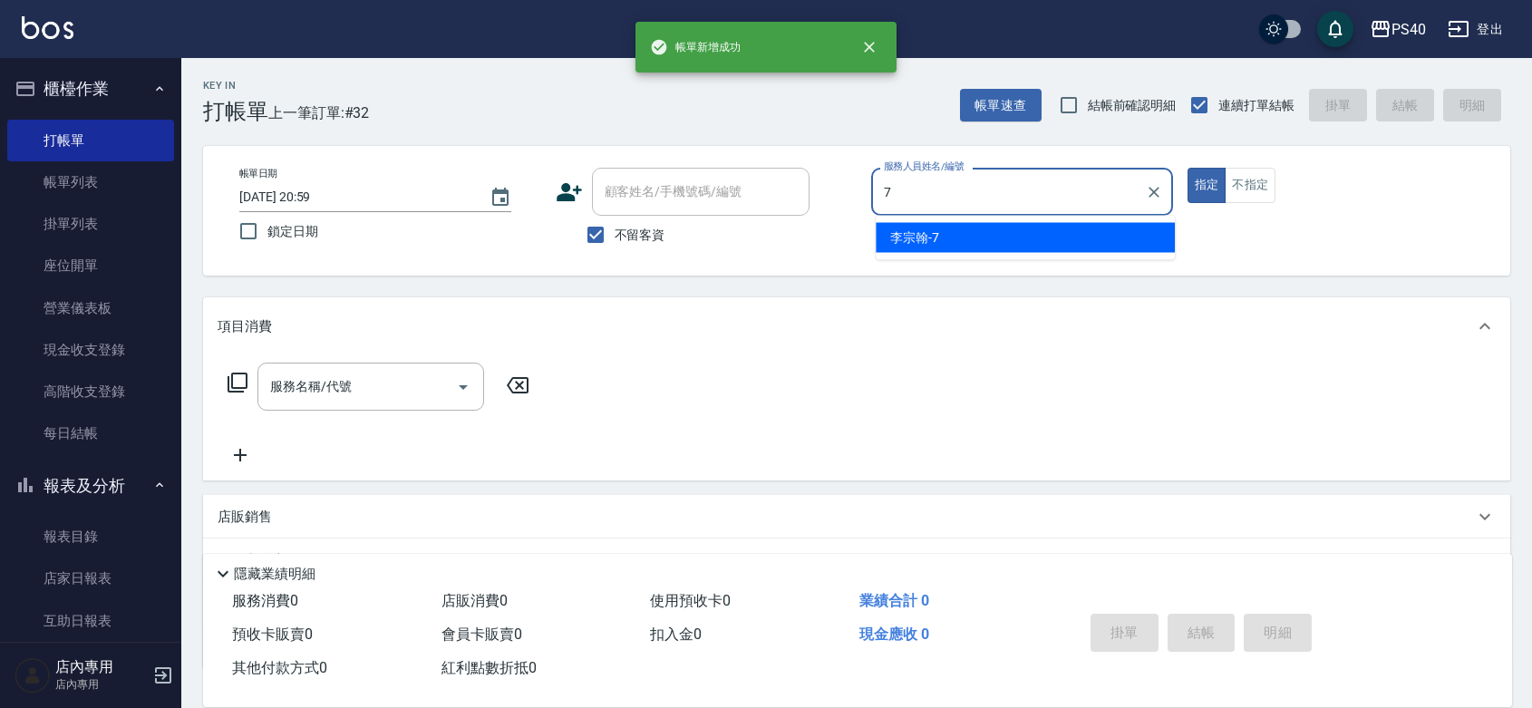
type input "[PERSON_NAME]-7"
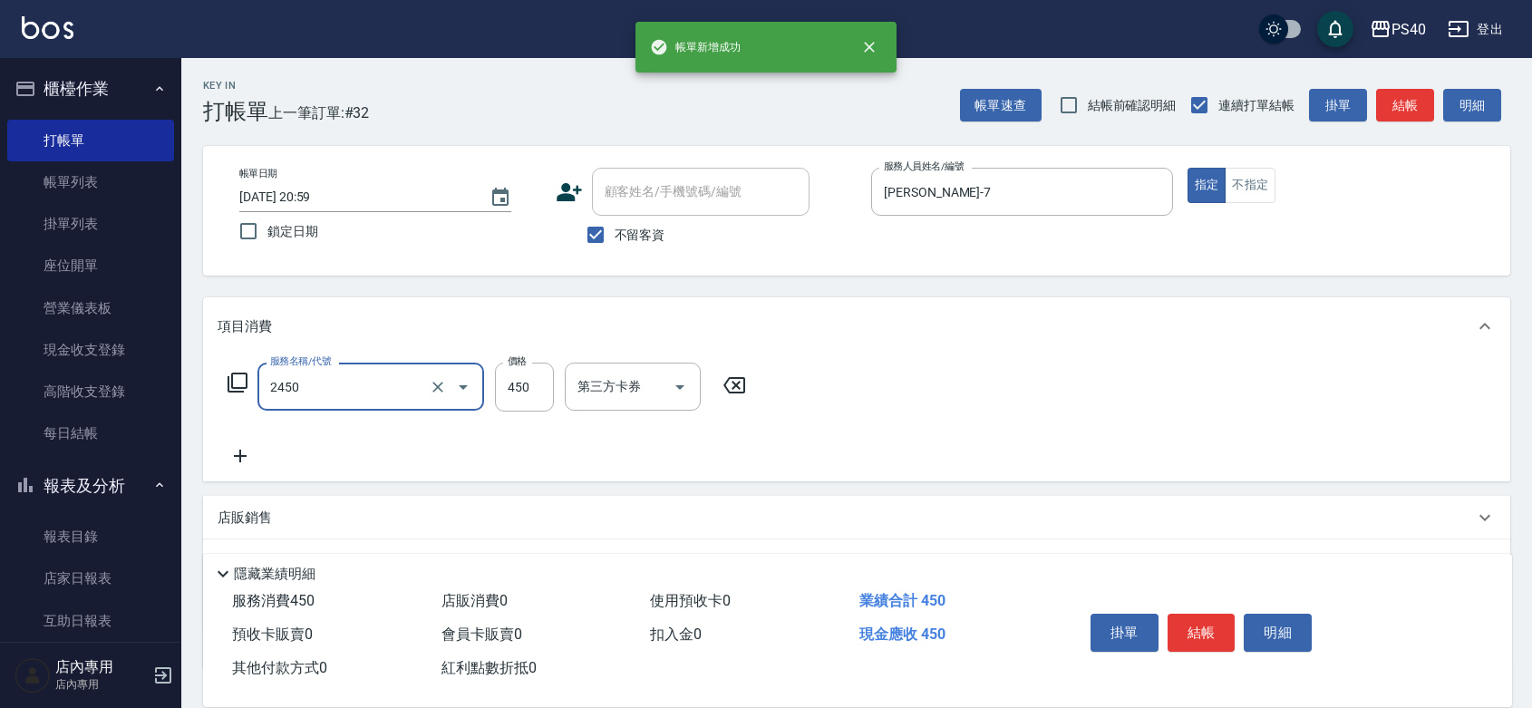
type input "C剪髮套餐(2450)"
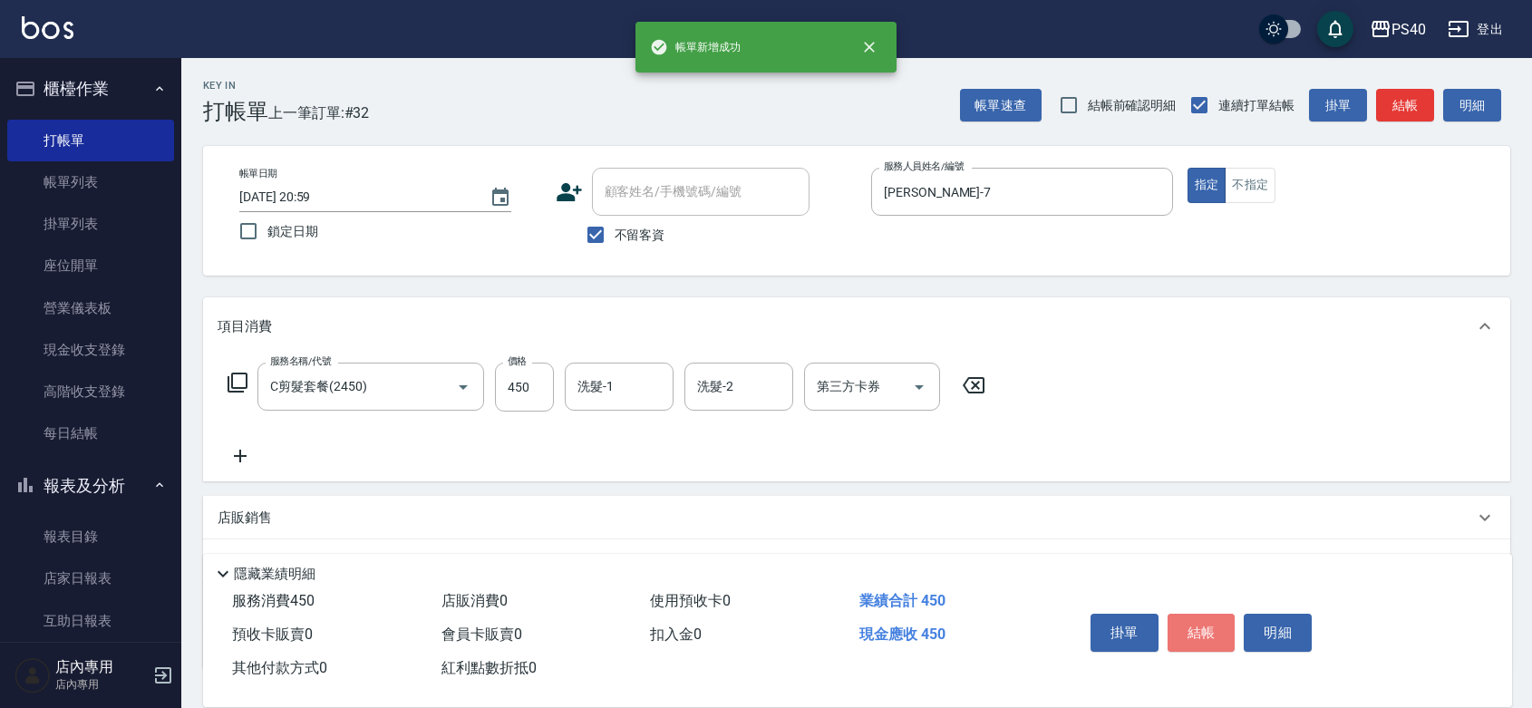
click at [1220, 619] on button "結帳" at bounding box center [1201, 633] width 68 height 38
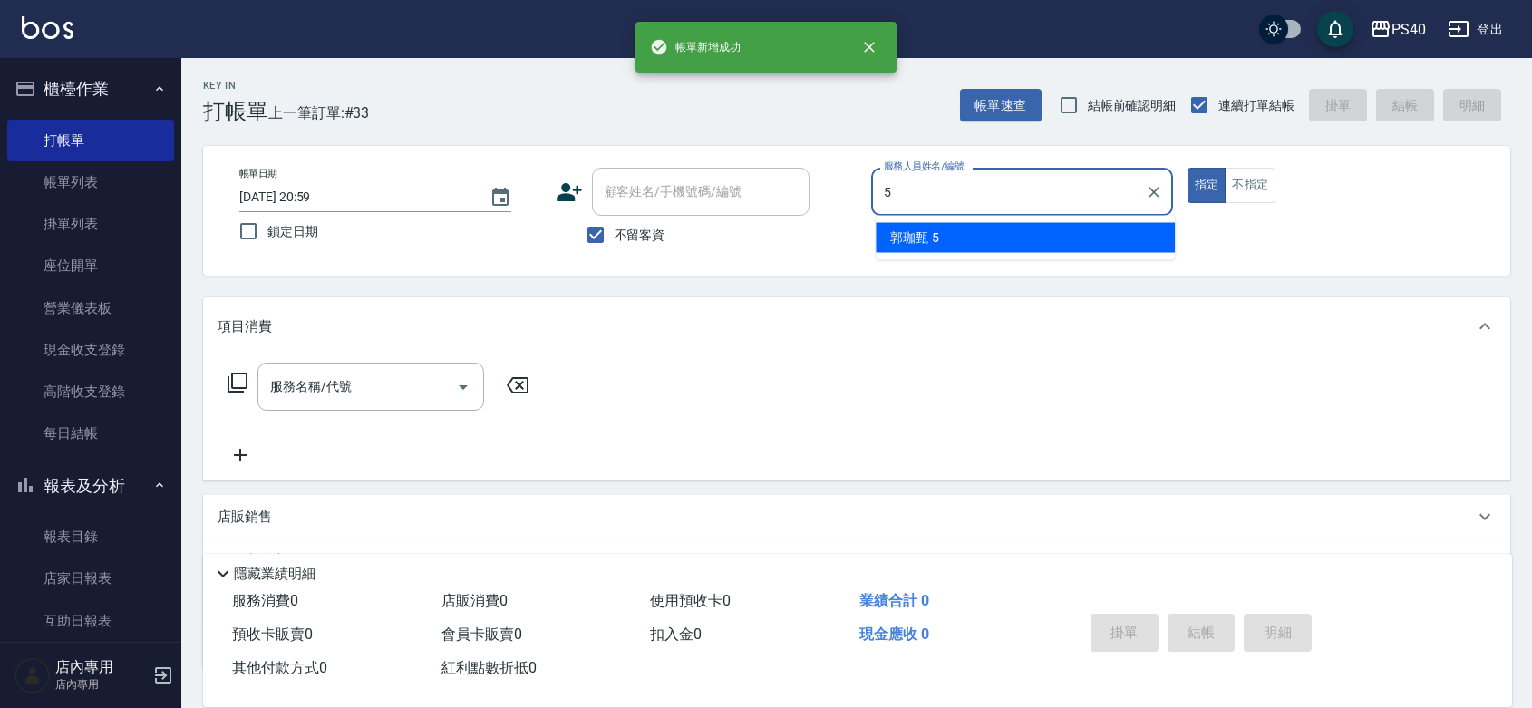
type input "[PERSON_NAME]-5"
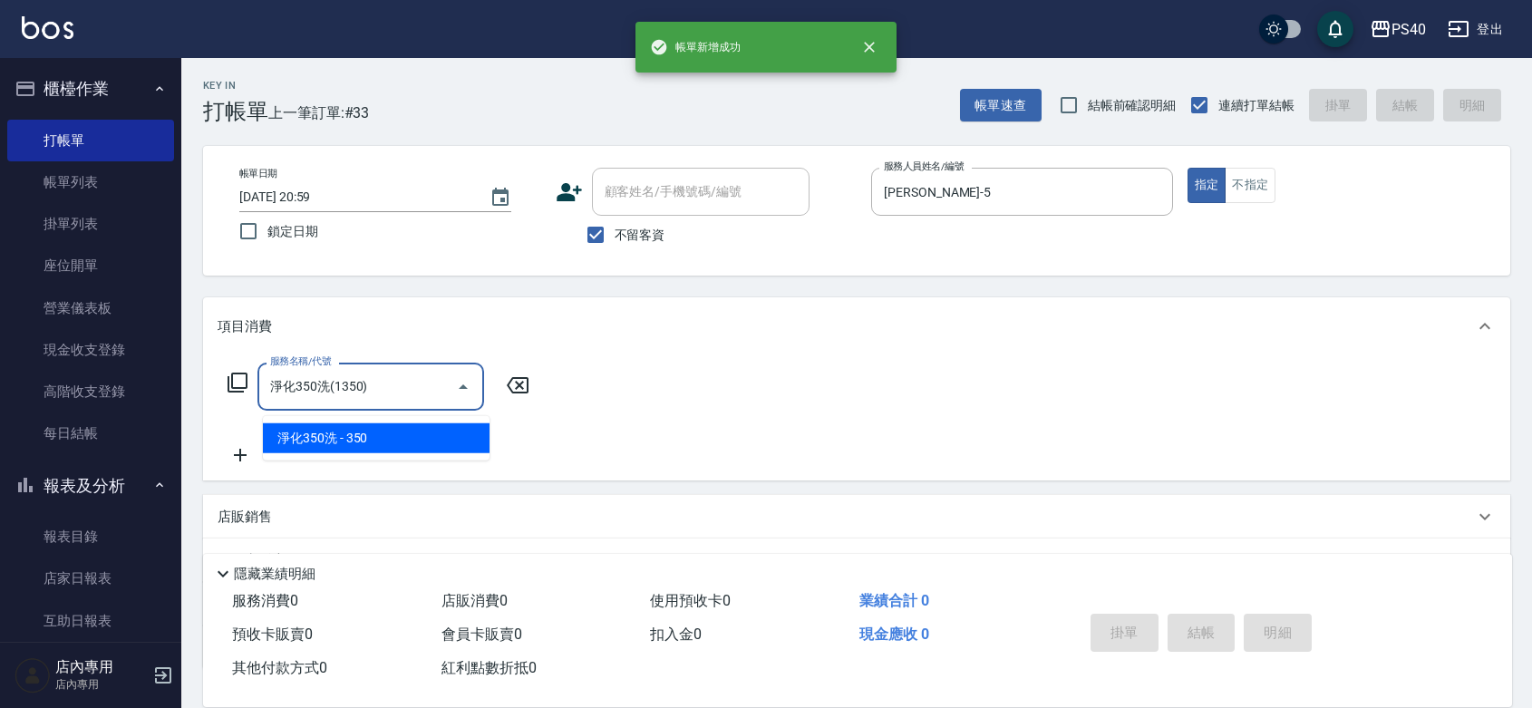
type input "淨化350洗(1350)"
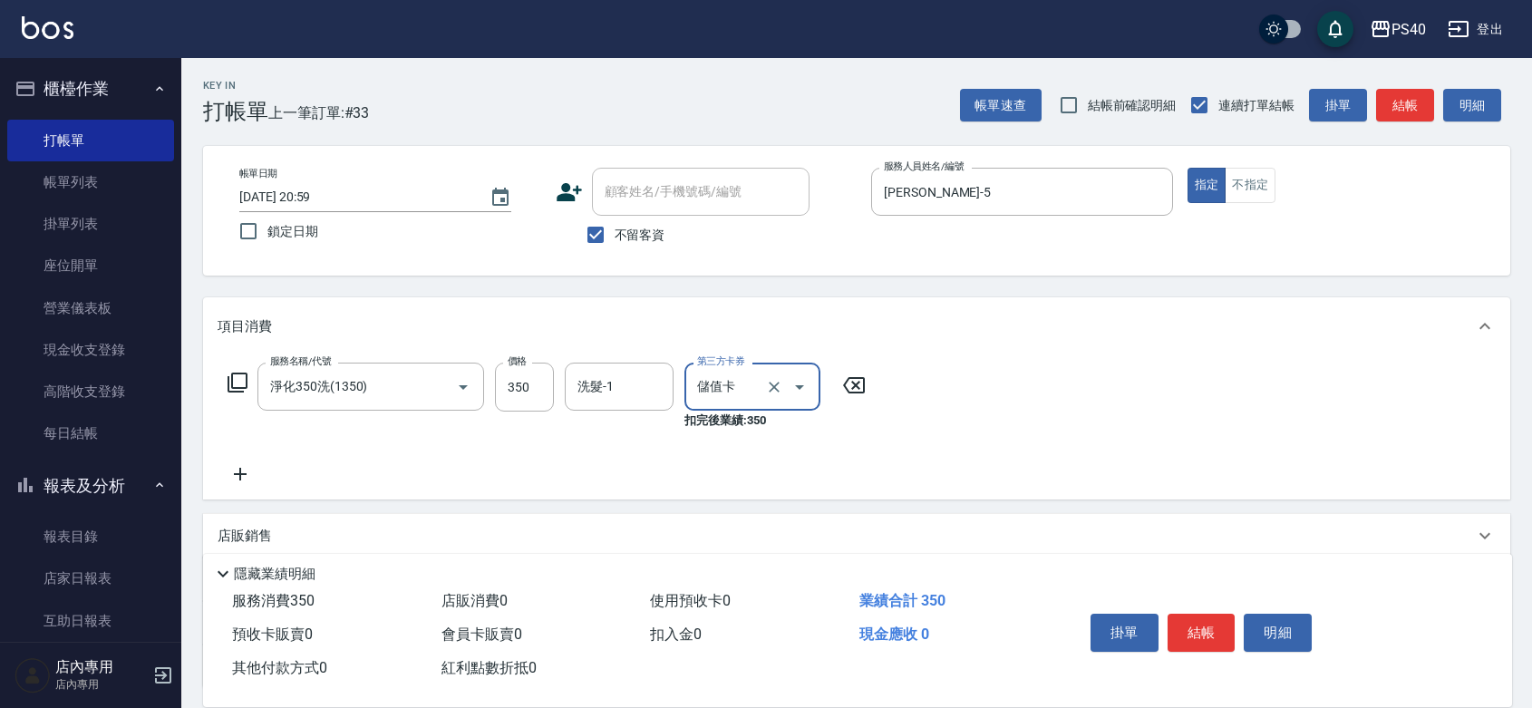
click at [1220, 619] on button "結帳" at bounding box center [1201, 633] width 68 height 38
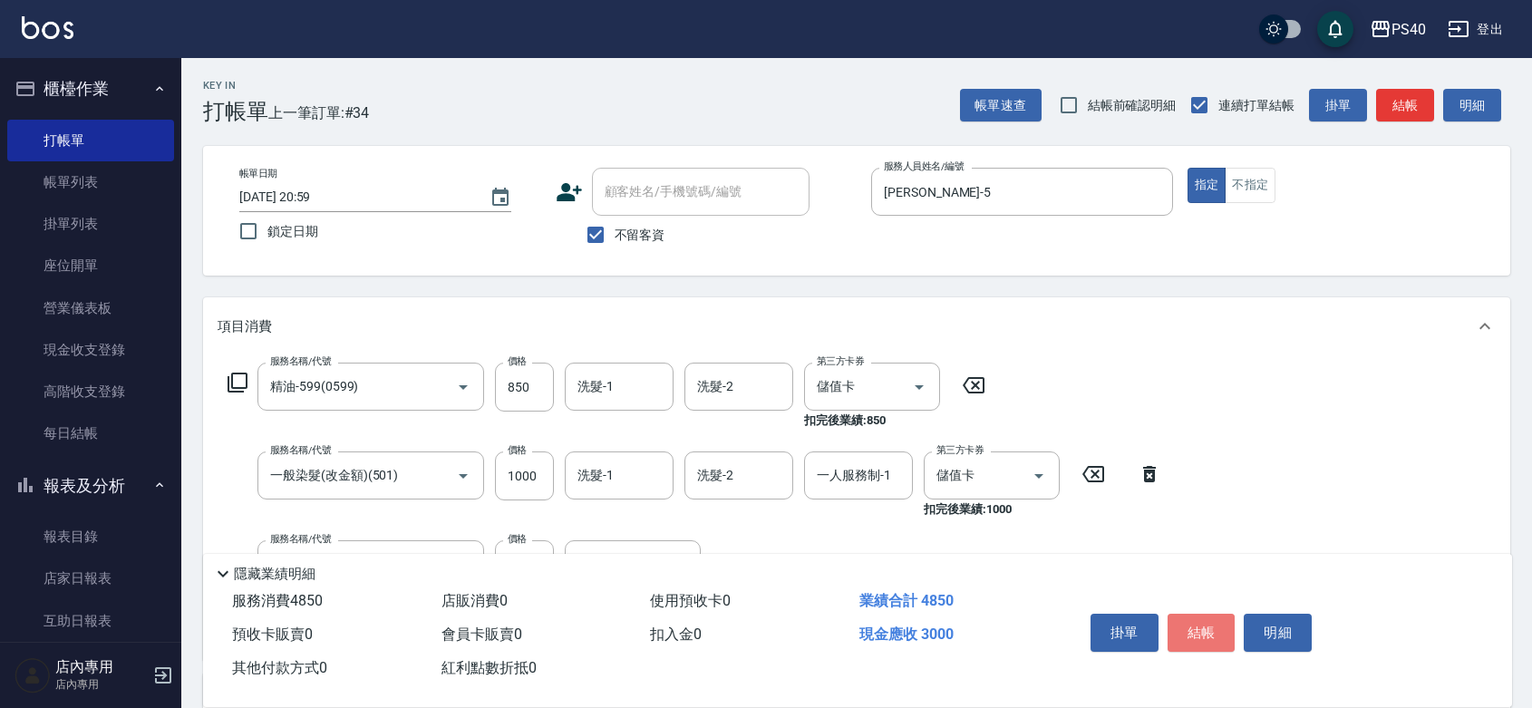
click at [1220, 619] on button "結帳" at bounding box center [1201, 633] width 68 height 38
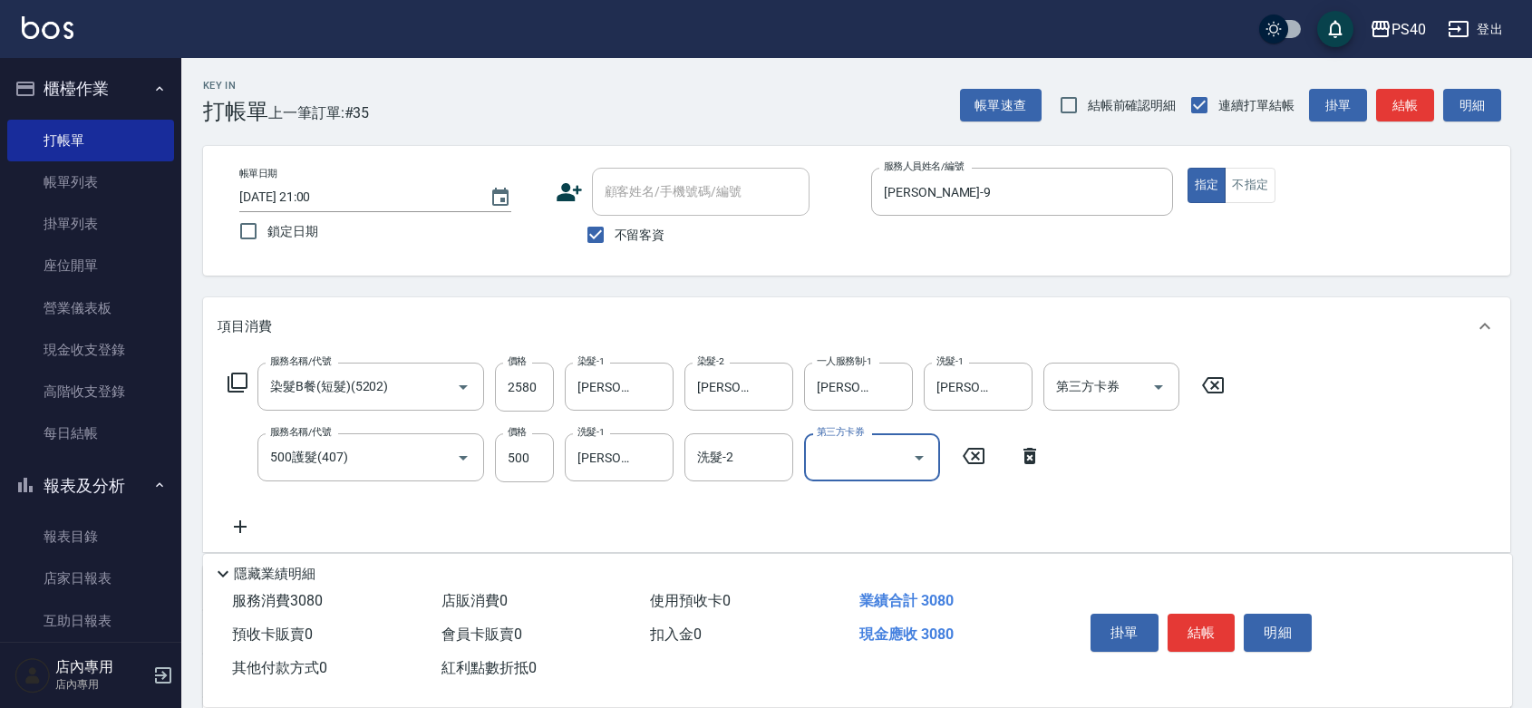
click at [1220, 619] on button "結帳" at bounding box center [1201, 633] width 68 height 38
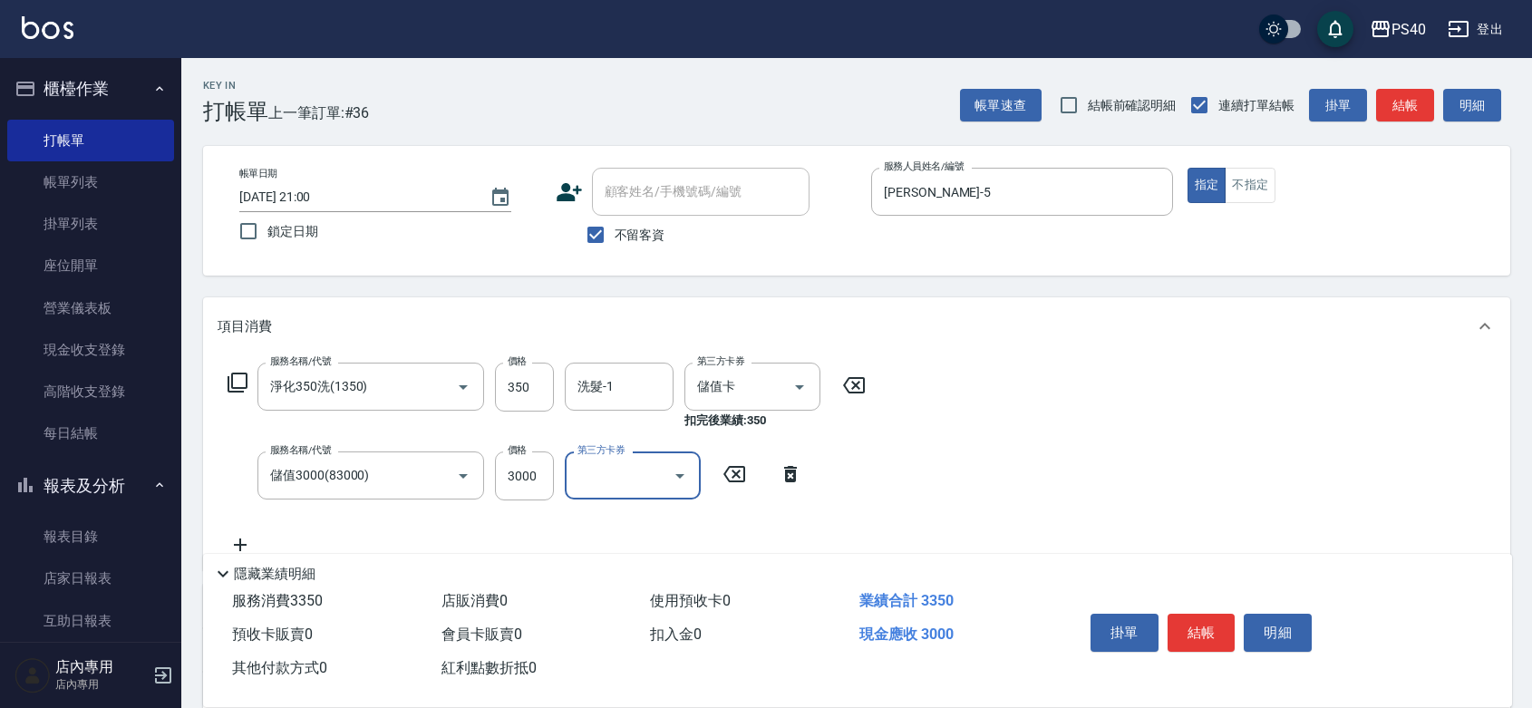
click at [1220, 619] on button "結帳" at bounding box center [1201, 633] width 68 height 38
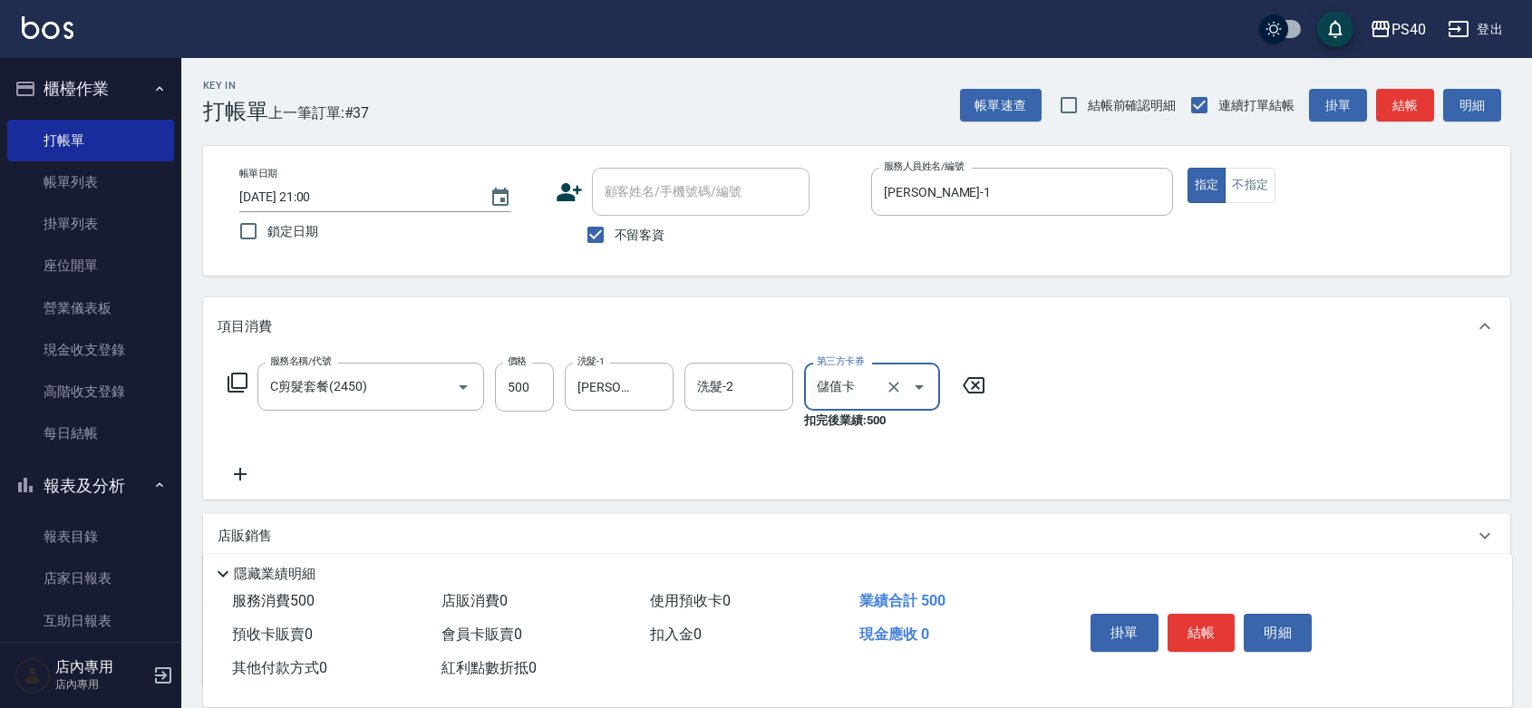
click at [1220, 619] on button "結帳" at bounding box center [1201, 633] width 68 height 38
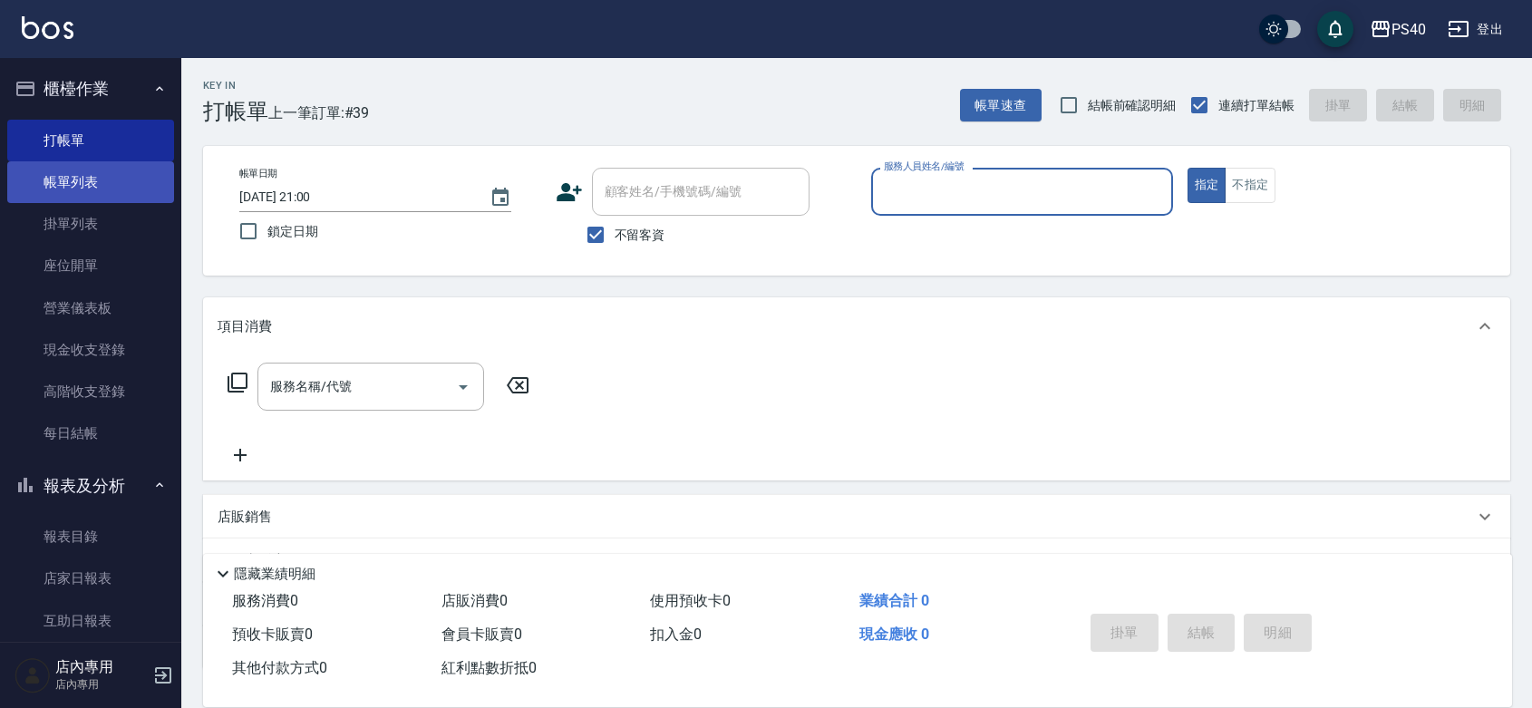
click at [88, 181] on link "帳單列表" at bounding box center [90, 182] width 167 height 42
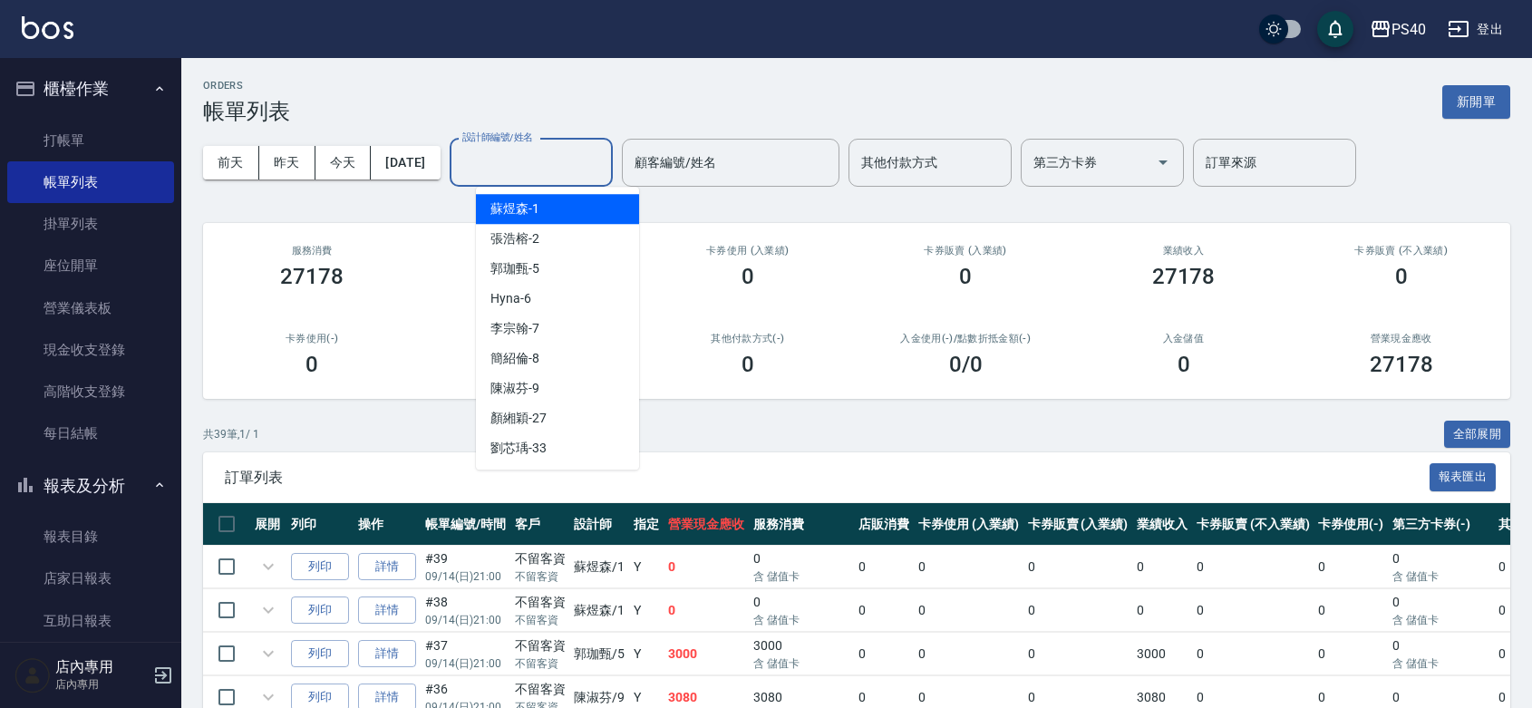
click at [505, 170] on input "設計師編號/姓名" at bounding box center [531, 163] width 147 height 32
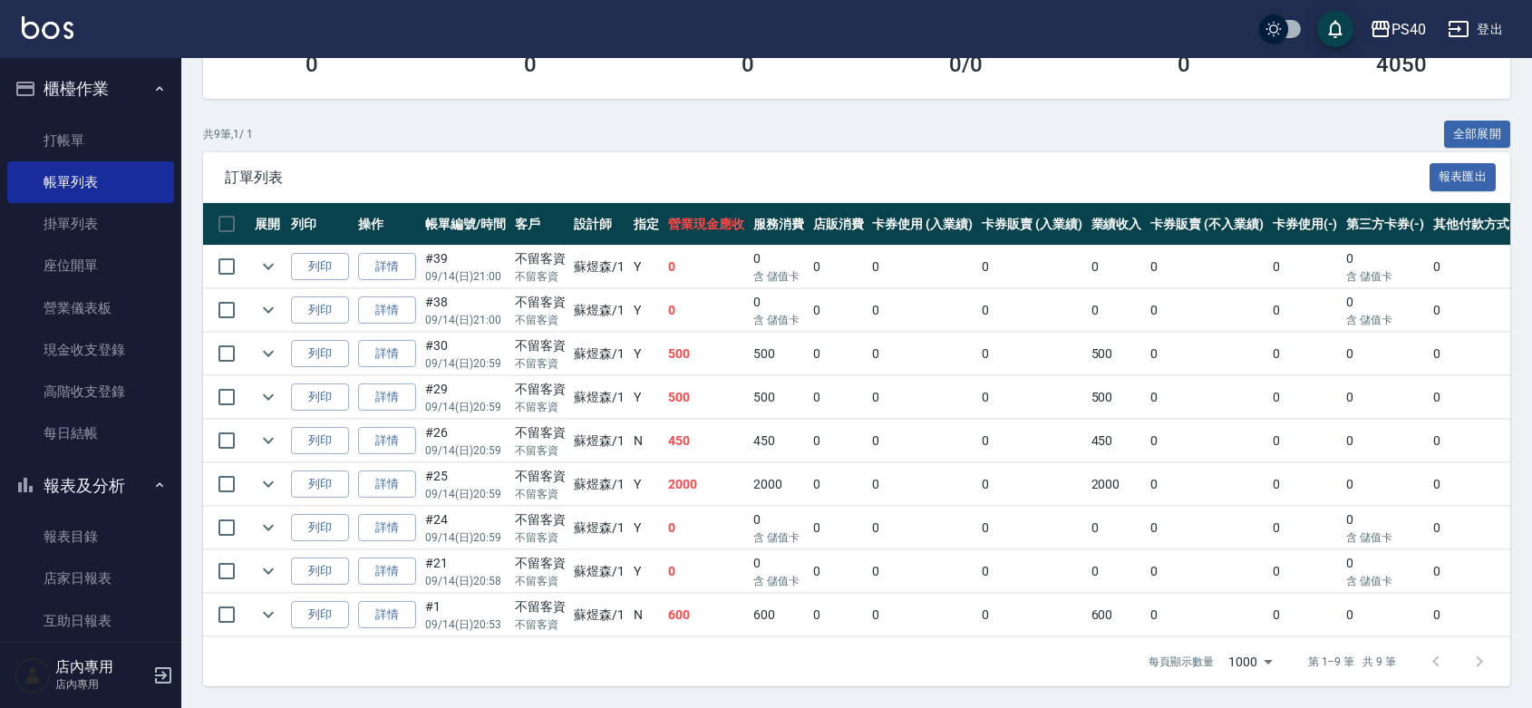
scroll to position [392, 0]
click at [68, 124] on link "打帳單" at bounding box center [90, 141] width 167 height 42
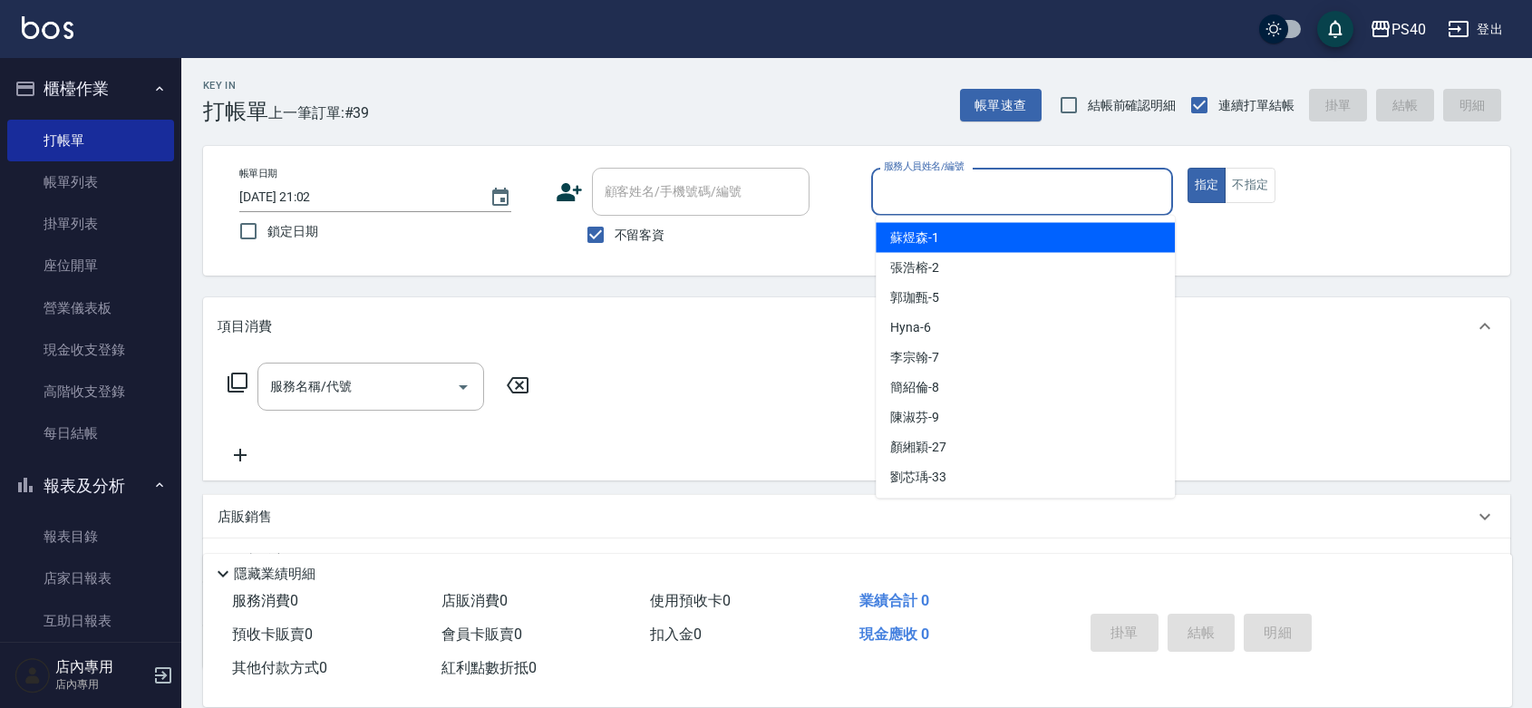
click at [927, 178] on input "服務人員姓名/編號" at bounding box center [1022, 192] width 286 height 32
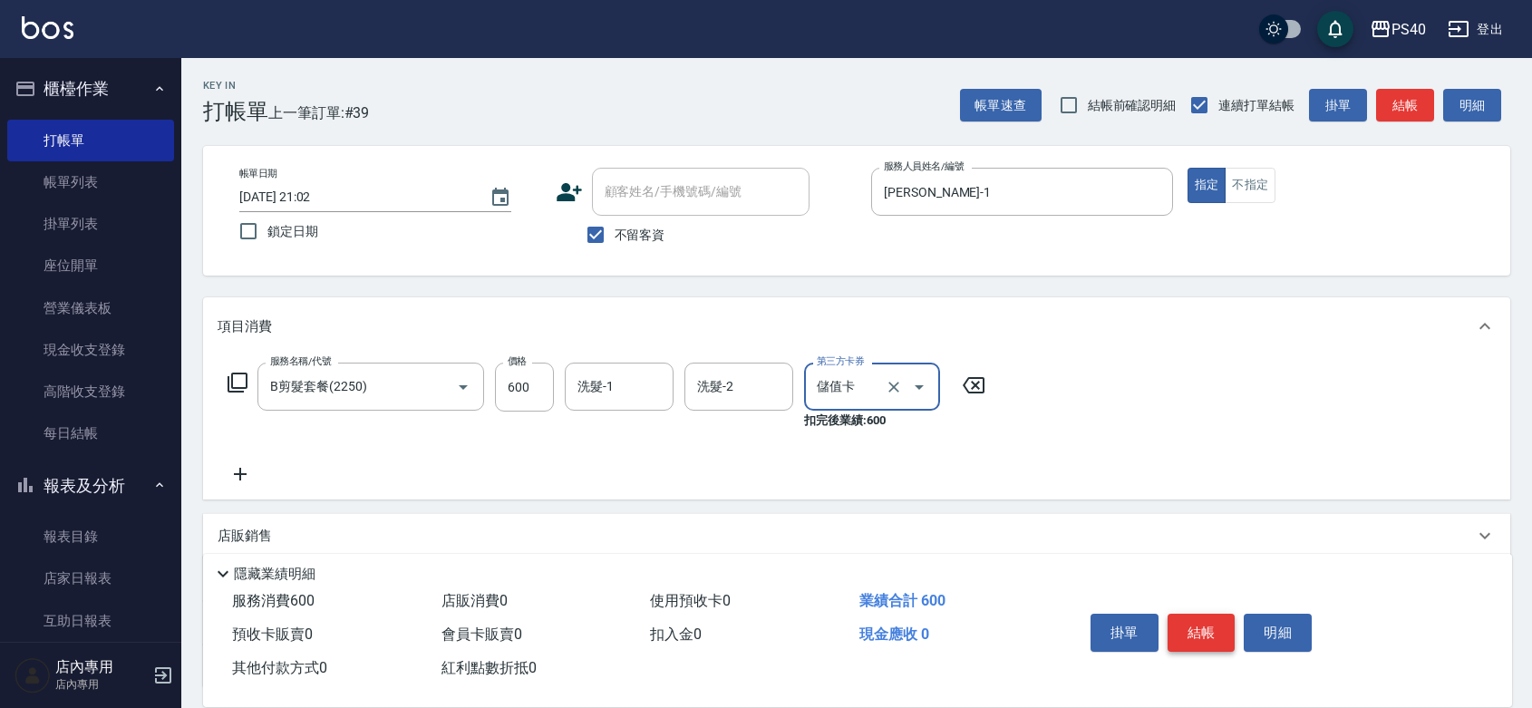
click at [1197, 614] on button "結帳" at bounding box center [1201, 633] width 68 height 38
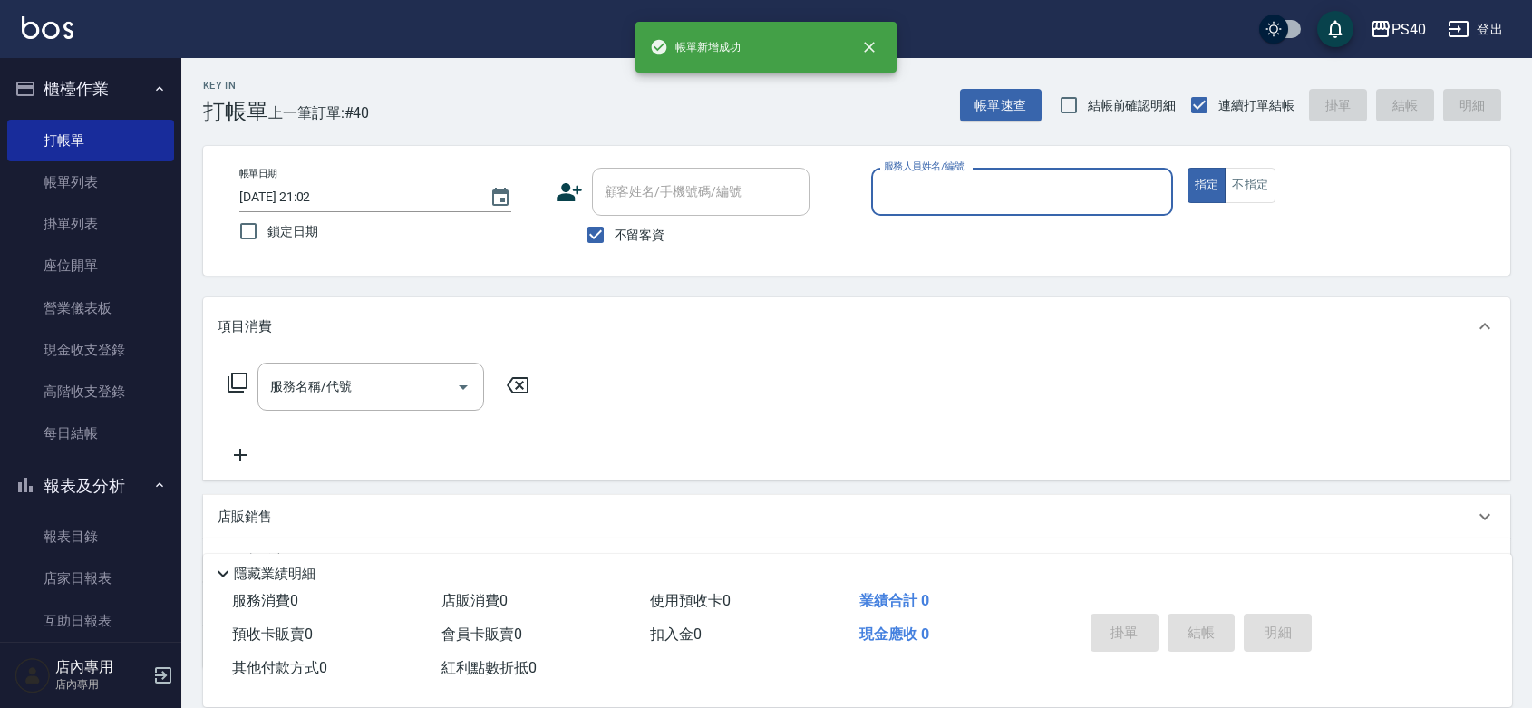
click at [1011, 215] on div "服務人員姓名/編號" at bounding box center [1022, 192] width 302 height 48
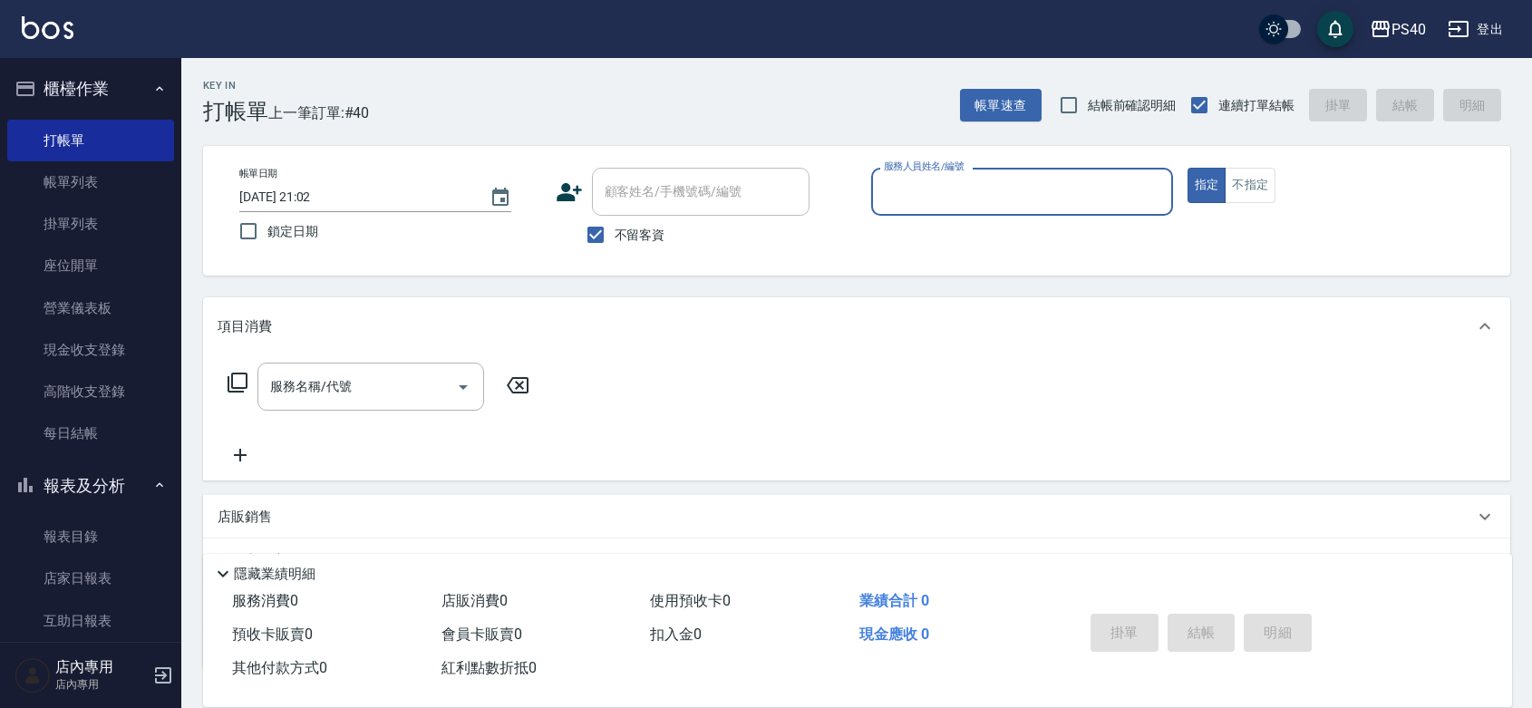
click at [1012, 193] on input "服務人員姓名/編號" at bounding box center [1022, 192] width 286 height 32
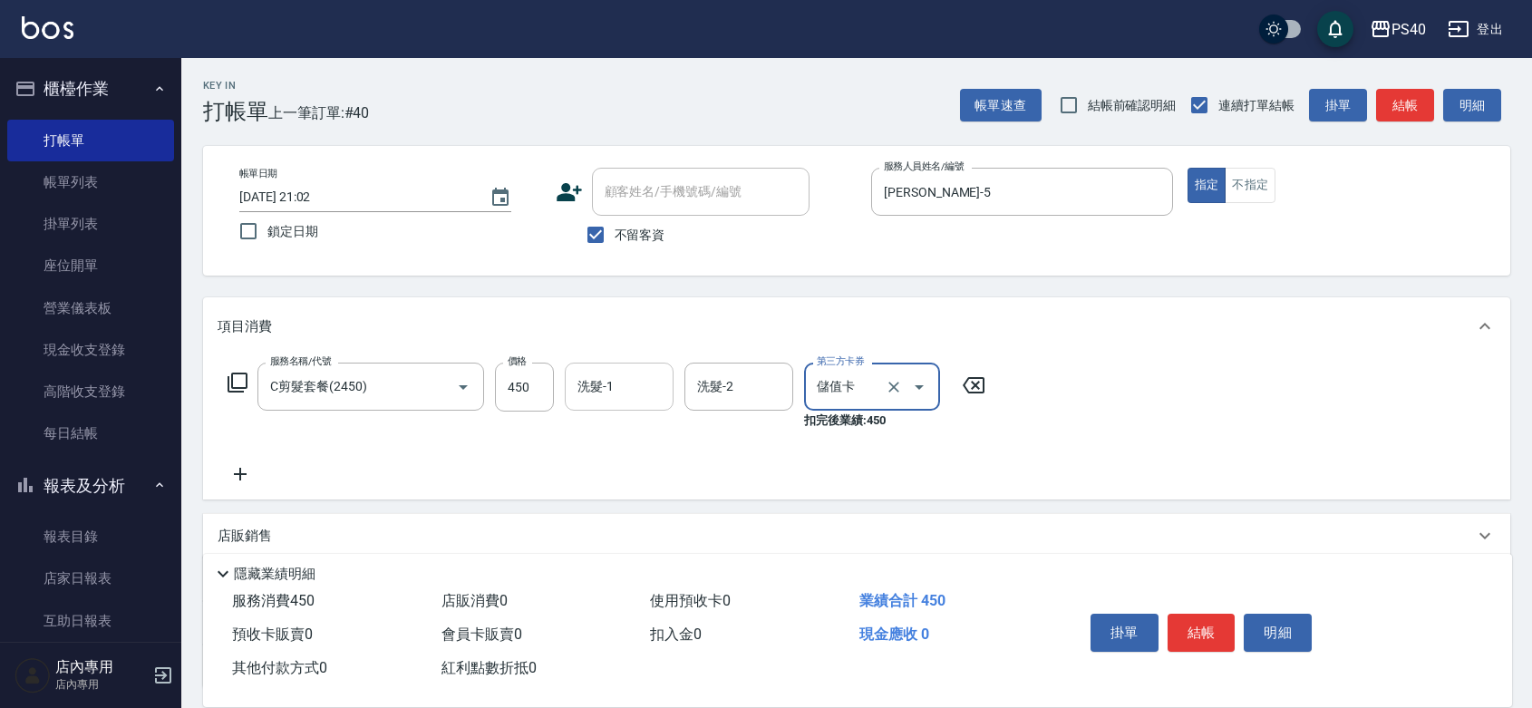
click at [610, 394] on input "洗髮-1" at bounding box center [619, 387] width 92 height 32
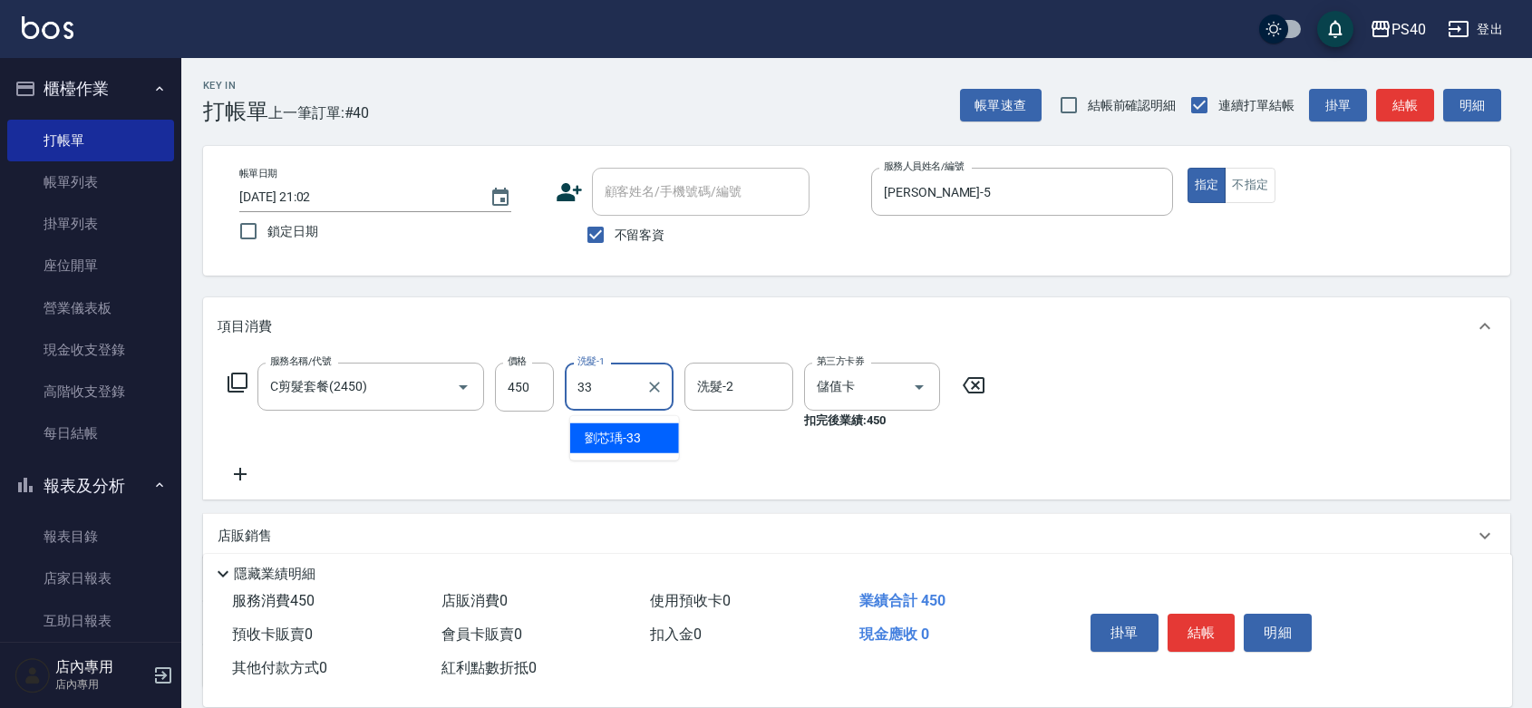
click at [626, 424] on div "[PERSON_NAME] -33" at bounding box center [624, 438] width 109 height 30
click at [1230, 617] on button "結帳" at bounding box center [1201, 633] width 68 height 38
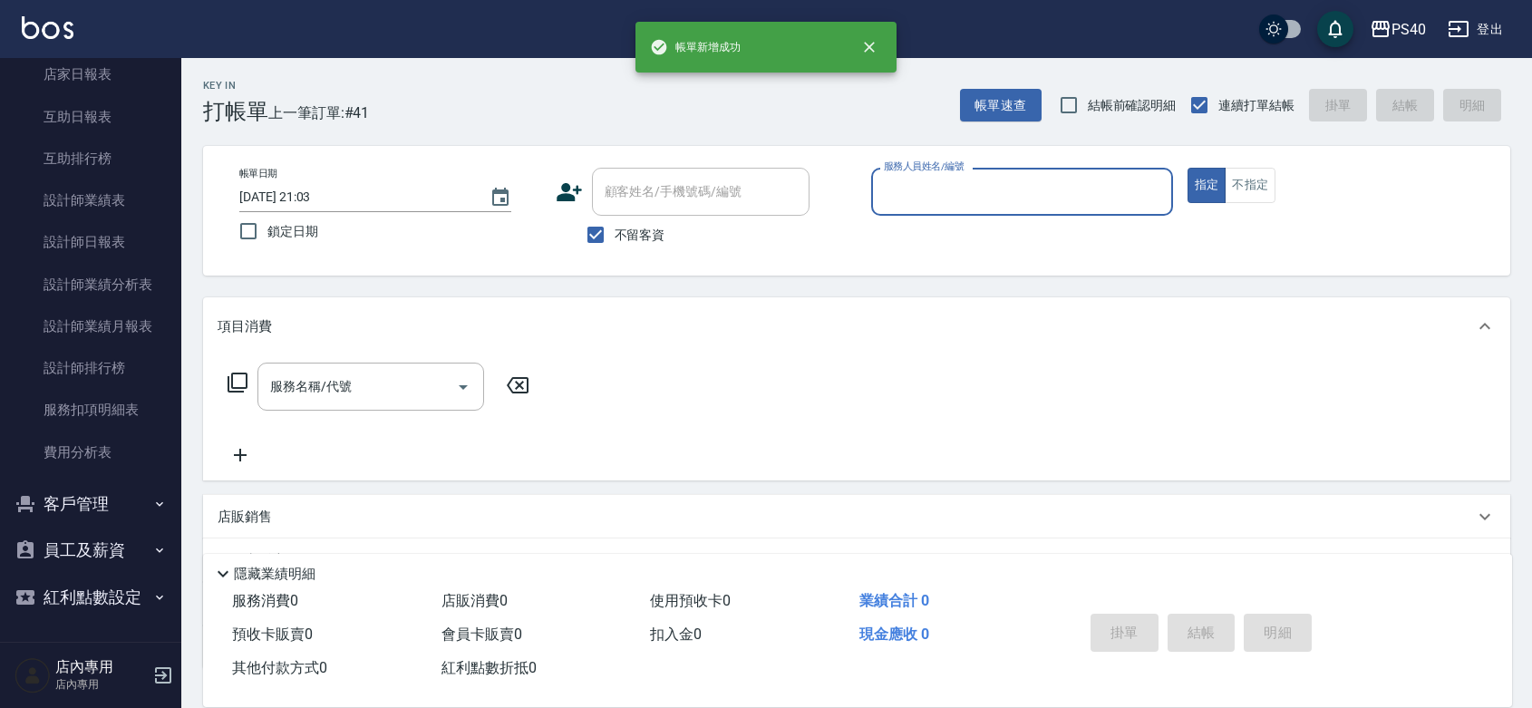
scroll to position [532, 0]
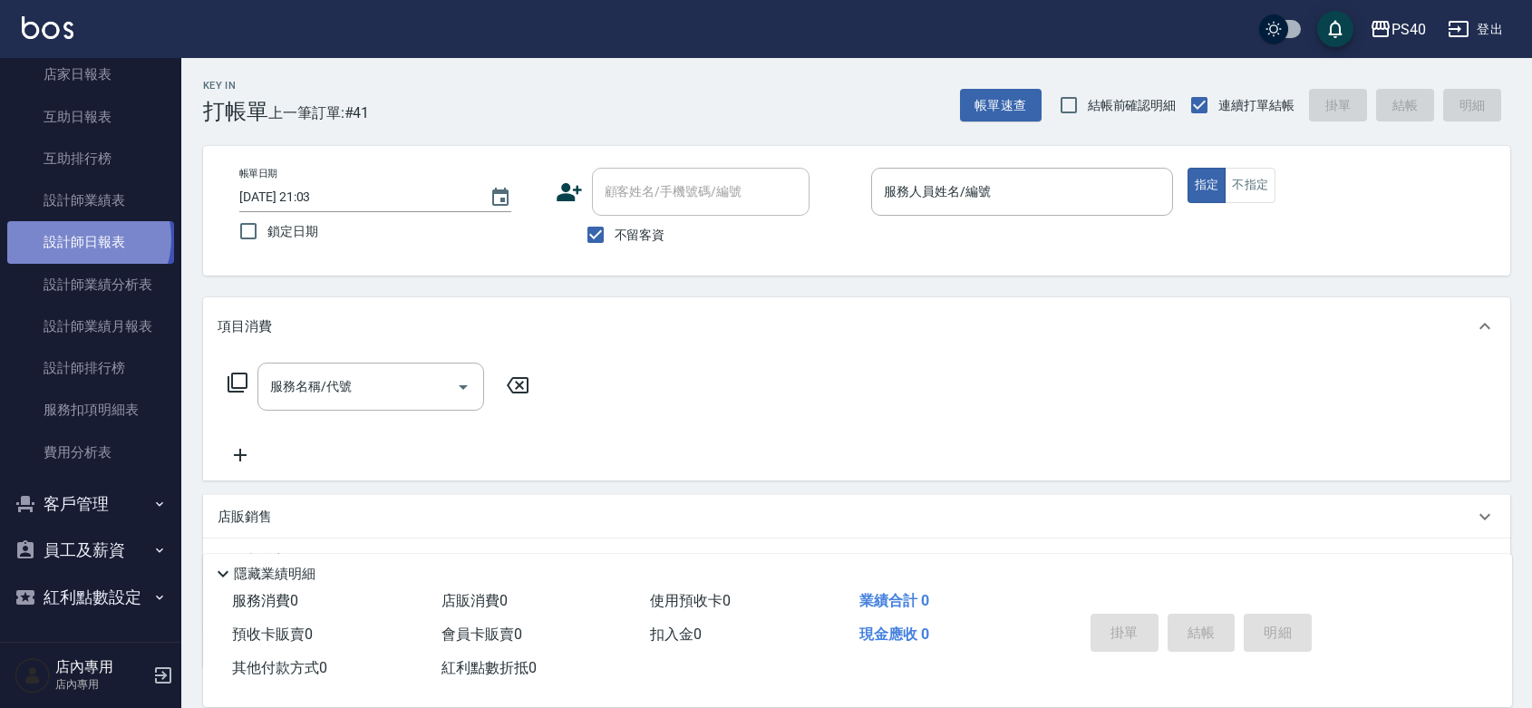
click at [87, 221] on link "設計師日報表" at bounding box center [90, 242] width 167 height 42
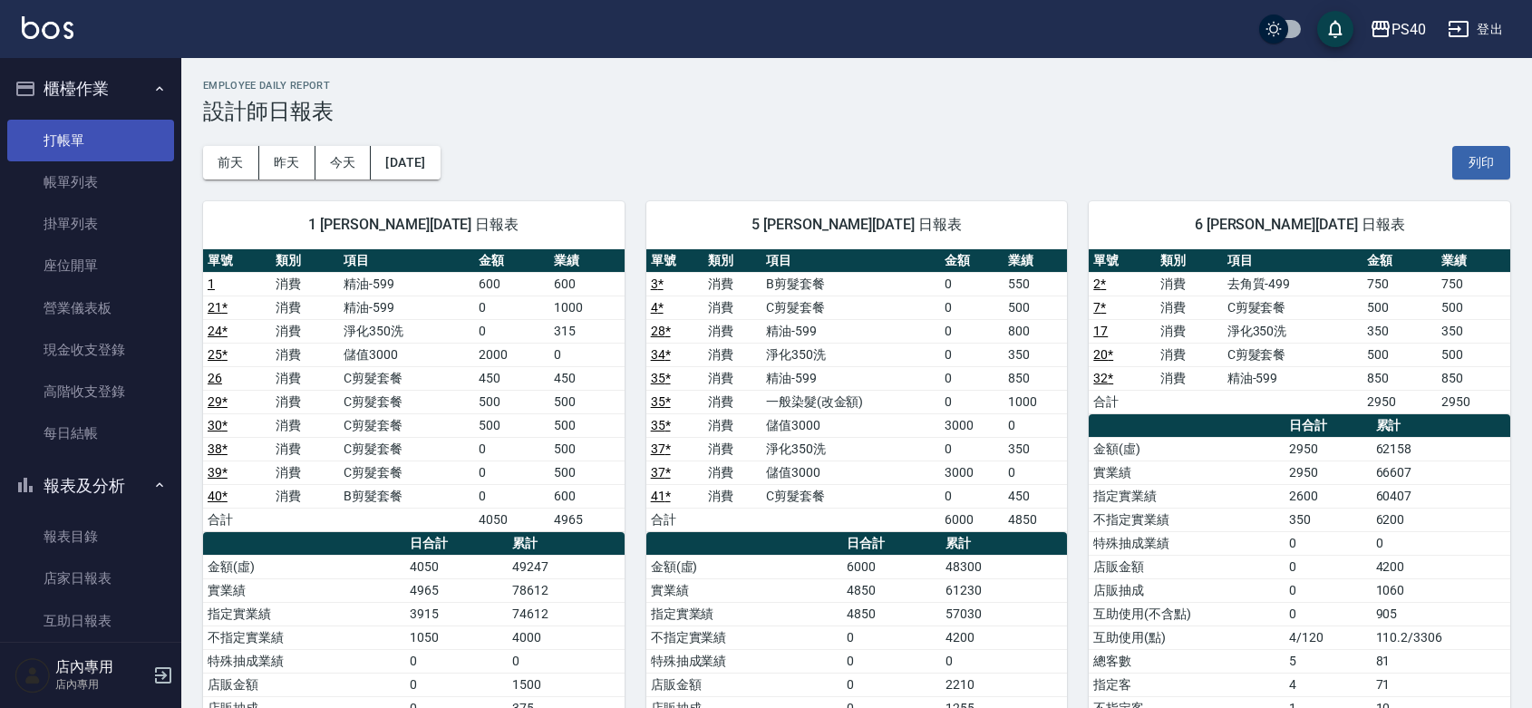
click at [66, 130] on link "打帳單" at bounding box center [90, 141] width 167 height 42
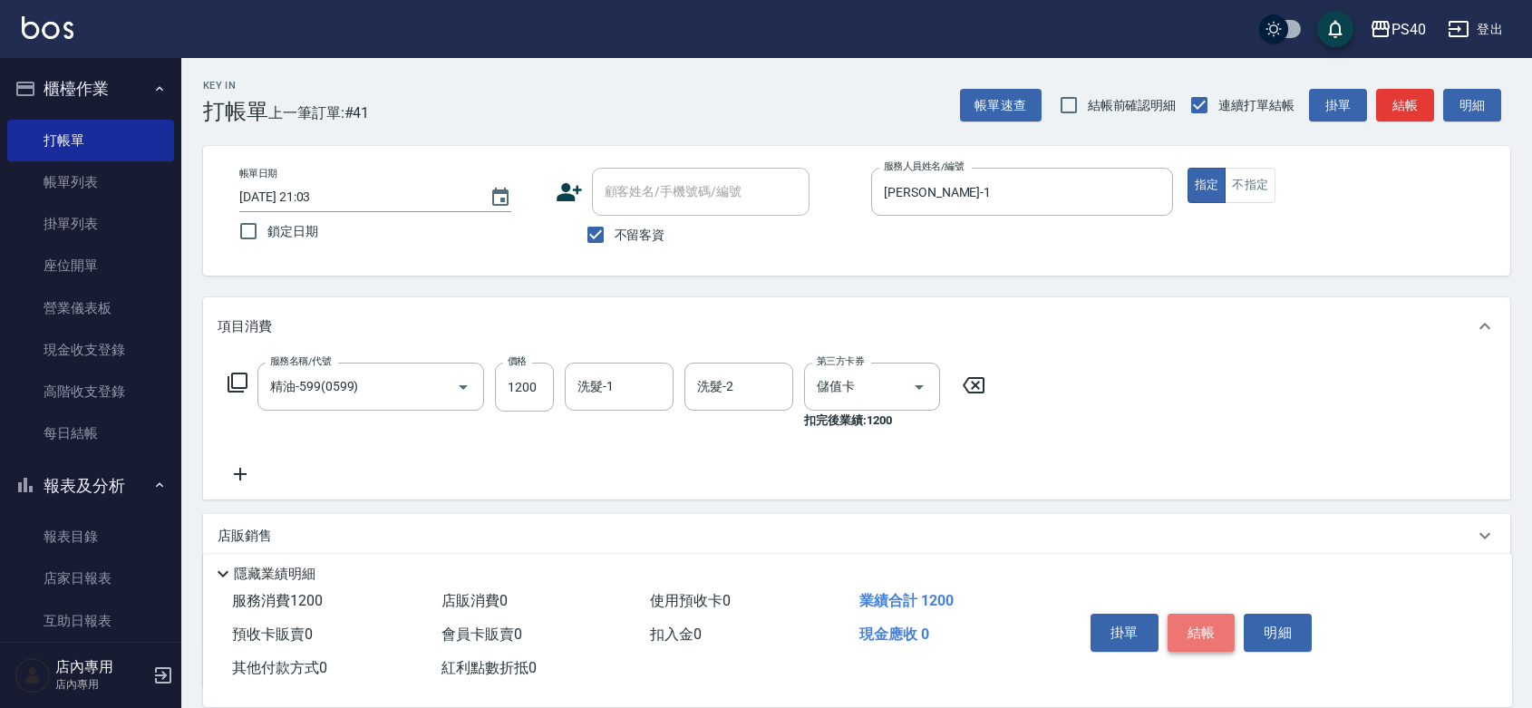
click at [1212, 615] on button "結帳" at bounding box center [1201, 633] width 68 height 38
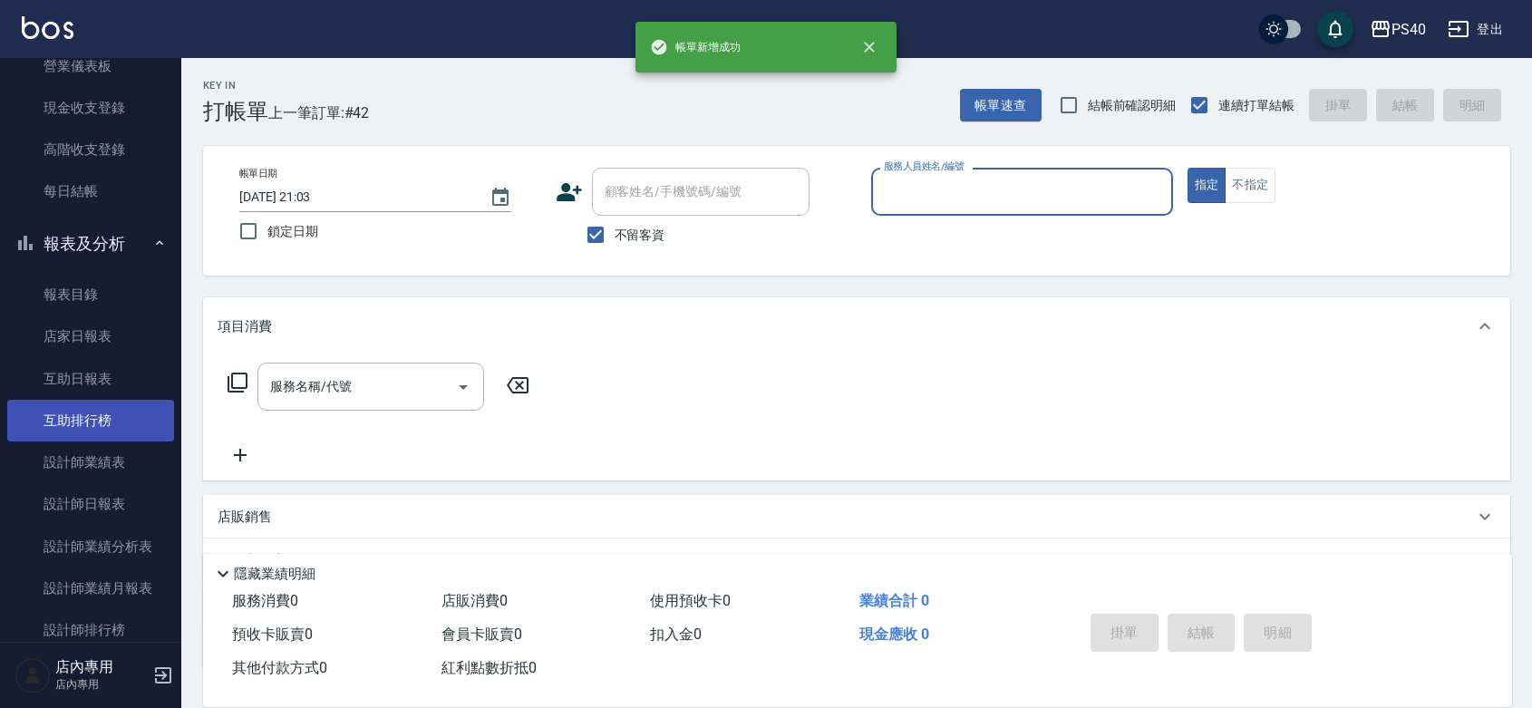
scroll to position [264, 0]
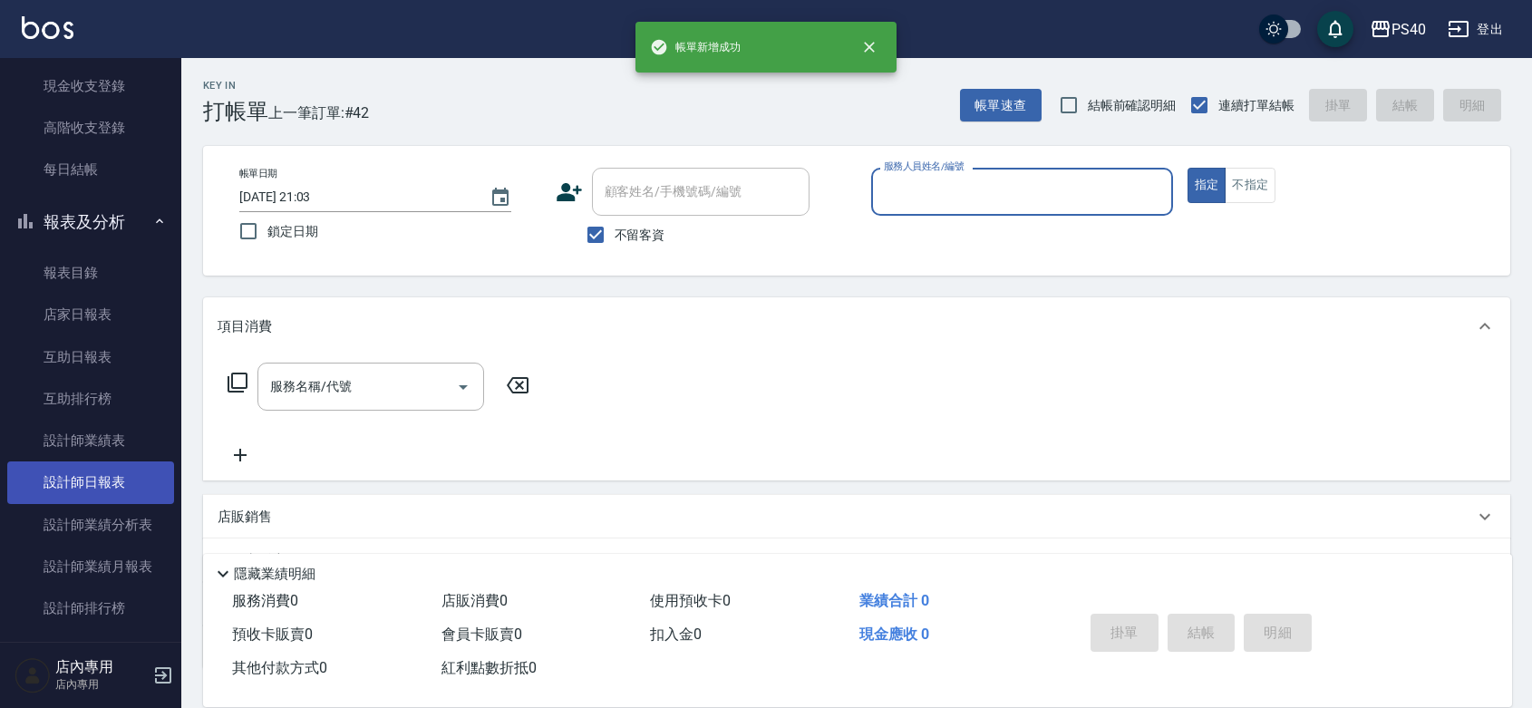
click at [105, 480] on link "設計師日報表" at bounding box center [90, 482] width 167 height 42
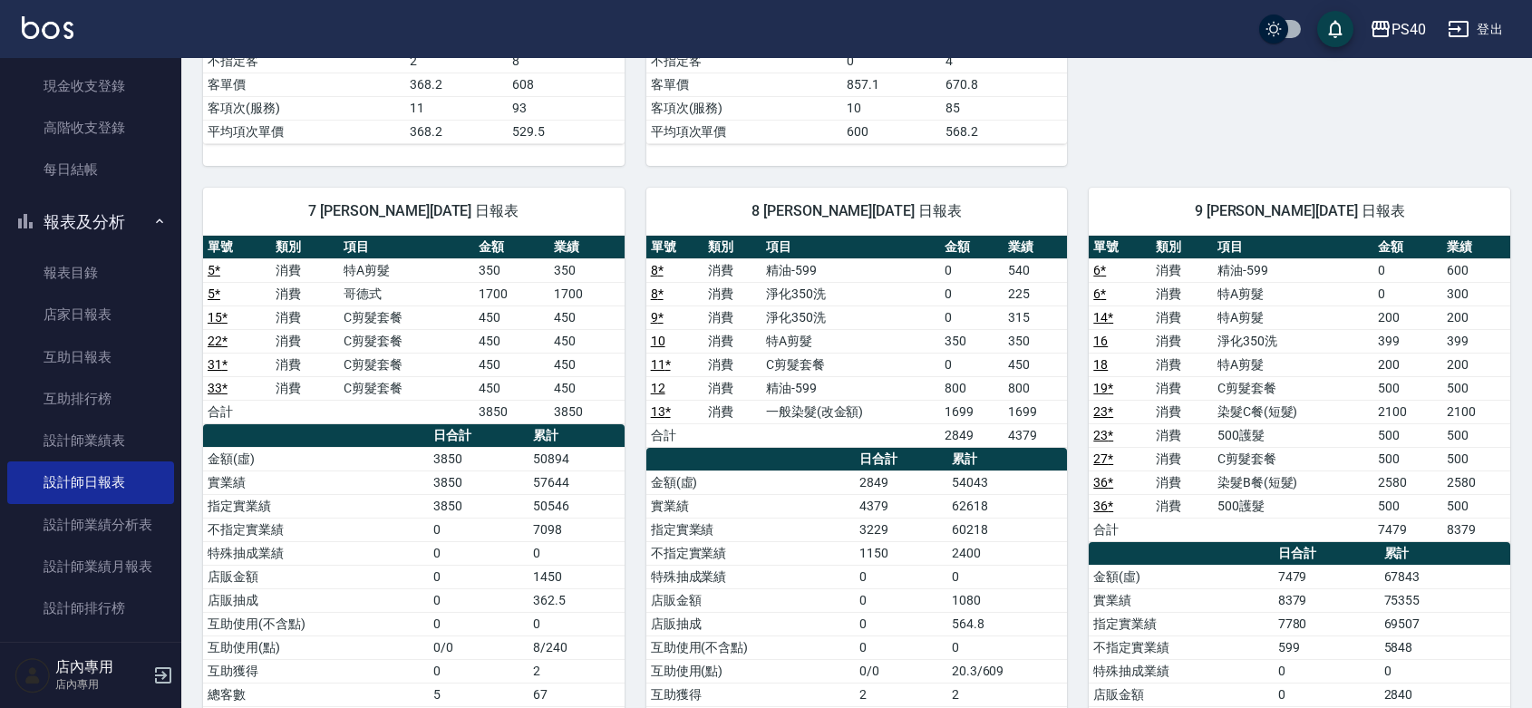
scroll to position [793, 0]
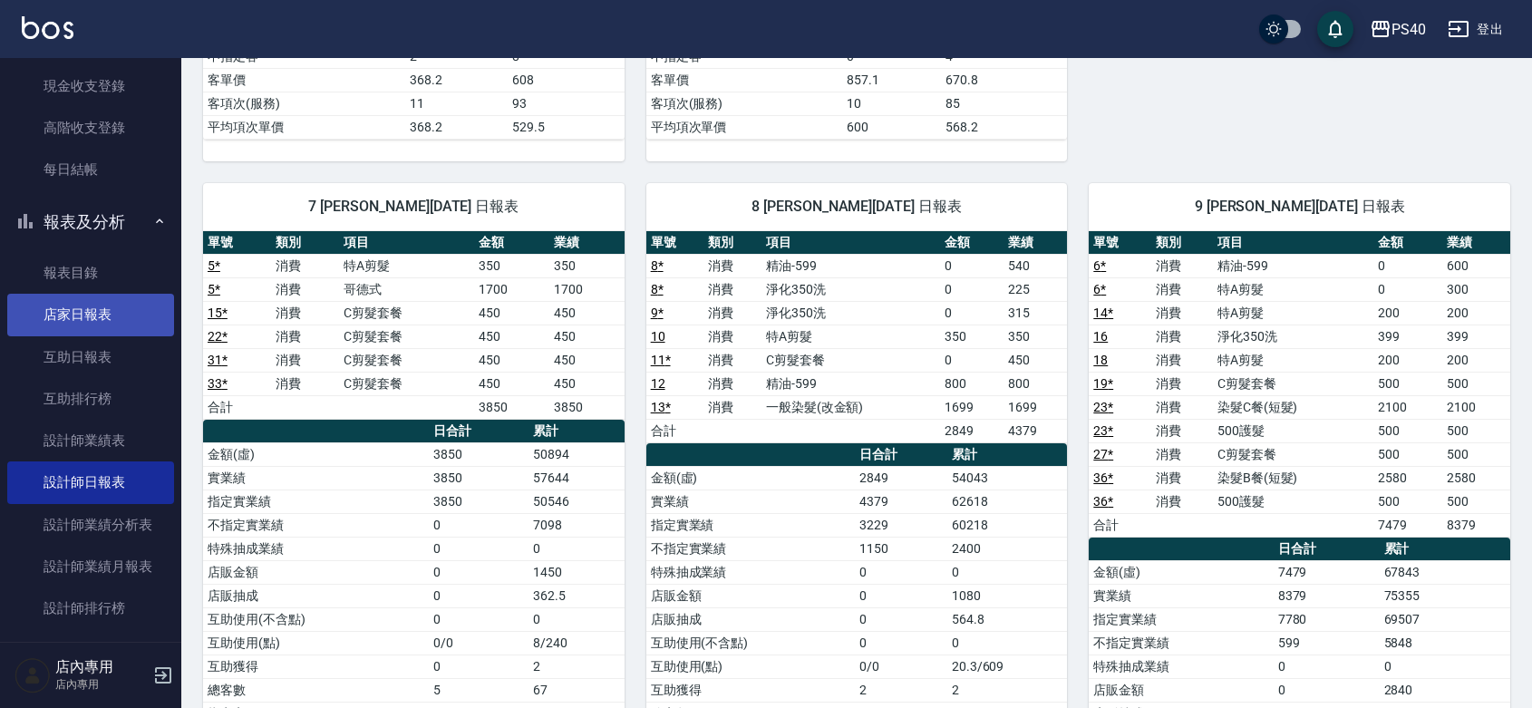
click at [100, 324] on link "店家日報表" at bounding box center [90, 315] width 167 height 42
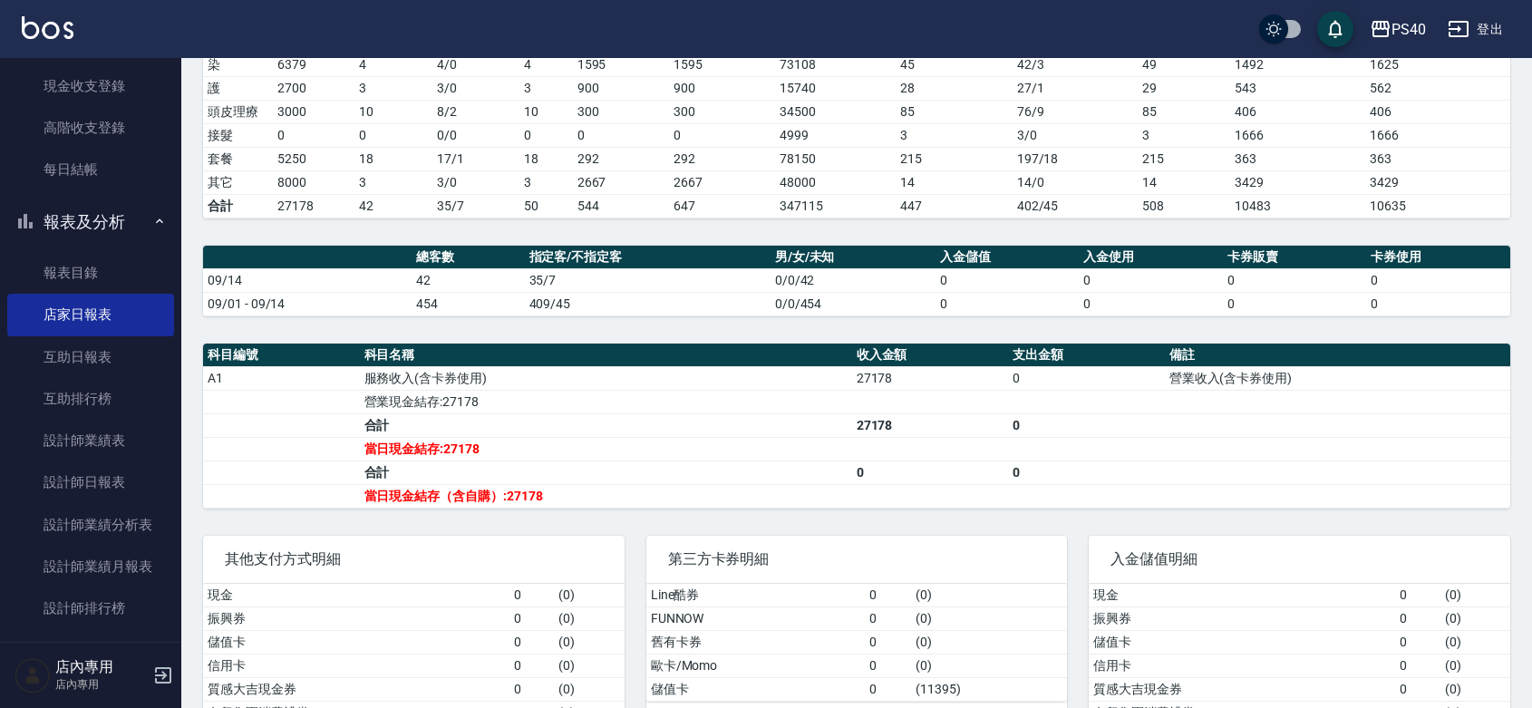
scroll to position [449, 0]
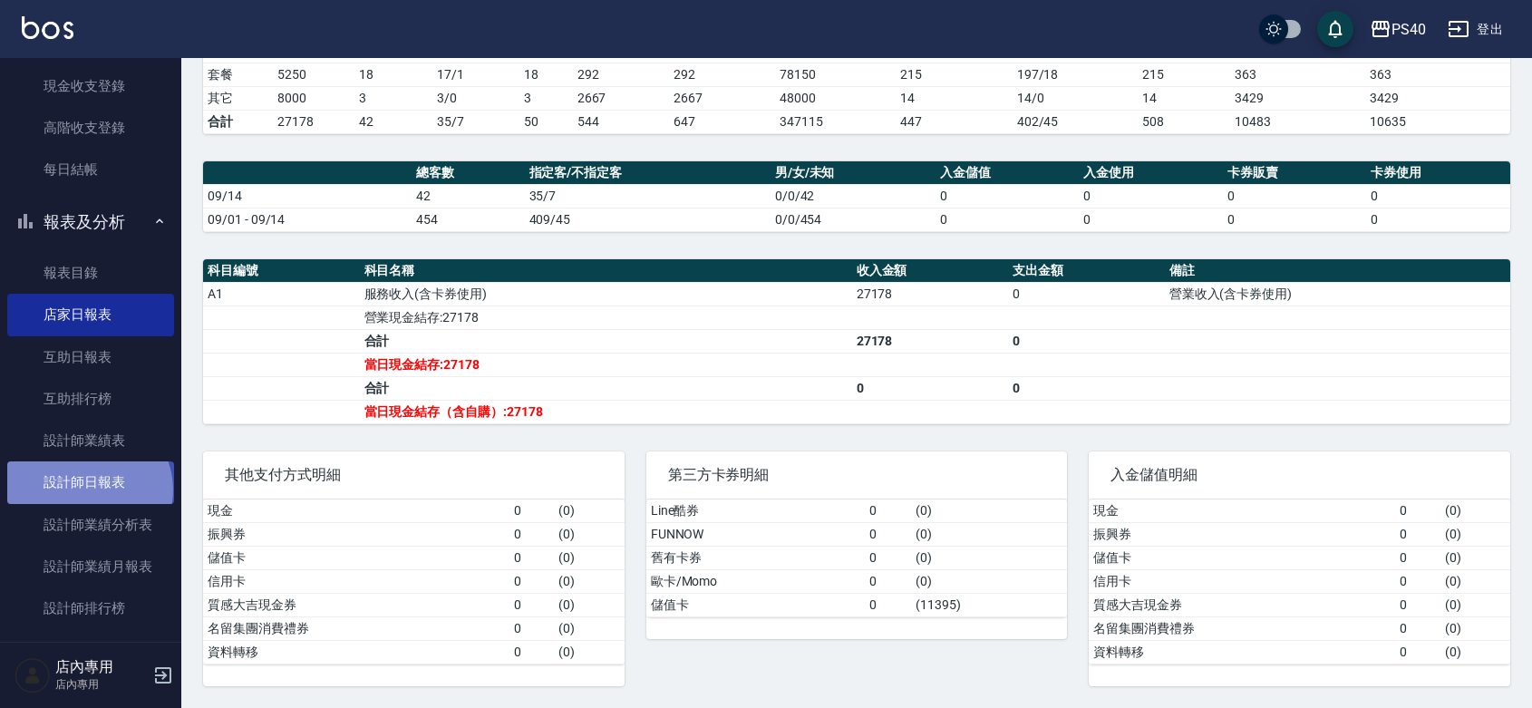
click at [87, 489] on link "設計師日報表" at bounding box center [90, 482] width 167 height 42
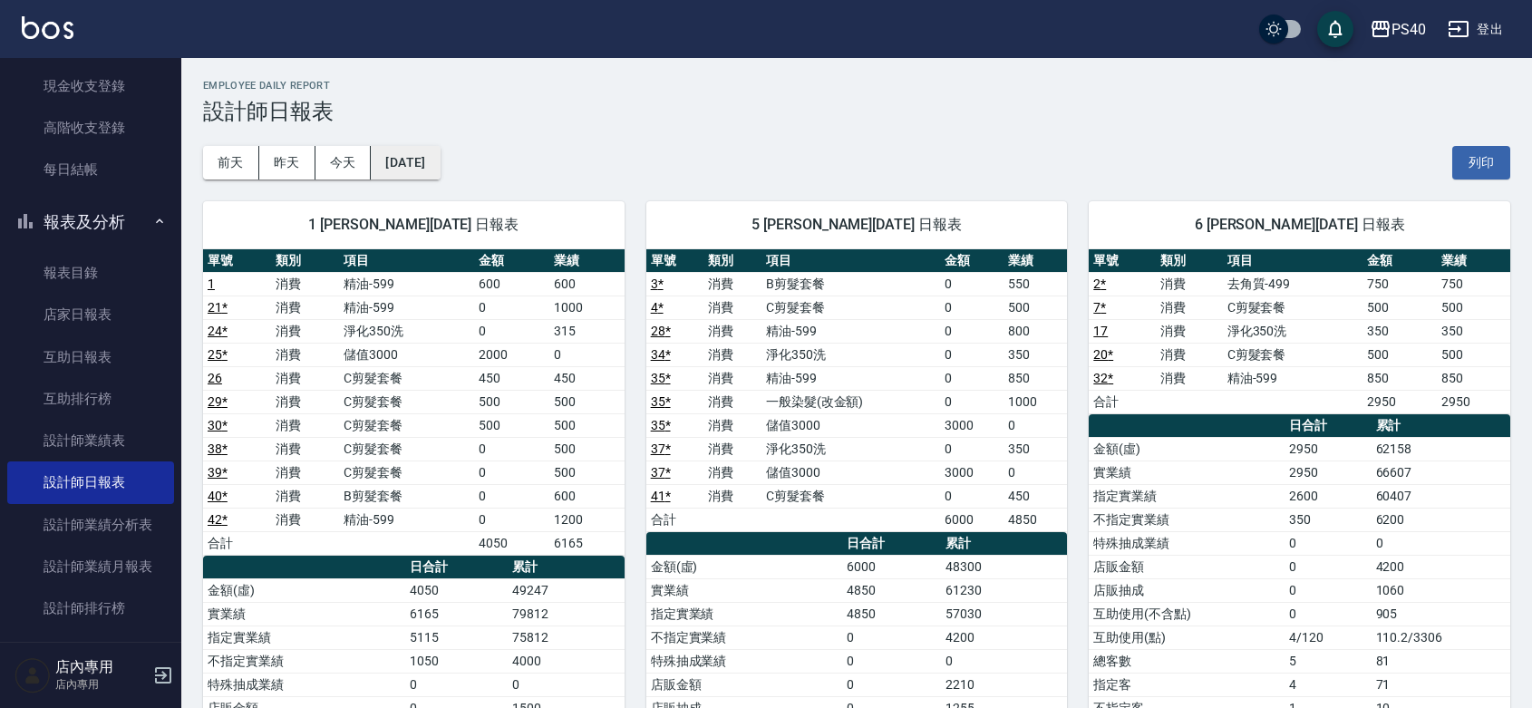
click at [415, 150] on button "[DATE]" at bounding box center [405, 163] width 69 height 34
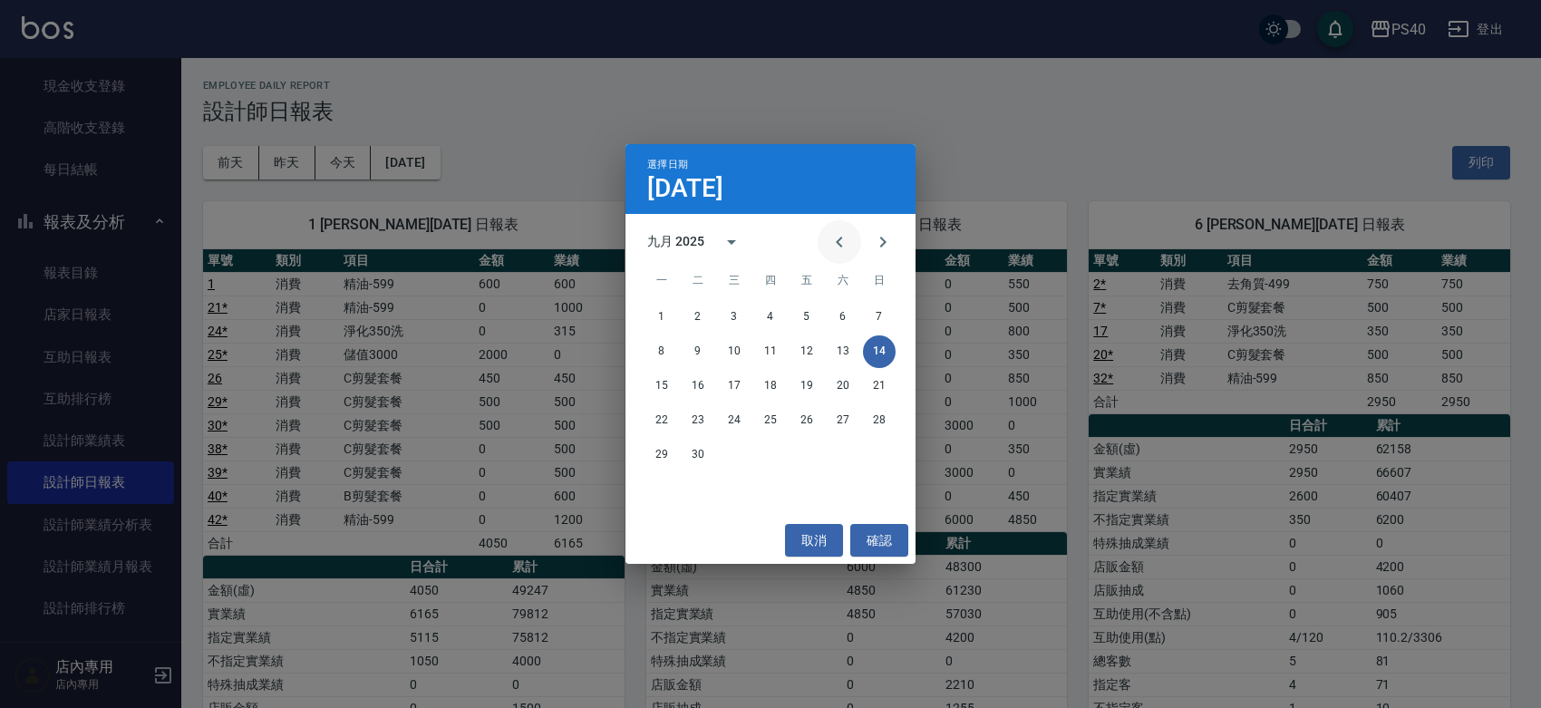
click at [836, 242] on icon "Previous month" at bounding box center [839, 242] width 6 height 11
click at [813, 387] on button "15" at bounding box center [806, 386] width 33 height 33
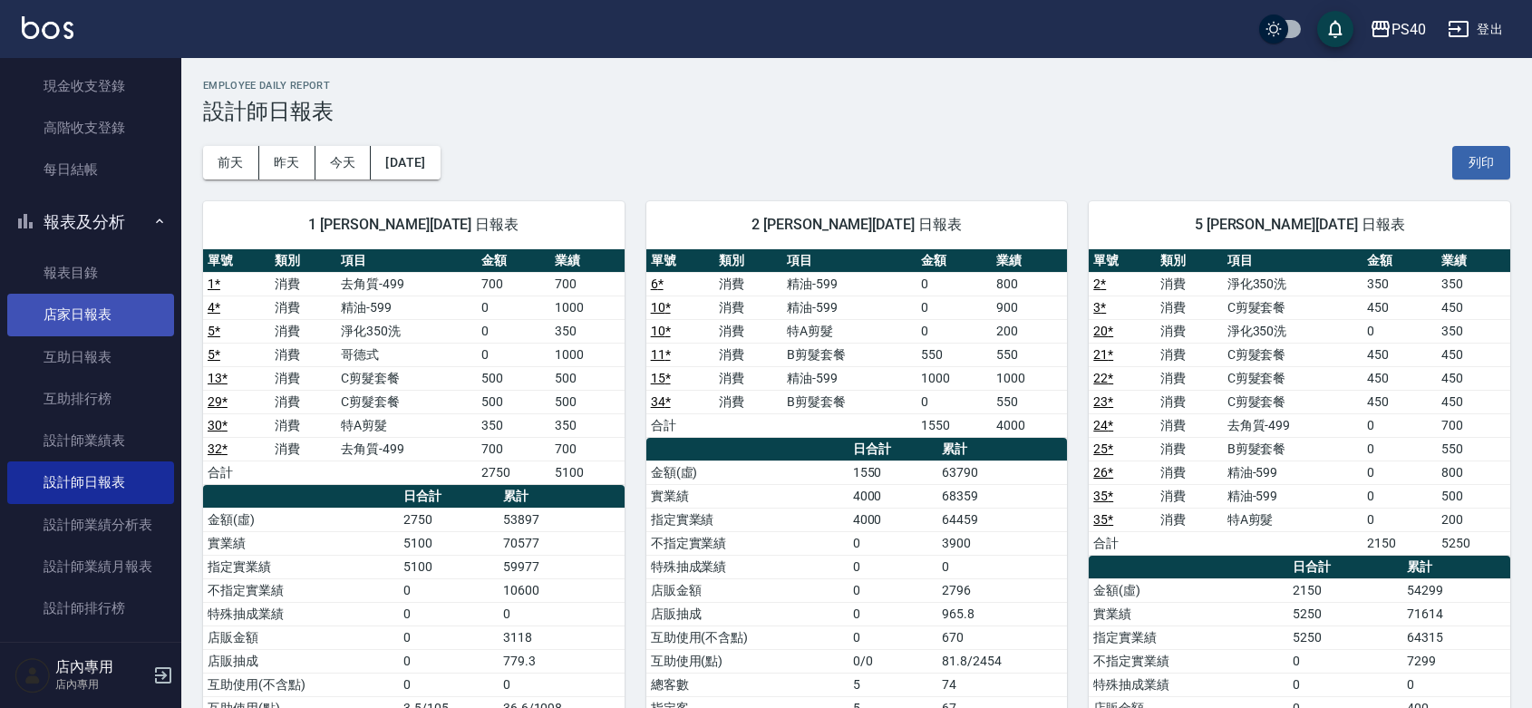
click at [63, 324] on link "店家日報表" at bounding box center [90, 315] width 167 height 42
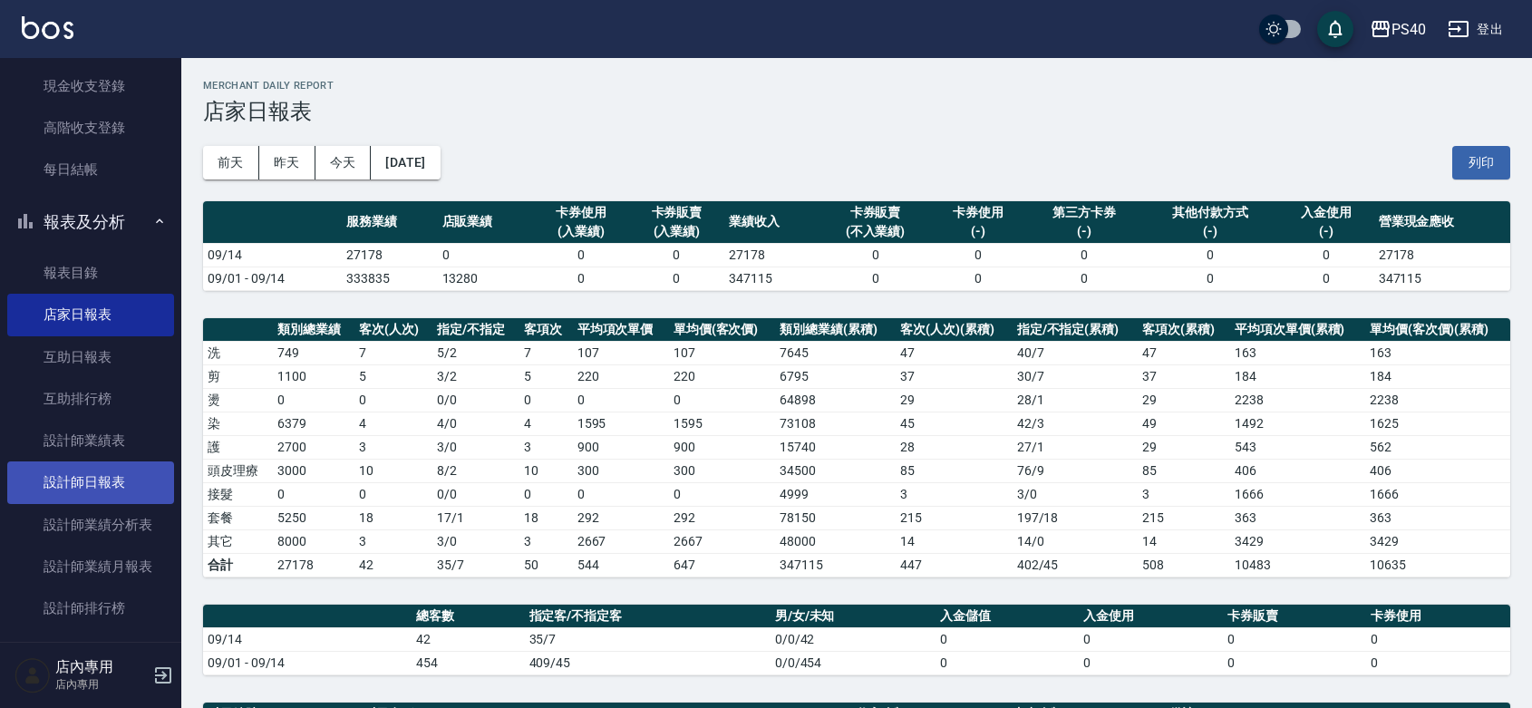
click at [100, 482] on link "設計師日報表" at bounding box center [90, 482] width 167 height 42
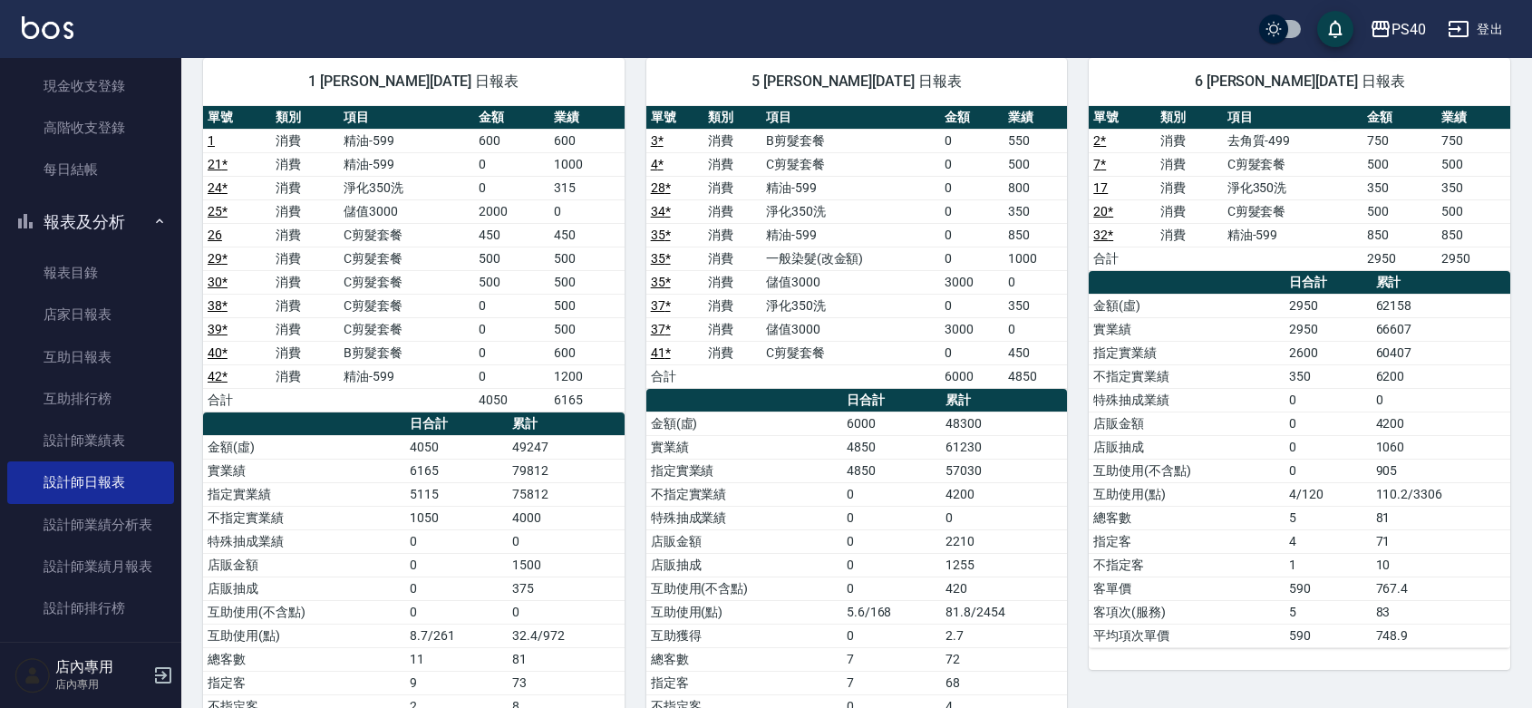
scroll to position [21, 0]
